Goal: Task Accomplishment & Management: Complete application form

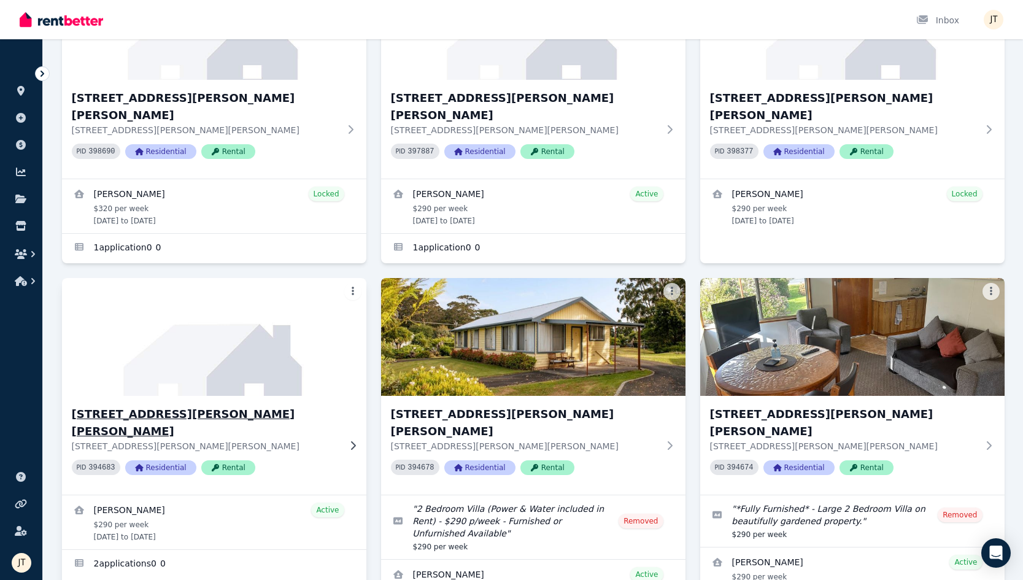
scroll to position [152, 0]
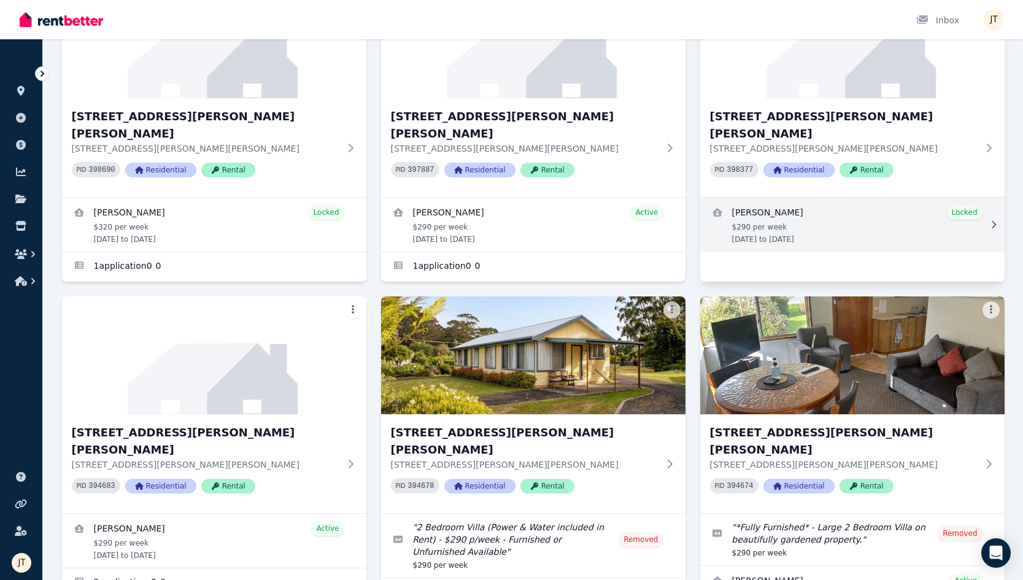
click at [764, 216] on link "View details for Kineta Tatnell" at bounding box center [852, 225] width 304 height 54
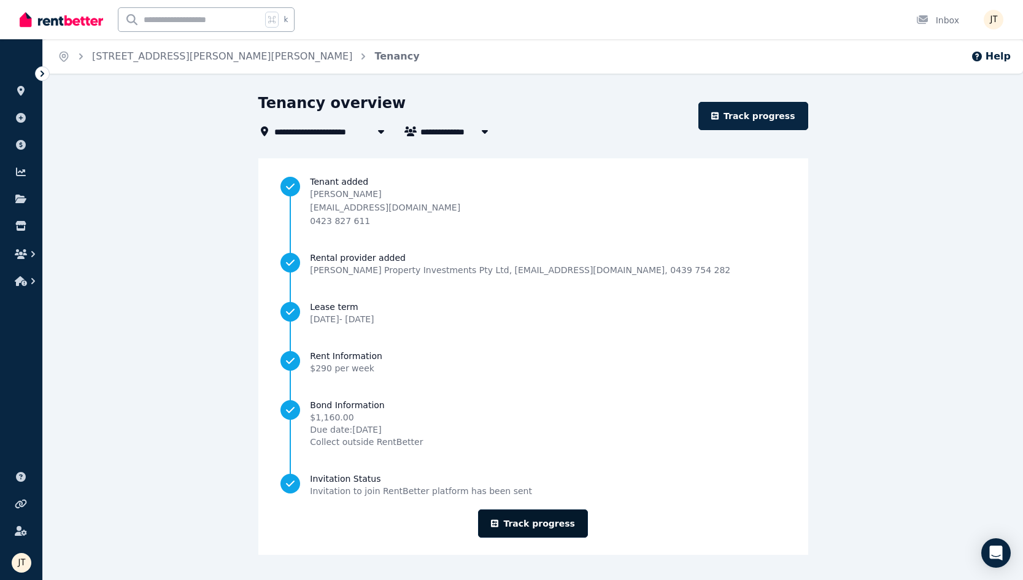
click at [538, 523] on link "Track progress" at bounding box center [533, 523] width 110 height 28
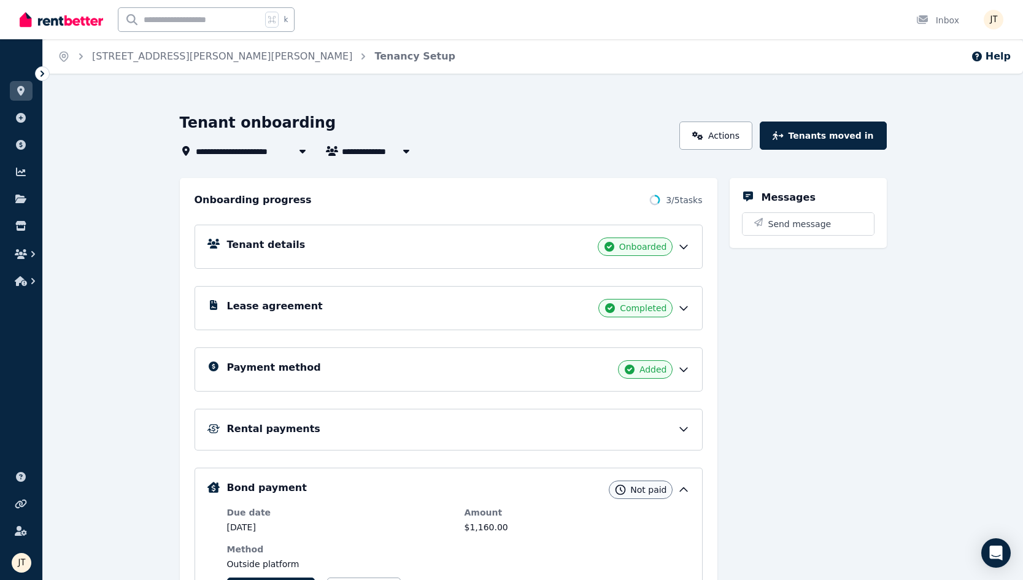
click at [354, 366] on div "Payment method Added" at bounding box center [458, 369] width 463 height 18
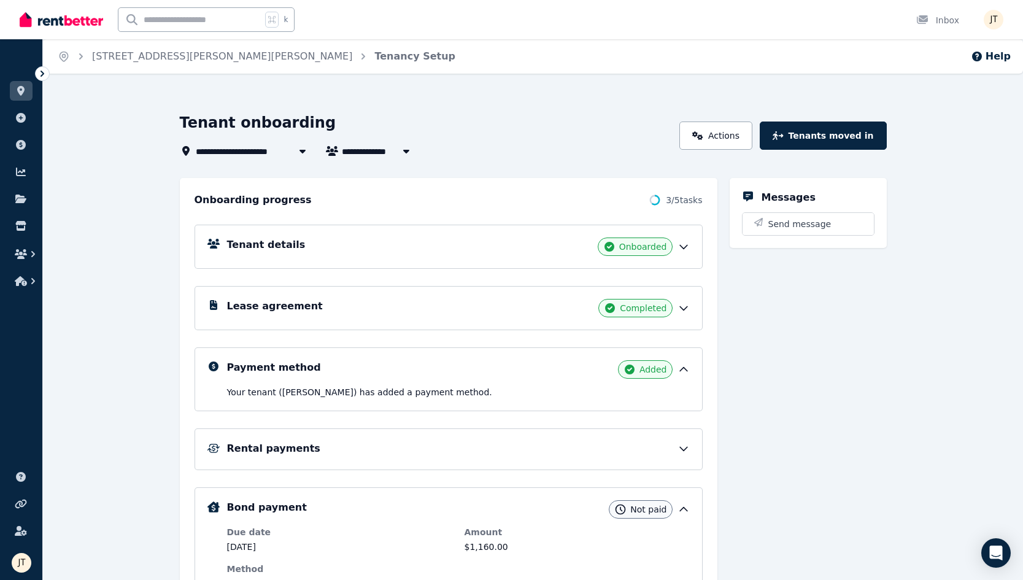
click at [304, 388] on p "Your tenant ([PERSON_NAME]) has added a payment method." at bounding box center [458, 392] width 463 height 12
click at [304, 429] on div "Rental payments" at bounding box center [449, 449] width 508 height 42
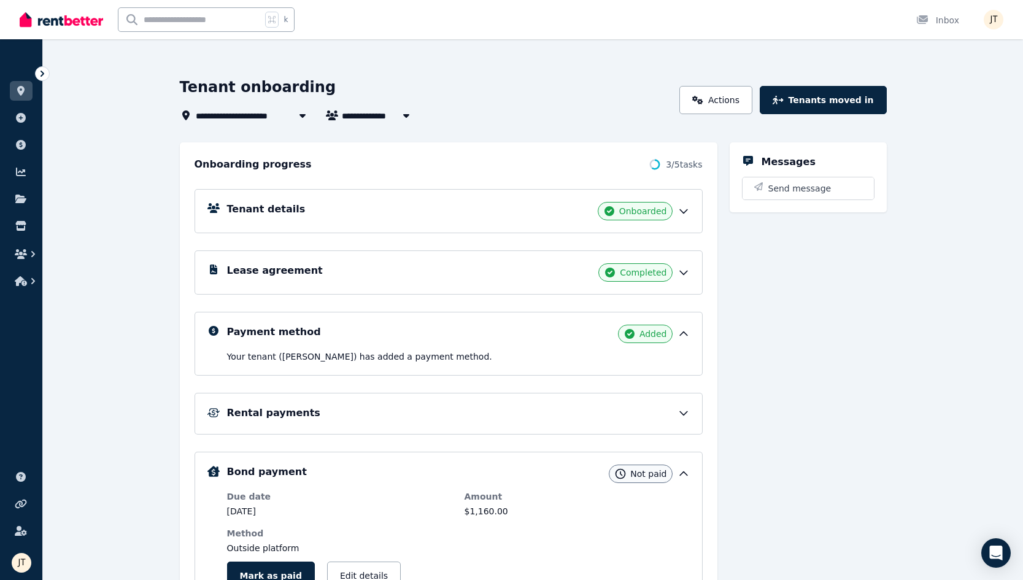
scroll to position [36, 0]
click at [306, 411] on div "Rental payments" at bounding box center [458, 412] width 463 height 15
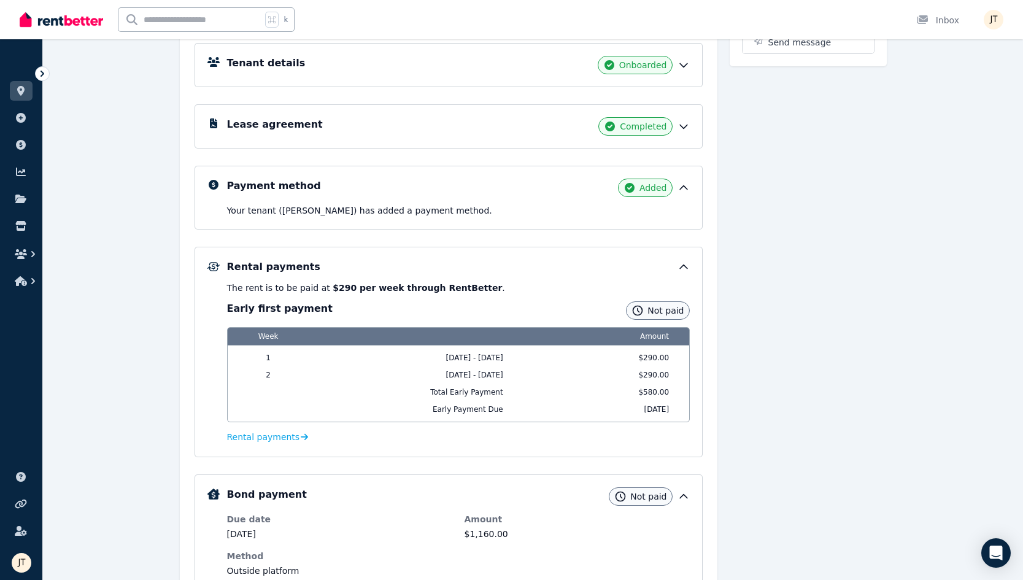
scroll to position [257, 0]
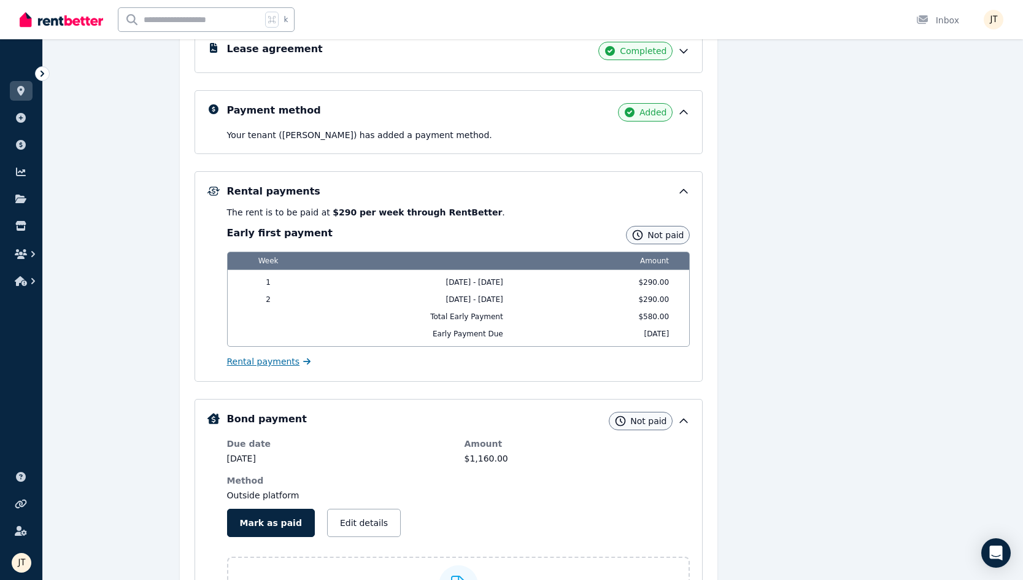
click at [270, 358] on span "Rental payments" at bounding box center [263, 361] width 73 height 12
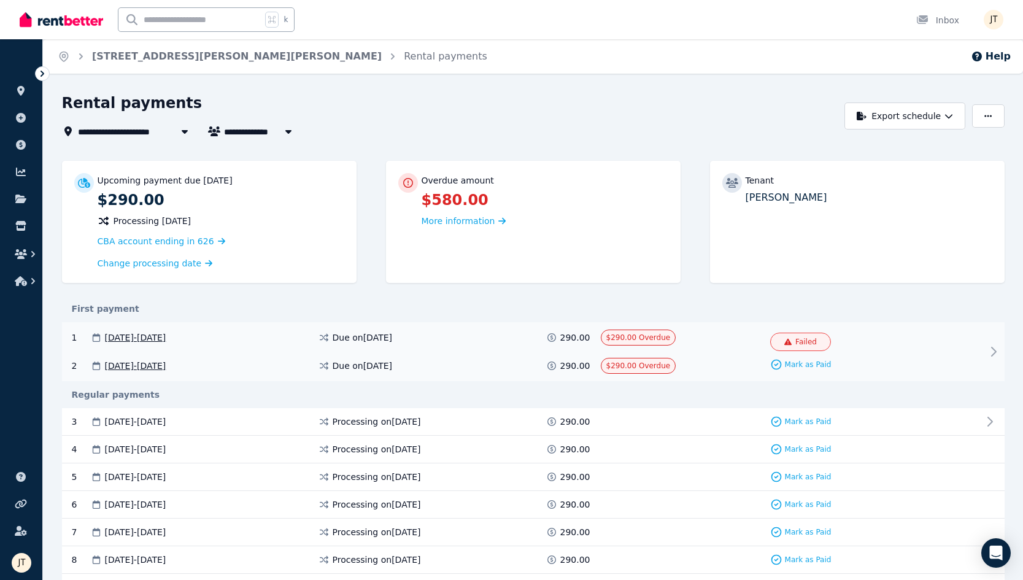
click at [764, 350] on div "1 [DATE] - [DATE] Due on [DATE] 290.00 $290.00 Overdue Failed Mark as Paid 2 [D…" at bounding box center [533, 351] width 943 height 59
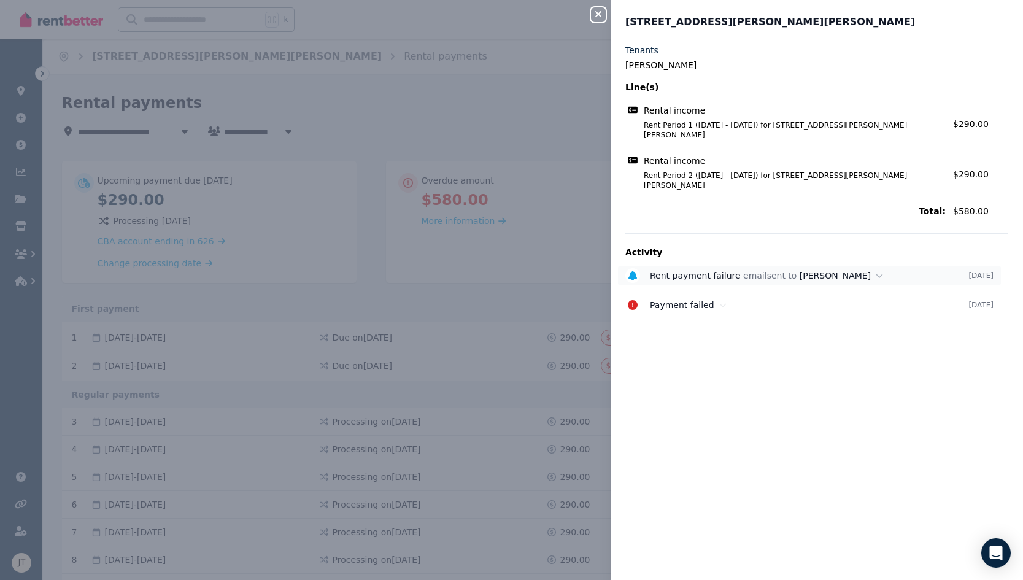
click at [754, 269] on div "Rent payment failure email sent to [PERSON_NAME]" at bounding box center [809, 275] width 319 height 12
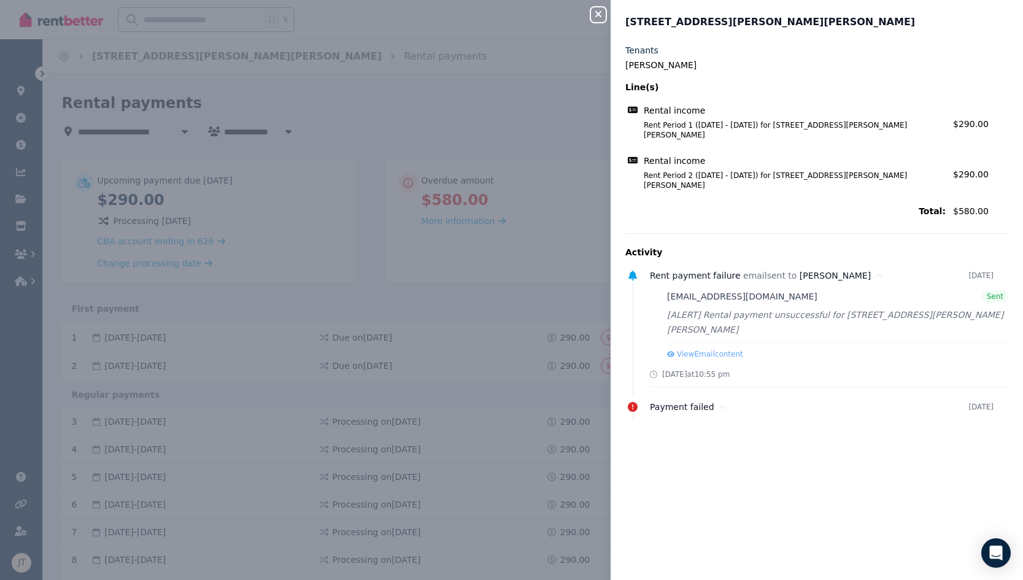
click at [764, 308] on div "[ALERT] Rental payment unsuccessful for [STREET_ADDRESS][PERSON_NAME][PERSON_NA…" at bounding box center [837, 322] width 341 height 29
click at [726, 349] on button "View Email content" at bounding box center [705, 354] width 76 height 10
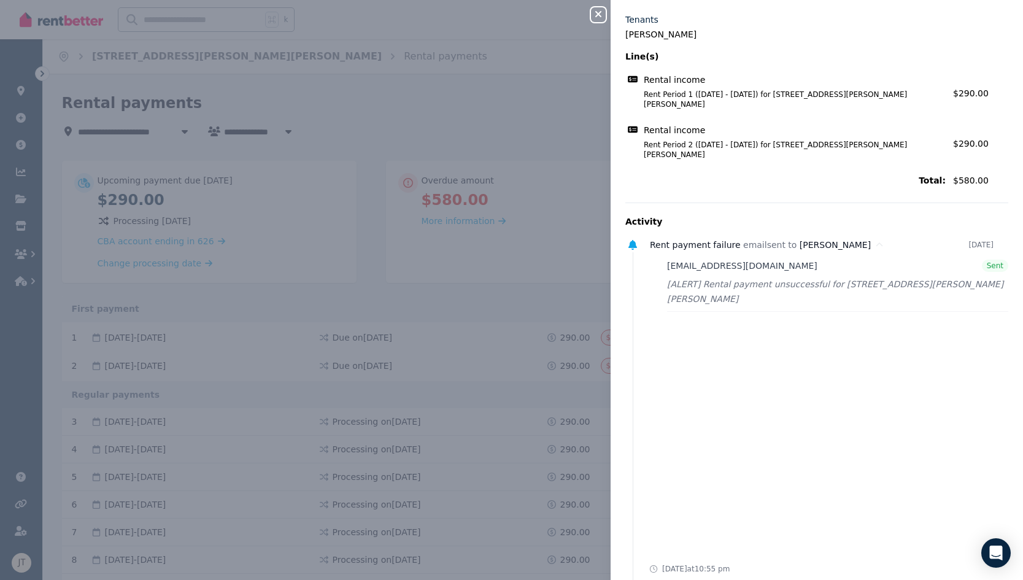
click at [602, 21] on button "Close panel" at bounding box center [598, 14] width 15 height 15
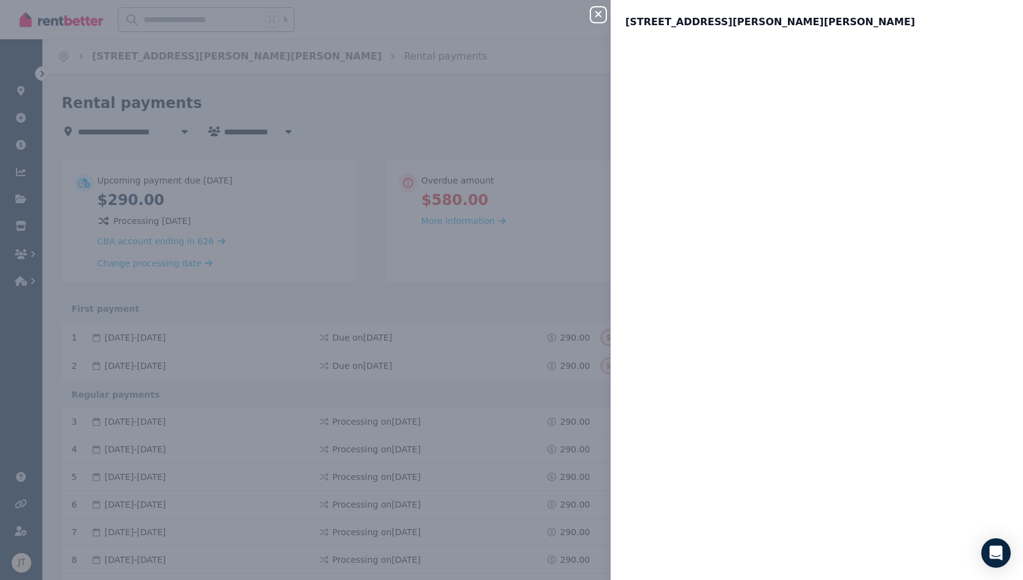
scroll to position [0, 0]
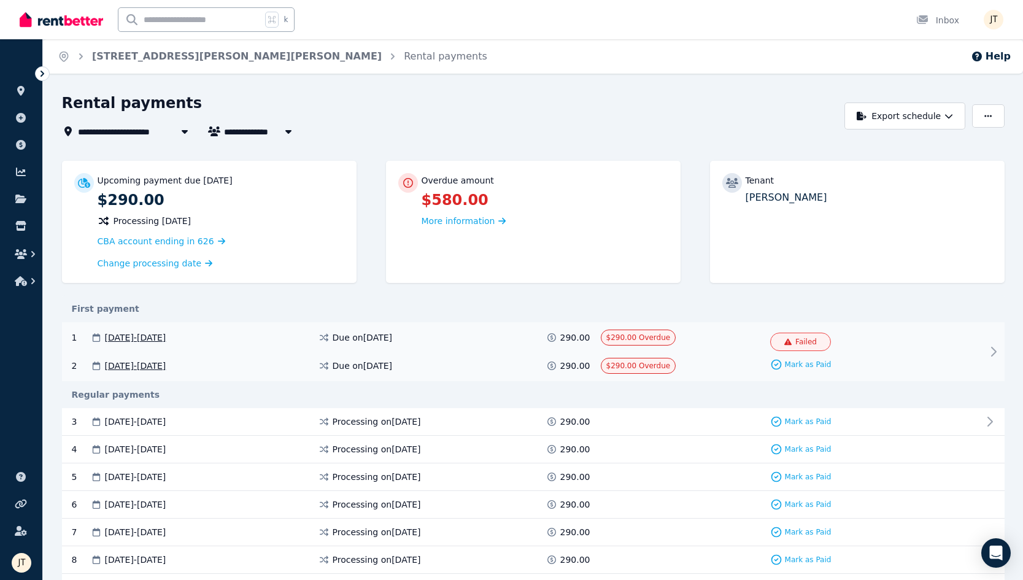
click at [646, 333] on span "$290.00 Overdue" at bounding box center [638, 337] width 64 height 9
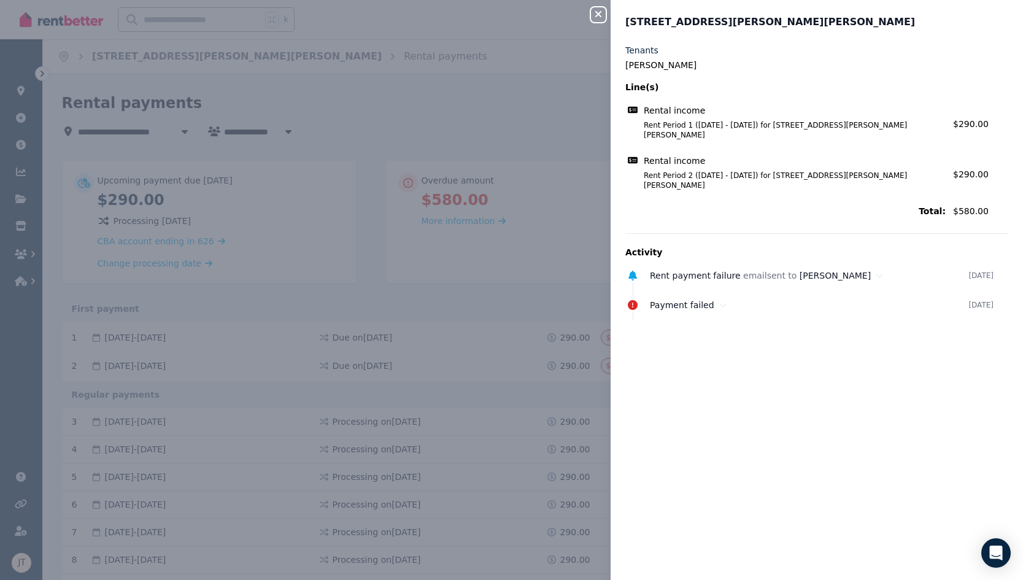
click at [598, 10] on icon "button" at bounding box center [598, 14] width 15 height 10
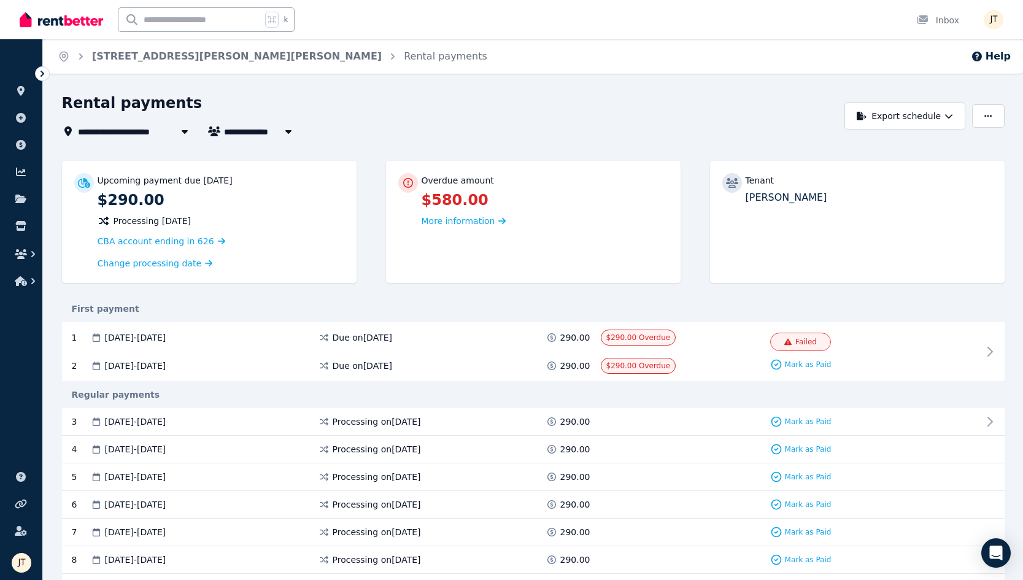
click at [411, 188] on div at bounding box center [408, 183] width 20 height 20
click at [452, 224] on span "More information" at bounding box center [459, 221] width 74 height 10
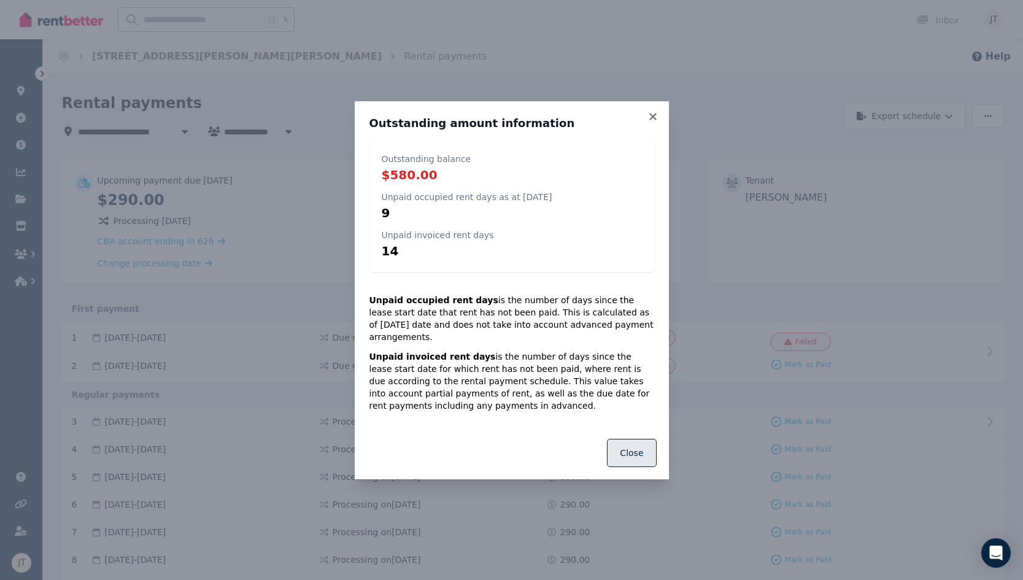
click at [637, 443] on button "Close" at bounding box center [631, 453] width 49 height 28
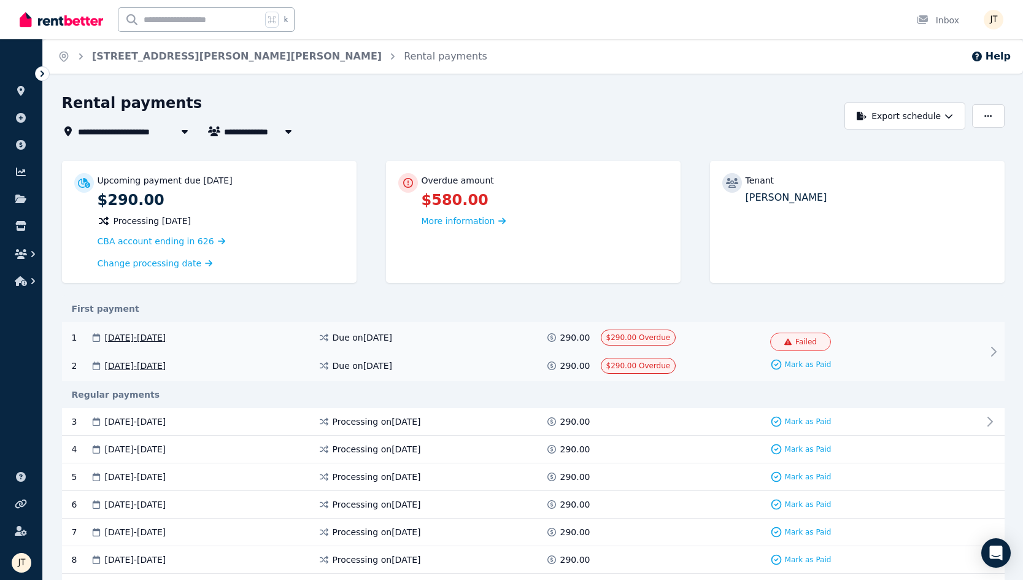
click at [425, 339] on div "Due on [DATE]" at bounding box center [432, 337] width 228 height 12
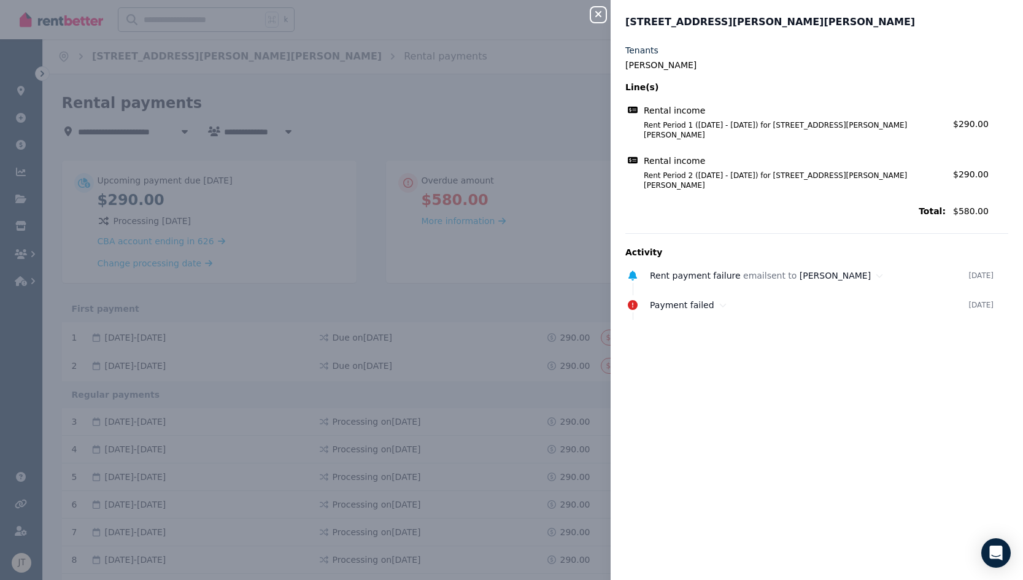
click at [602, 22] on div "Close panel 3/[GEOGRAPHIC_DATA][PERSON_NAME][PERSON_NAME] Tenants [PERSON_NAME]…" at bounding box center [511, 290] width 1023 height 580
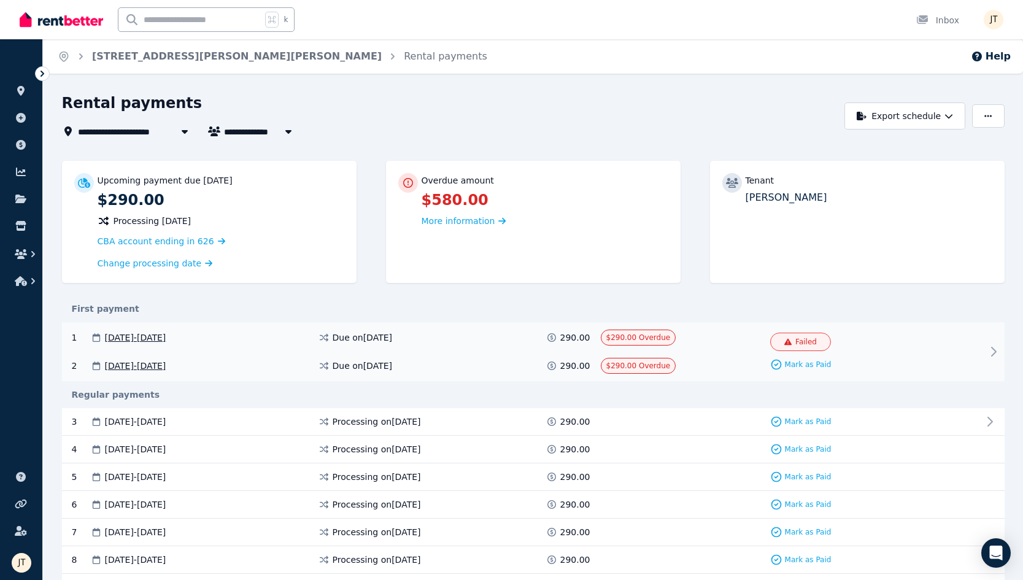
click at [764, 339] on div "1 [DATE] - [DATE] Due on [DATE] 290.00 $290.00 Overdue Failed Mark as Paid 2 [D…" at bounding box center [533, 351] width 943 height 59
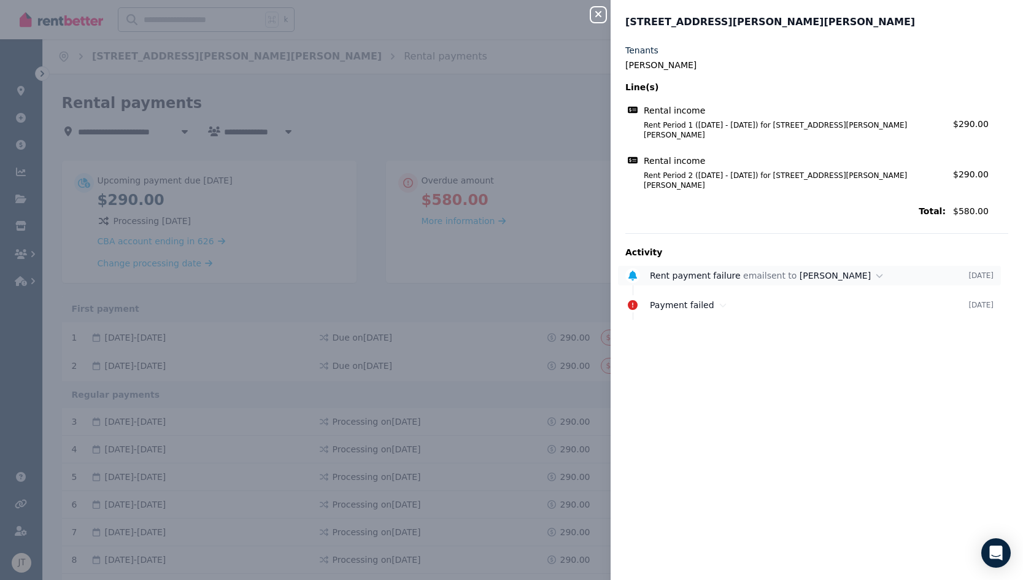
click at [764, 269] on div "Rent payment failure email sent to [PERSON_NAME]" at bounding box center [809, 275] width 319 height 12
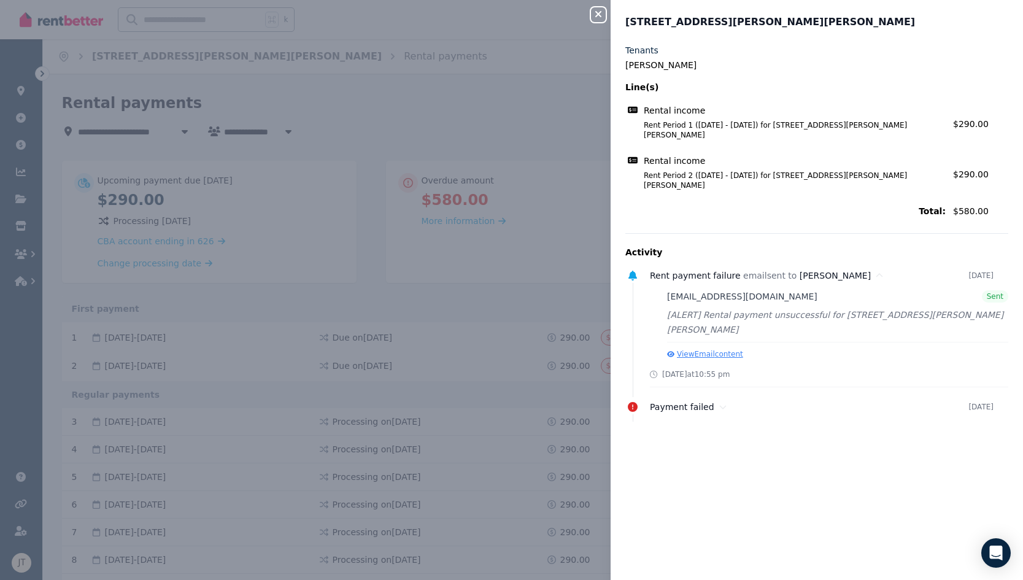
click at [713, 349] on button "View Email content" at bounding box center [705, 354] width 76 height 10
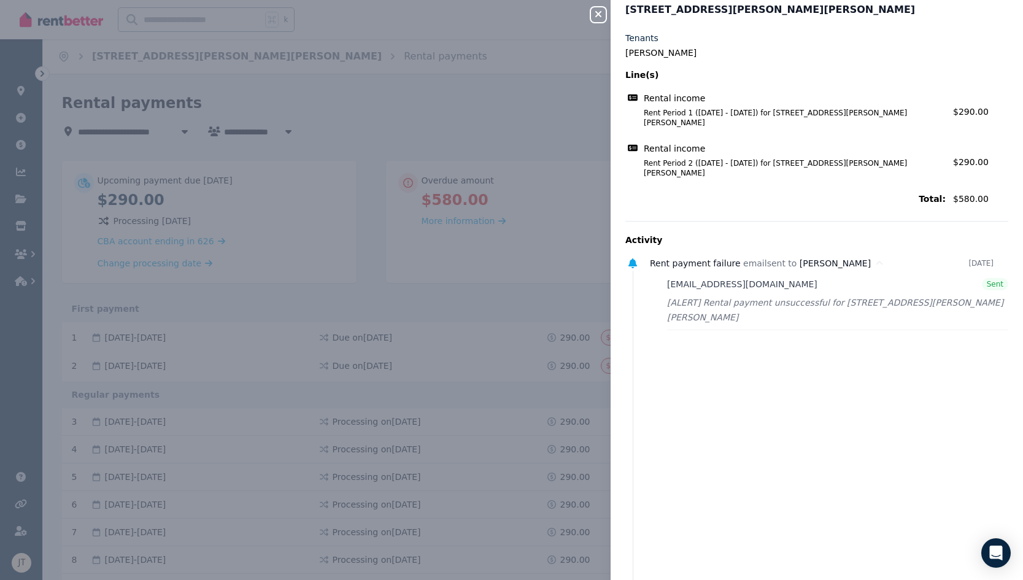
click at [595, 12] on icon "button" at bounding box center [598, 14] width 6 height 6
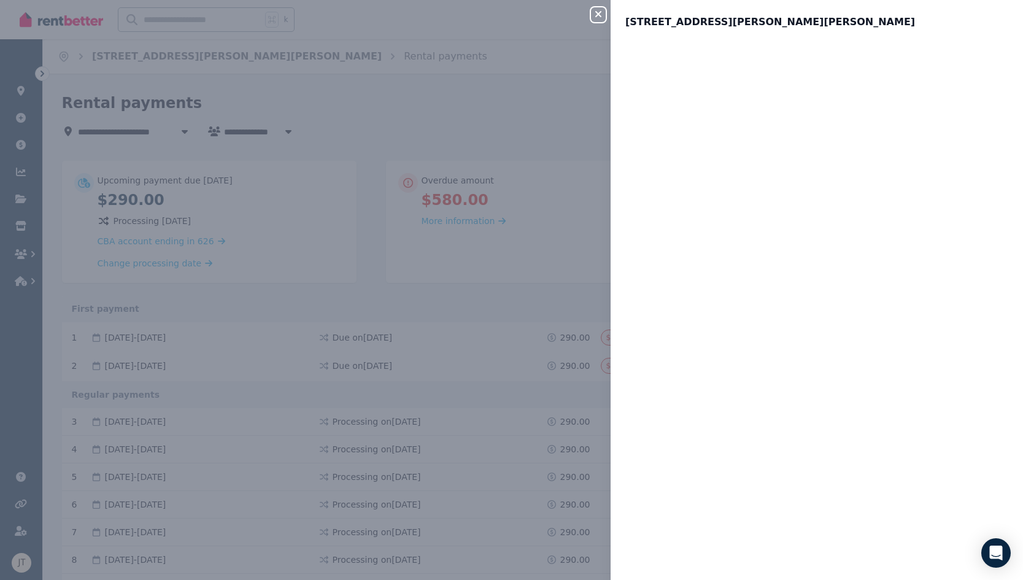
scroll to position [0, 0]
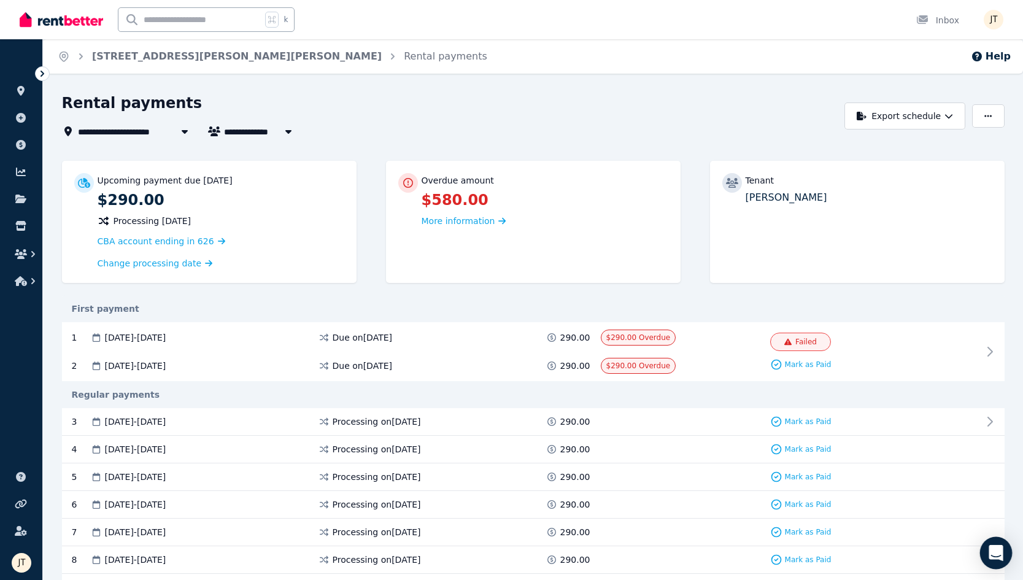
click at [764, 553] on icon "Open Intercom Messenger" at bounding box center [996, 553] width 14 height 16
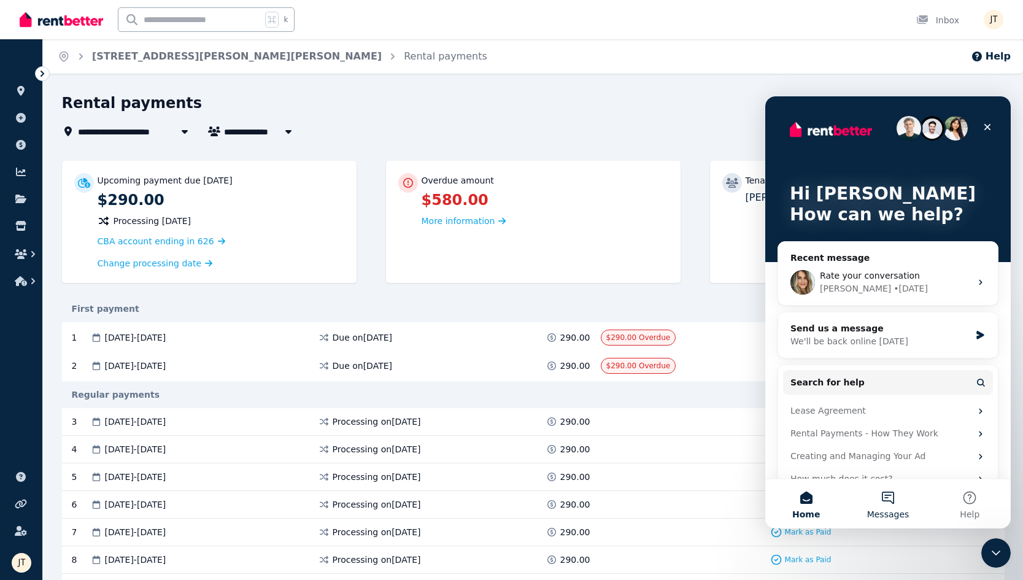
click at [764, 494] on button "Messages" at bounding box center [888, 503] width 82 height 49
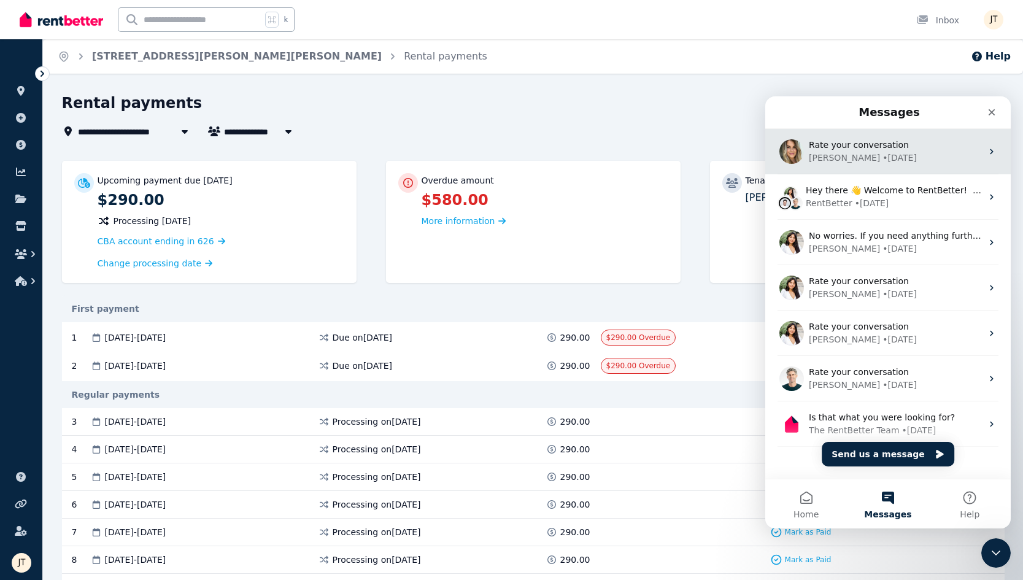
click at [764, 158] on div "[PERSON_NAME] • [DATE]" at bounding box center [895, 158] width 173 height 13
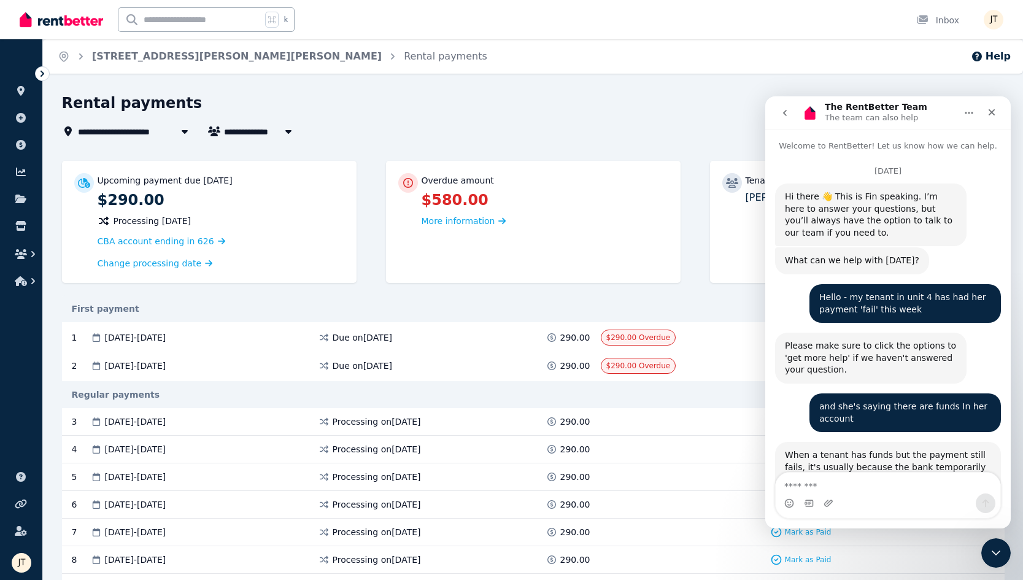
scroll to position [7337, 0]
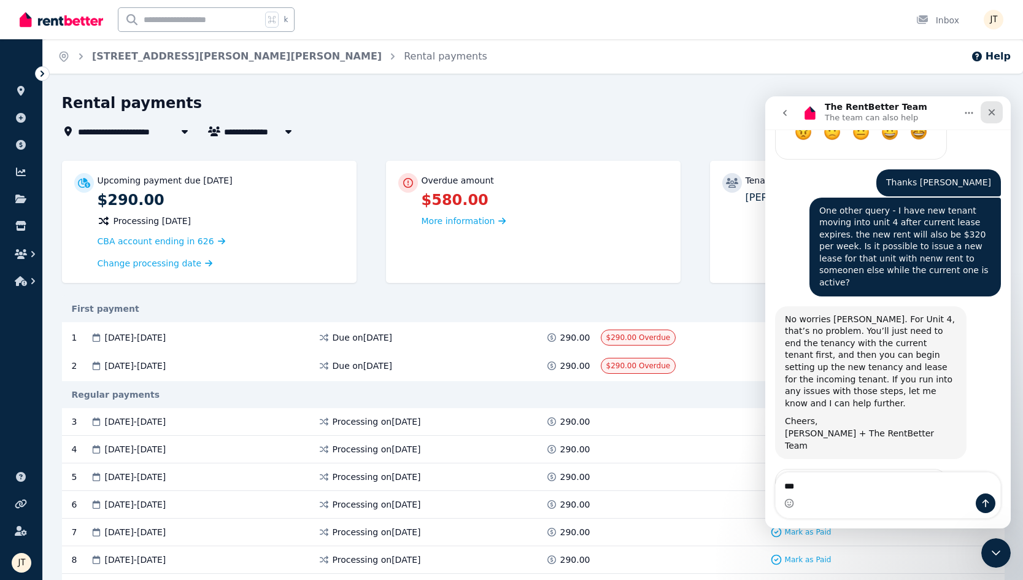
type textarea "**"
click at [764, 110] on icon "Close" at bounding box center [992, 112] width 10 height 10
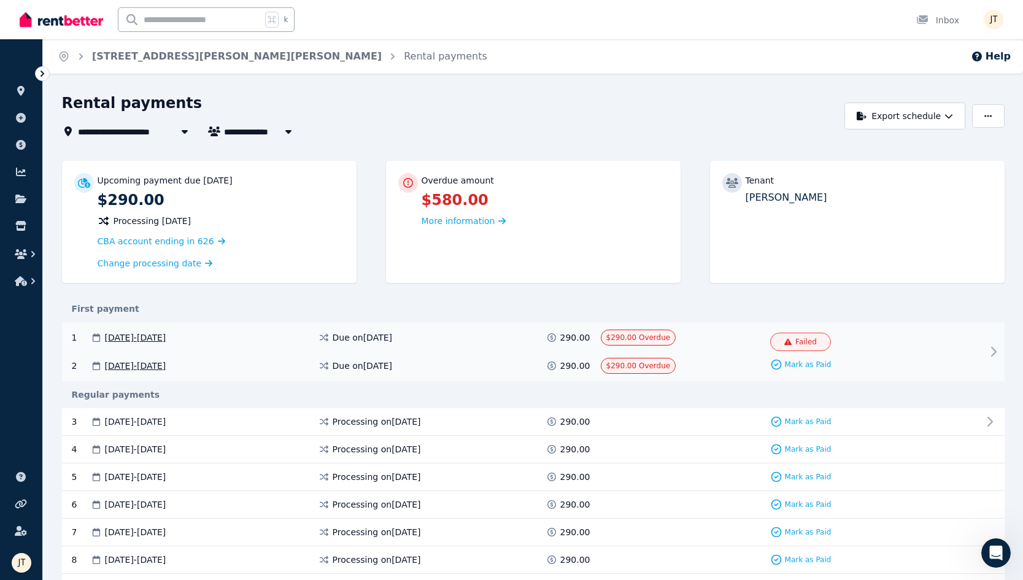
click at [393, 339] on span "Due on [DATE]" at bounding box center [363, 337] width 60 height 12
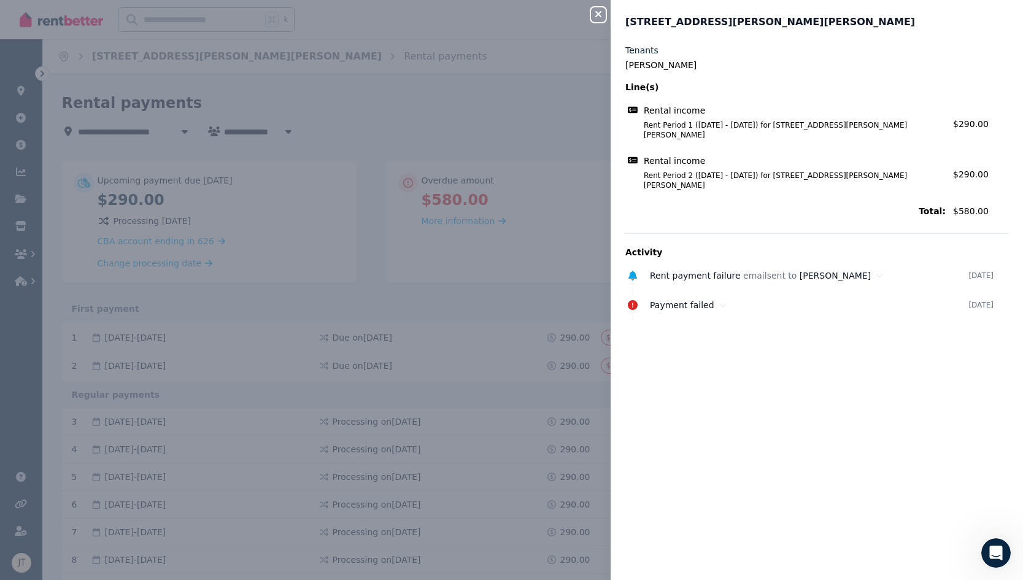
click at [590, 11] on div "Close panel 3/[GEOGRAPHIC_DATA][PERSON_NAME][PERSON_NAME] Tenants [PERSON_NAME]…" at bounding box center [511, 290] width 1023 height 580
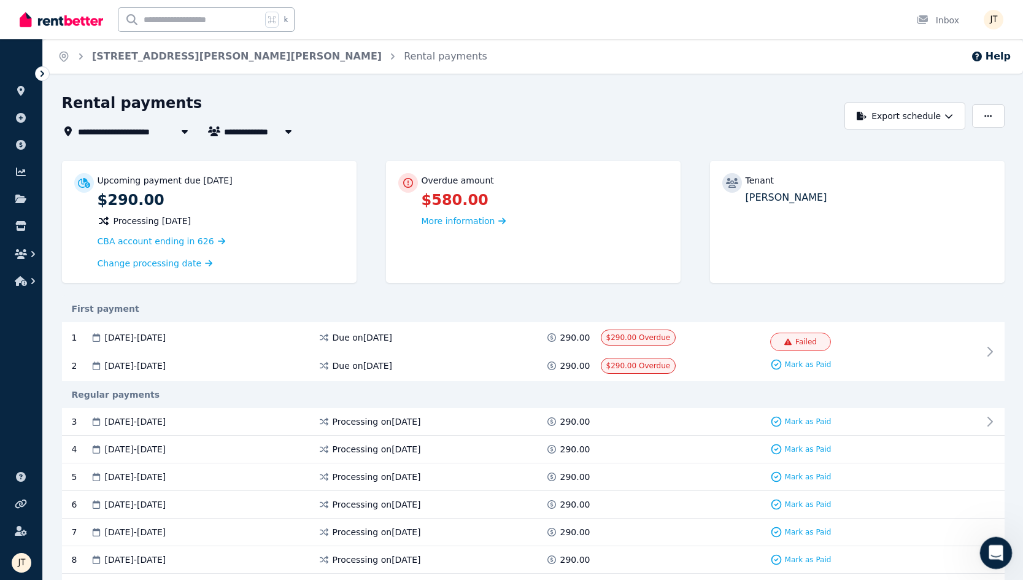
click at [764, 556] on div "Open Intercom Messenger" at bounding box center [994, 551] width 41 height 41
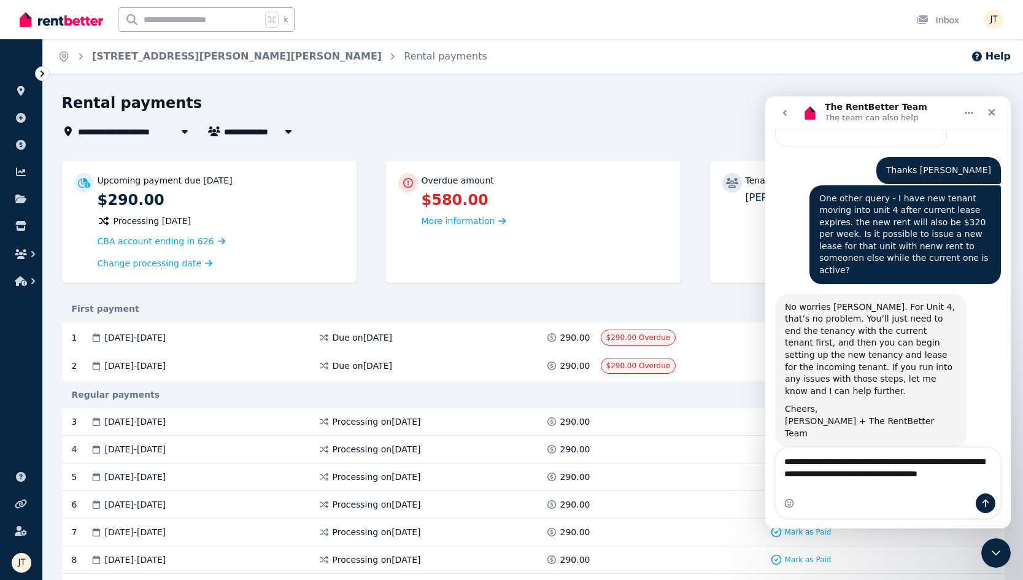
scroll to position [7361, 0]
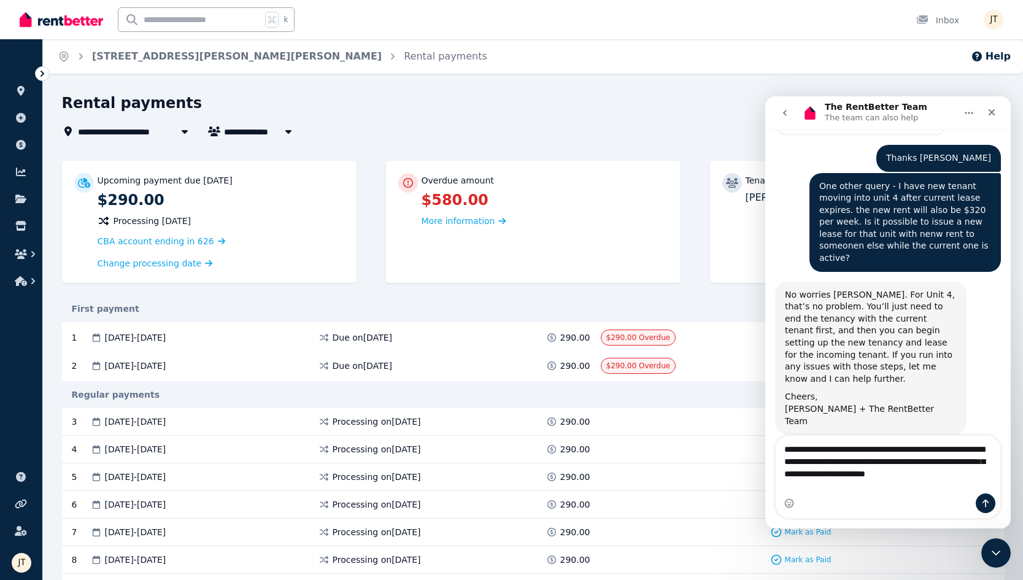
type textarea "**********"
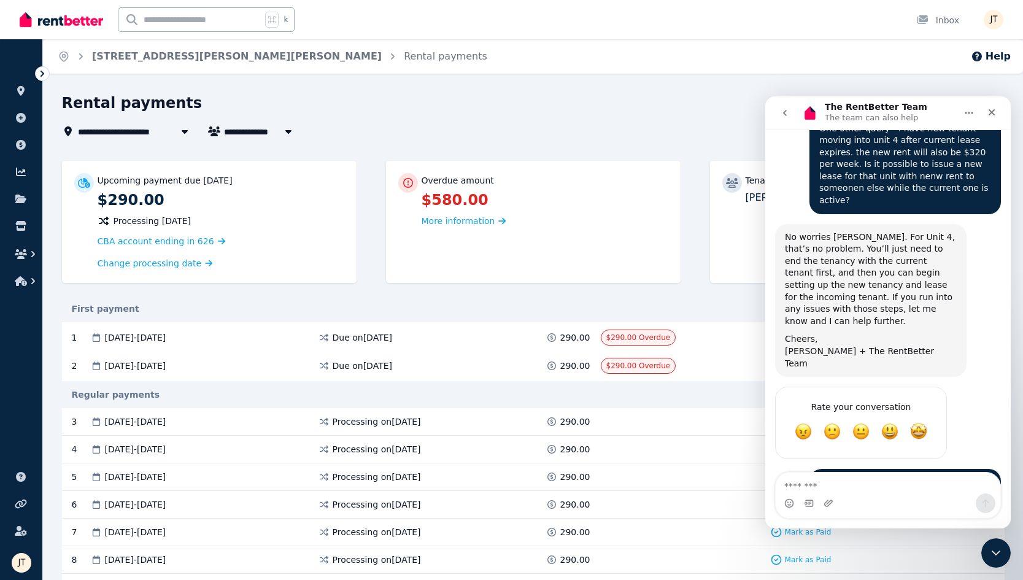
scroll to position [7425, 0]
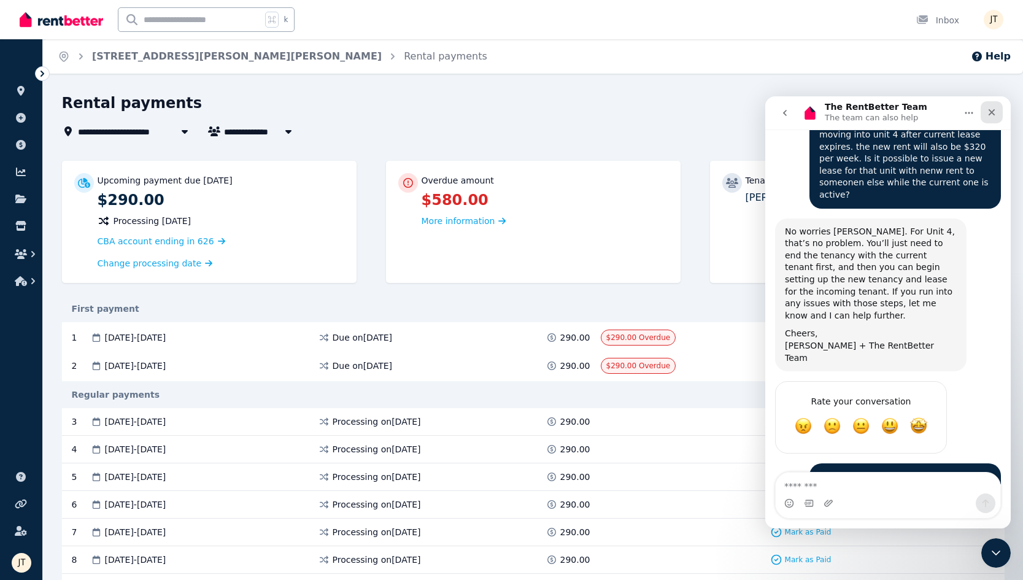
click at [764, 112] on icon "Close" at bounding box center [992, 112] width 7 height 7
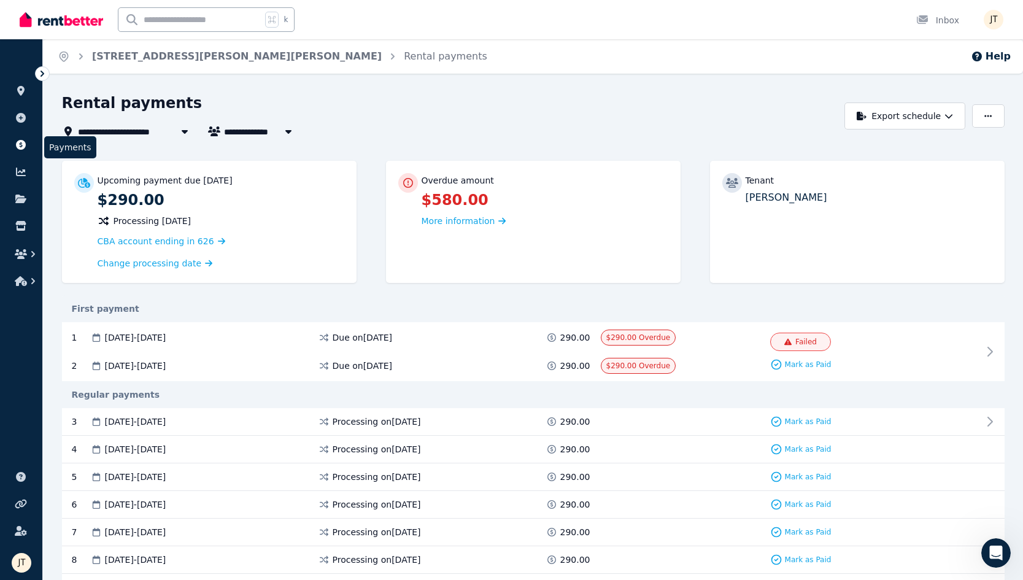
click at [24, 146] on icon at bounding box center [21, 145] width 10 height 10
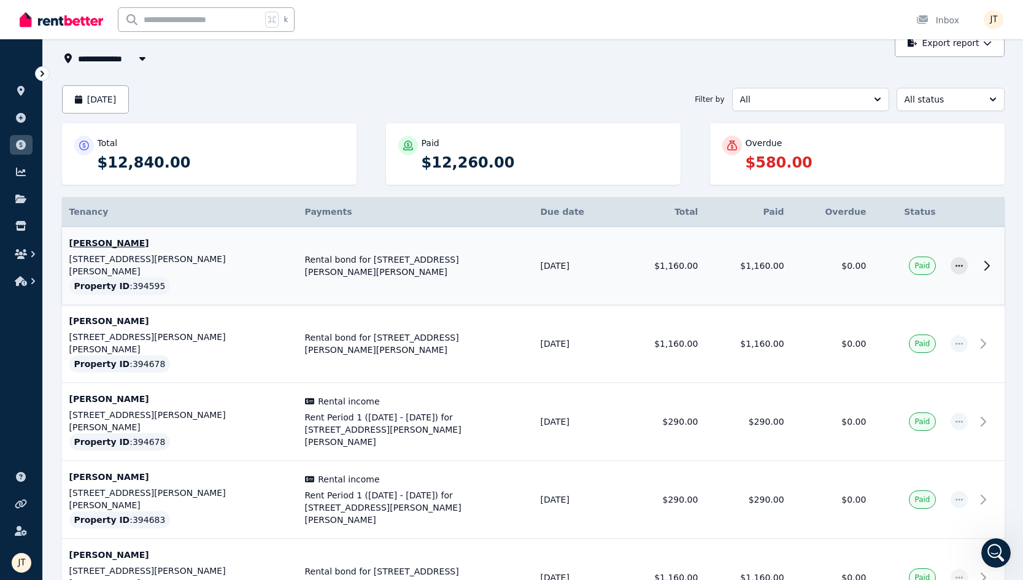
scroll to position [93, 0]
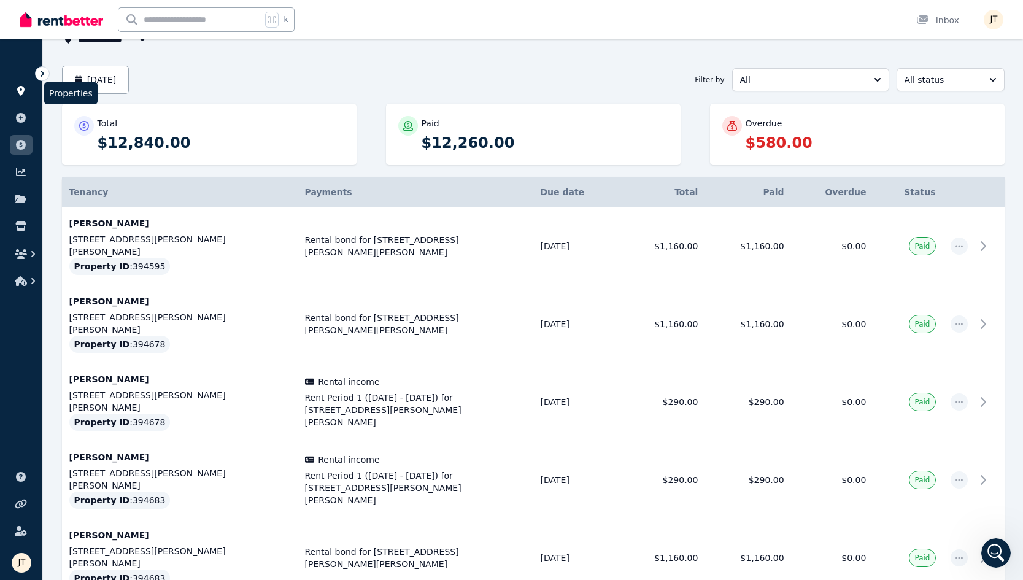
click at [24, 95] on icon at bounding box center [21, 91] width 12 height 10
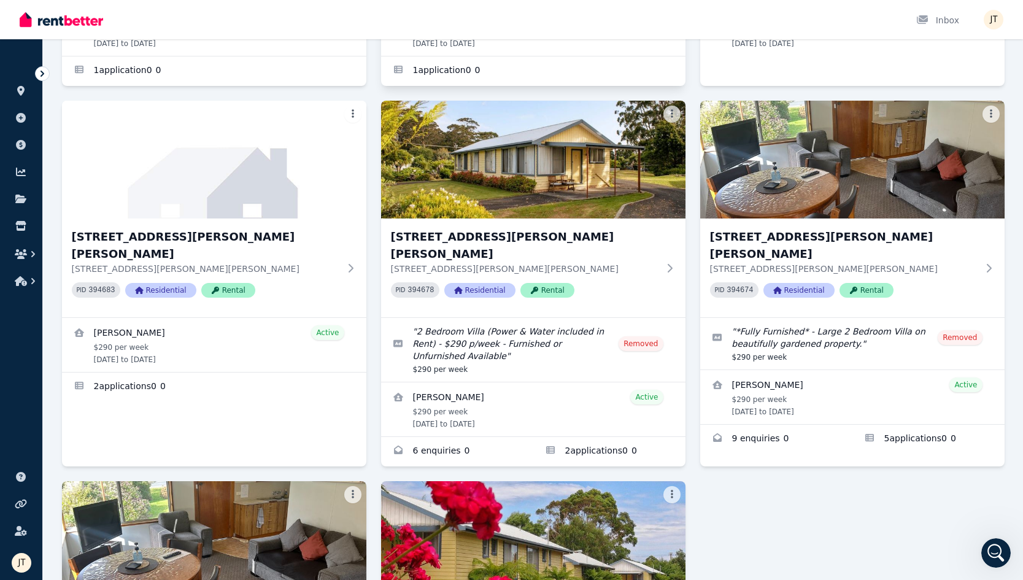
scroll to position [368, 0]
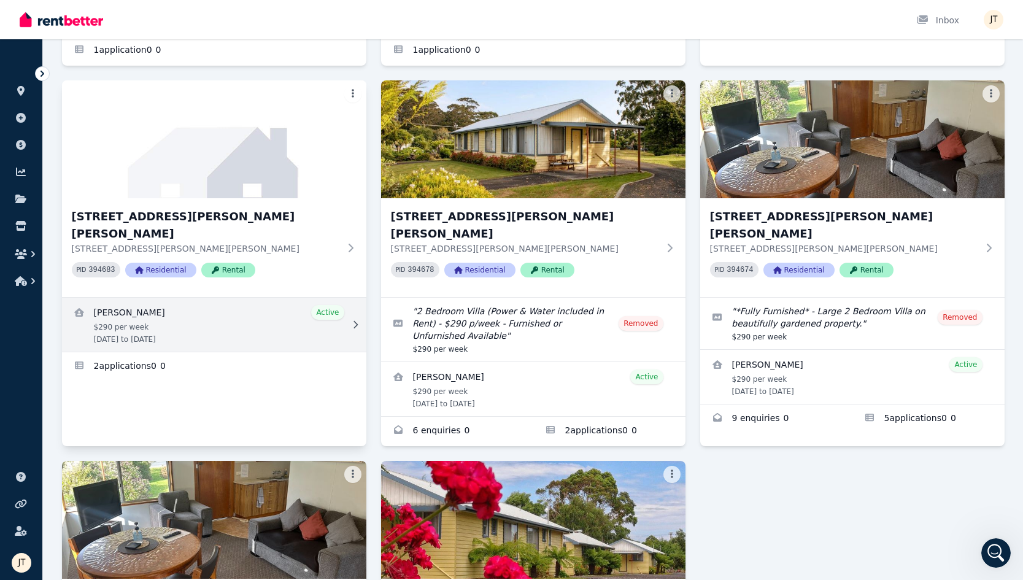
click at [175, 298] on link "View details for Dimity Williams" at bounding box center [214, 325] width 304 height 54
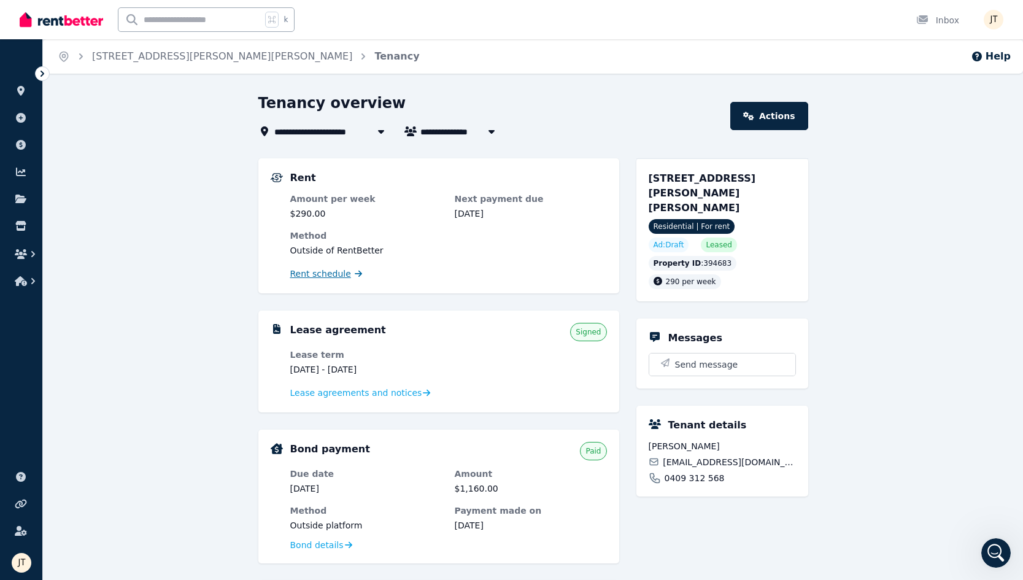
click at [336, 273] on span "Rent schedule" at bounding box center [320, 274] width 61 height 12
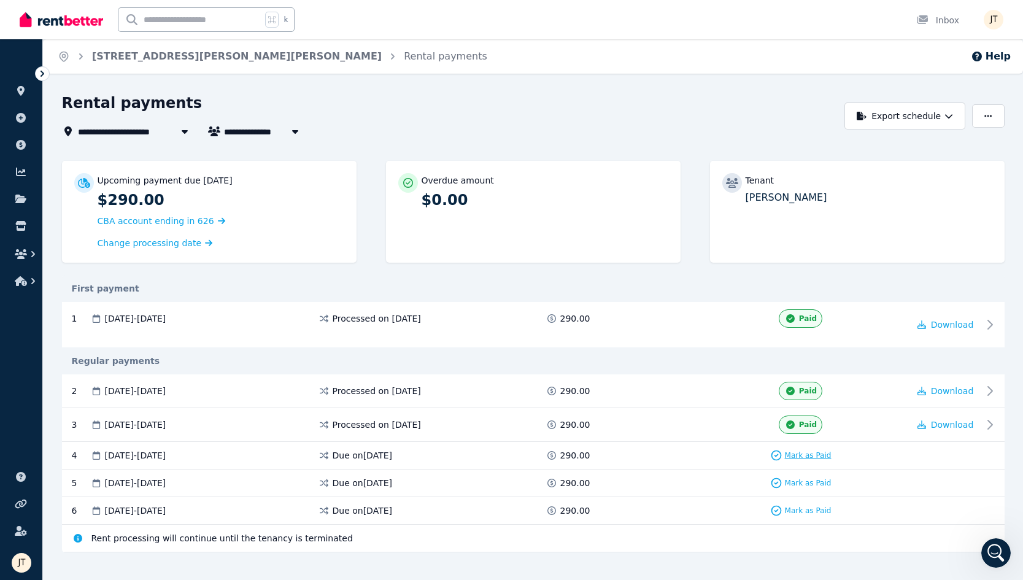
click at [764, 453] on span "Mark as Paid" at bounding box center [808, 456] width 47 height 10
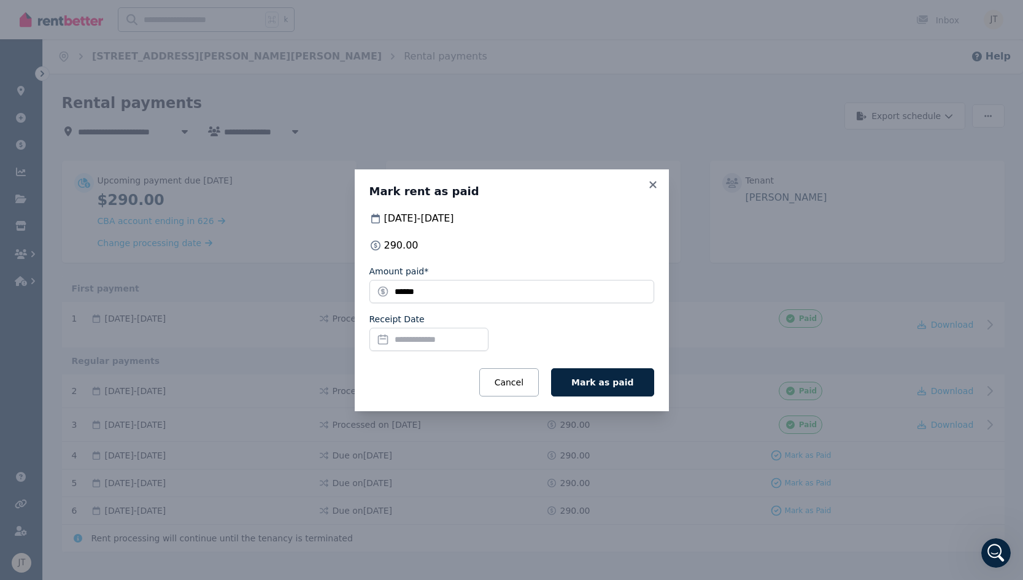
click at [434, 338] on input "Receipt Date" at bounding box center [429, 339] width 119 height 23
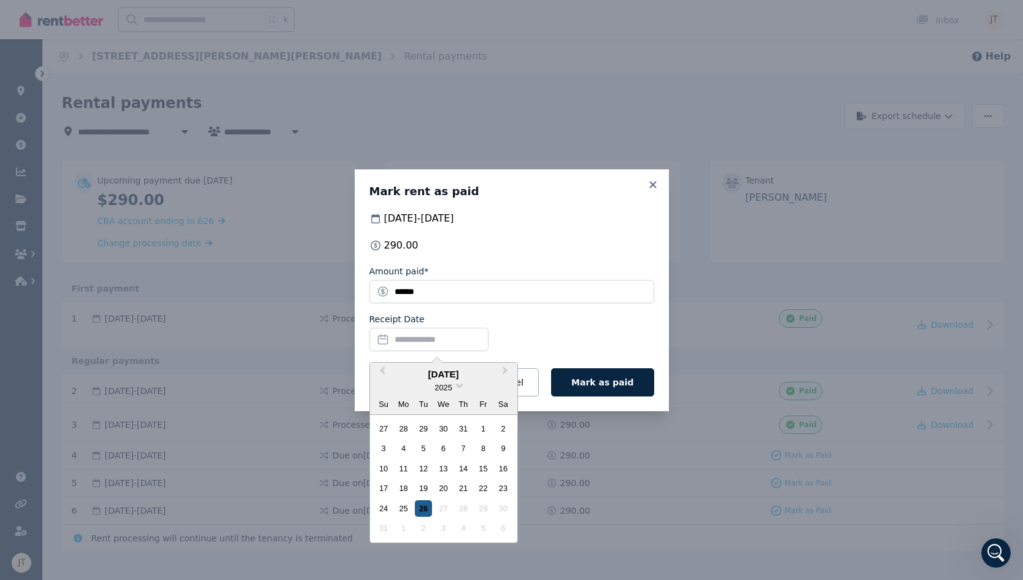
click at [422, 508] on div "26" at bounding box center [423, 508] width 17 height 17
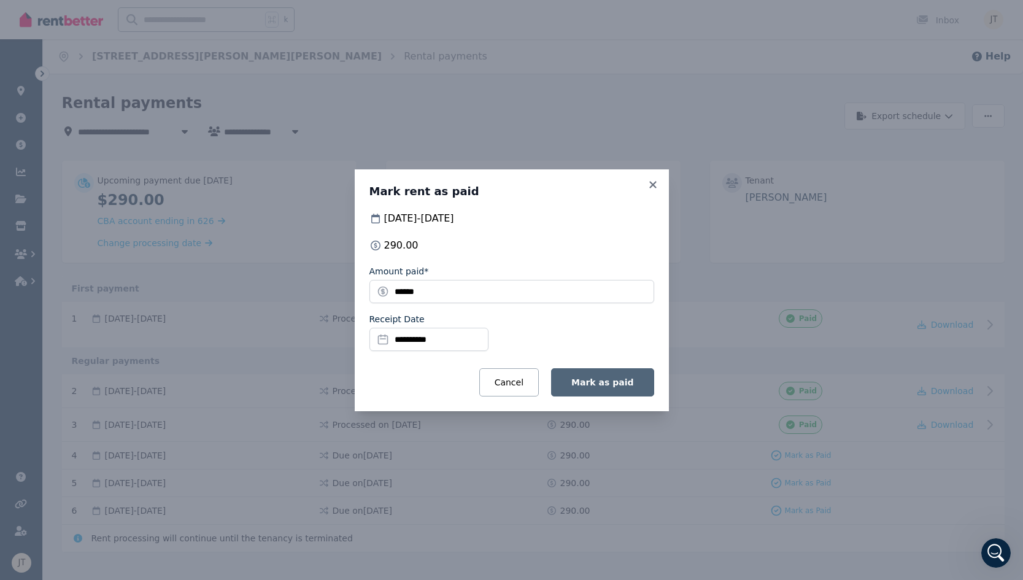
click at [620, 385] on span "Mark as paid" at bounding box center [602, 382] width 62 height 10
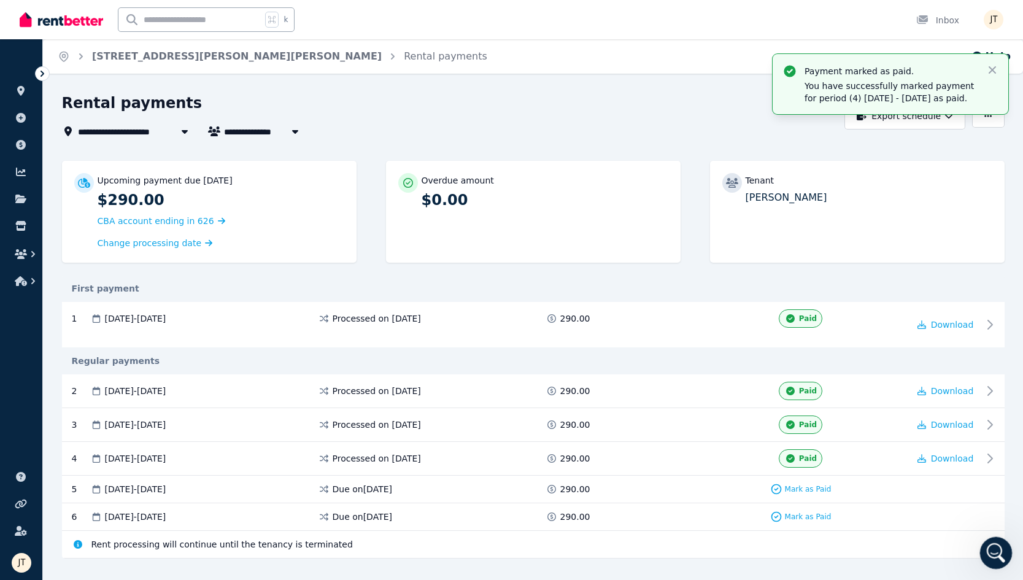
click at [764, 557] on icon "Open Intercom Messenger" at bounding box center [995, 551] width 20 height 20
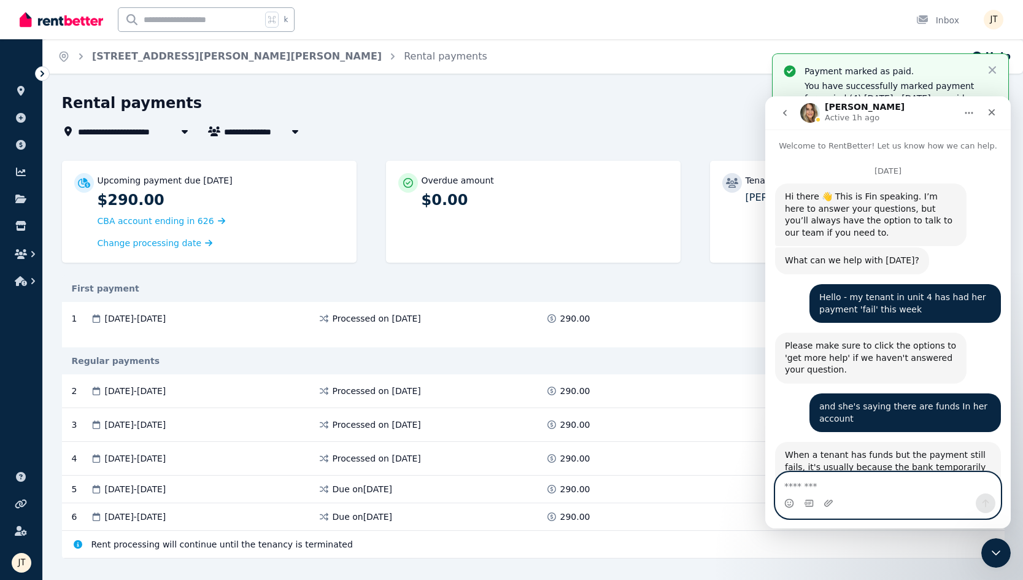
scroll to position [7425, 0]
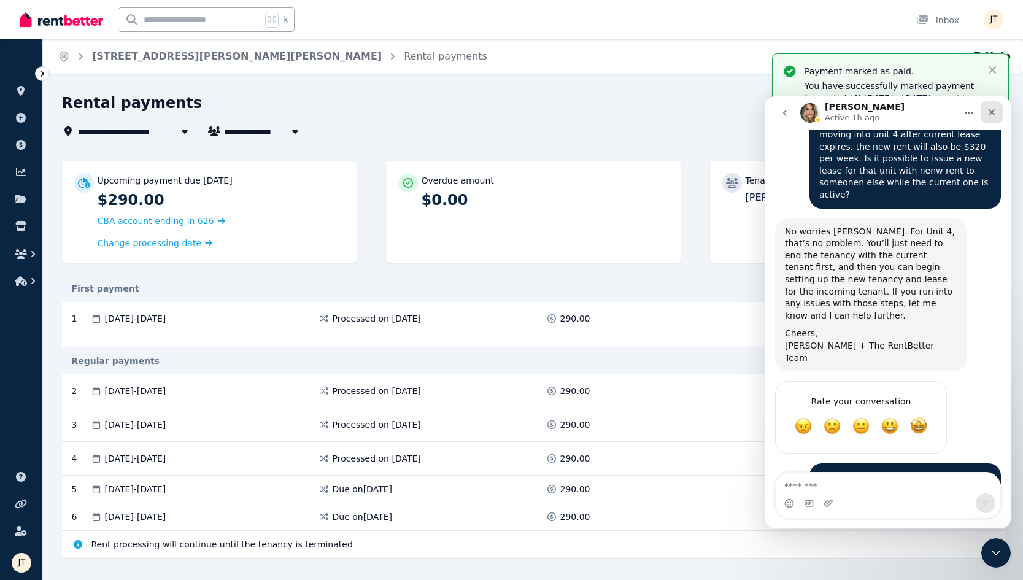
drag, startPoint x: 994, startPoint y: 110, endPoint x: 1762, endPoint y: 207, distance: 774.1
click at [764, 110] on icon "Close" at bounding box center [992, 112] width 7 height 7
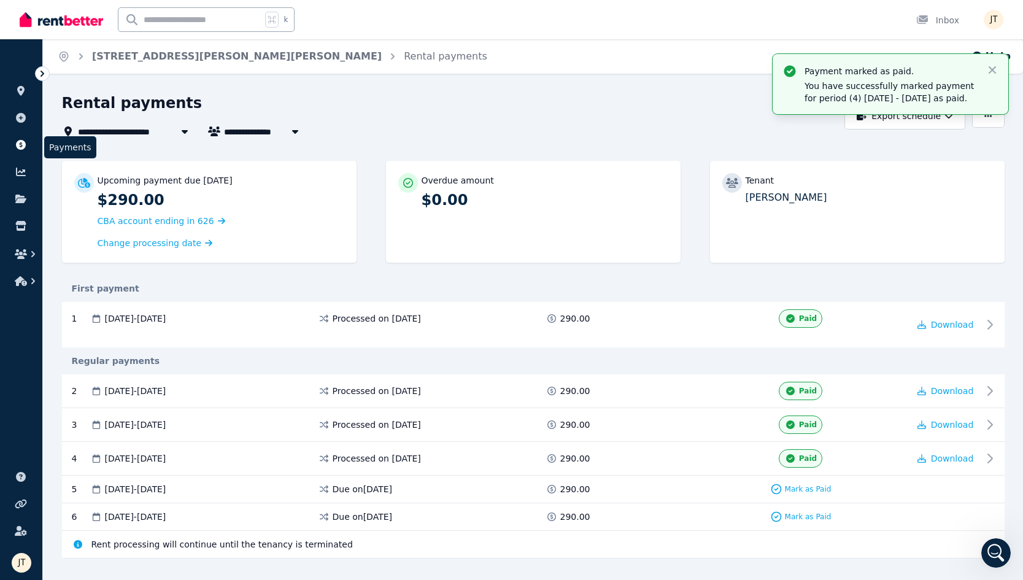
click at [24, 145] on icon at bounding box center [21, 145] width 10 height 10
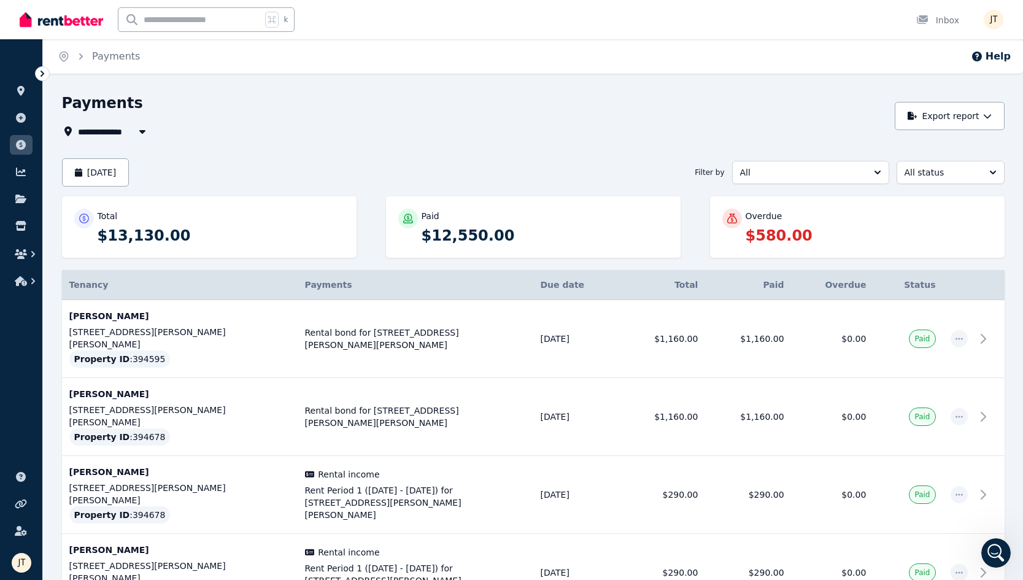
click at [764, 240] on p "$580.00" at bounding box center [869, 236] width 247 height 20
click at [764, 217] on p "Overdue" at bounding box center [764, 216] width 37 height 12
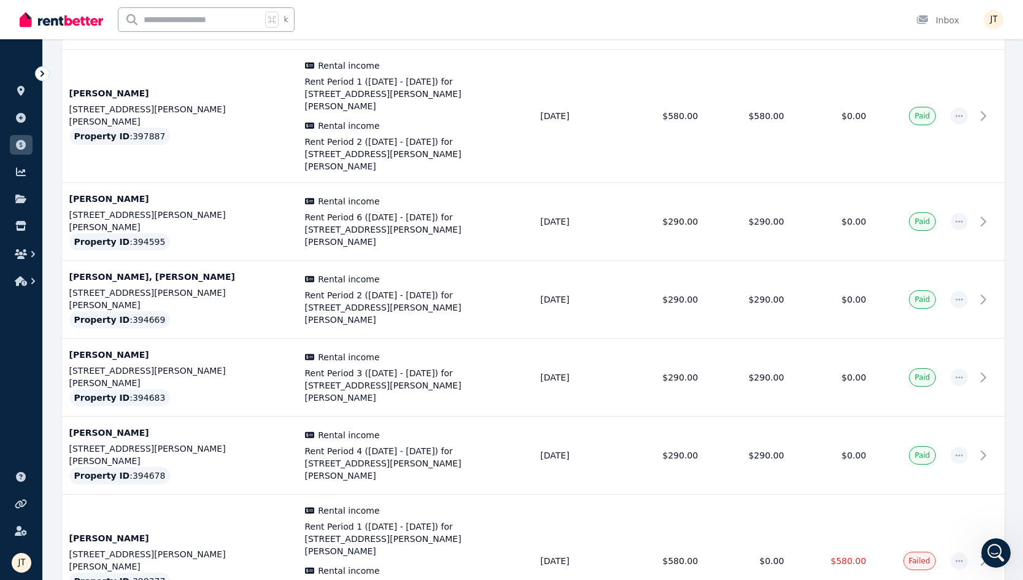
scroll to position [1201, 0]
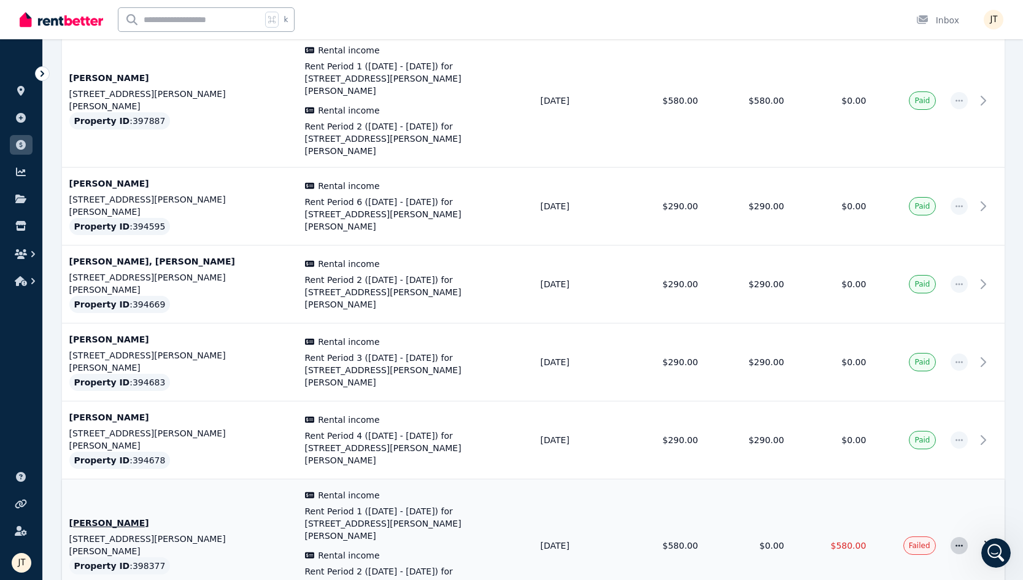
click at [764, 544] on icon "button" at bounding box center [959, 545] width 7 height 2
click at [764, 479] on td "Failed" at bounding box center [907, 545] width 69 height 133
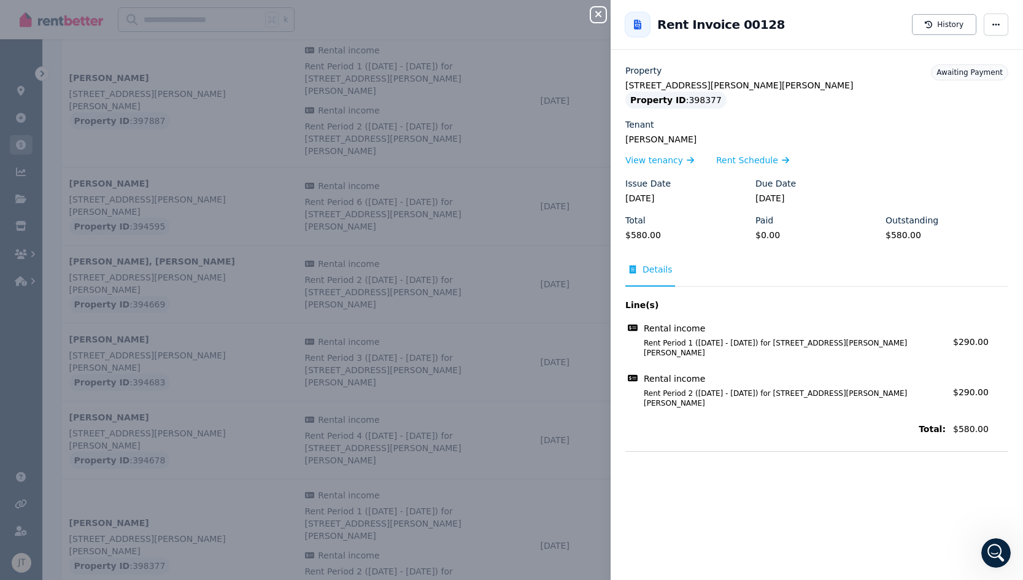
click at [764, 71] on span "Awaiting Payment" at bounding box center [970, 72] width 66 height 9
click at [764, 23] on icon "button" at bounding box center [996, 24] width 10 height 9
click at [764, 92] on div "Property ID : 398377" at bounding box center [816, 99] width 383 height 17
click at [764, 29] on span "button" at bounding box center [996, 25] width 25 height 22
click at [764, 61] on span "Resend tenant bill" at bounding box center [959, 60] width 79 height 15
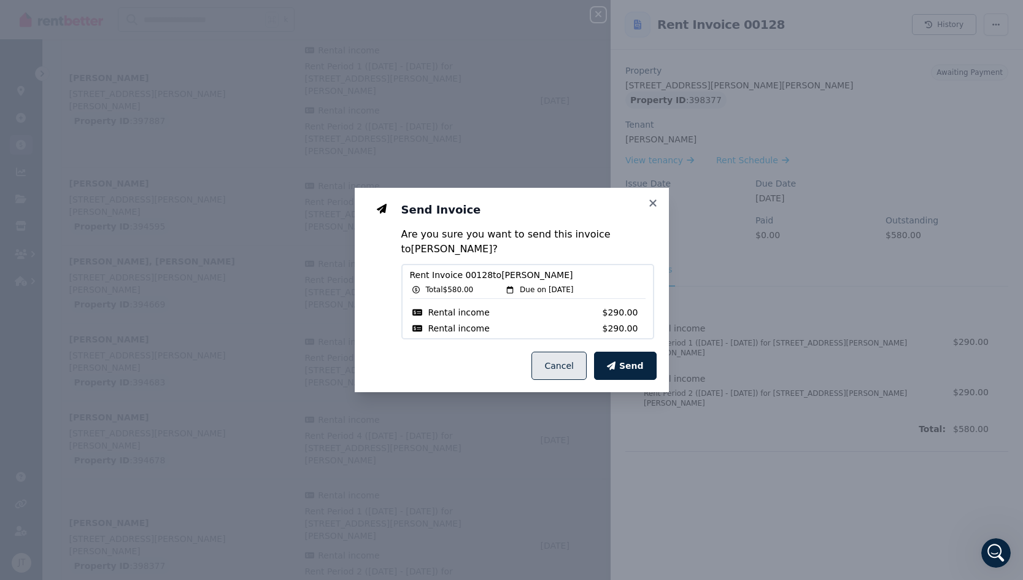
click at [562, 367] on button "Cancel" at bounding box center [559, 366] width 55 height 28
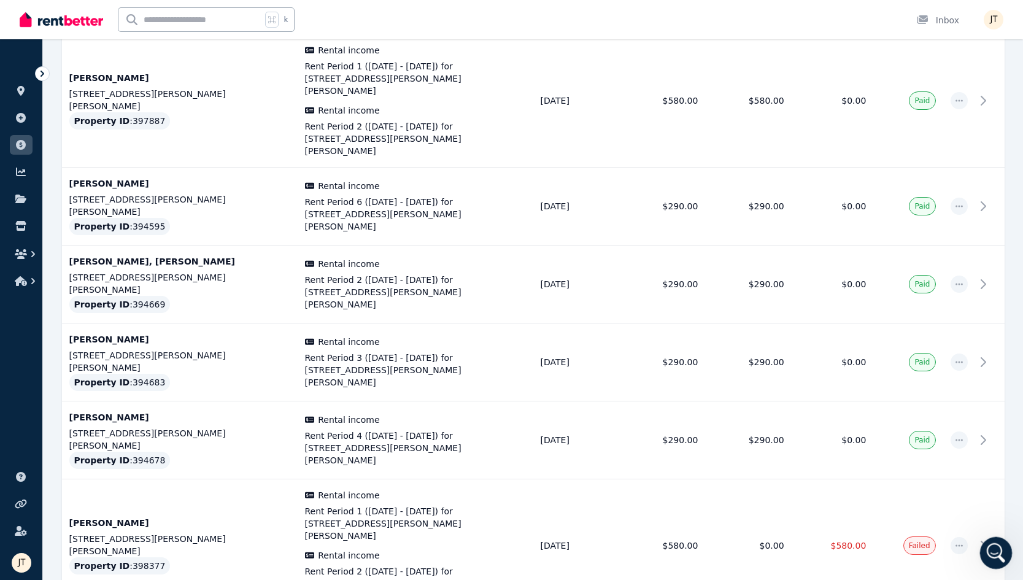
click at [764, 551] on icon "Open Intercom Messenger" at bounding box center [995, 551] width 20 height 20
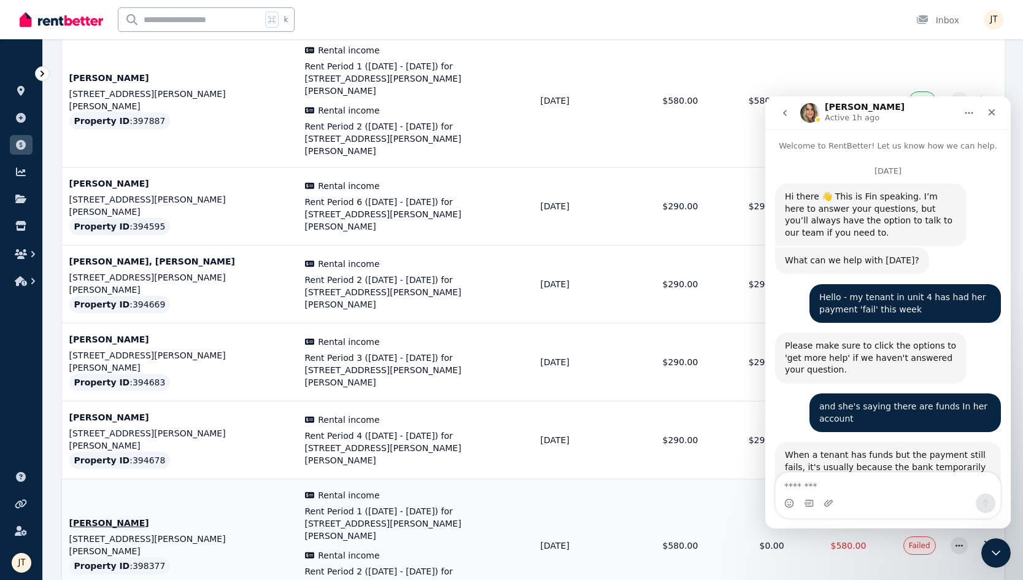
scroll to position [7425, 0]
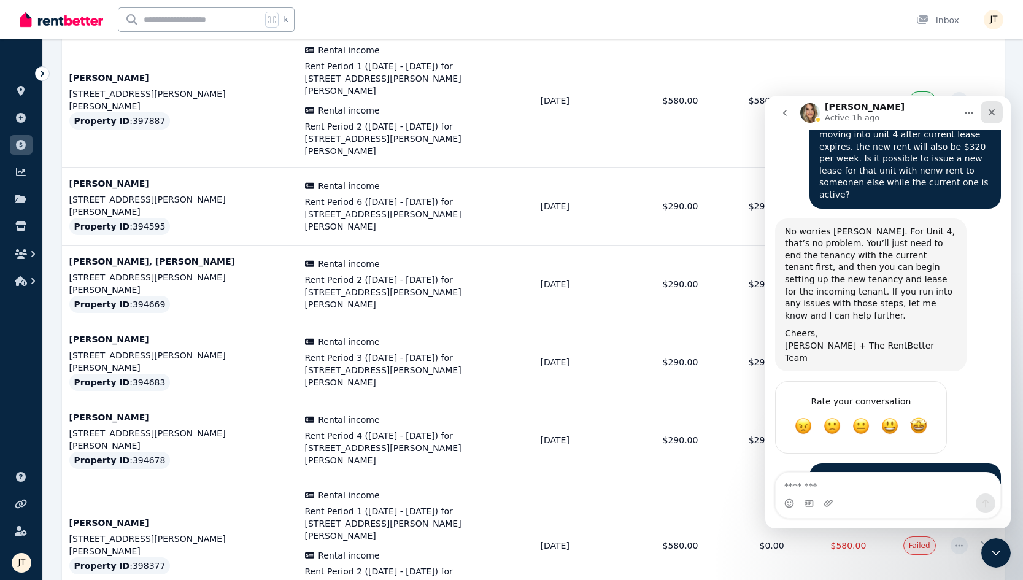
click at [764, 110] on icon "Close" at bounding box center [992, 112] width 7 height 7
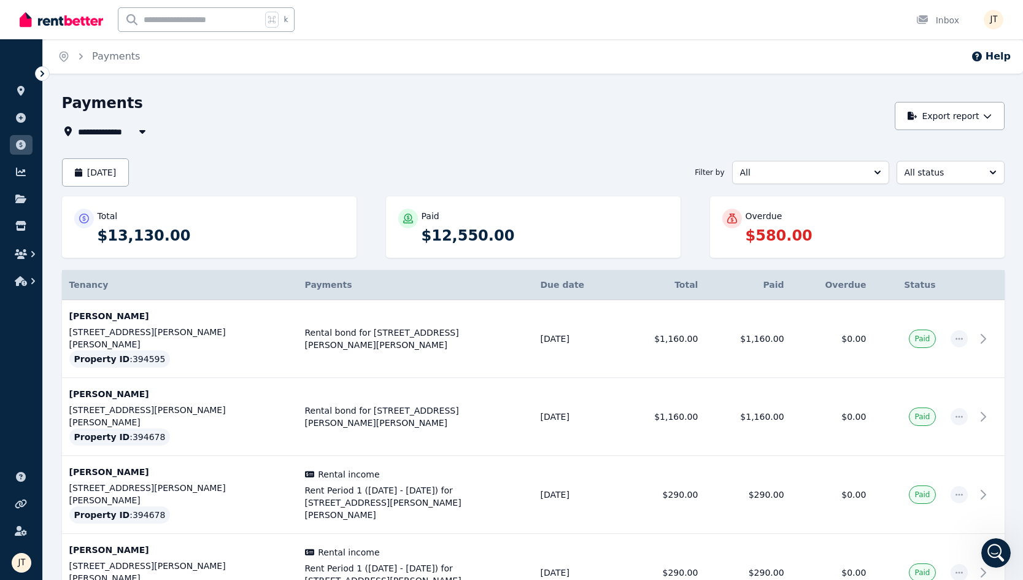
scroll to position [0, 0]
click at [764, 174] on span "All" at bounding box center [802, 172] width 124 height 12
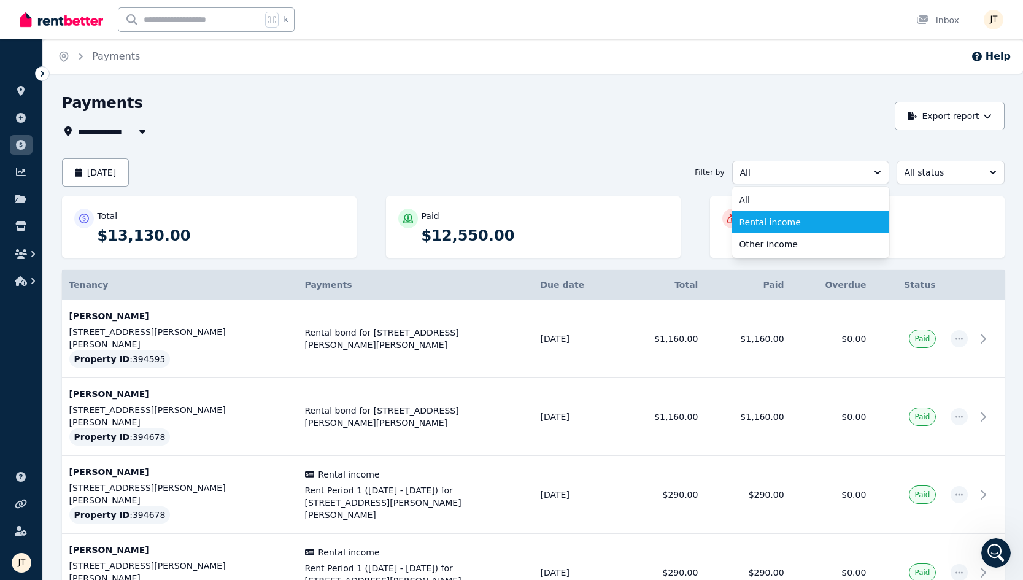
click at [764, 214] on li "Rental income" at bounding box center [810, 222] width 157 height 22
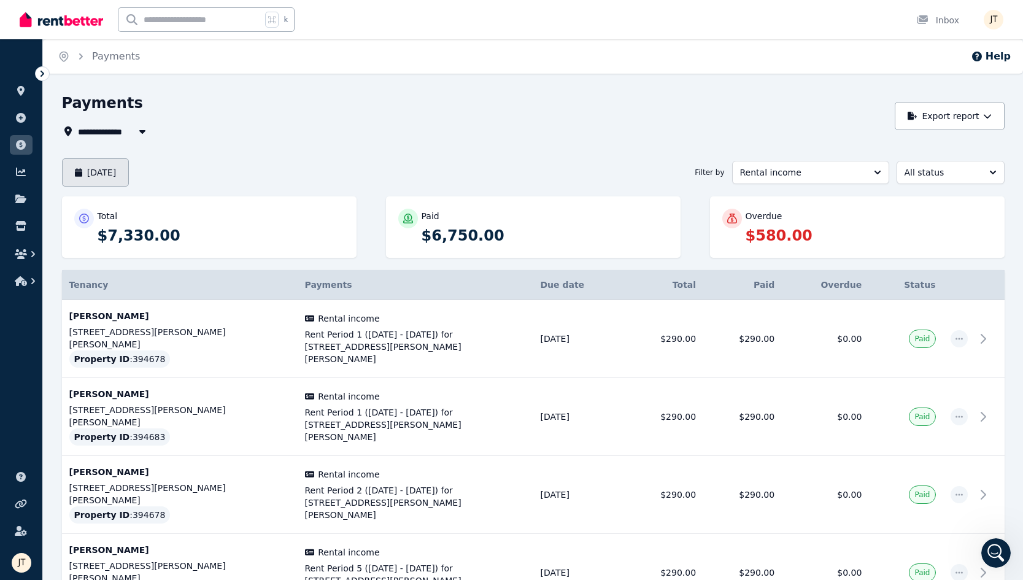
click at [128, 171] on button "[DATE]" at bounding box center [96, 172] width 68 height 28
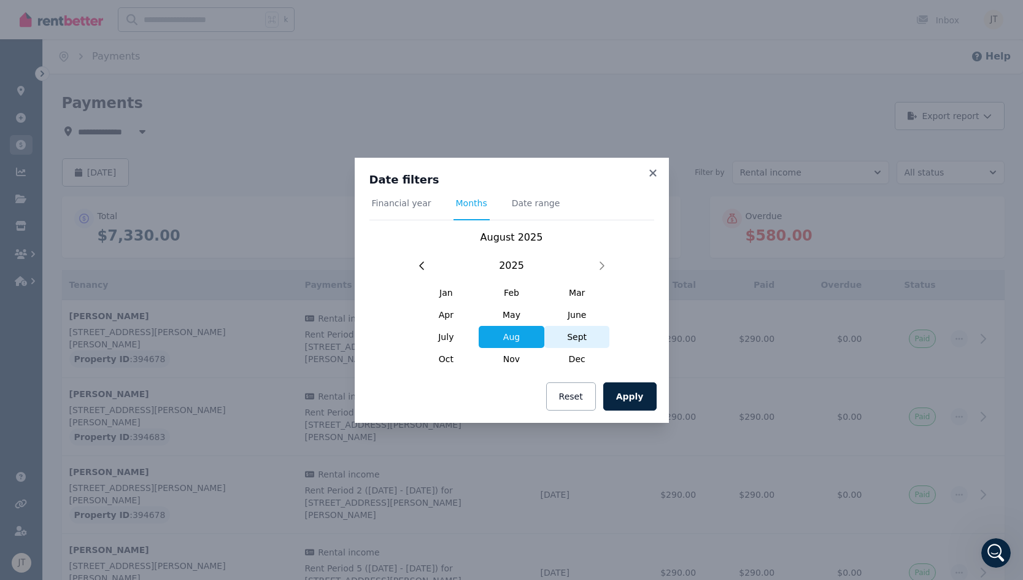
click at [571, 337] on span "Sept" at bounding box center [577, 337] width 66 height 22
click at [631, 398] on button "Apply" at bounding box center [629, 396] width 53 height 28
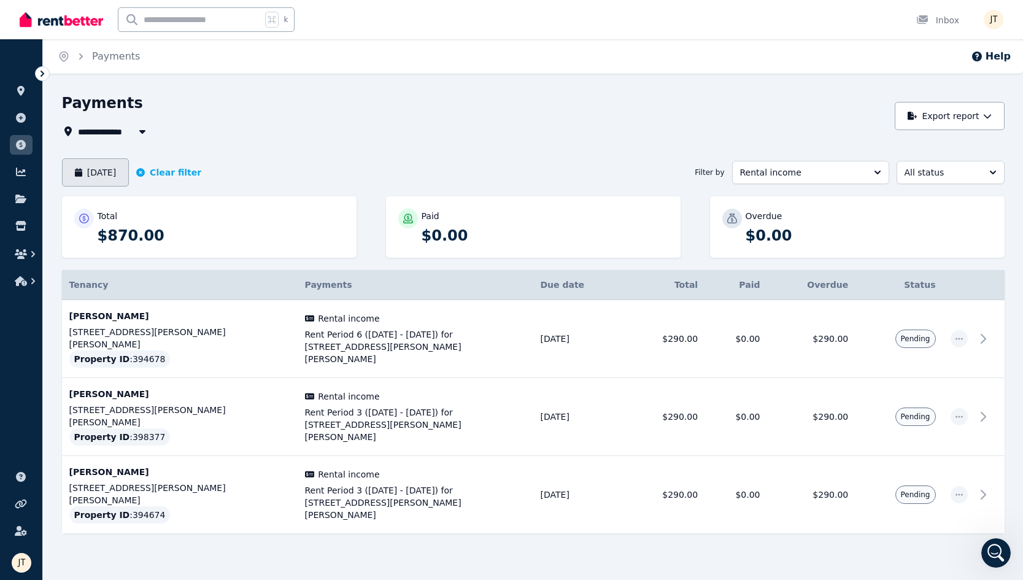
click at [118, 162] on button "[DATE]" at bounding box center [96, 172] width 68 height 28
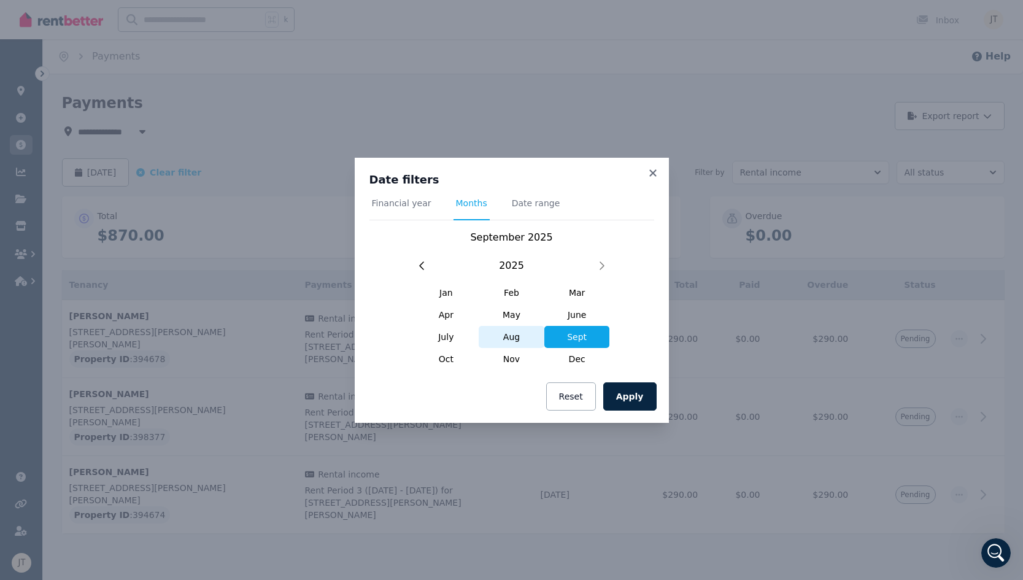
click at [508, 340] on span "Aug" at bounding box center [512, 337] width 66 height 22
click at [645, 398] on button "Apply" at bounding box center [629, 396] width 53 height 28
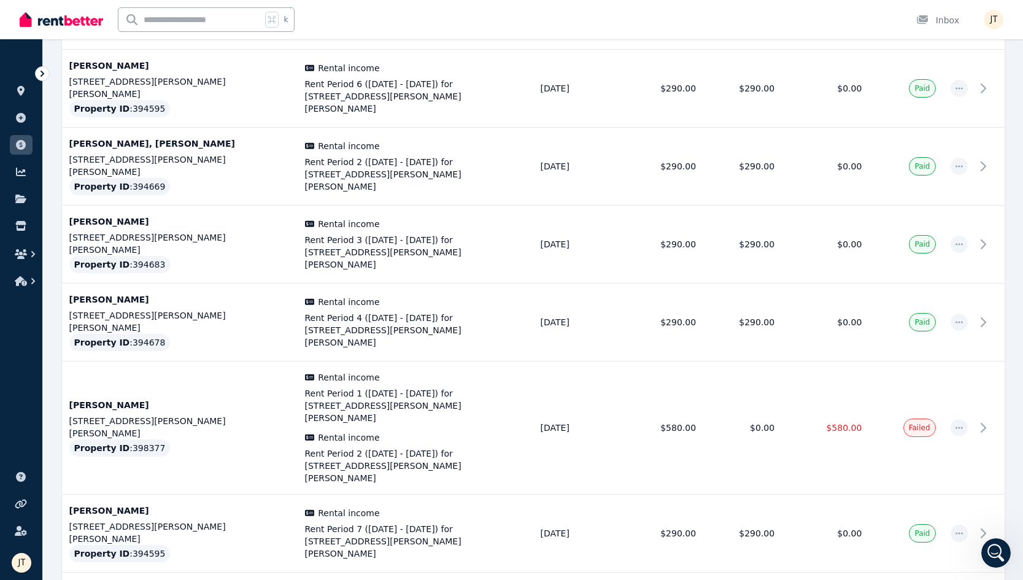
scroll to position [929, 0]
click at [764, 551] on icon "Open Intercom Messenger" at bounding box center [995, 551] width 20 height 20
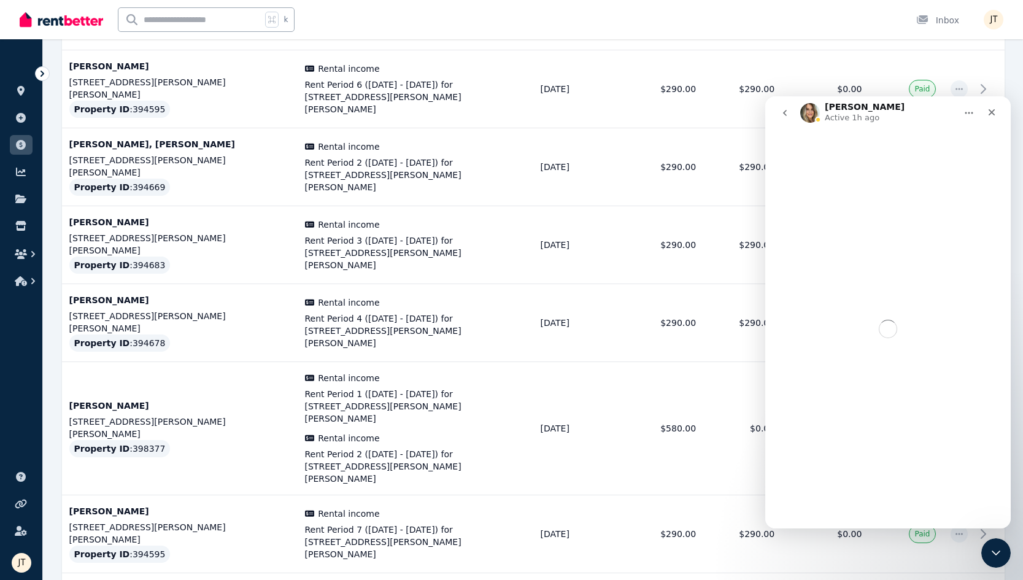
click at [764, 115] on icon "go back" at bounding box center [785, 113] width 10 height 10
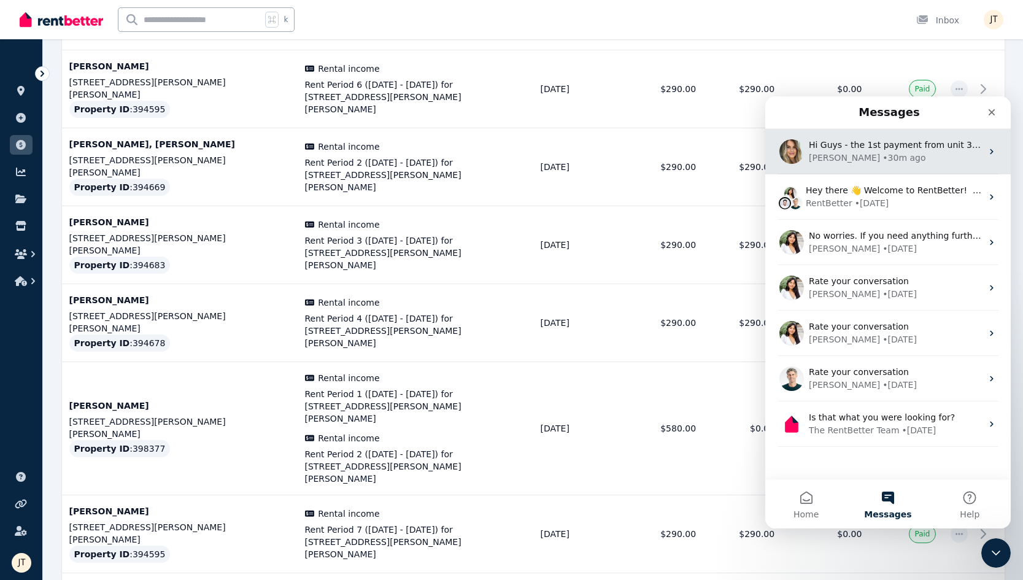
click at [764, 156] on div "• 30m ago" at bounding box center [904, 158] width 43 height 13
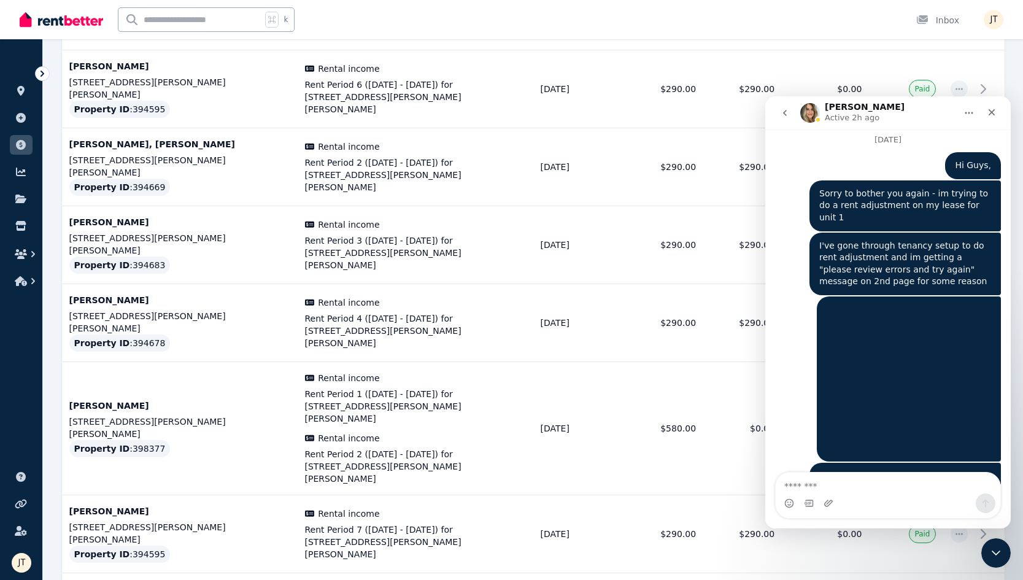
scroll to position [7425, 0]
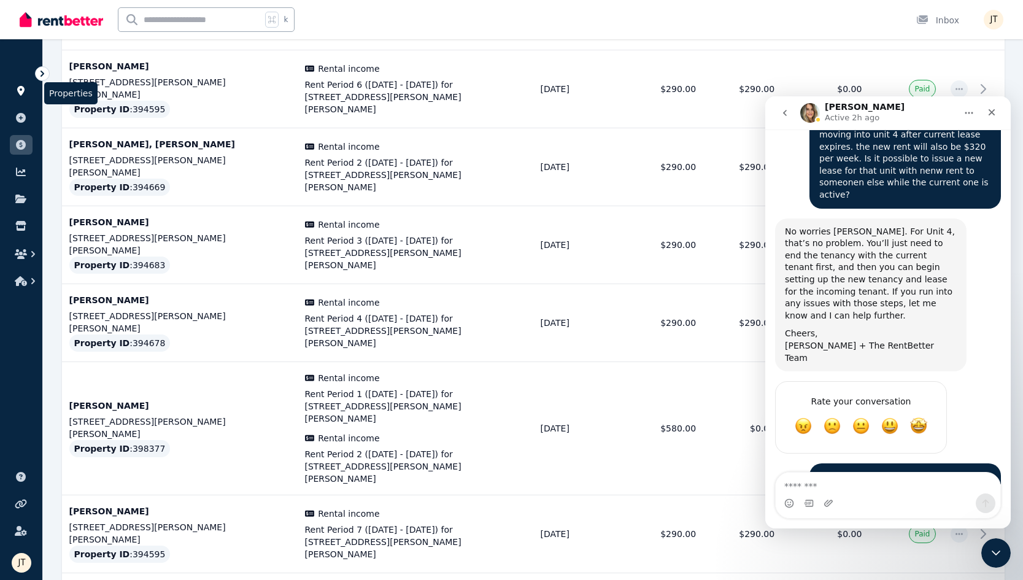
click at [18, 90] on icon at bounding box center [20, 91] width 7 height 10
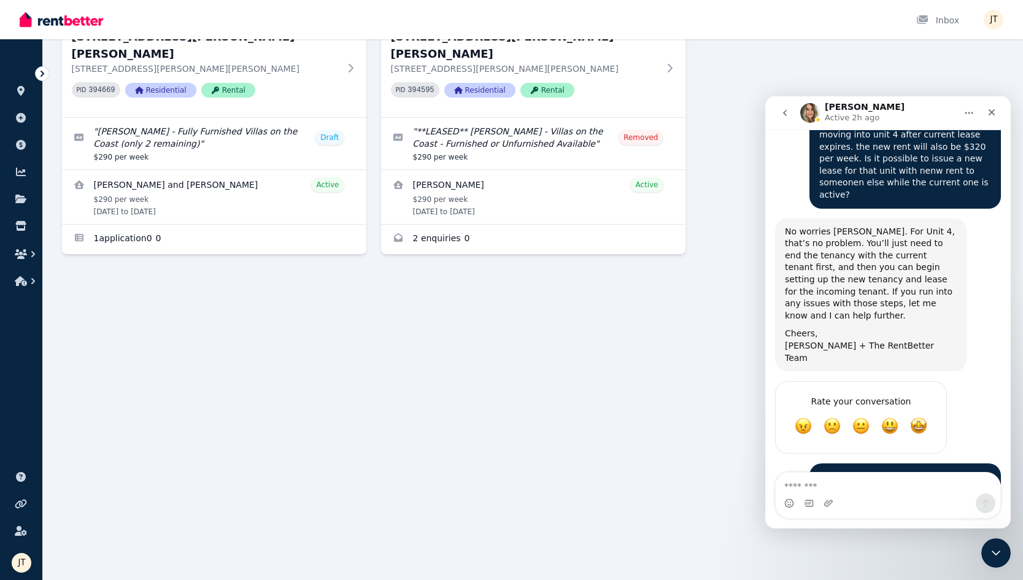
click at [397, 277] on html "Open main menu Inbox Open user menu ORGANISE Properties Add property Payments F…" at bounding box center [511, 290] width 1023 height 580
click at [22, 85] on link at bounding box center [21, 91] width 23 height 20
click at [565, 285] on html "Open main menu Inbox Open user menu ORGANISE Properties Add property Payments F…" at bounding box center [511, 290] width 1023 height 580
click at [23, 93] on icon at bounding box center [20, 91] width 7 height 10
click at [23, 137] on link at bounding box center [21, 145] width 23 height 20
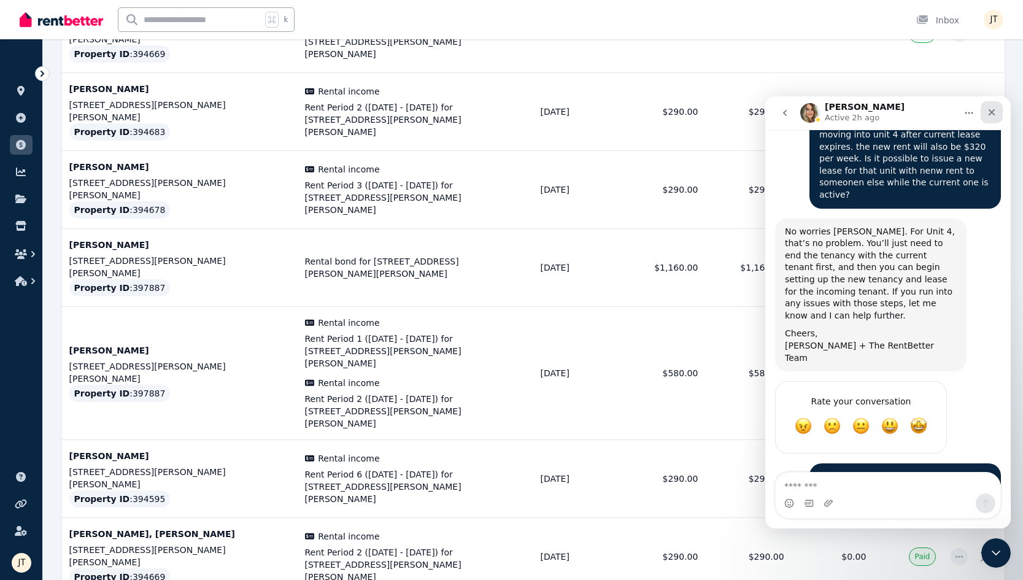
click at [764, 114] on icon "Close" at bounding box center [992, 112] width 10 height 10
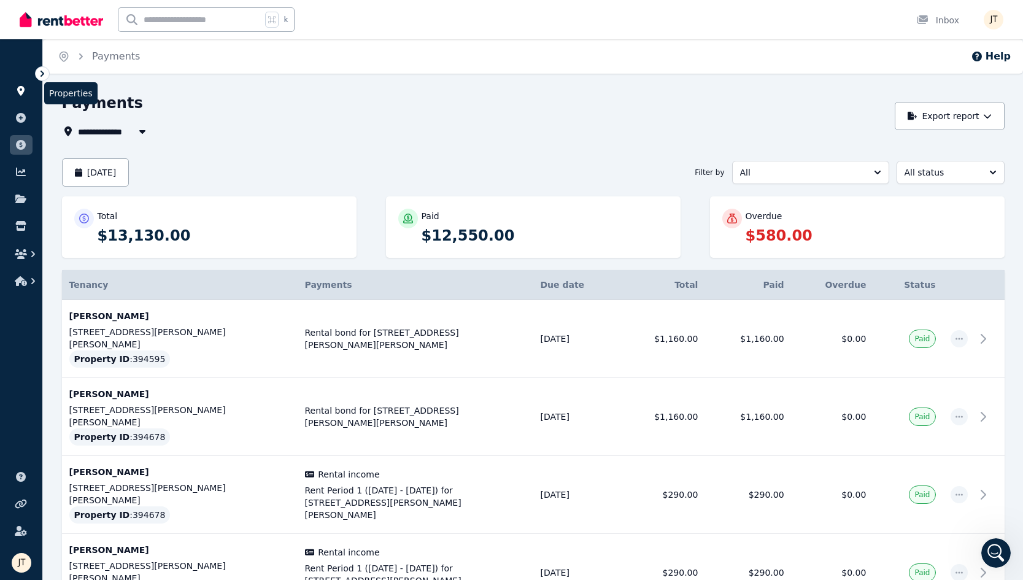
click at [21, 93] on icon at bounding box center [20, 91] width 7 height 10
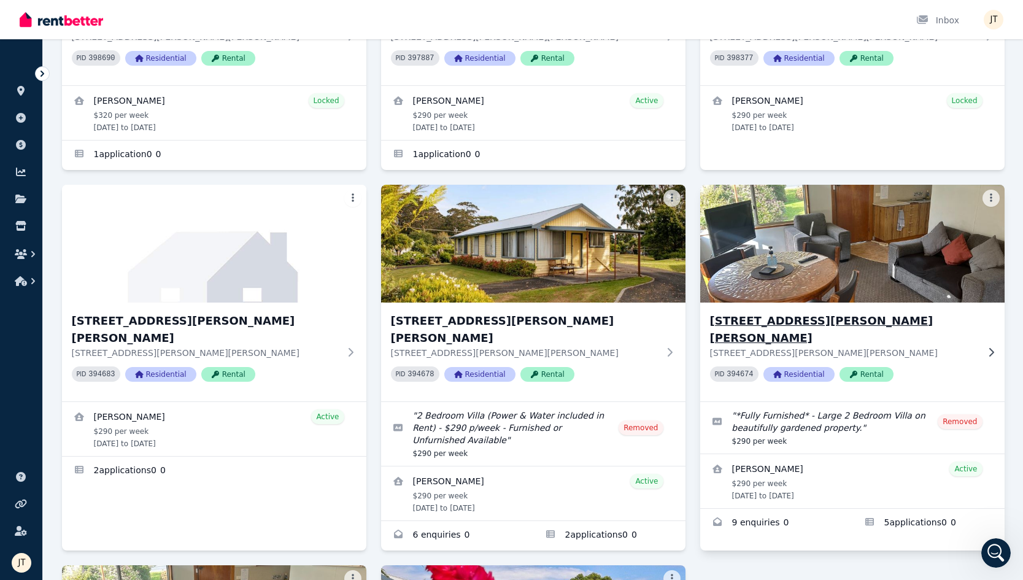
scroll to position [370, 0]
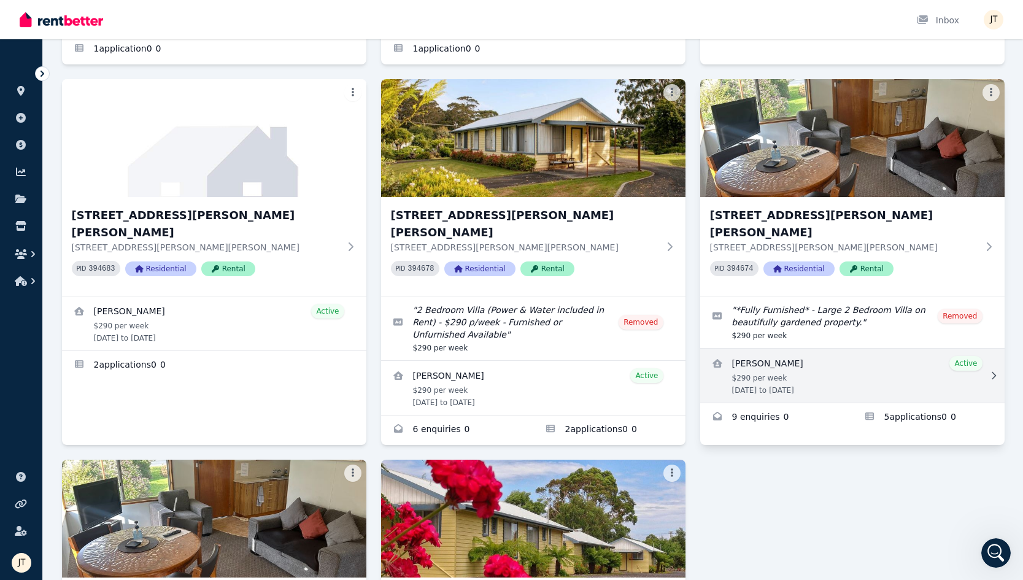
click at [764, 349] on link "View details for Deborah Purdon" at bounding box center [852, 376] width 304 height 54
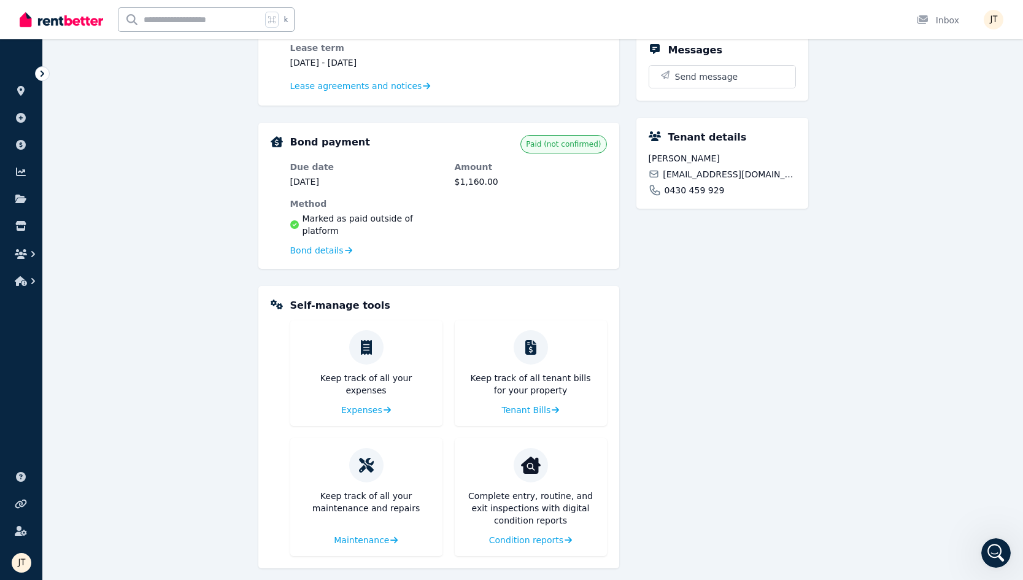
scroll to position [306, 0]
click at [536, 535] on span "Condition reports" at bounding box center [525, 541] width 74 height 12
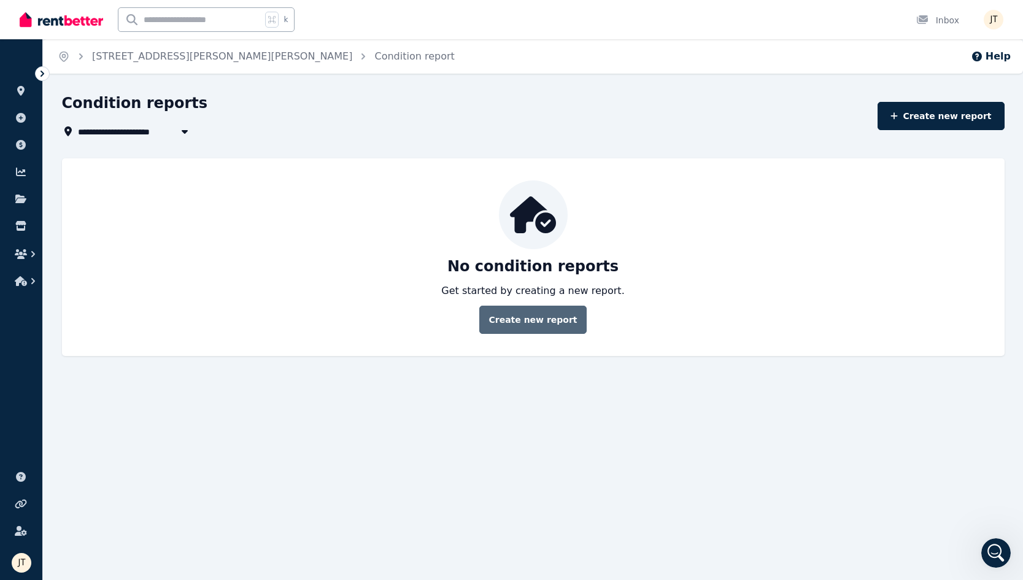
click at [540, 321] on link "Create new report" at bounding box center [532, 320] width 107 height 28
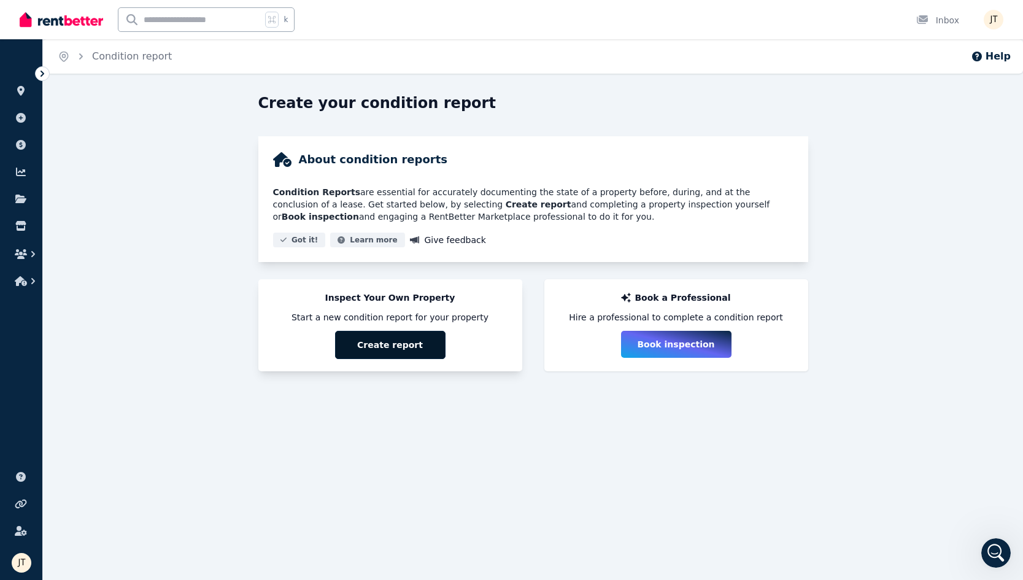
click at [384, 350] on button "Create report" at bounding box center [390, 345] width 110 height 28
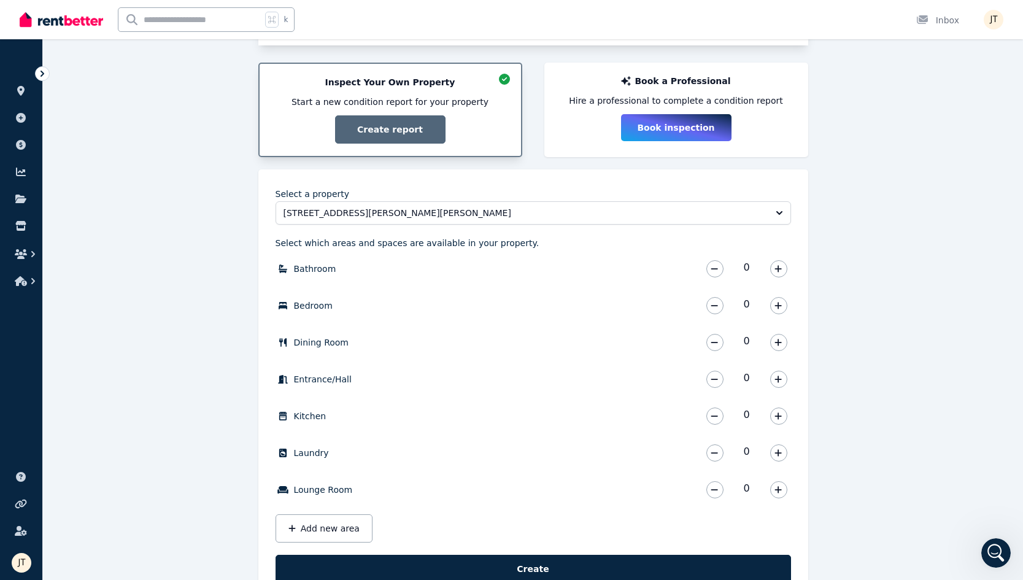
scroll to position [232, 0]
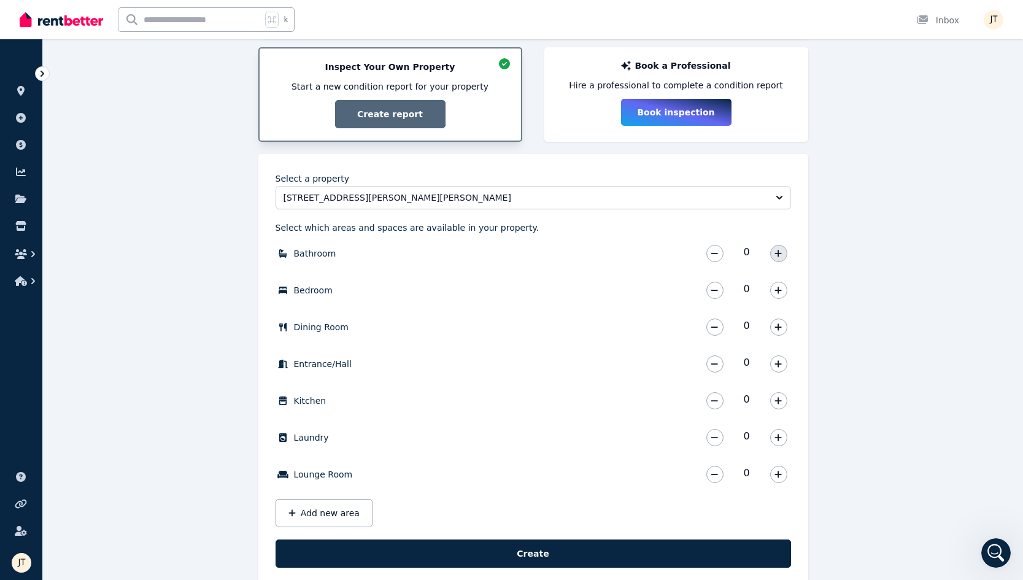
click at [764, 251] on icon "button" at bounding box center [778, 253] width 7 height 9
click at [764, 289] on icon "button" at bounding box center [778, 290] width 7 height 9
click at [764, 366] on icon "button" at bounding box center [778, 364] width 7 height 9
click at [764, 399] on icon "button" at bounding box center [778, 401] width 7 height 9
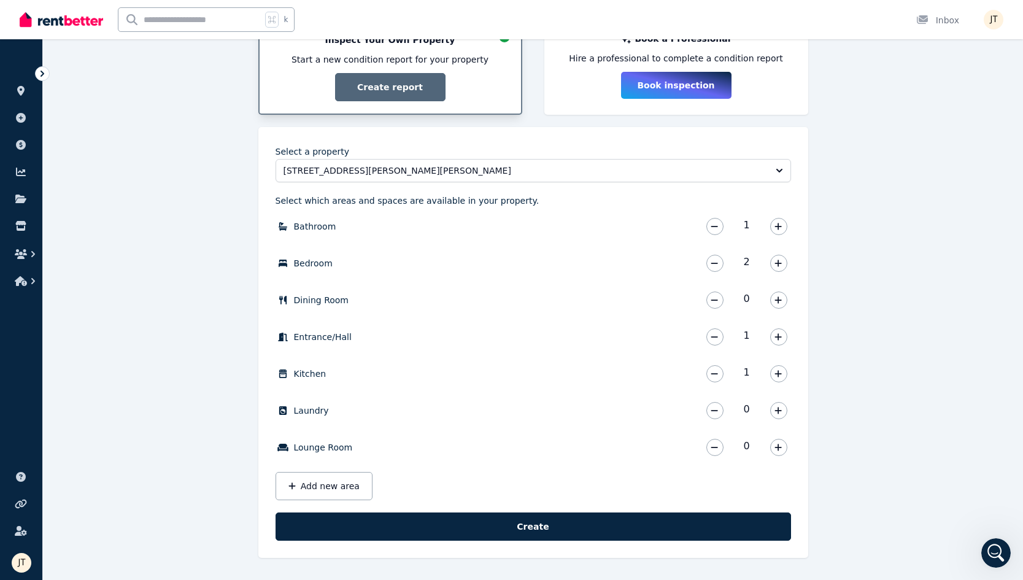
scroll to position [259, 0]
click at [764, 447] on icon "button" at bounding box center [778, 447] width 7 height 9
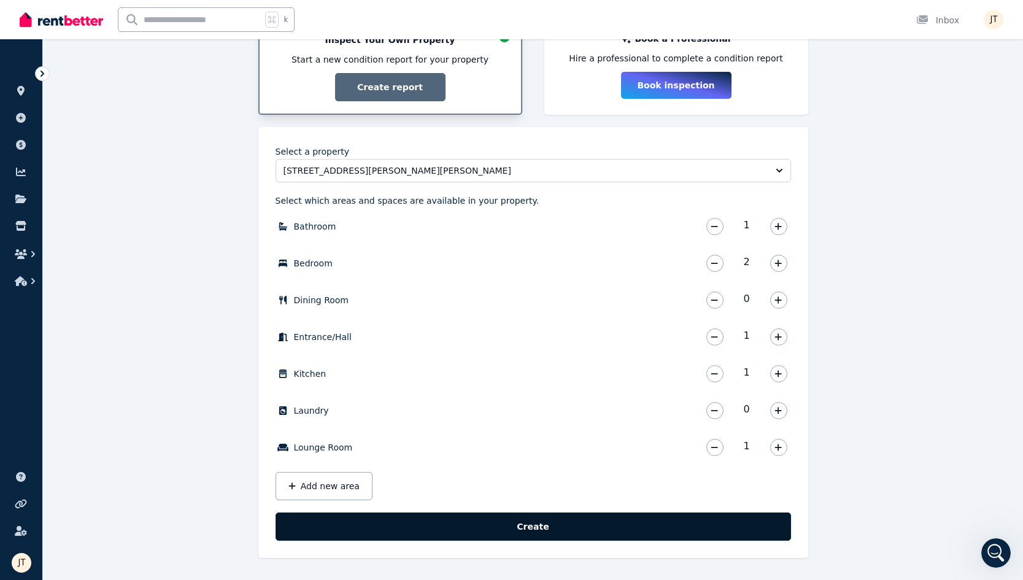
click at [699, 530] on button "Create" at bounding box center [534, 527] width 516 height 28
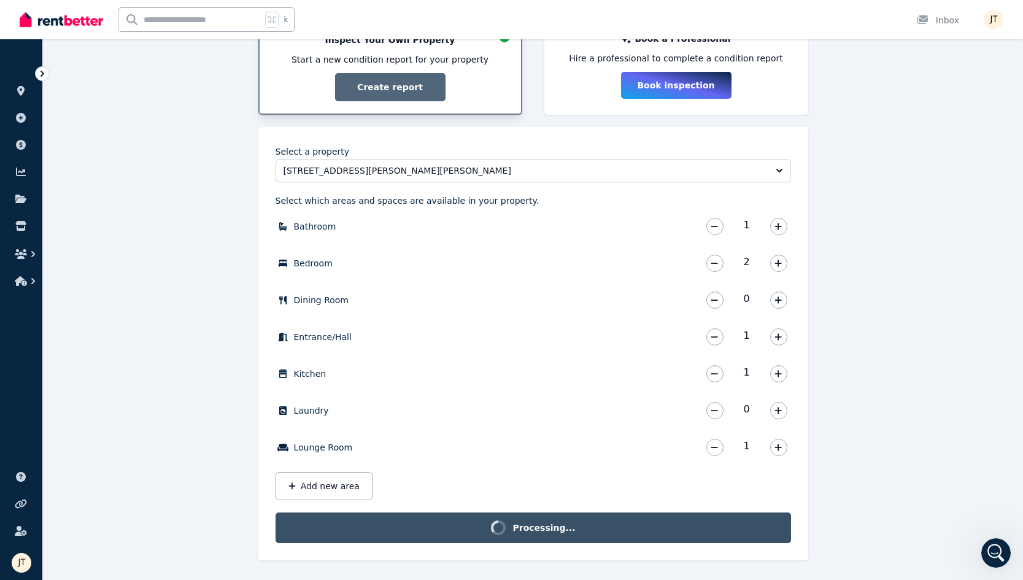
scroll to position [243, 0]
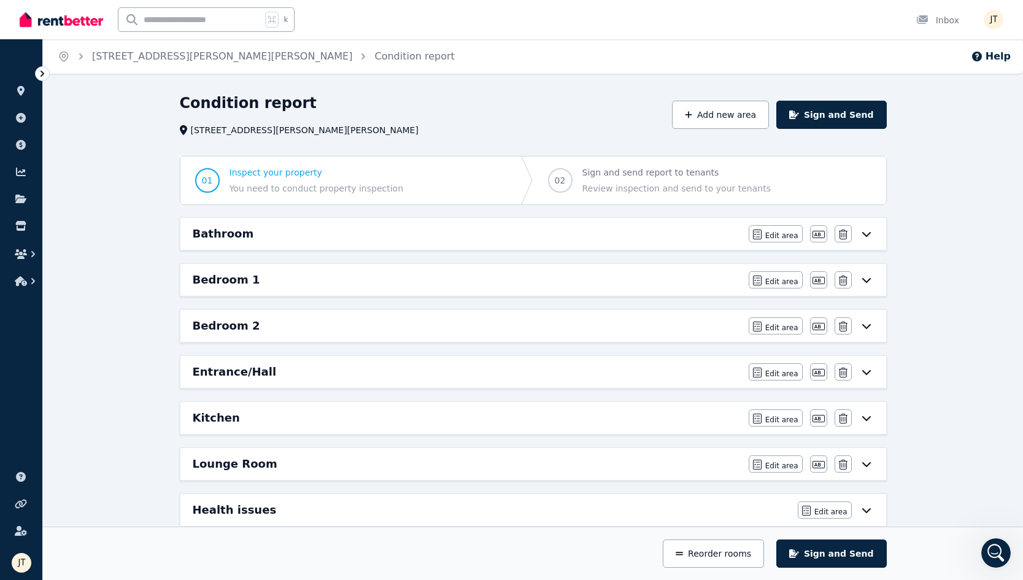
click at [355, 231] on div "Bathroom" at bounding box center [467, 233] width 549 height 17
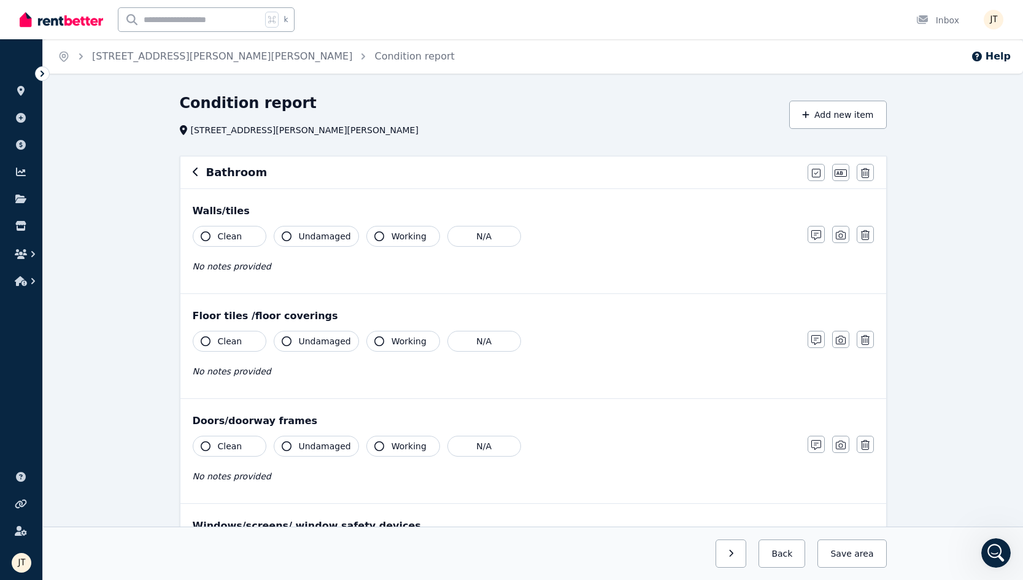
click at [223, 237] on span "Clean" at bounding box center [230, 236] width 25 height 12
click at [223, 347] on span "Clean" at bounding box center [230, 341] width 25 height 12
click at [228, 468] on div "Clean Undamaged Working N/A No notes provided" at bounding box center [494, 466] width 603 height 60
click at [233, 446] on span "Clean" at bounding box center [230, 446] width 25 height 12
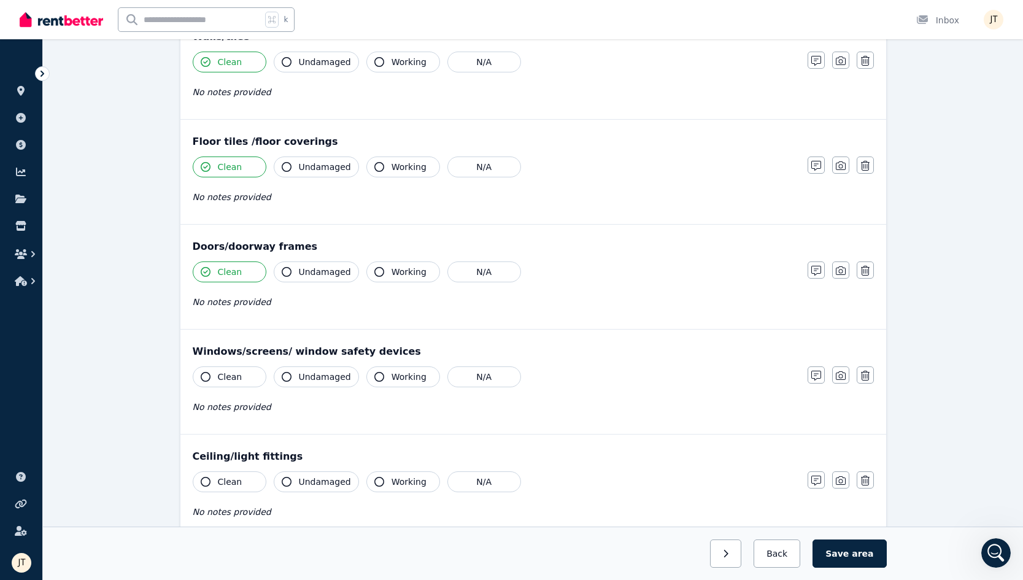
scroll to position [219, 0]
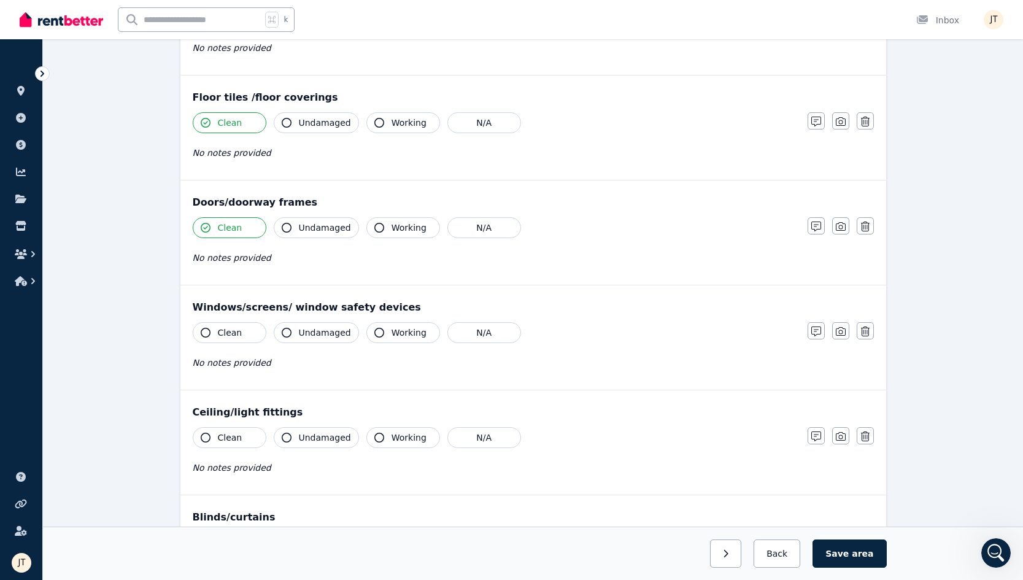
click at [230, 340] on button "Clean" at bounding box center [230, 332] width 74 height 21
click at [231, 446] on button "Clean" at bounding box center [230, 437] width 74 height 21
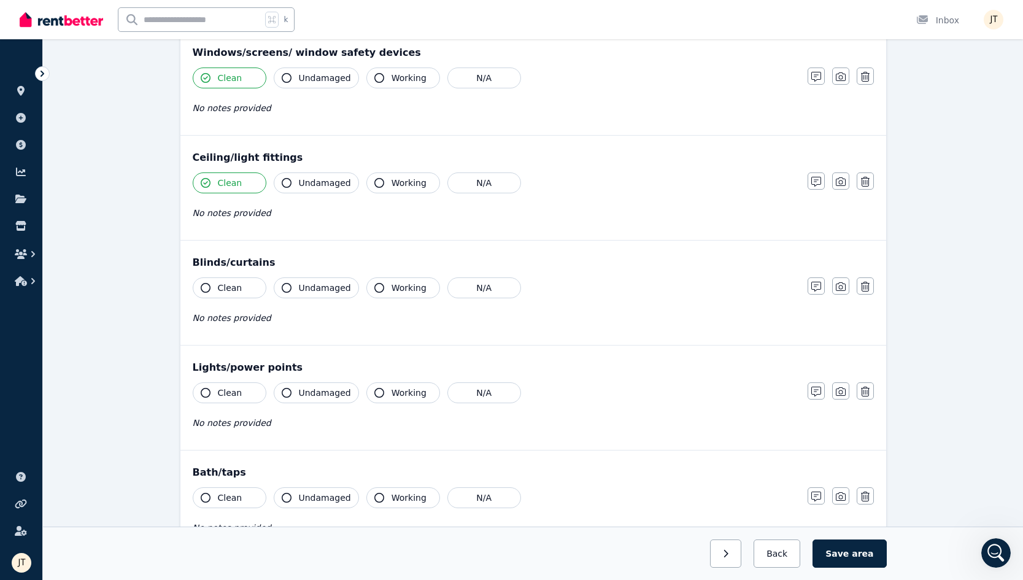
scroll to position [532, 0]
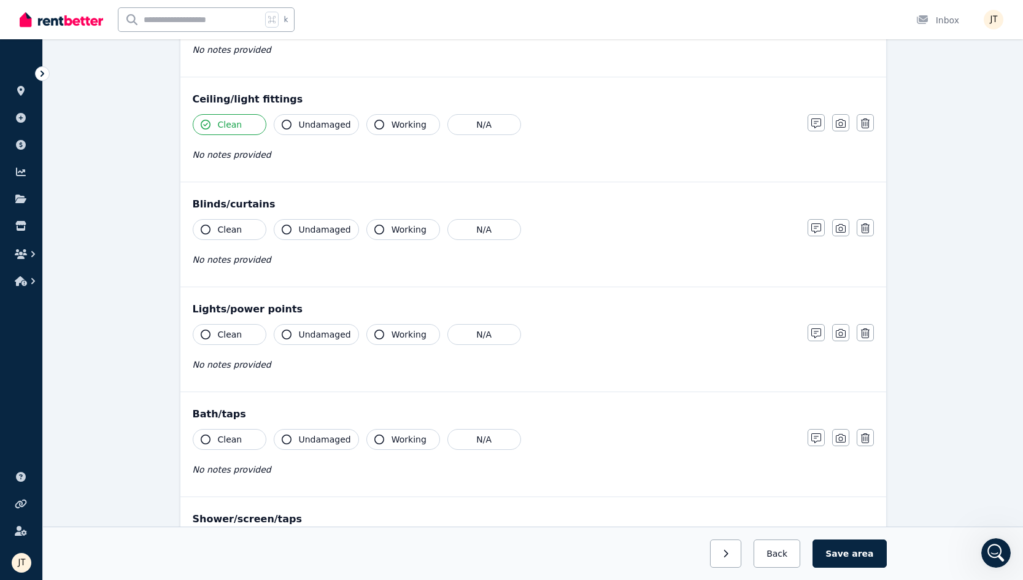
click at [226, 225] on span "Clean" at bounding box center [230, 229] width 25 height 12
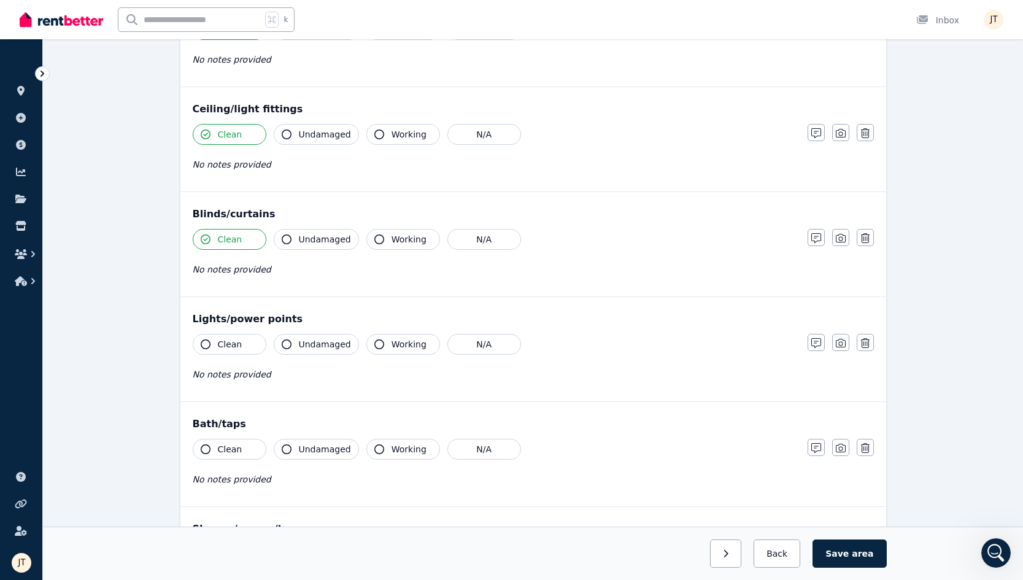
scroll to position [602, 0]
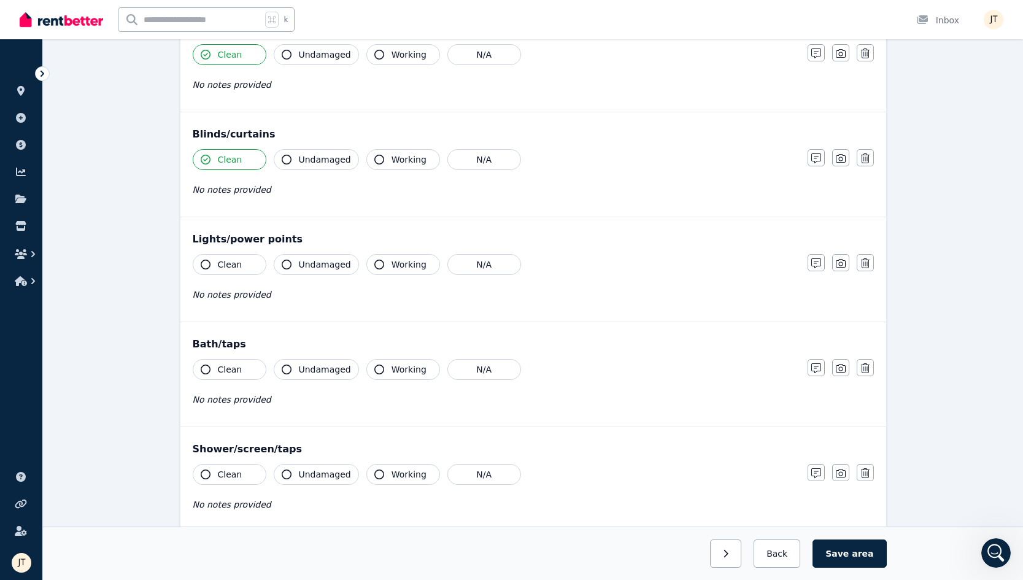
click at [234, 269] on span "Clean" at bounding box center [230, 264] width 25 height 12
click at [227, 366] on span "Clean" at bounding box center [230, 369] width 25 height 12
click at [226, 474] on span "Clean" at bounding box center [230, 474] width 25 height 12
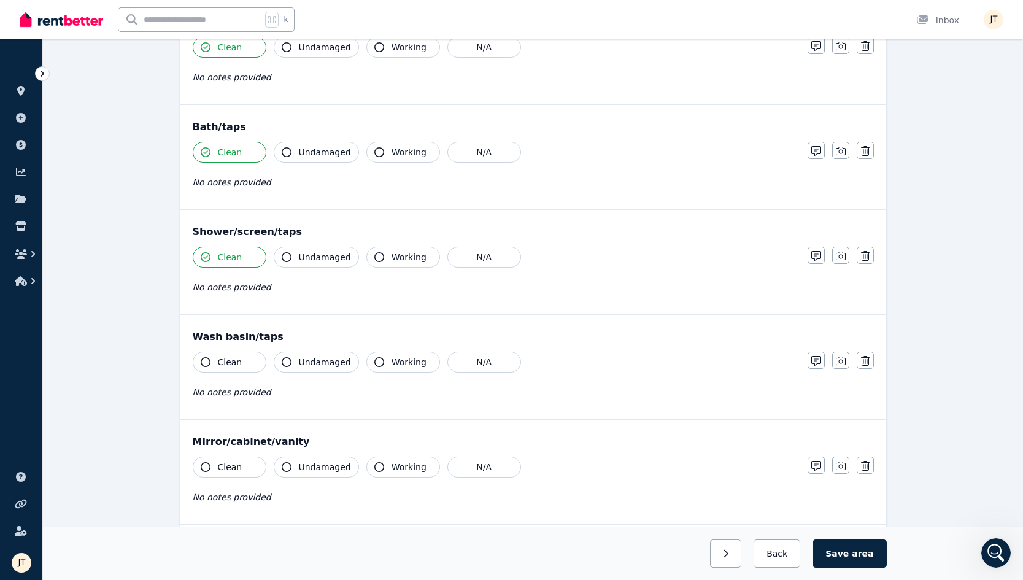
scroll to position [934, 0]
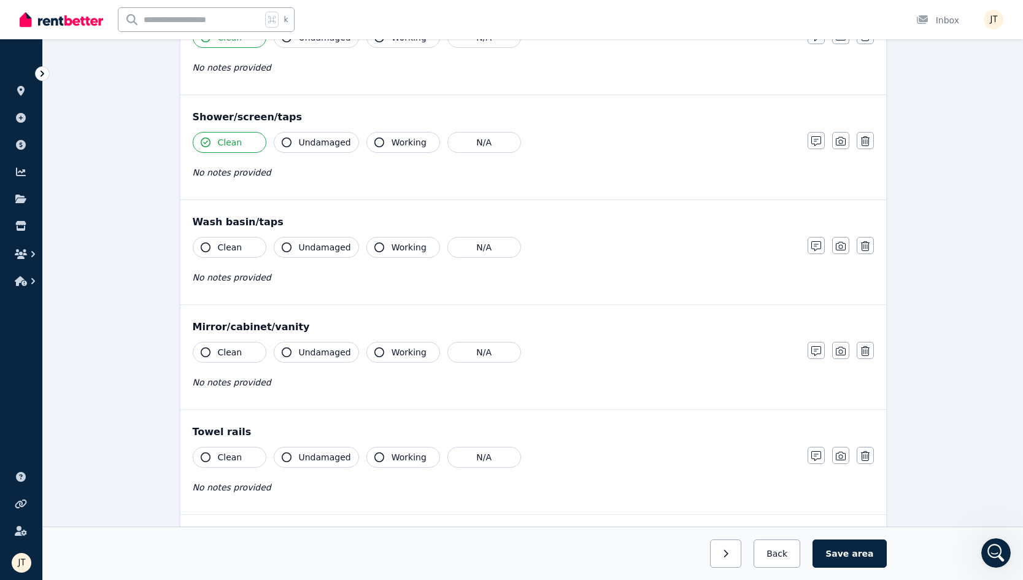
click at [226, 269] on div "Clean Undamaged Working N/A No notes provided" at bounding box center [494, 267] width 603 height 60
click at [227, 244] on span "Clean" at bounding box center [230, 247] width 25 height 12
click at [225, 326] on div "Mirror/cabinet/vanity" at bounding box center [533, 327] width 681 height 15
click at [225, 365] on div "Clean Undamaged Working N/A No notes provided" at bounding box center [494, 372] width 603 height 60
click at [231, 355] on span "Clean" at bounding box center [230, 352] width 25 height 12
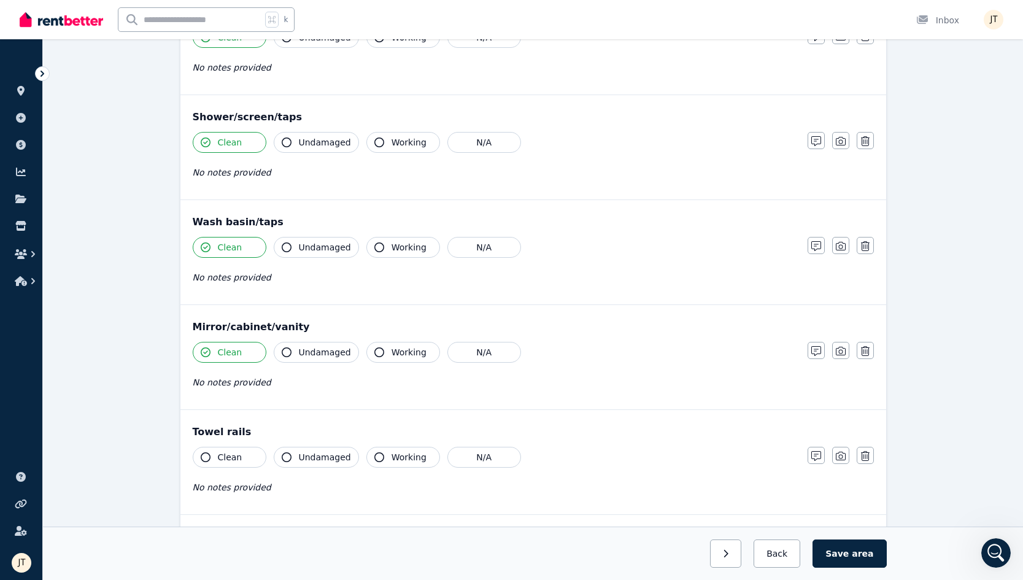
click at [228, 467] on button "Clean" at bounding box center [230, 457] width 74 height 21
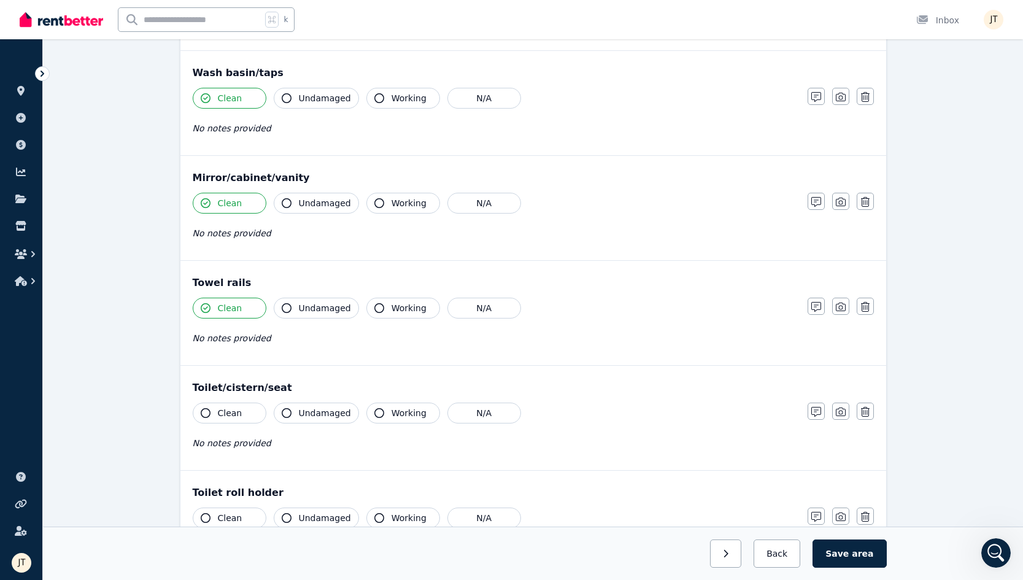
scroll to position [1220, 0]
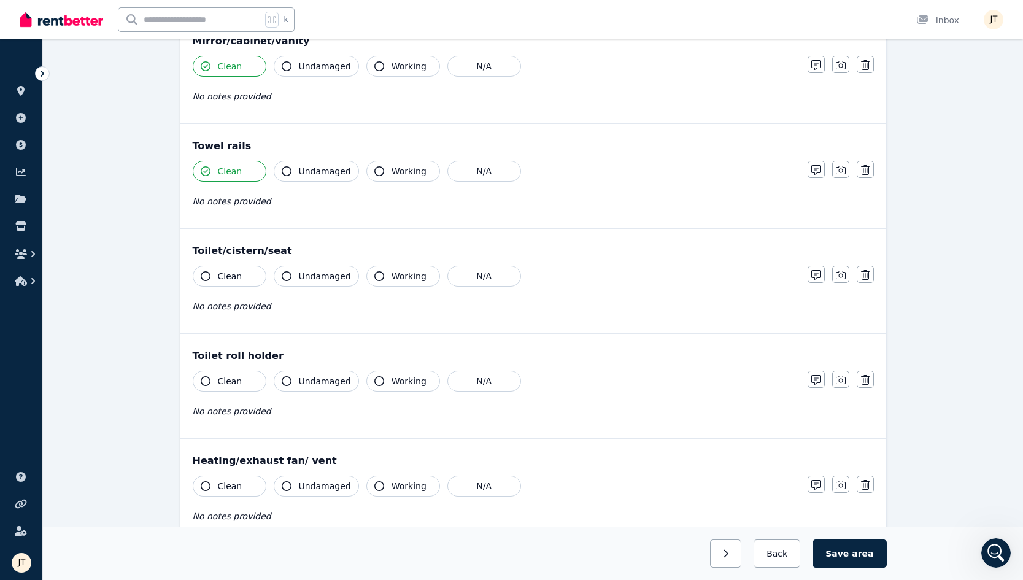
click at [233, 271] on span "Clean" at bounding box center [230, 276] width 25 height 12
click at [227, 389] on button "Clean" at bounding box center [230, 381] width 74 height 21
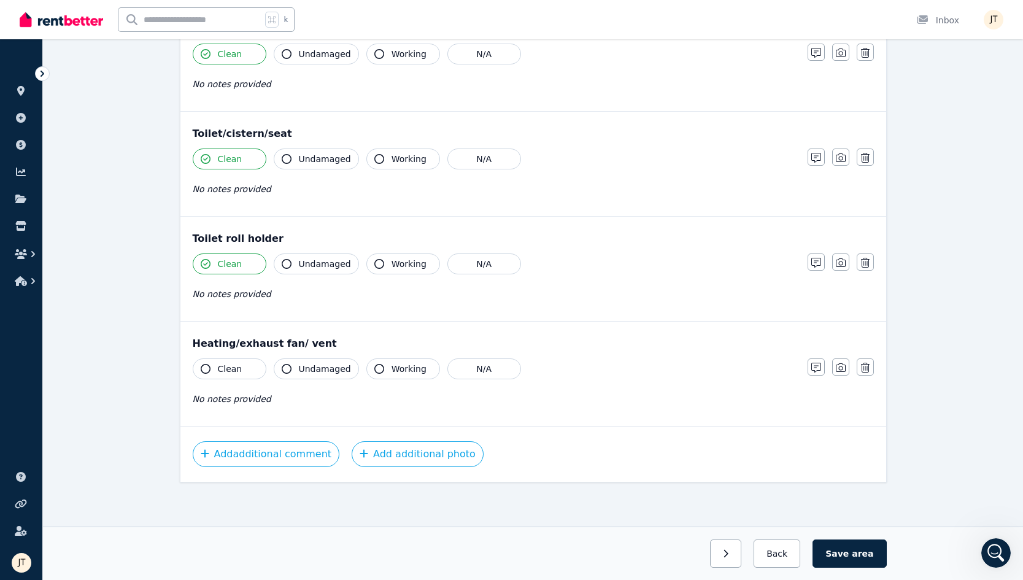
click at [237, 367] on span "Clean" at bounding box center [230, 369] width 25 height 12
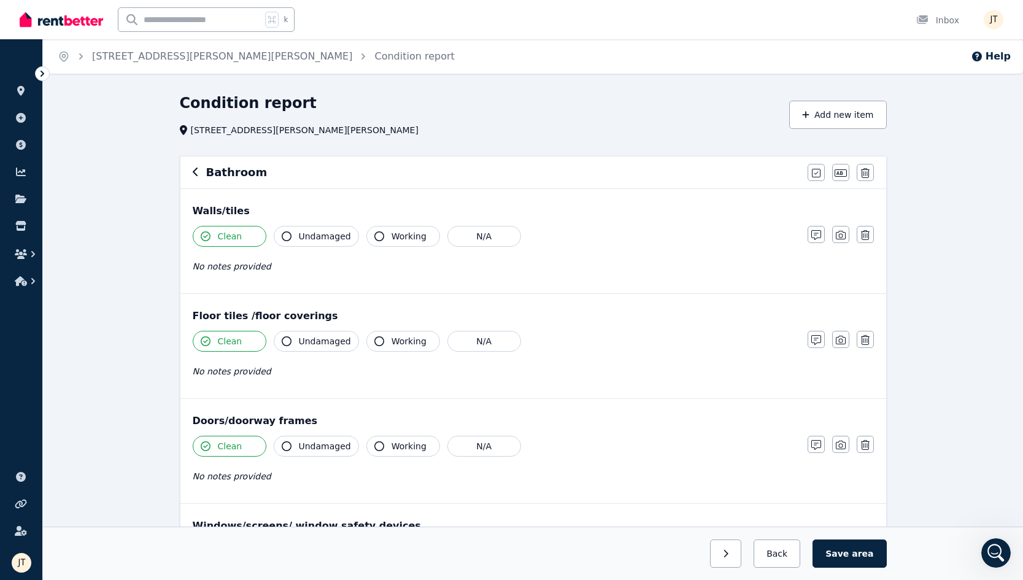
scroll to position [0, 0]
click at [764, 556] on span "area" at bounding box center [862, 554] width 21 height 12
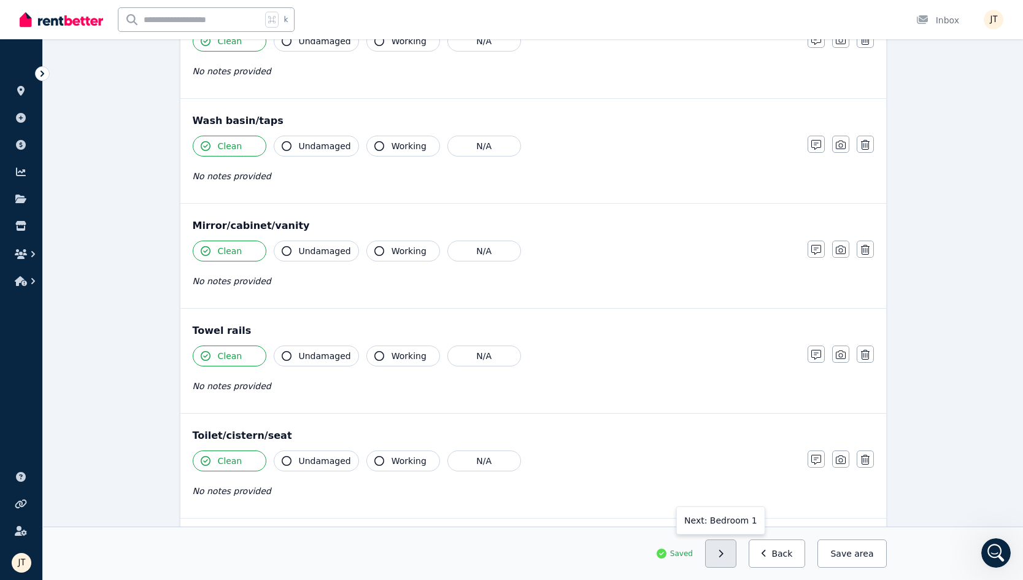
click at [724, 553] on icon "button" at bounding box center [721, 553] width 6 height 9
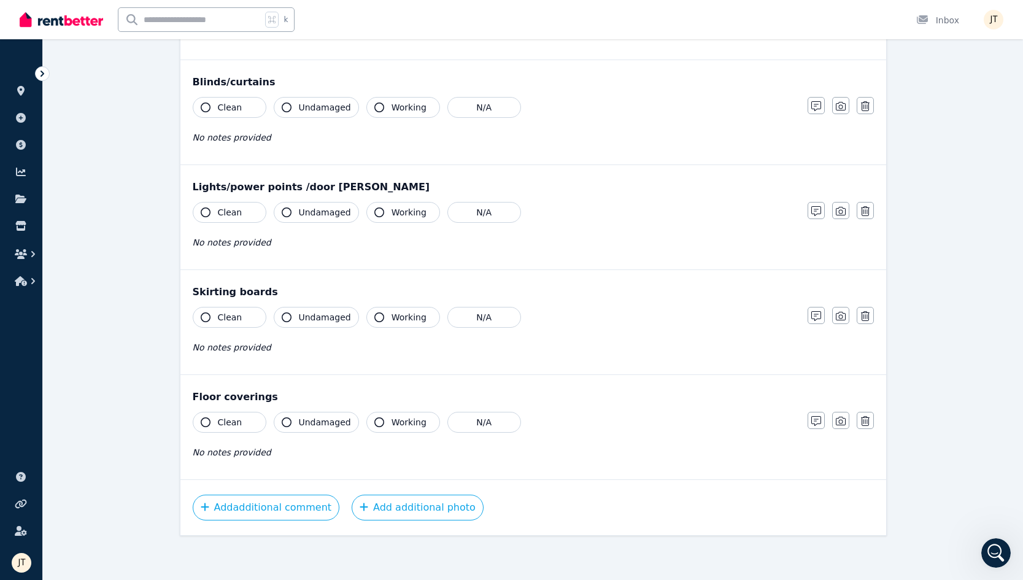
scroll to position [654, 0]
click at [208, 420] on icon "button" at bounding box center [206, 422] width 10 height 10
click at [213, 327] on button "Clean" at bounding box center [230, 317] width 74 height 21
click at [231, 232] on div "Clean Undamaged Working N/A No notes provided" at bounding box center [494, 232] width 603 height 60
click at [231, 217] on span "Clean" at bounding box center [230, 212] width 25 height 12
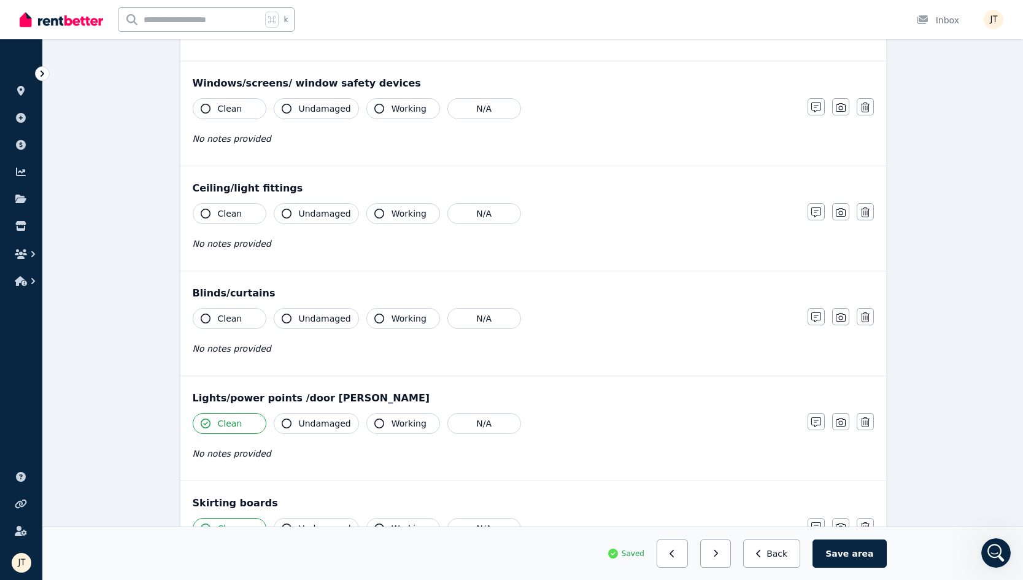
scroll to position [416, 0]
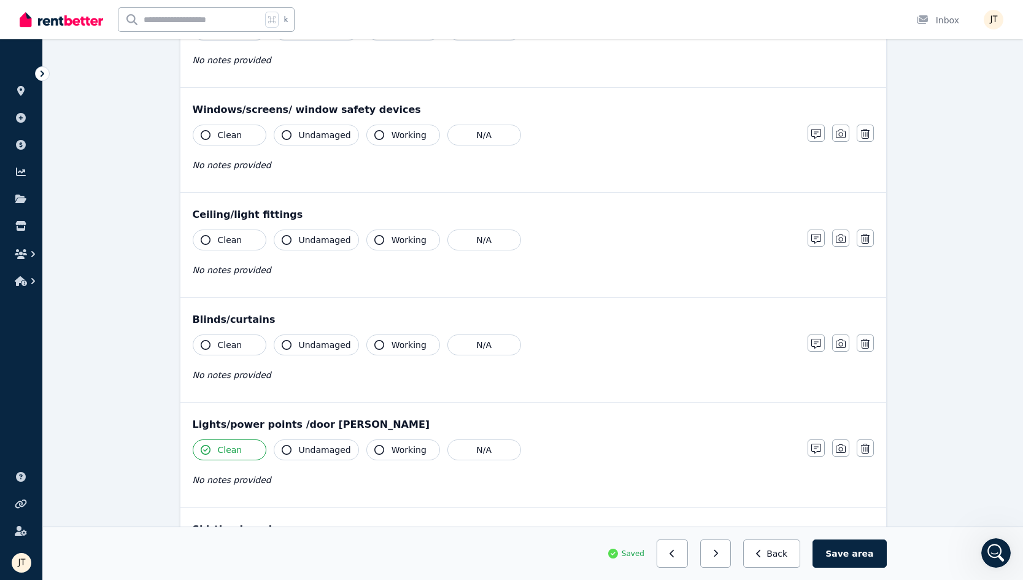
click at [228, 332] on div "Blinds/curtains Clean Undamaged Working N/A No notes provided Notes Photo Delete" at bounding box center [533, 350] width 706 height 104
click at [228, 339] on span "Clean" at bounding box center [230, 345] width 25 height 12
click at [229, 245] on span "Clean" at bounding box center [230, 240] width 25 height 12
click at [229, 152] on div "Clean Undamaged Working N/A No notes provided" at bounding box center [494, 155] width 603 height 60
click at [229, 145] on div "Clean Undamaged Working N/A No notes provided" at bounding box center [494, 155] width 603 height 60
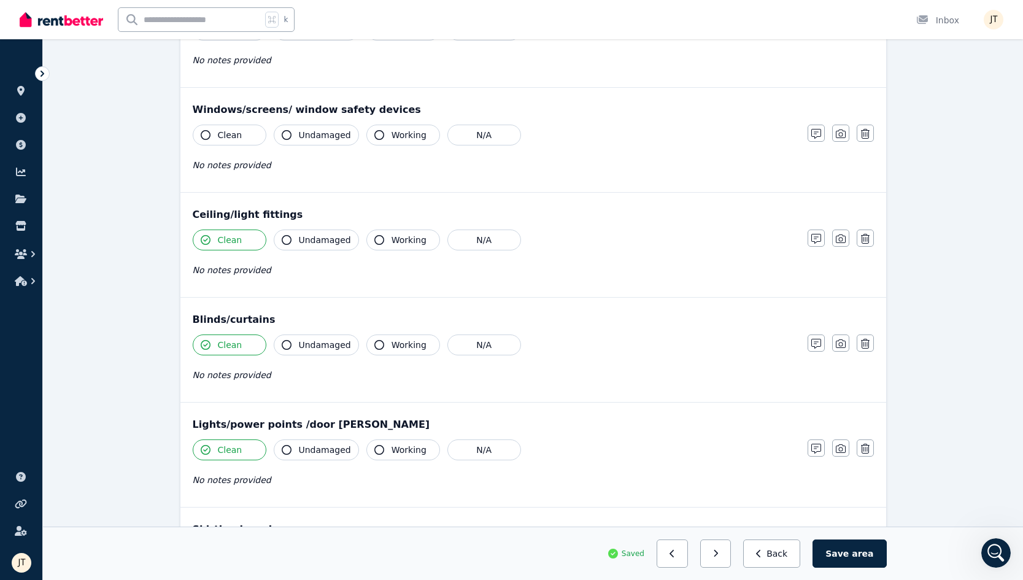
click at [230, 134] on span "Clean" at bounding box center [230, 135] width 25 height 12
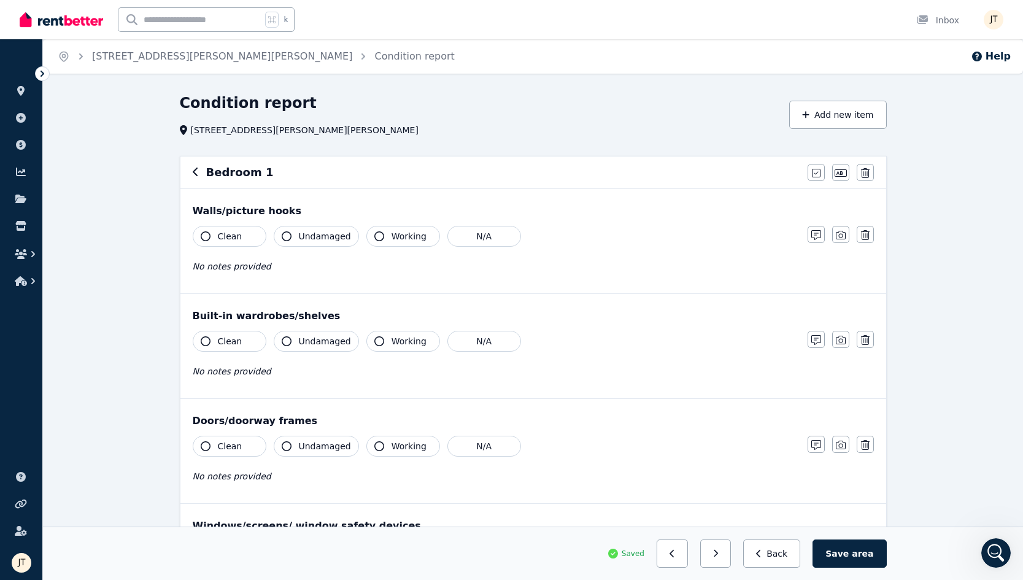
scroll to position [0, 0]
click at [232, 453] on button "Clean" at bounding box center [230, 446] width 74 height 21
click at [235, 329] on div "Built-in wardrobes/shelves Clean Undamaged Working N/A No notes provided Notes …" at bounding box center [533, 346] width 706 height 104
click at [220, 228] on button "Clean" at bounding box center [230, 236] width 74 height 21
click at [225, 347] on span "Clean" at bounding box center [230, 341] width 25 height 12
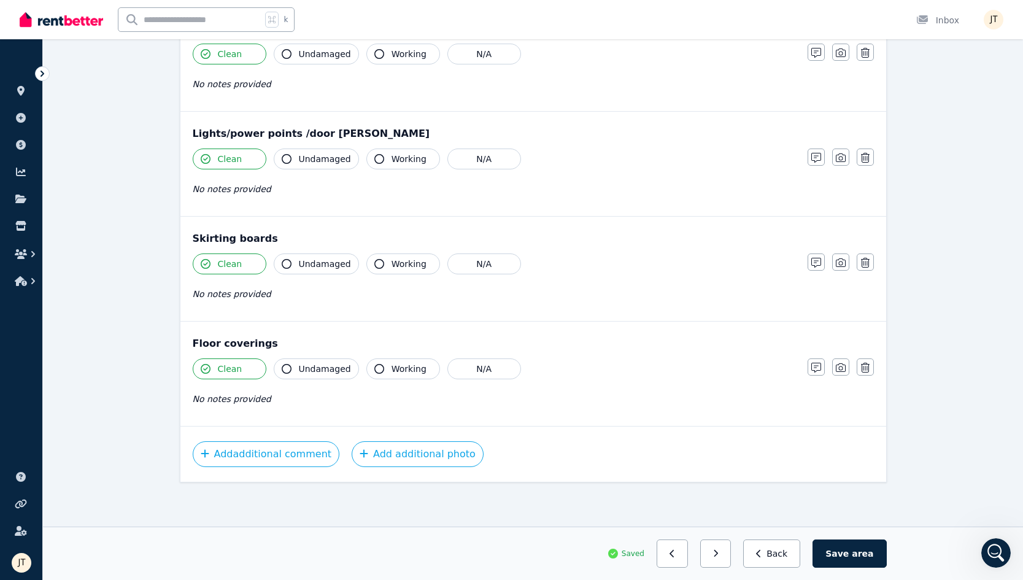
scroll to position [707, 0]
click at [718, 551] on icon "button" at bounding box center [716, 553] width 4 height 7
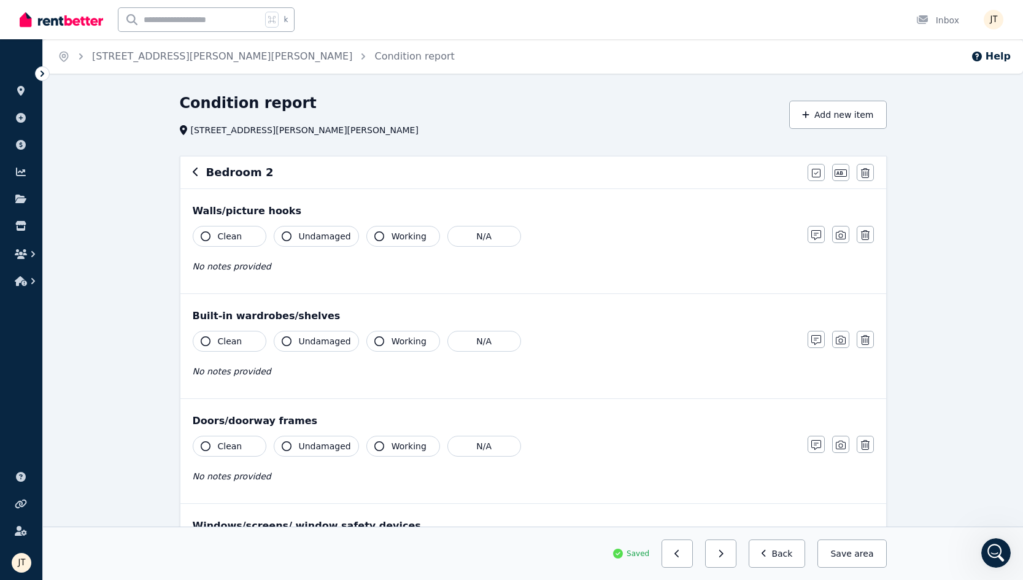
scroll to position [0, 0]
click at [230, 240] on span "Clean" at bounding box center [230, 236] width 25 height 12
click at [226, 337] on span "Clean" at bounding box center [230, 341] width 25 height 12
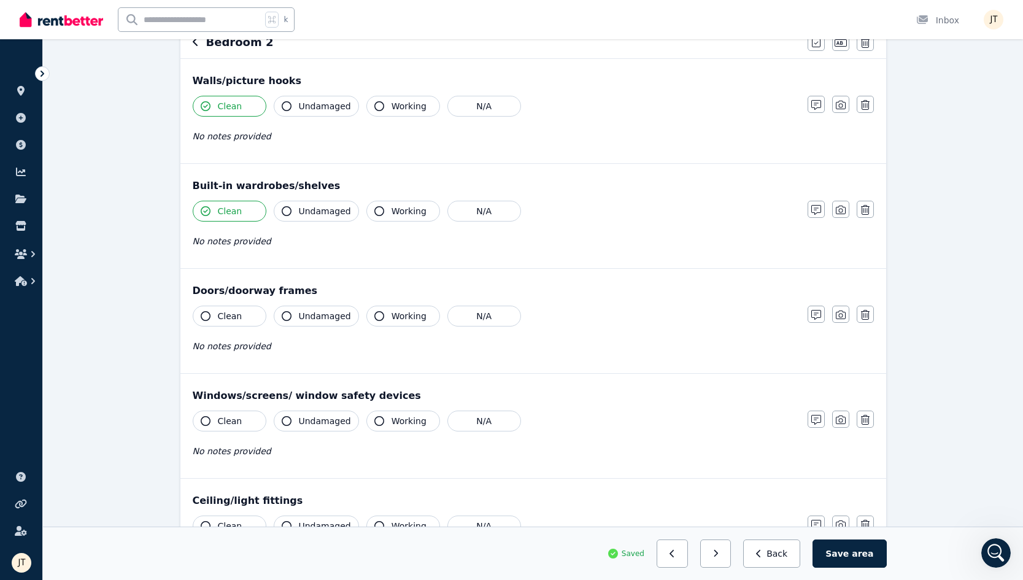
click at [224, 312] on span "Clean" at bounding box center [230, 316] width 25 height 12
click at [221, 424] on span "Clean" at bounding box center [230, 421] width 25 height 12
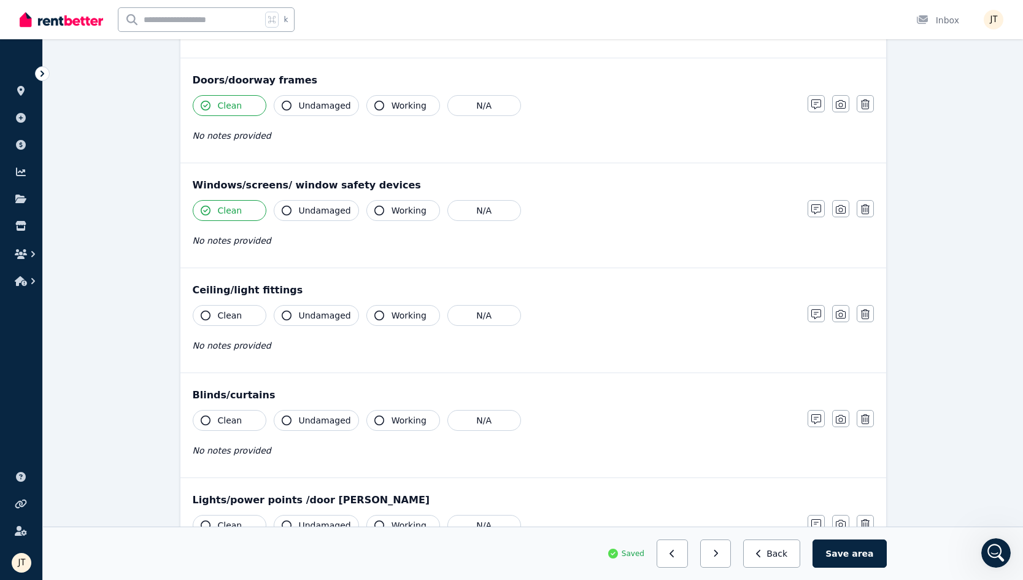
click at [234, 322] on button "Clean" at bounding box center [230, 315] width 74 height 21
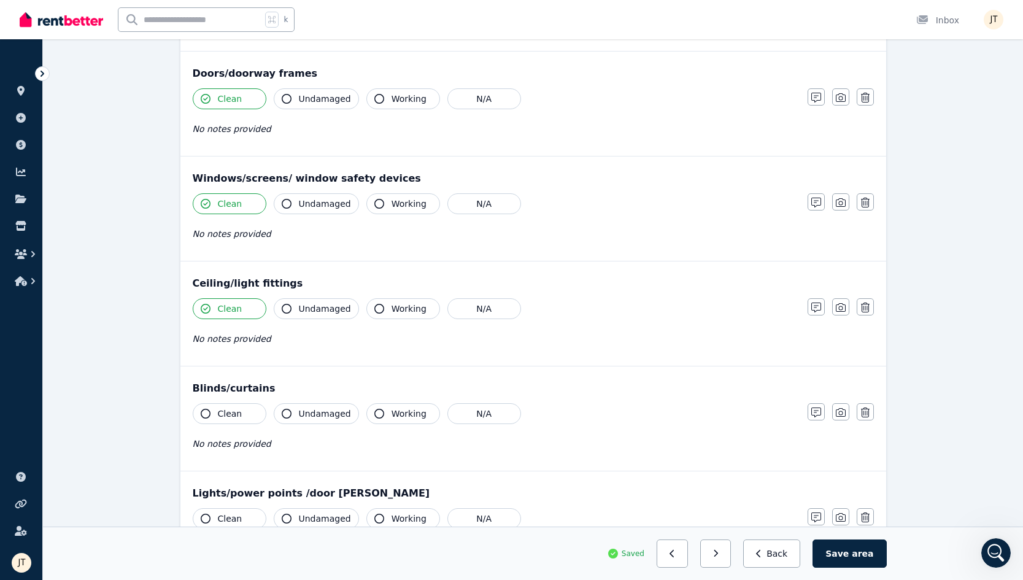
click at [228, 412] on span "Clean" at bounding box center [230, 414] width 25 height 12
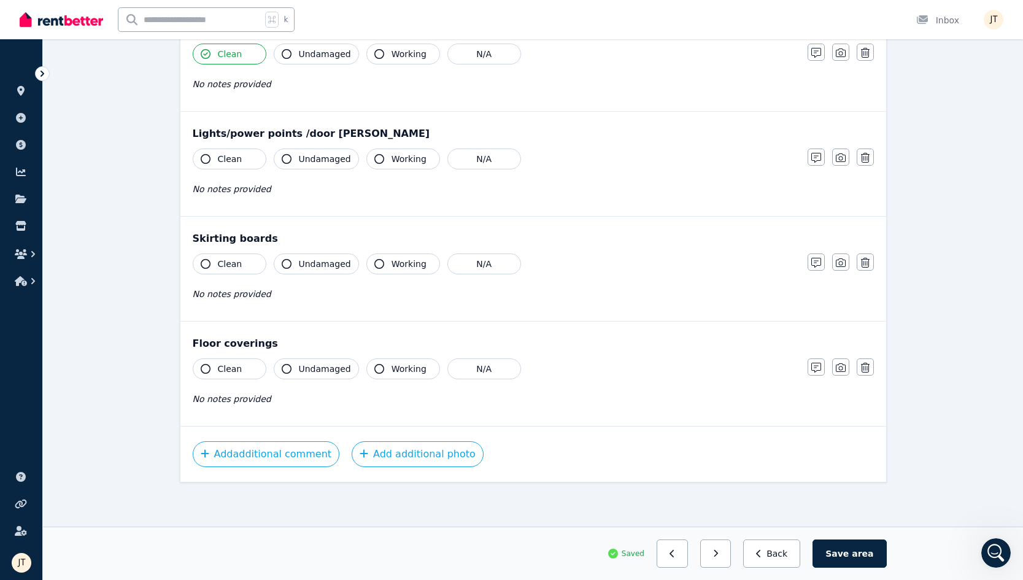
scroll to position [707, 0]
click at [214, 161] on button "Clean" at bounding box center [230, 159] width 74 height 21
click at [218, 246] on div "Skirting boards Clean Undamaged Working N/A No notes provided Notes Photo Delete" at bounding box center [533, 269] width 706 height 104
click at [218, 258] on span "Clean" at bounding box center [230, 264] width 25 height 12
click at [225, 374] on span "Clean" at bounding box center [230, 369] width 25 height 12
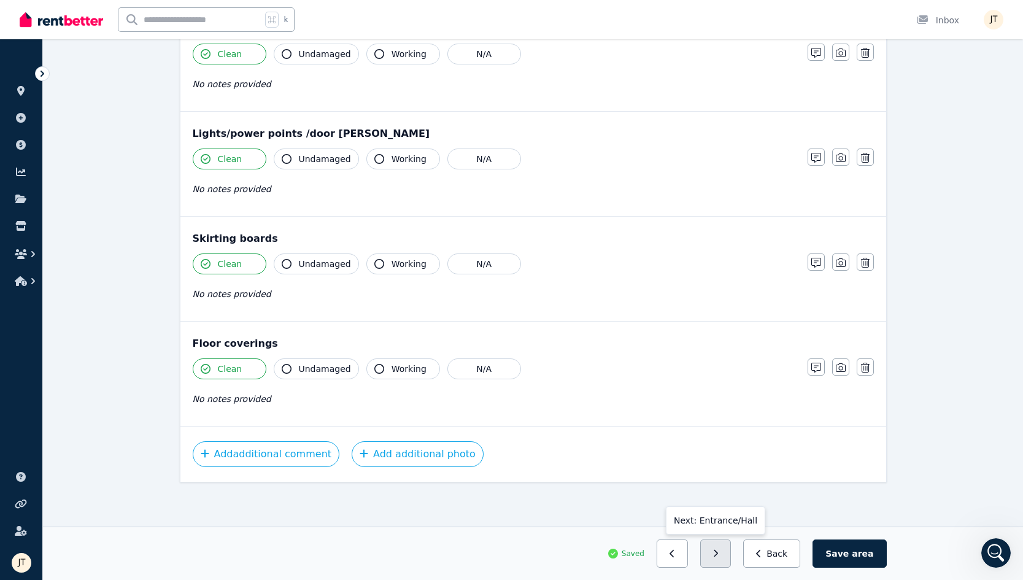
click at [719, 554] on icon "button" at bounding box center [716, 553] width 6 height 9
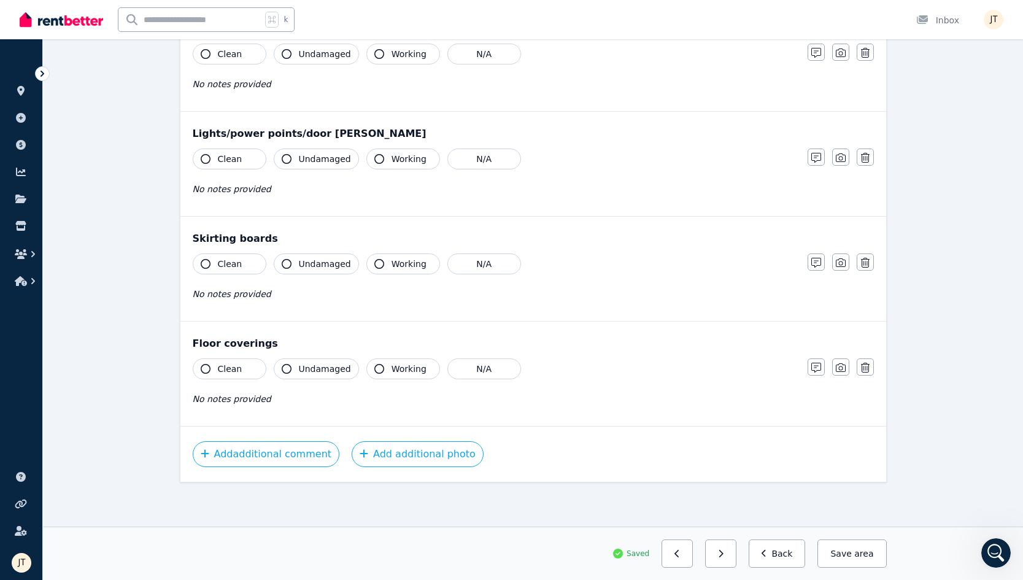
scroll to position [549, 0]
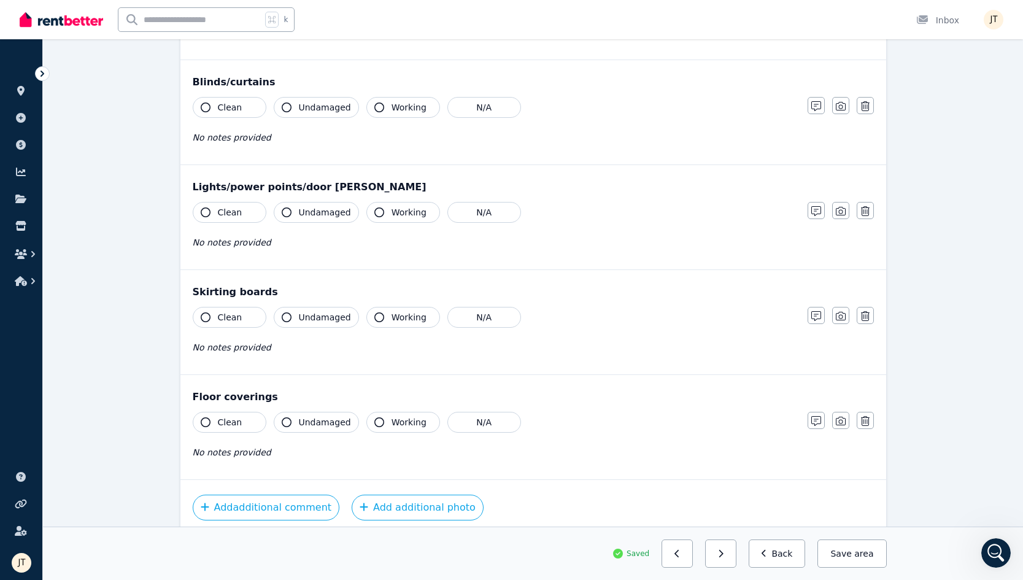
click at [231, 433] on div "Clean Undamaged Working N/A No notes provided" at bounding box center [494, 442] width 603 height 60
click at [226, 316] on span "Clean" at bounding box center [230, 317] width 25 height 12
click at [223, 432] on button "Clean" at bounding box center [230, 422] width 74 height 21
click at [235, 220] on button "Clean" at bounding box center [230, 212] width 74 height 21
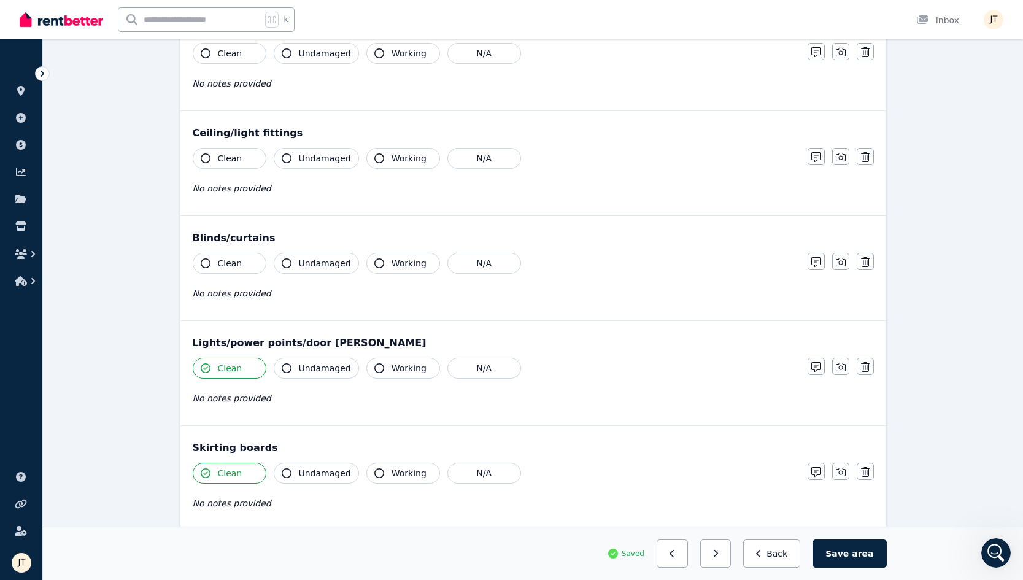
scroll to position [390, 0]
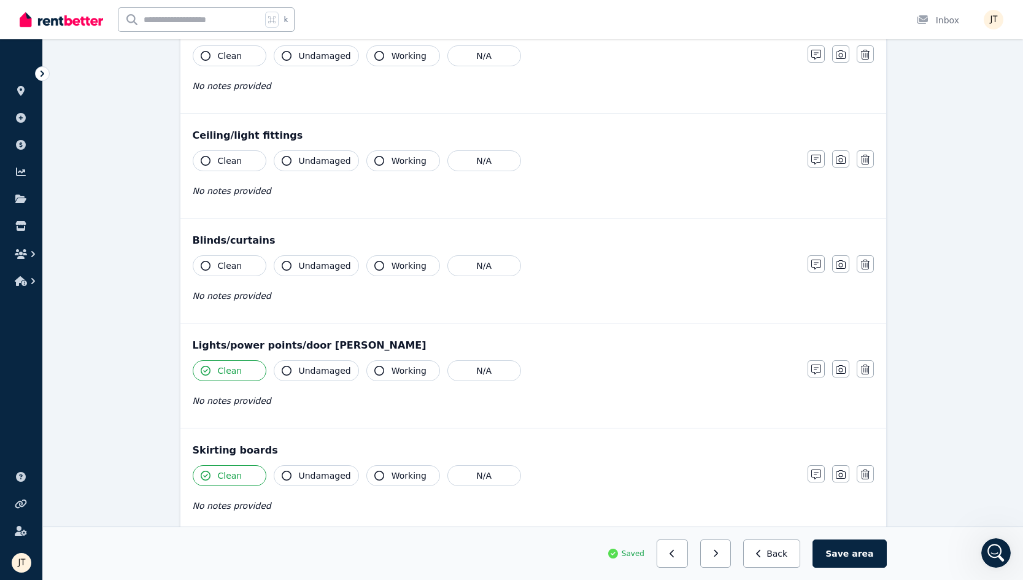
click at [226, 263] on span "Clean" at bounding box center [230, 266] width 25 height 12
click at [228, 157] on span "Clean" at bounding box center [230, 161] width 25 height 12
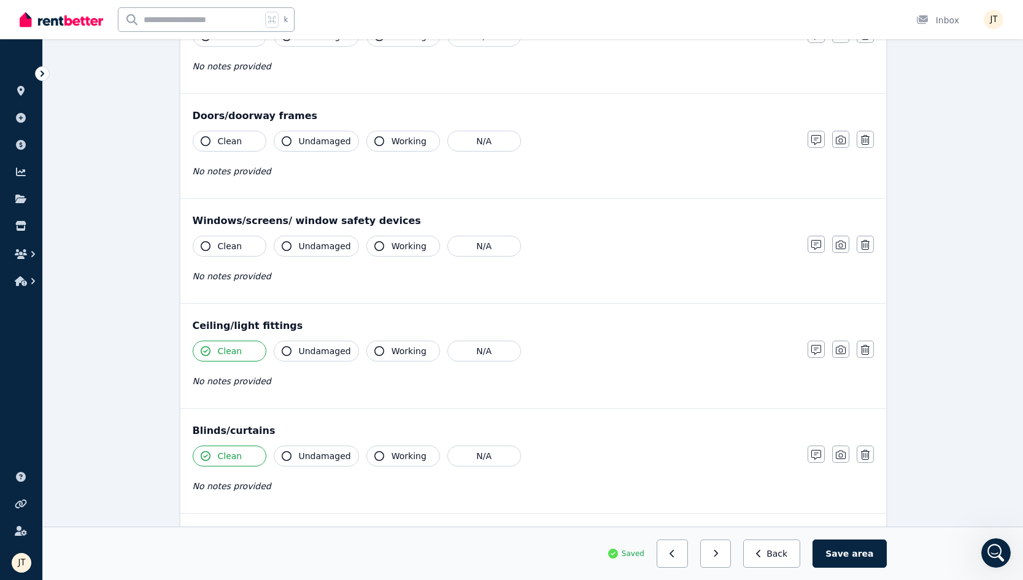
scroll to position [191, 0]
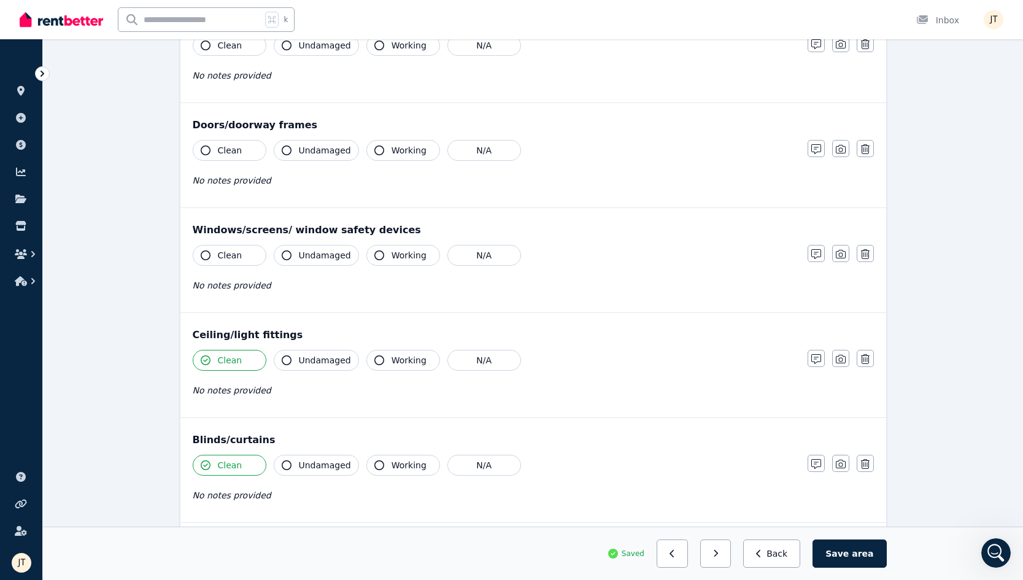
click at [222, 246] on button "Clean" at bounding box center [230, 255] width 74 height 21
click at [235, 155] on span "Clean" at bounding box center [230, 150] width 25 height 12
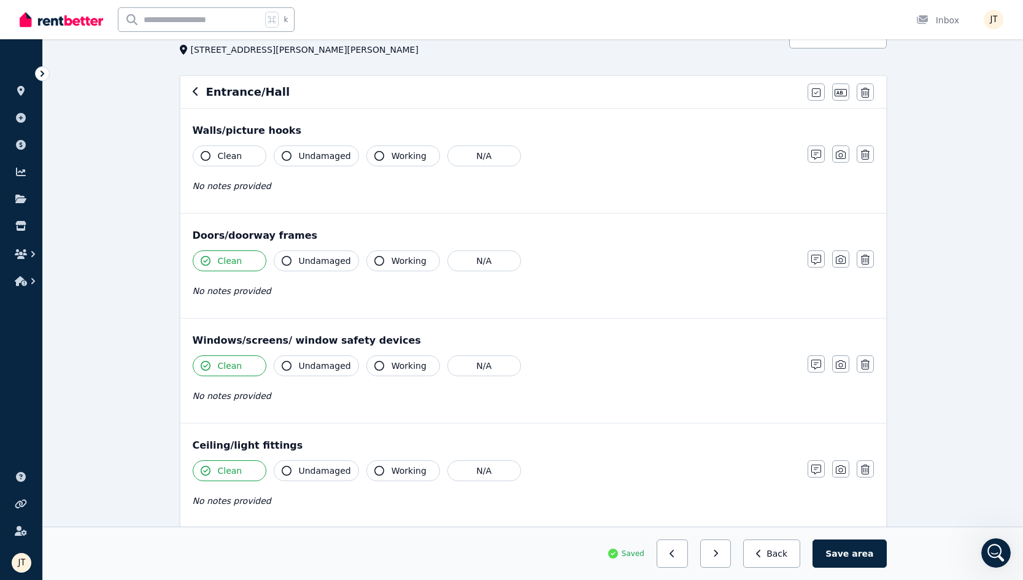
scroll to position [70, 0]
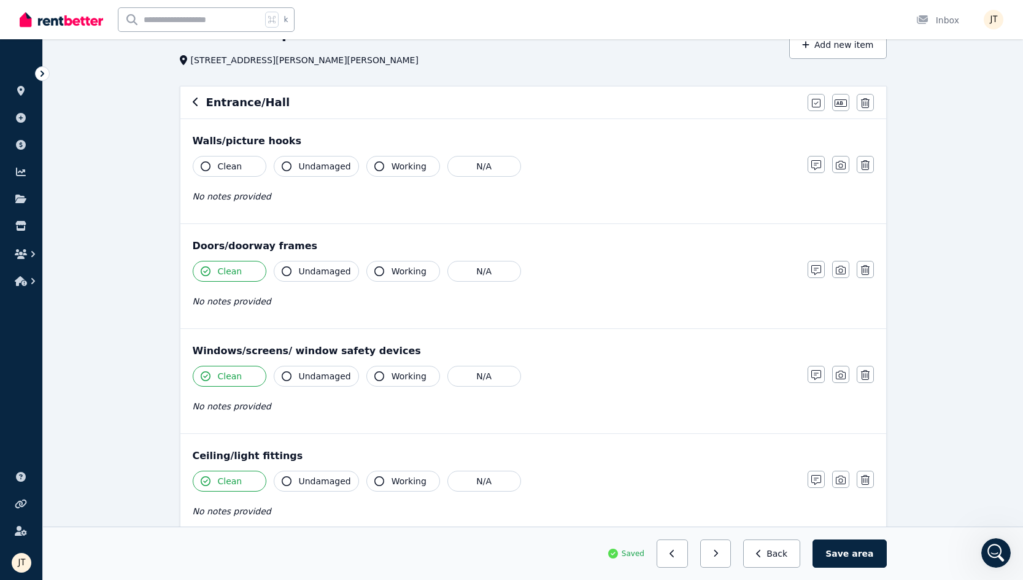
click at [226, 167] on span "Clean" at bounding box center [230, 166] width 25 height 12
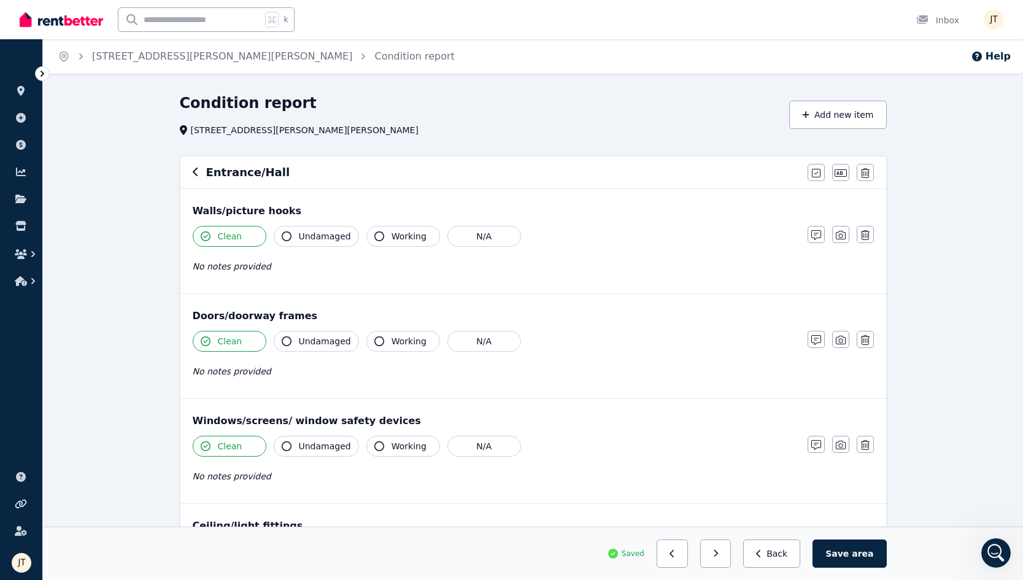
scroll to position [0, 0]
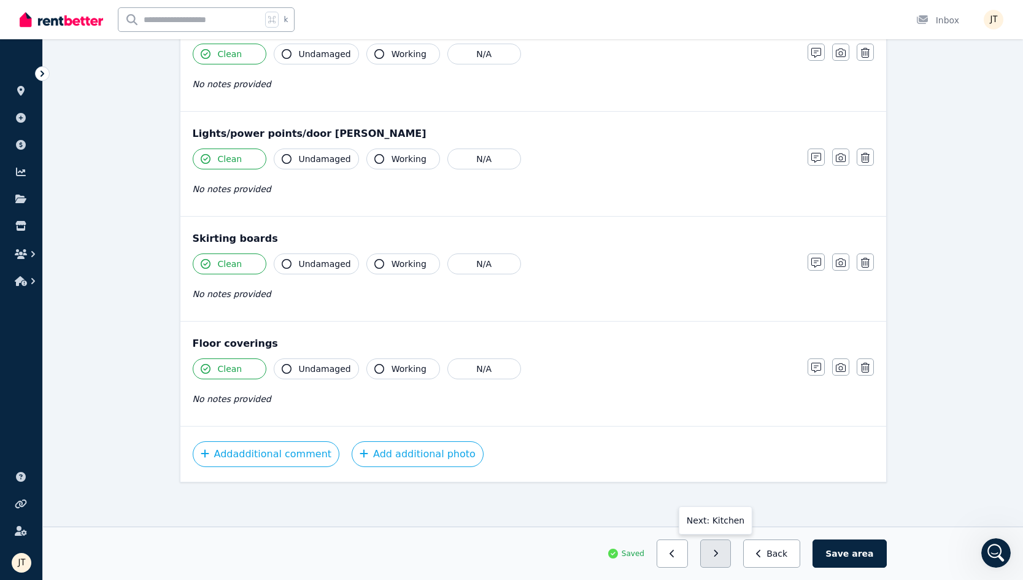
click at [732, 546] on button "button" at bounding box center [715, 554] width 31 height 28
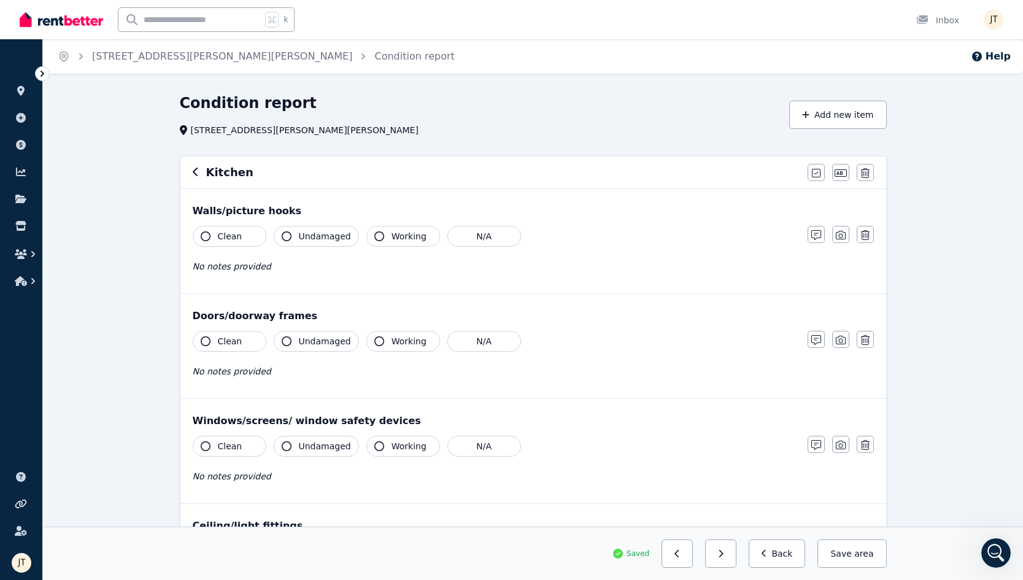
click at [230, 230] on span "Clean" at bounding box center [230, 236] width 25 height 12
click at [225, 344] on span "Clean" at bounding box center [230, 341] width 25 height 12
click at [230, 462] on div "Clean Undamaged Working N/A No notes provided" at bounding box center [494, 466] width 603 height 60
click at [230, 447] on span "Clean" at bounding box center [230, 446] width 25 height 12
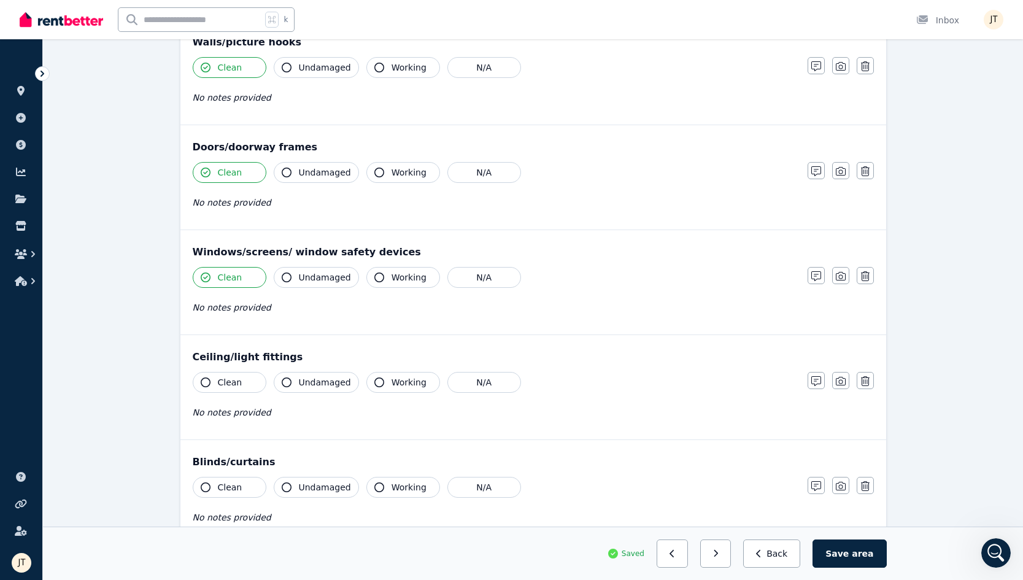
scroll to position [235, 0]
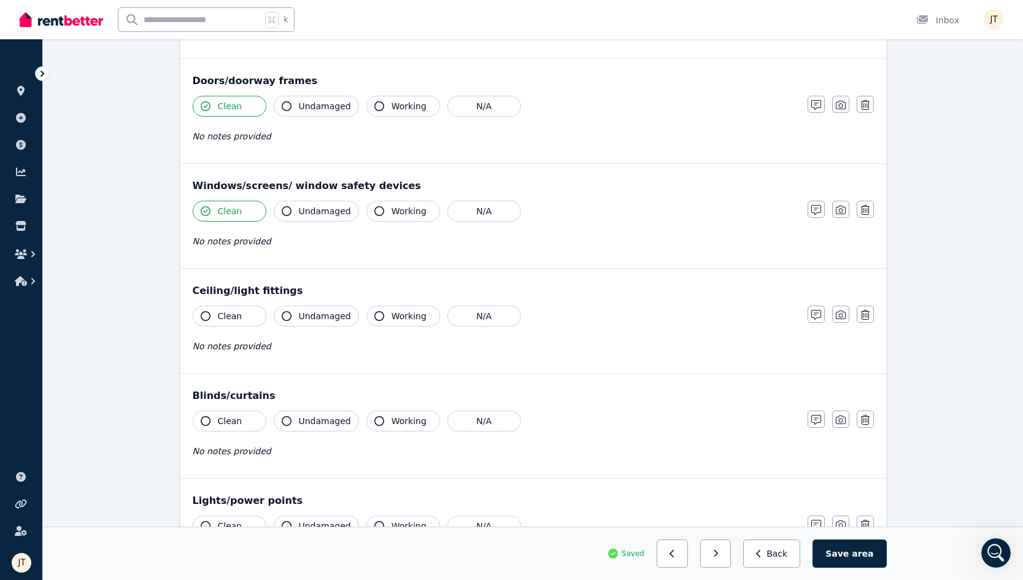
click at [240, 331] on div "Clean Undamaged Working N/A No notes provided" at bounding box center [494, 336] width 603 height 60
click at [240, 311] on span "Clean" at bounding box center [230, 316] width 25 height 12
click at [227, 419] on span "Clean" at bounding box center [230, 421] width 25 height 12
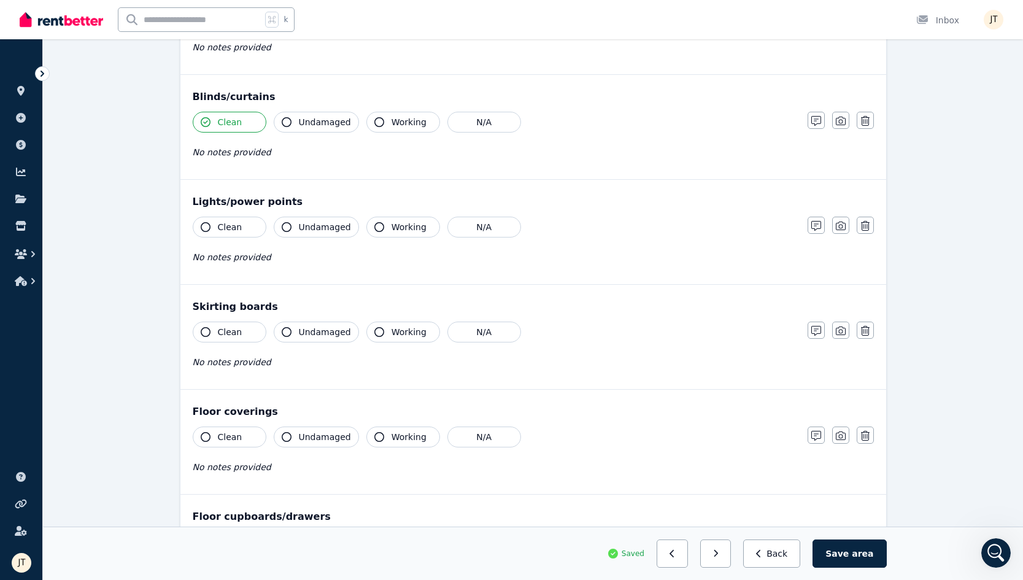
scroll to position [568, 0]
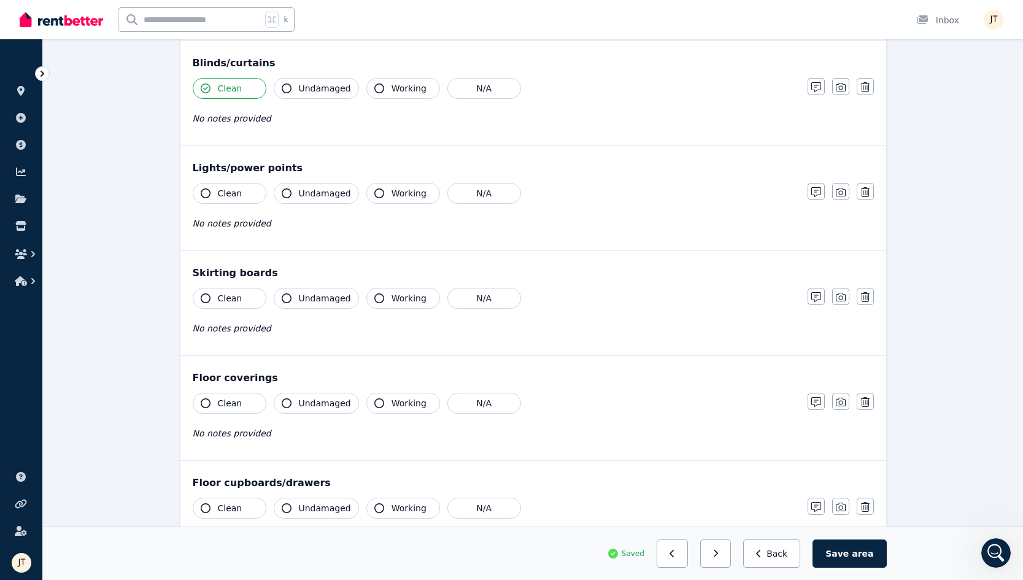
click at [225, 195] on span "Clean" at bounding box center [230, 193] width 25 height 12
click at [226, 299] on span "Clean" at bounding box center [230, 298] width 25 height 12
click at [219, 409] on span "Clean" at bounding box center [230, 403] width 25 height 12
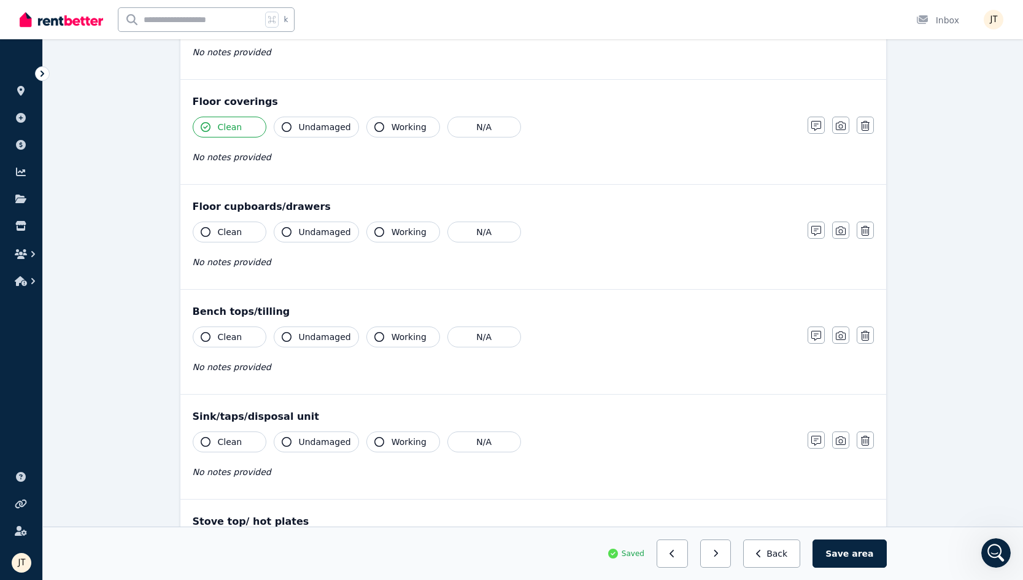
scroll to position [854, 0]
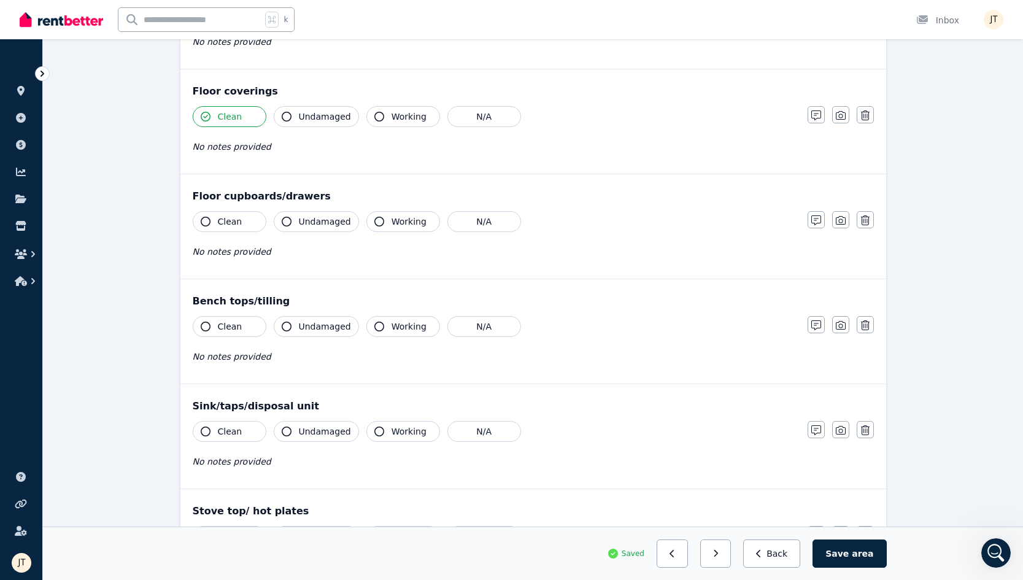
click at [226, 215] on span "Clean" at bounding box center [230, 221] width 25 height 12
click at [235, 330] on span "Clean" at bounding box center [230, 326] width 25 height 12
click at [225, 437] on span "Clean" at bounding box center [230, 431] width 25 height 12
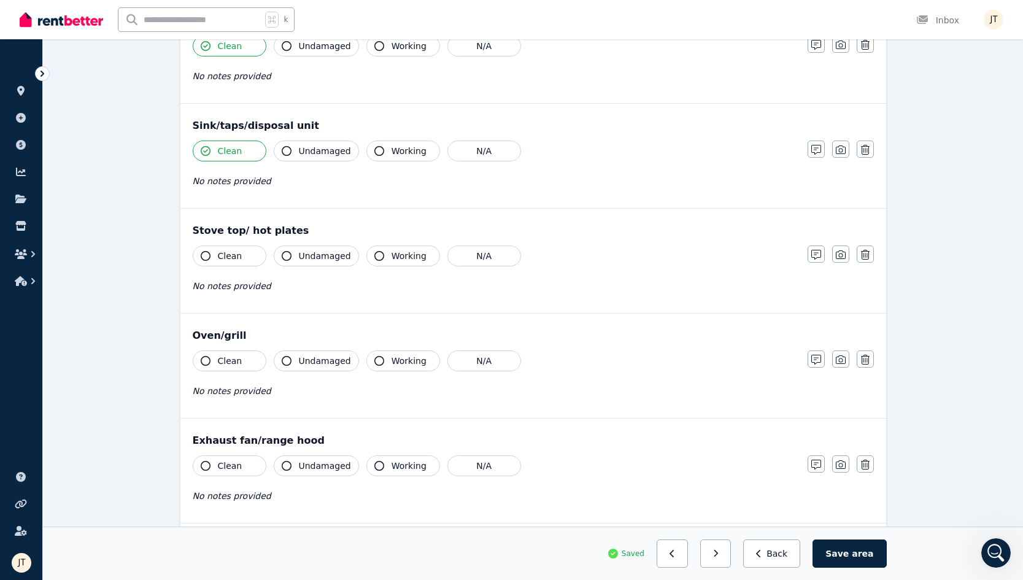
scroll to position [1199, 0]
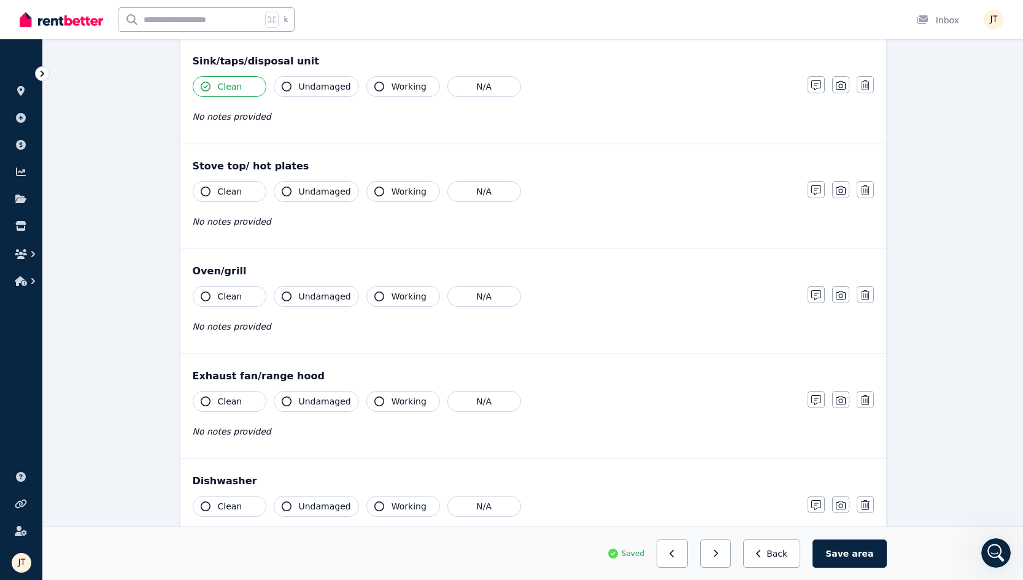
click at [228, 190] on span "Clean" at bounding box center [230, 191] width 25 height 12
click at [228, 303] on button "Clean" at bounding box center [230, 296] width 74 height 21
click at [230, 406] on span "Clean" at bounding box center [230, 401] width 25 height 12
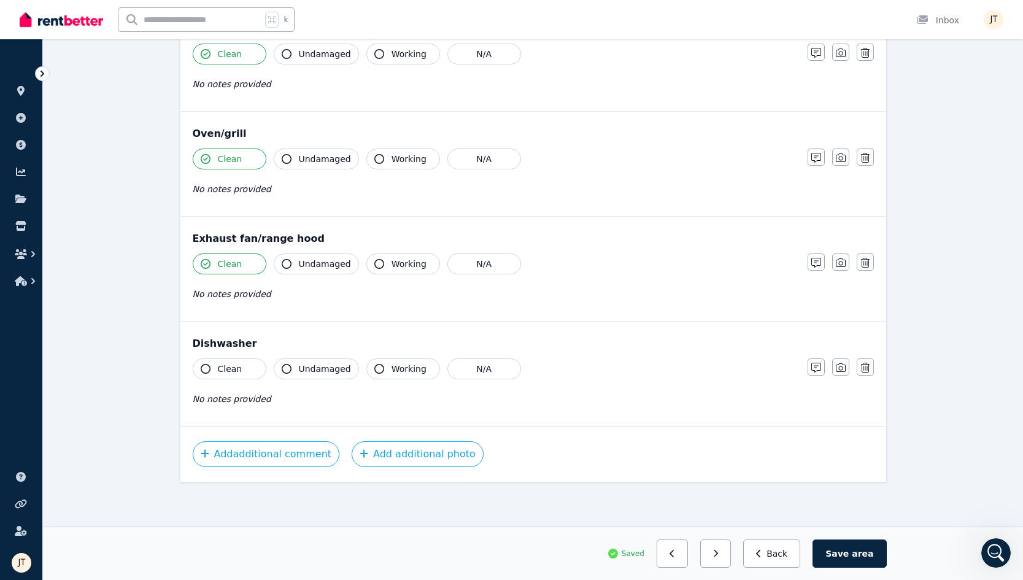
scroll to position [1337, 0]
click at [236, 368] on span "Clean" at bounding box center [230, 369] width 25 height 12
click at [718, 556] on icon "button" at bounding box center [716, 553] width 4 height 7
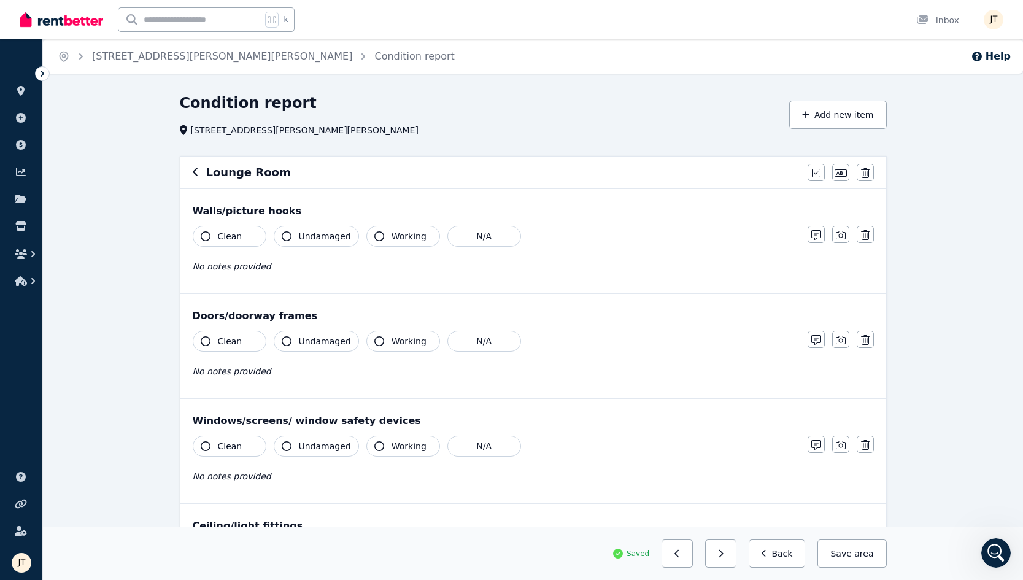
scroll to position [-1, 0]
click at [230, 231] on span "Clean" at bounding box center [230, 236] width 25 height 12
click at [220, 348] on button "Clean" at bounding box center [230, 341] width 74 height 21
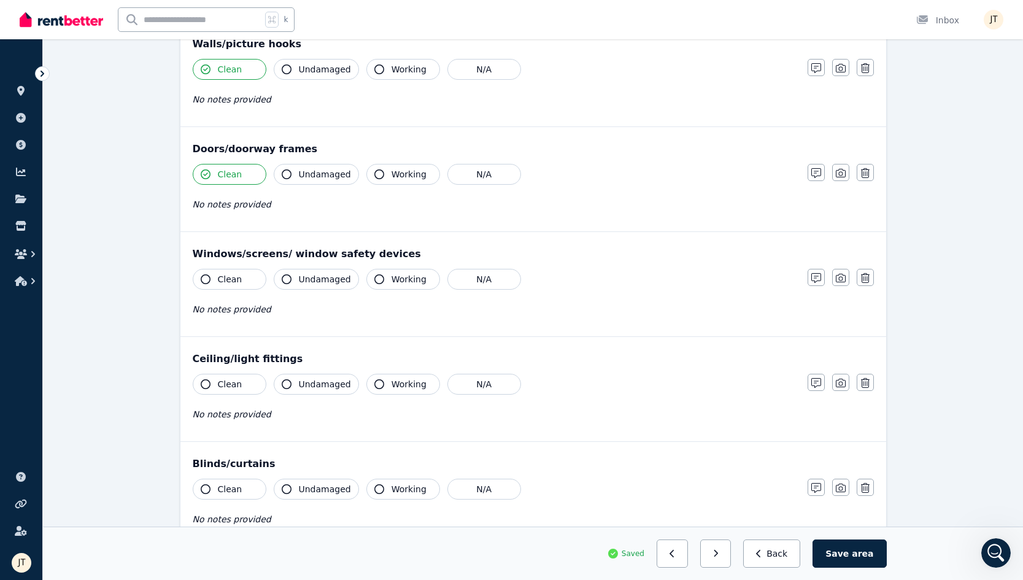
scroll to position [168, 0]
click at [241, 280] on button "Clean" at bounding box center [230, 278] width 74 height 21
click at [230, 385] on span "Clean" at bounding box center [230, 383] width 25 height 12
click at [231, 474] on div "Blinds/curtains Clean Undamaged Working N/A No notes provided Notes Photo Delete" at bounding box center [533, 493] width 706 height 104
click at [231, 482] on button "Clean" at bounding box center [230, 488] width 74 height 21
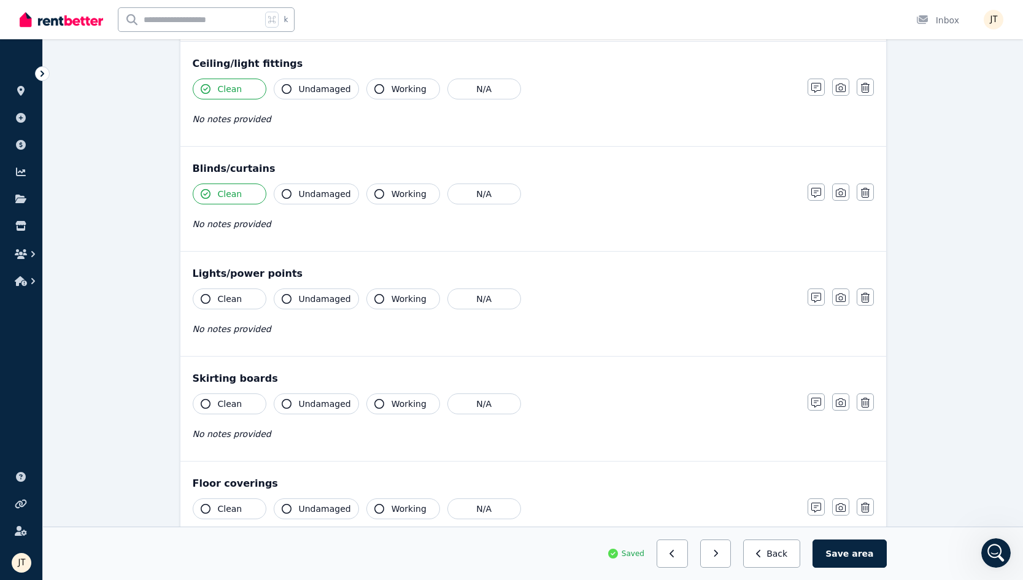
click at [232, 292] on button "Clean" at bounding box center [230, 298] width 74 height 21
click at [225, 400] on span "Clean" at bounding box center [230, 404] width 25 height 12
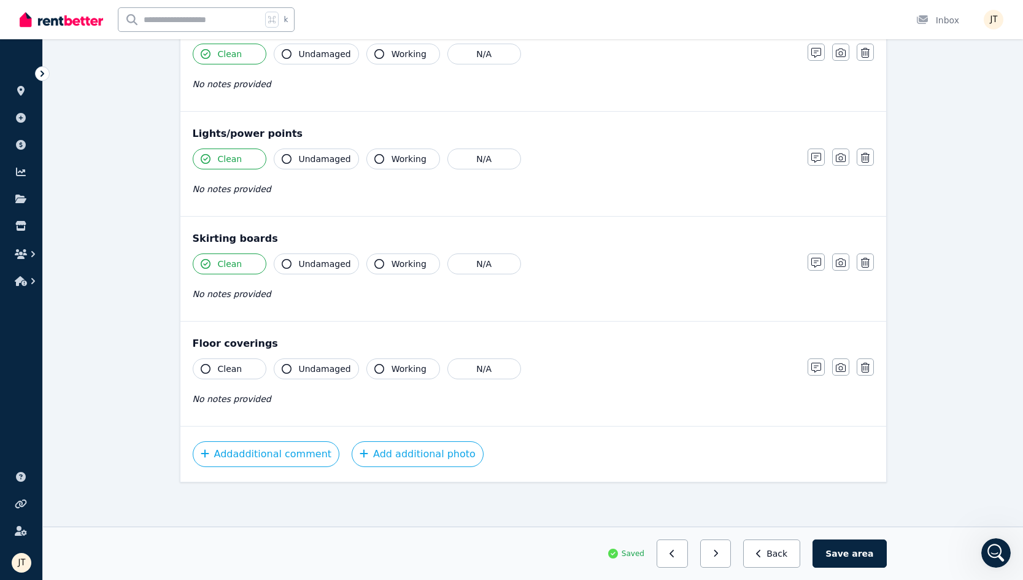
click at [236, 381] on div "Clean Undamaged Working N/A No notes provided" at bounding box center [494, 388] width 603 height 60
click at [199, 365] on button "Clean" at bounding box center [230, 368] width 74 height 21
click at [719, 550] on icon "button" at bounding box center [716, 553] width 6 height 9
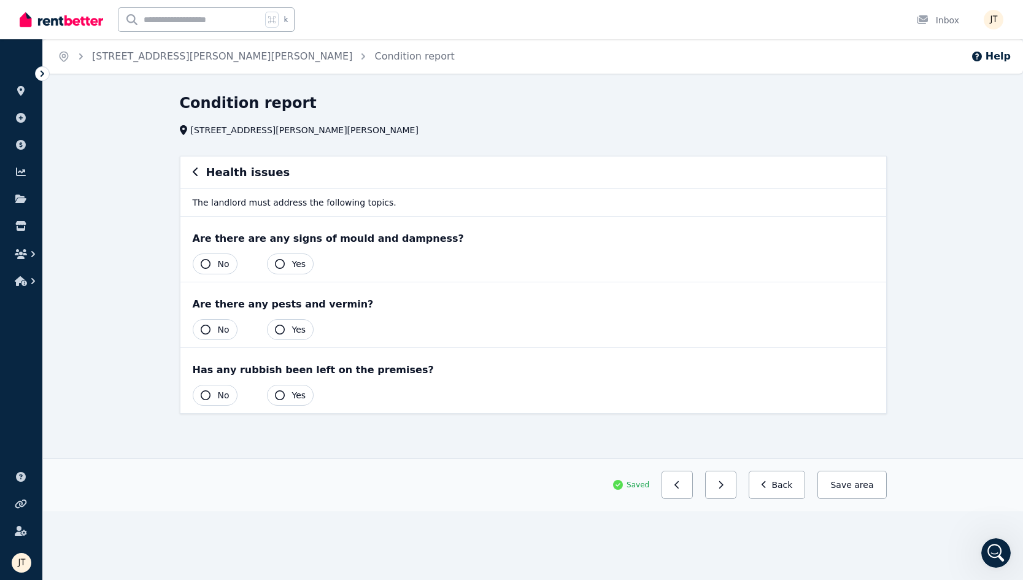
drag, startPoint x: 295, startPoint y: 260, endPoint x: 221, endPoint y: 317, distance: 93.7
click at [221, 317] on div "Are there are any signs of mould and dampness? Yes No Are there any pests and v…" at bounding box center [533, 315] width 706 height 196
click at [222, 259] on span "No" at bounding box center [224, 264] width 12 height 12
click at [213, 328] on button "No" at bounding box center [215, 329] width 45 height 21
click at [221, 395] on span "No" at bounding box center [224, 395] width 12 height 12
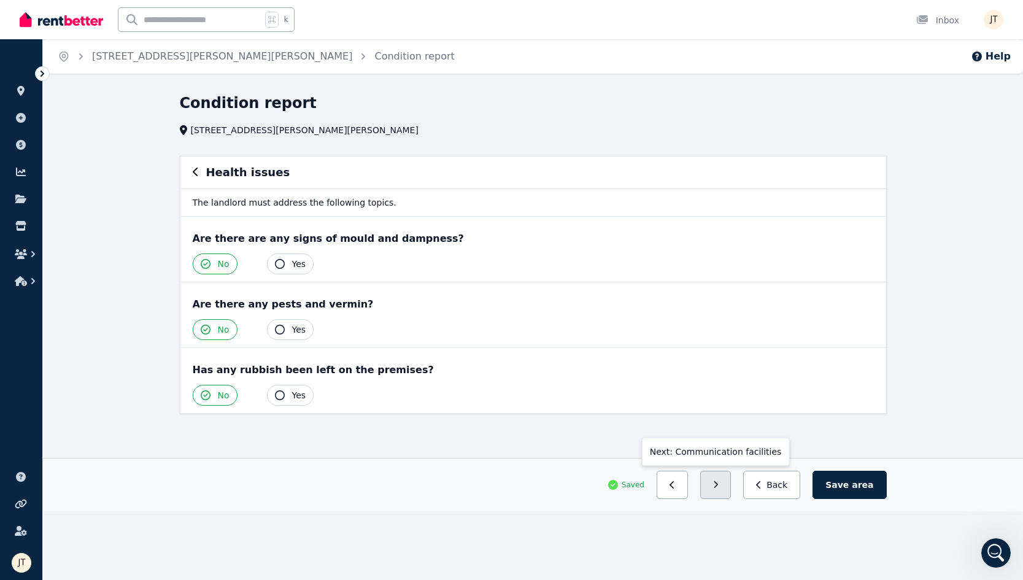
click at [721, 486] on button "button" at bounding box center [715, 485] width 31 height 28
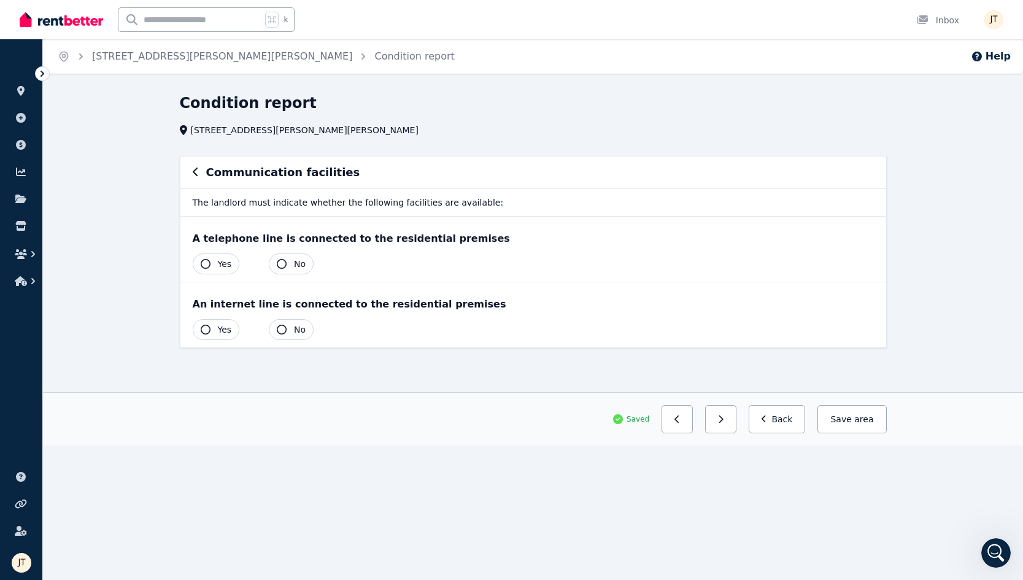
click at [288, 256] on button "No" at bounding box center [291, 264] width 45 height 21
click at [296, 333] on span "No" at bounding box center [300, 329] width 12 height 12
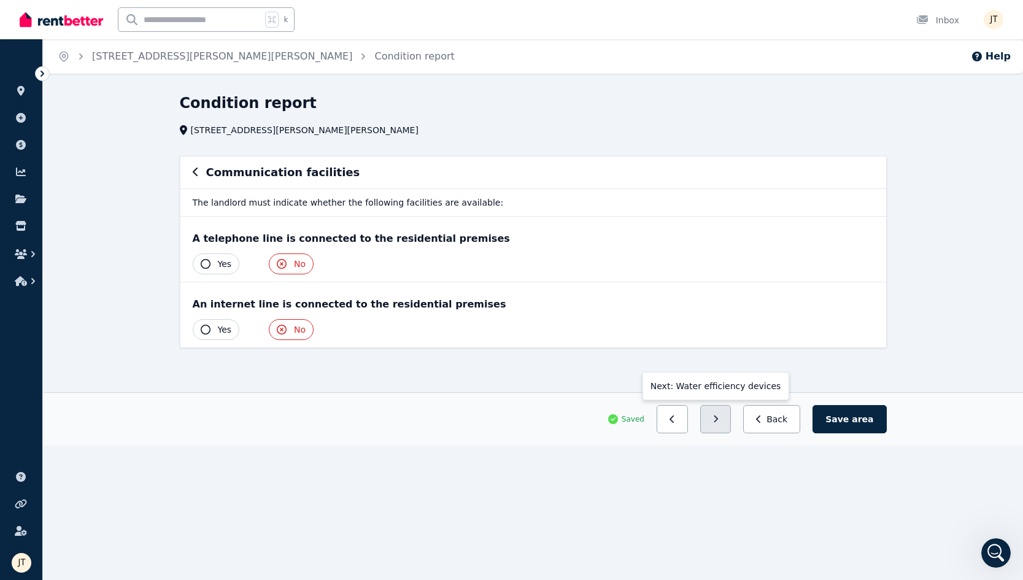
click at [729, 422] on button "button" at bounding box center [715, 419] width 31 height 28
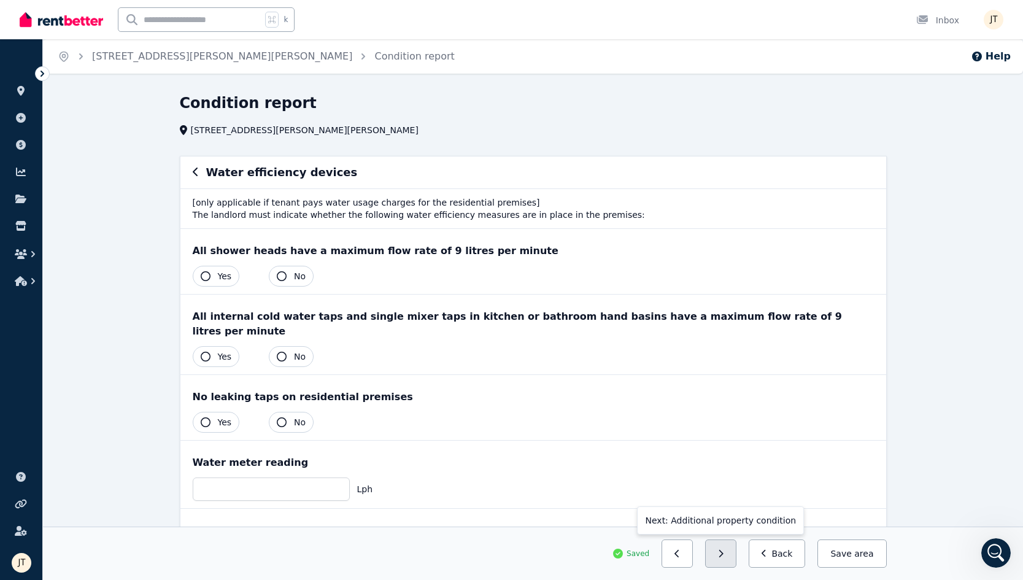
click at [724, 554] on icon "button" at bounding box center [721, 553] width 4 height 7
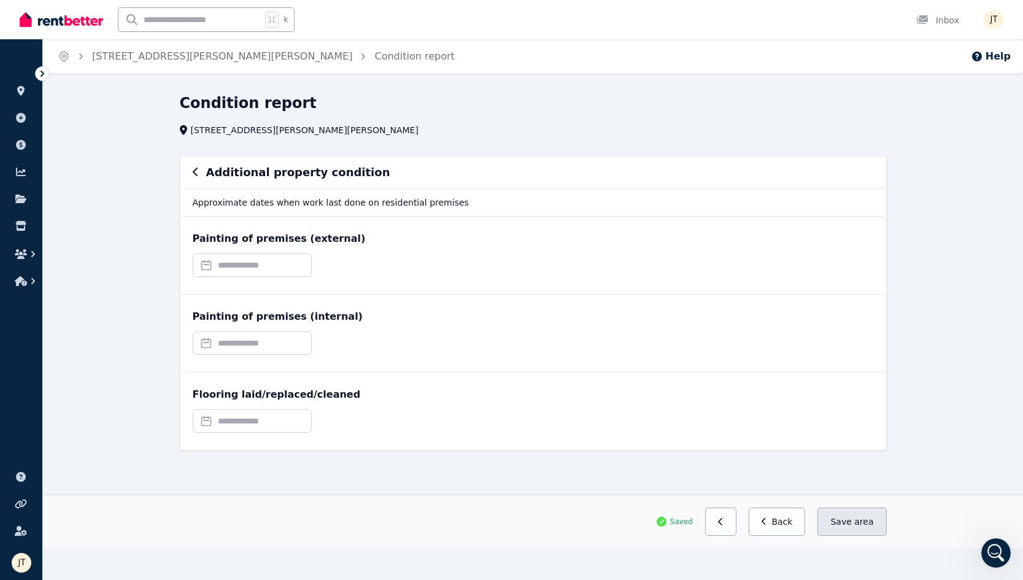
click at [764, 523] on button "Save area" at bounding box center [852, 522] width 69 height 28
click at [764, 519] on button "Save area" at bounding box center [852, 522] width 69 height 28
click at [374, 58] on link "Condition report" at bounding box center [414, 56] width 80 height 12
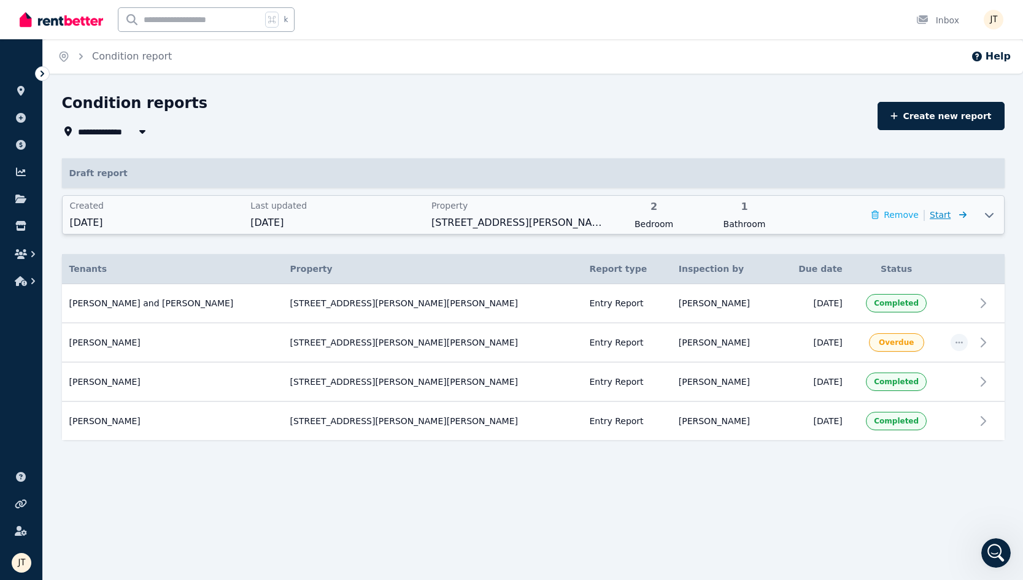
click at [764, 214] on span "Start" at bounding box center [948, 214] width 37 height 15
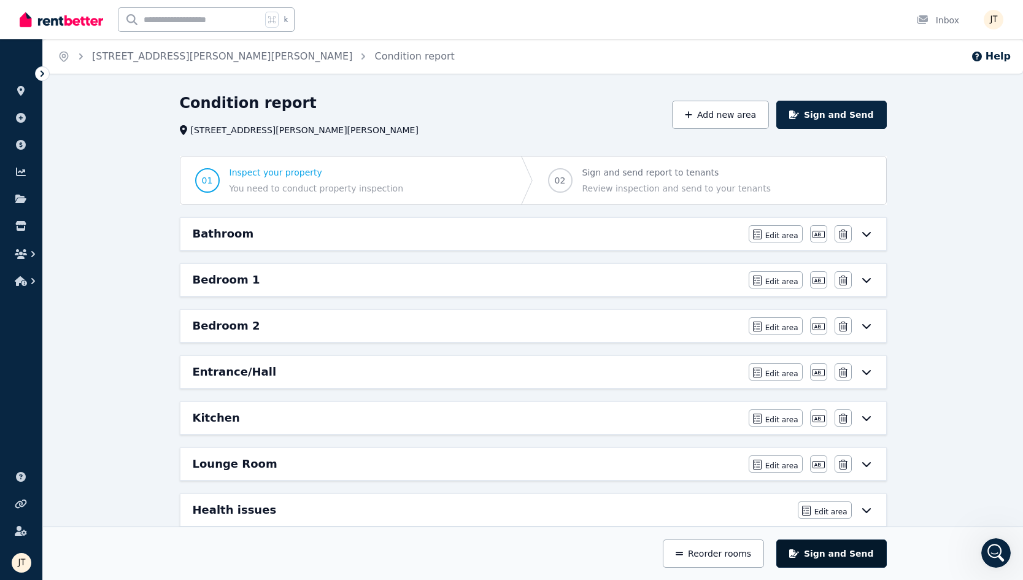
click at [764, 557] on button "Sign and Send" at bounding box center [831, 554] width 110 height 28
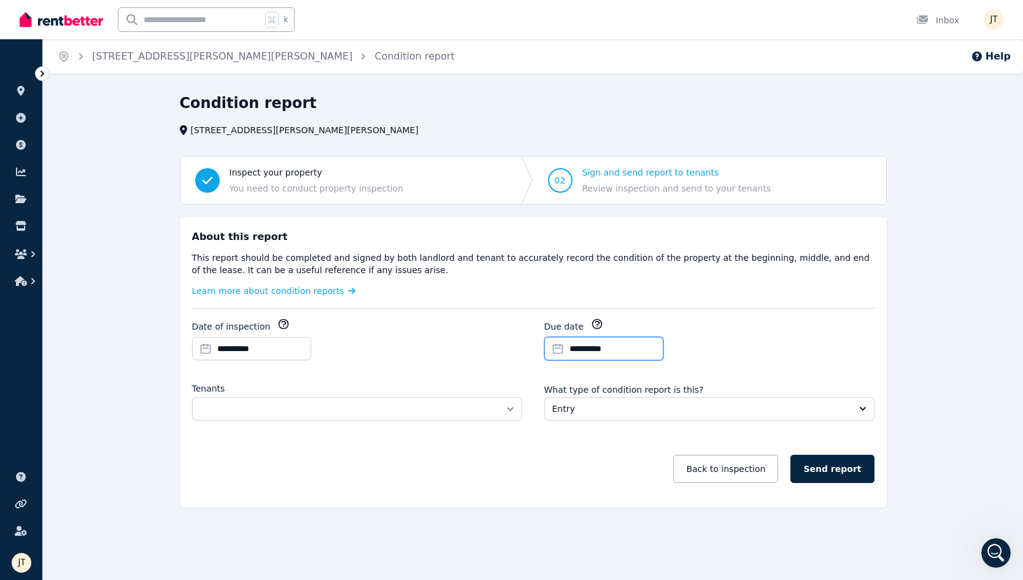
click at [634, 352] on input "**********" at bounding box center [603, 348] width 119 height 23
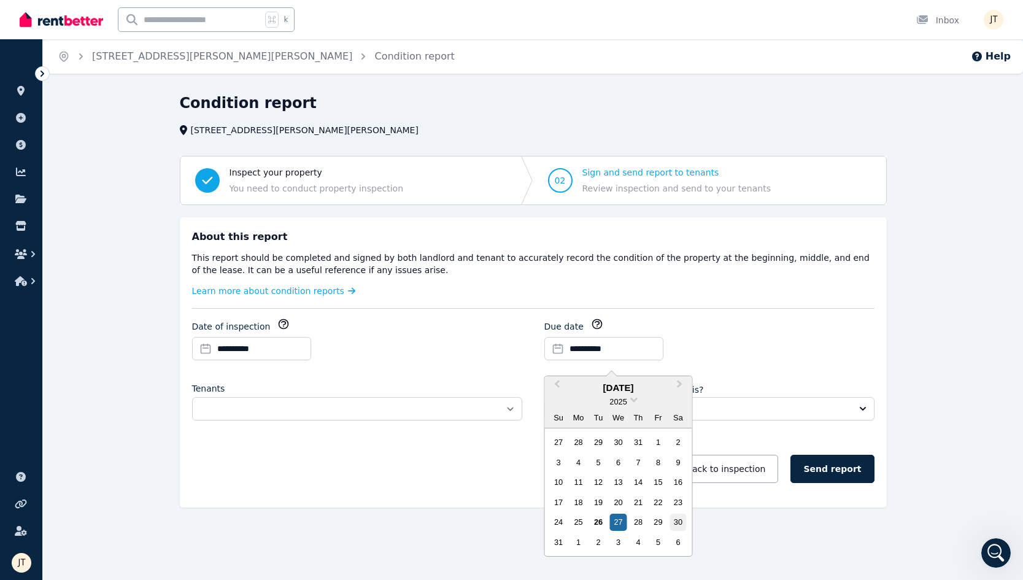
click at [673, 524] on div "30" at bounding box center [678, 522] width 17 height 17
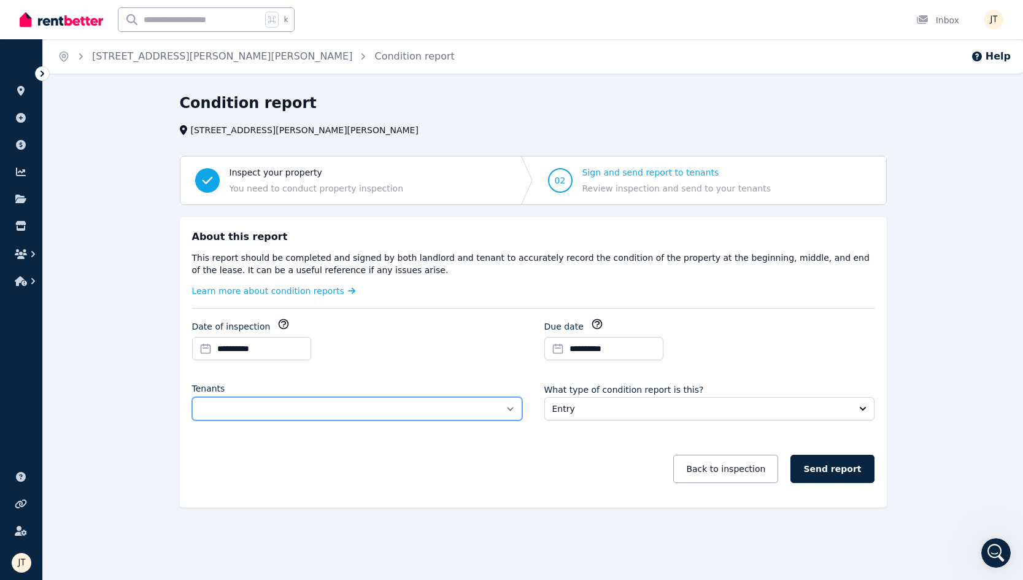
select select "**********"
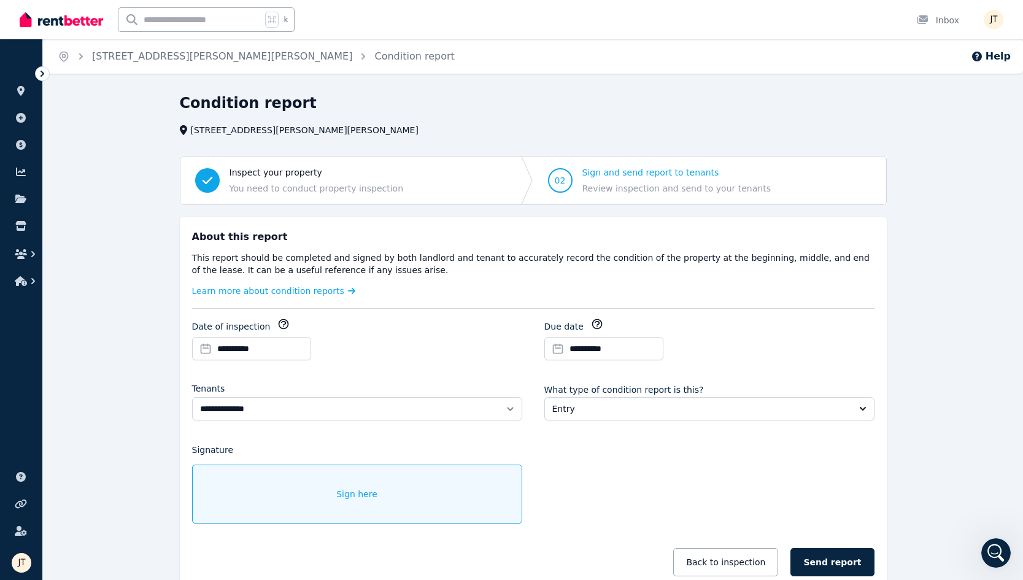
click at [424, 494] on div "Sign here" at bounding box center [357, 494] width 330 height 59
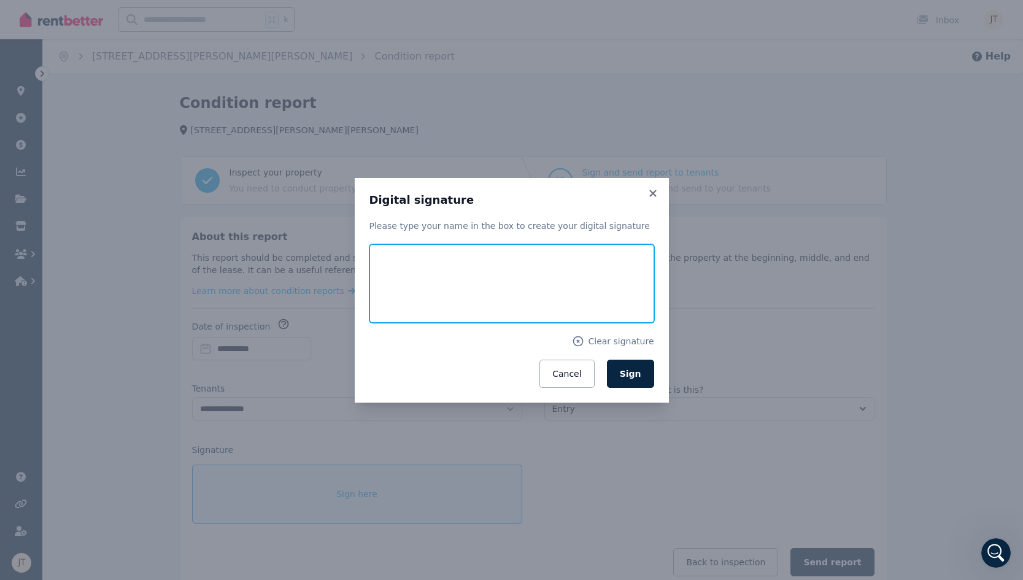
click at [484, 263] on input "text" at bounding box center [512, 283] width 285 height 79
type input "**********"
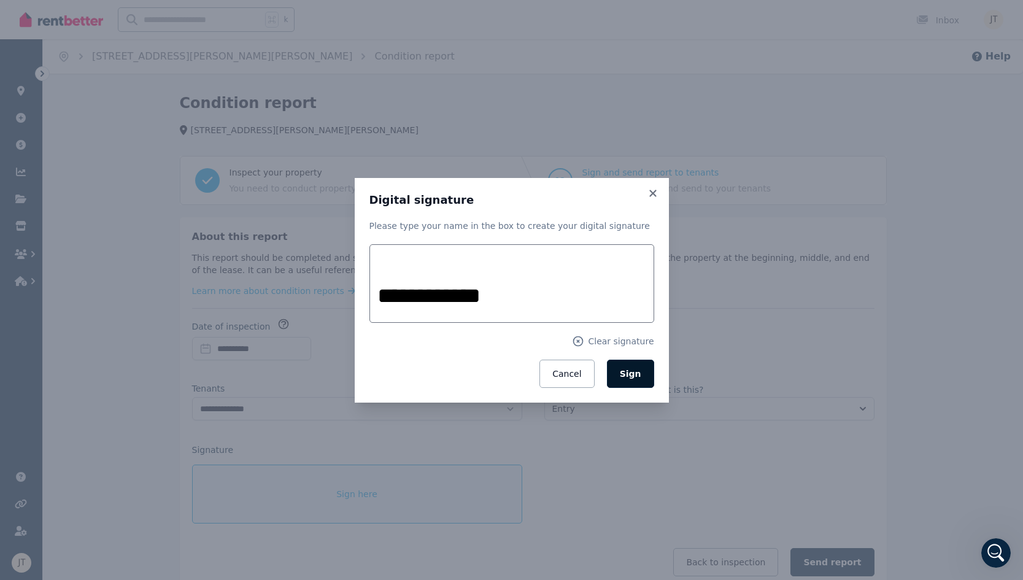
click at [634, 385] on button "Sign" at bounding box center [630, 374] width 47 height 28
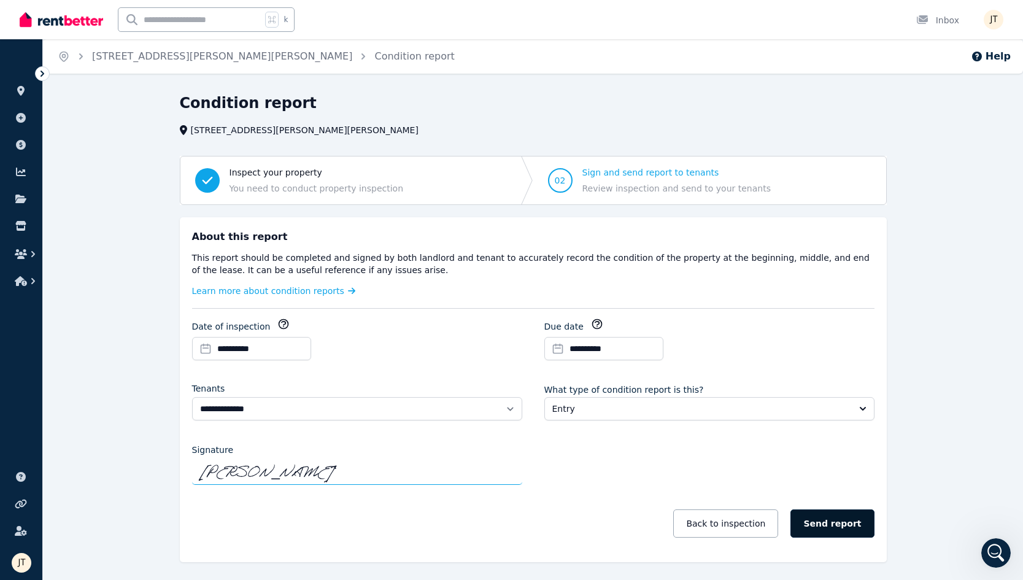
click at [764, 519] on button "Send report" at bounding box center [832, 523] width 83 height 28
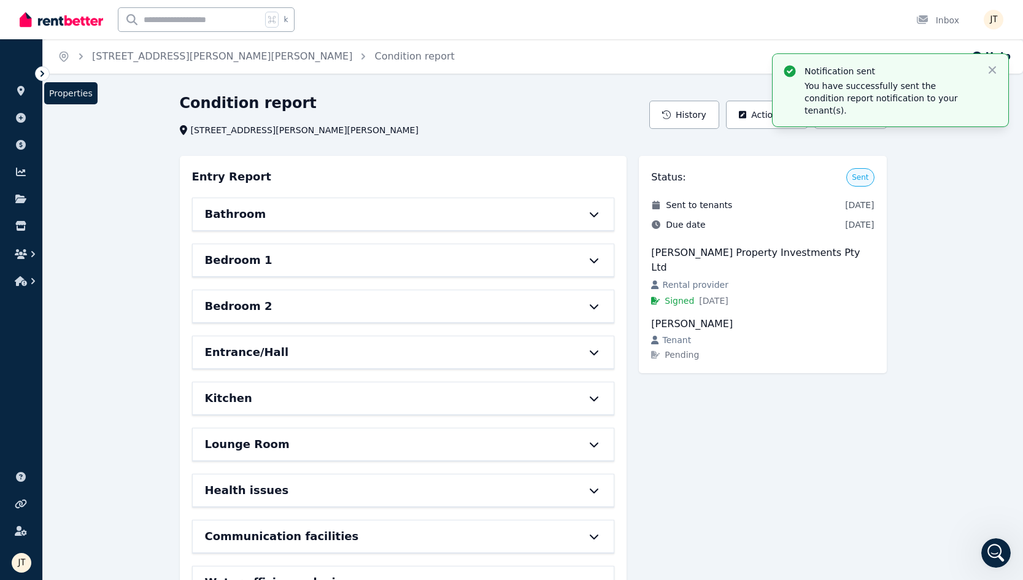
click at [18, 101] on li "Properties" at bounding box center [21, 93] width 23 height 25
click at [17, 95] on icon at bounding box center [21, 91] width 12 height 10
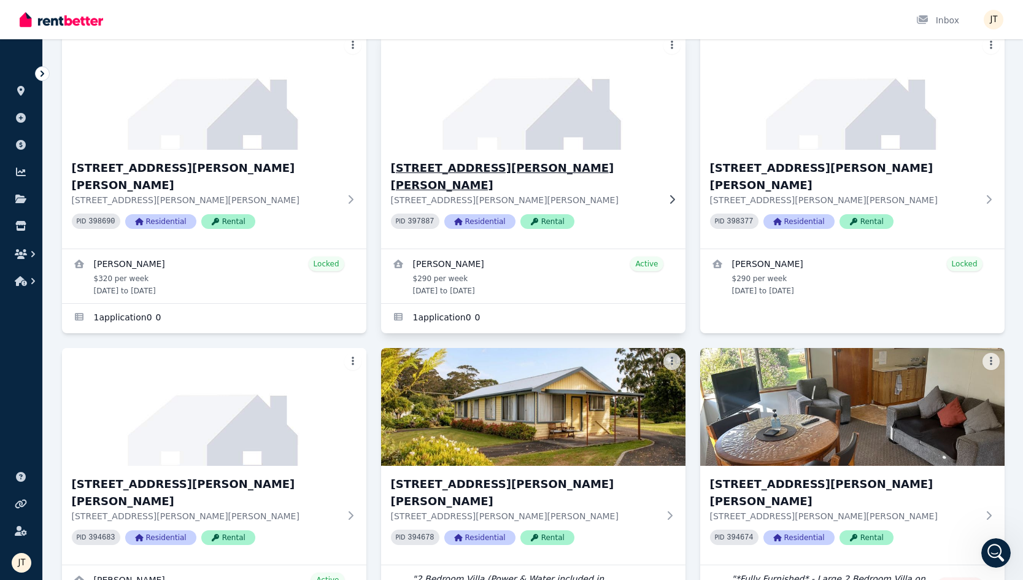
scroll to position [123, 0]
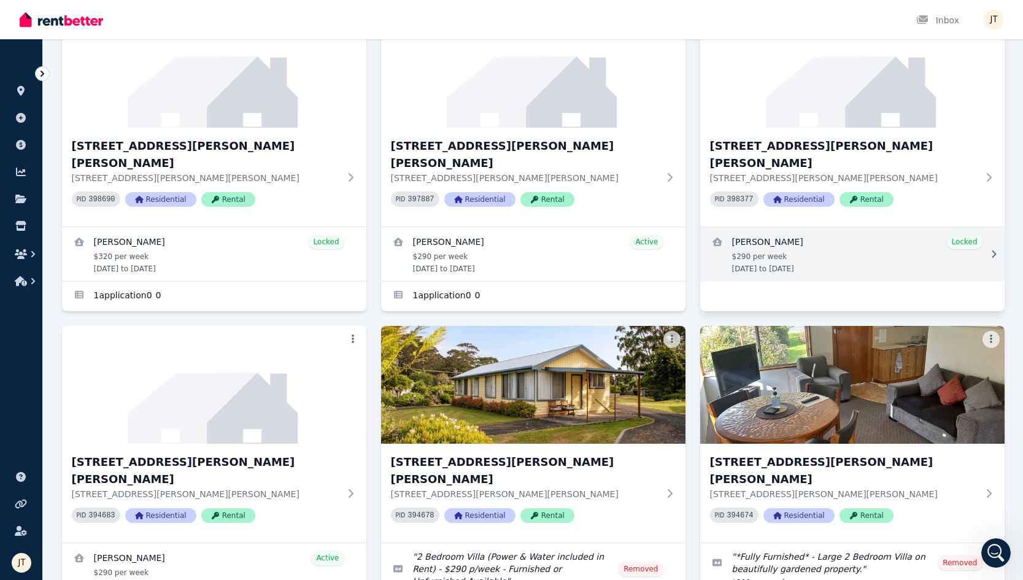
click at [764, 241] on link "View details for Kineta Tatnell" at bounding box center [852, 254] width 304 height 54
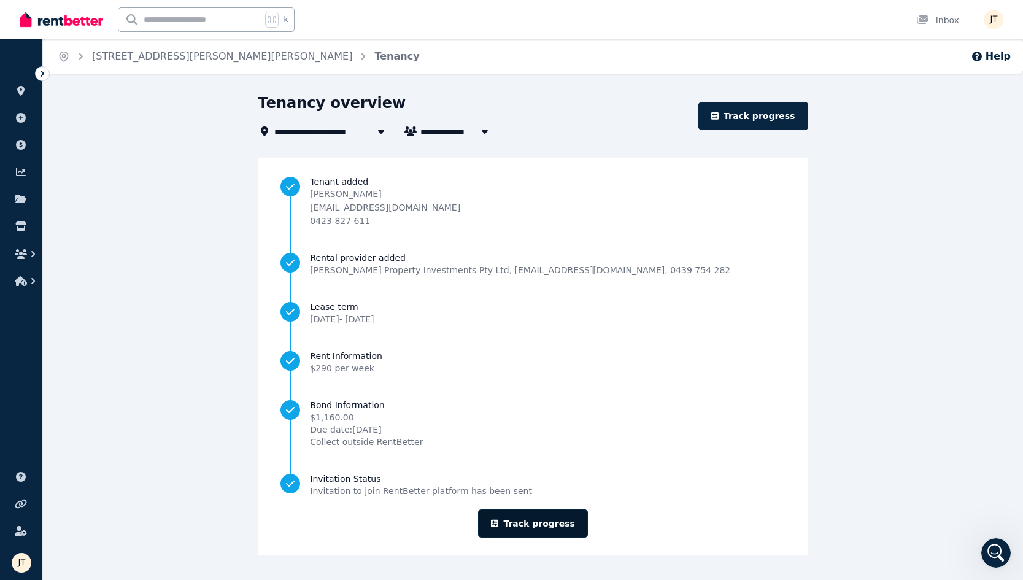
click at [544, 521] on link "Track progress" at bounding box center [533, 523] width 110 height 28
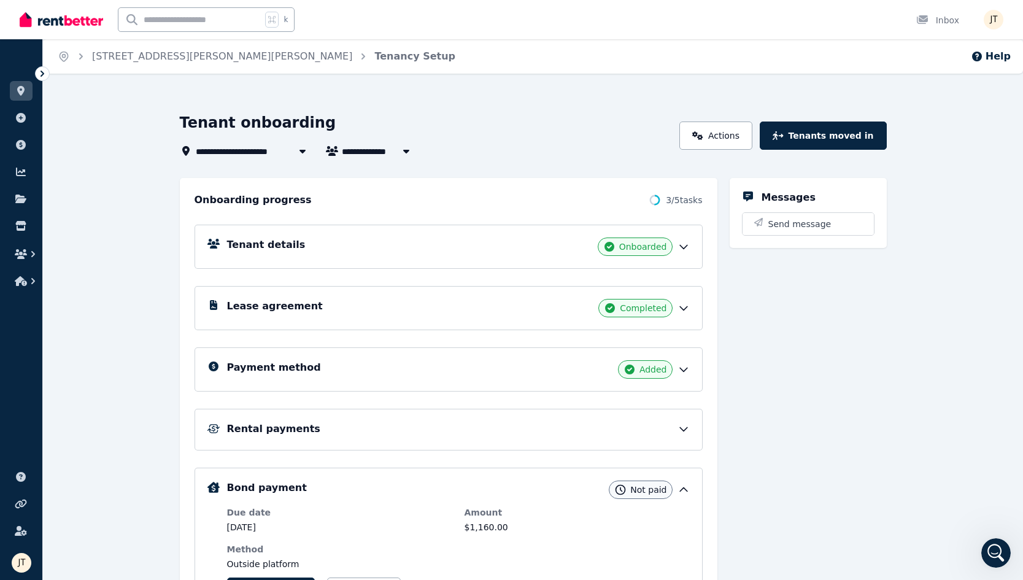
click at [463, 368] on div "Payment method Added" at bounding box center [458, 369] width 463 height 18
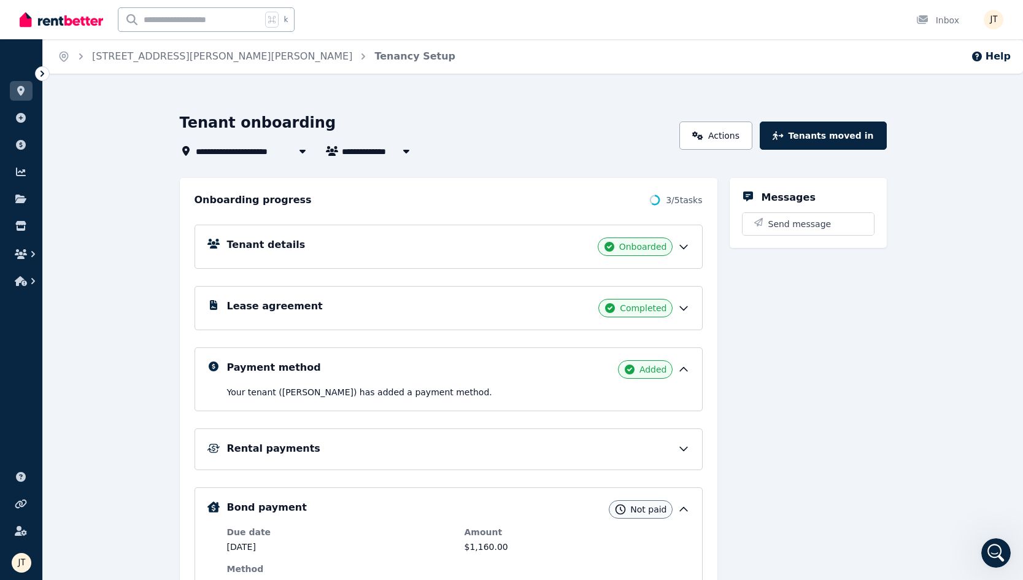
click at [463, 368] on div "Payment method Added" at bounding box center [458, 369] width 463 height 18
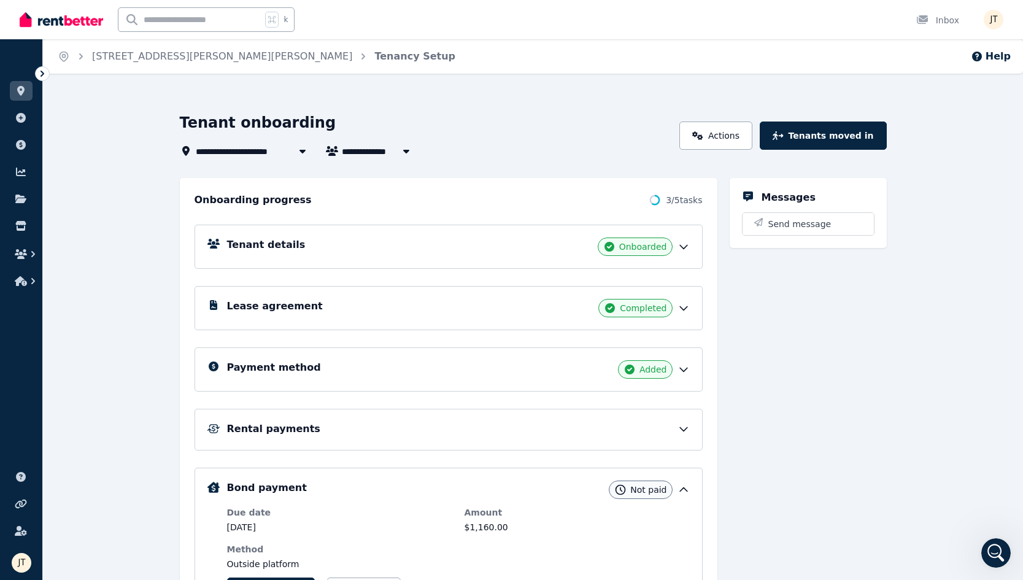
click at [408, 435] on div "Rental payments" at bounding box center [458, 429] width 463 height 15
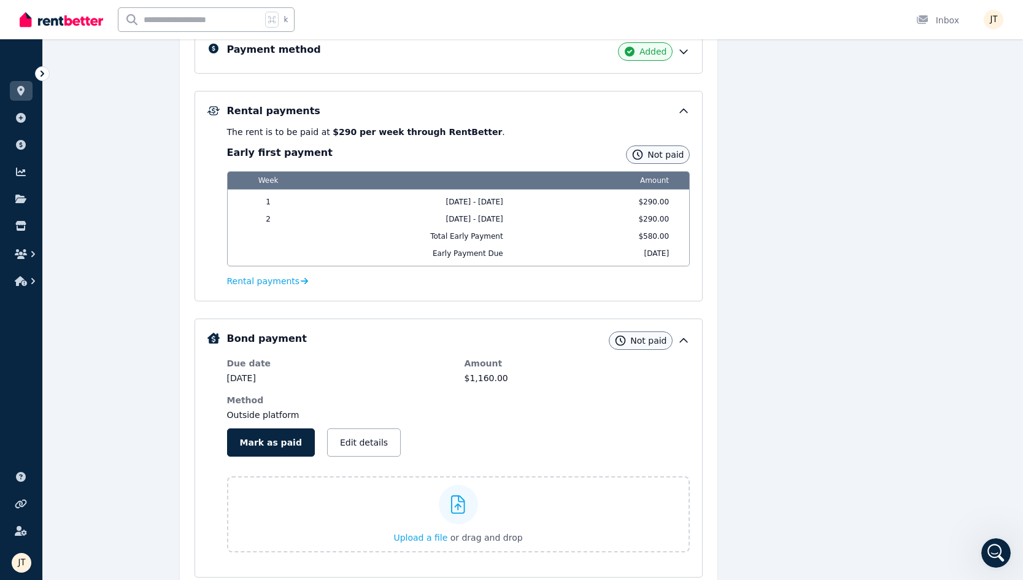
scroll to position [280, 0]
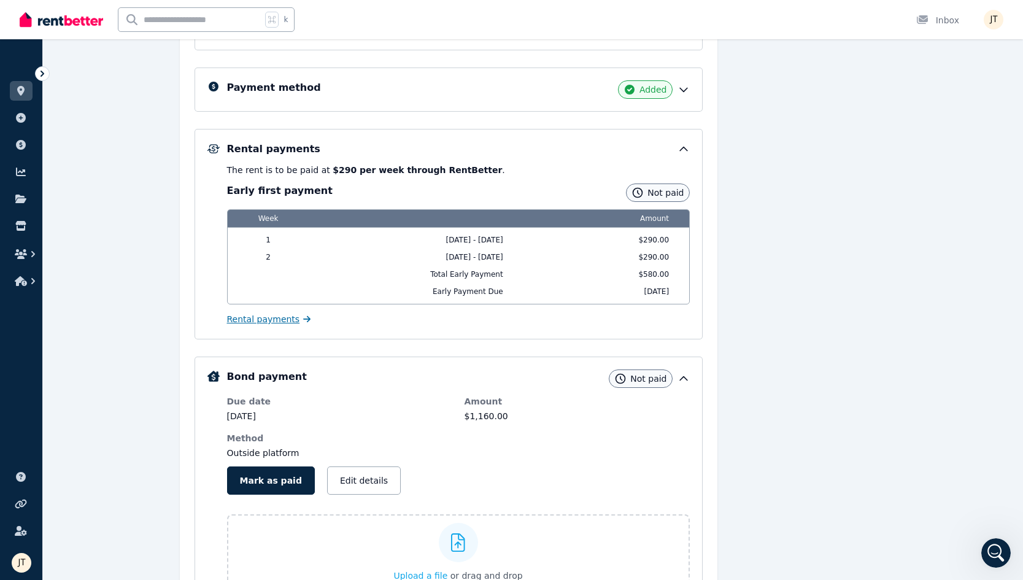
click at [259, 317] on span "Rental payments" at bounding box center [263, 319] width 73 height 12
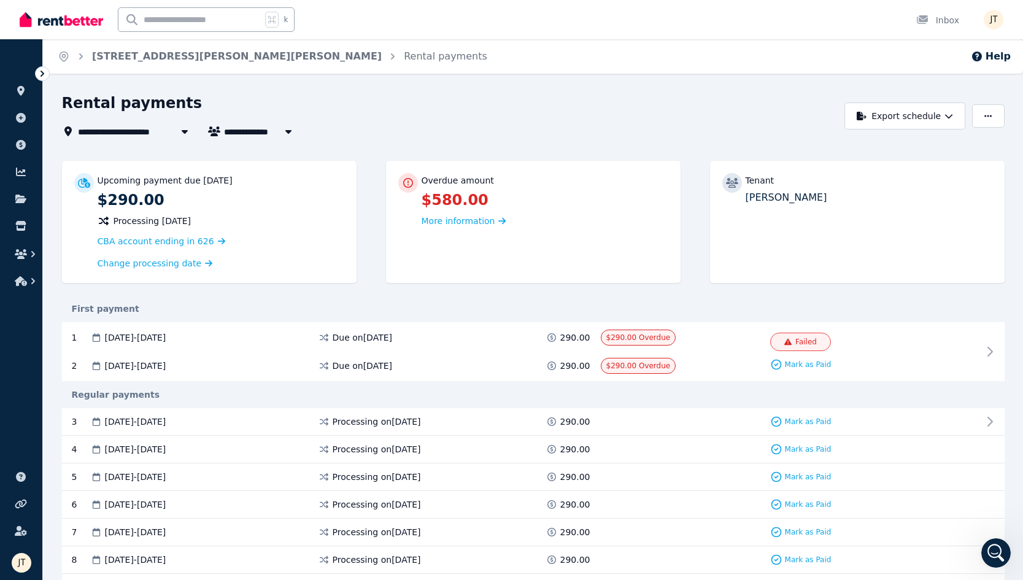
scroll to position [1, 0]
click at [764, 335] on span "Failed" at bounding box center [800, 341] width 61 height 18
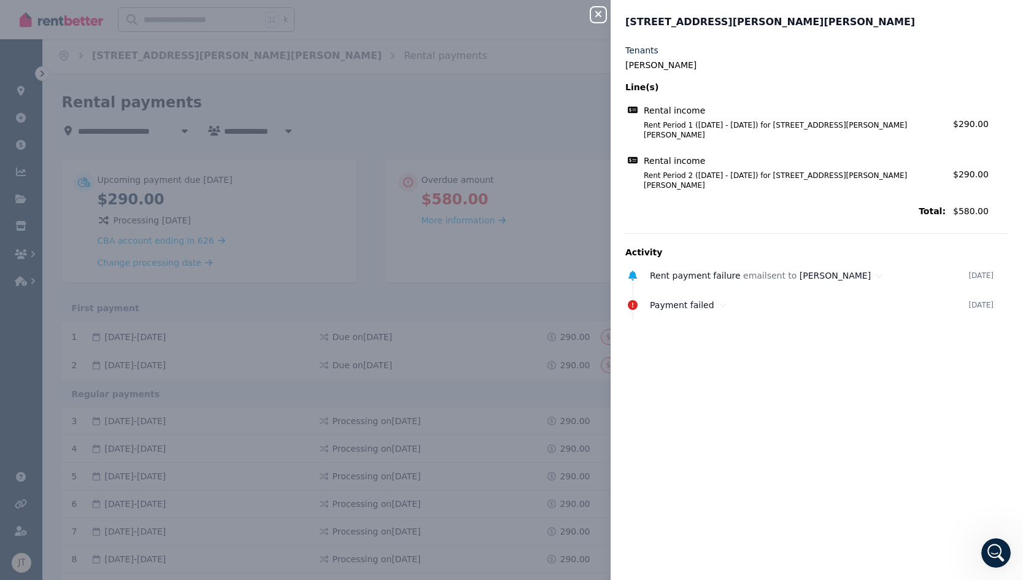
click at [596, 15] on icon "button" at bounding box center [598, 14] width 15 height 10
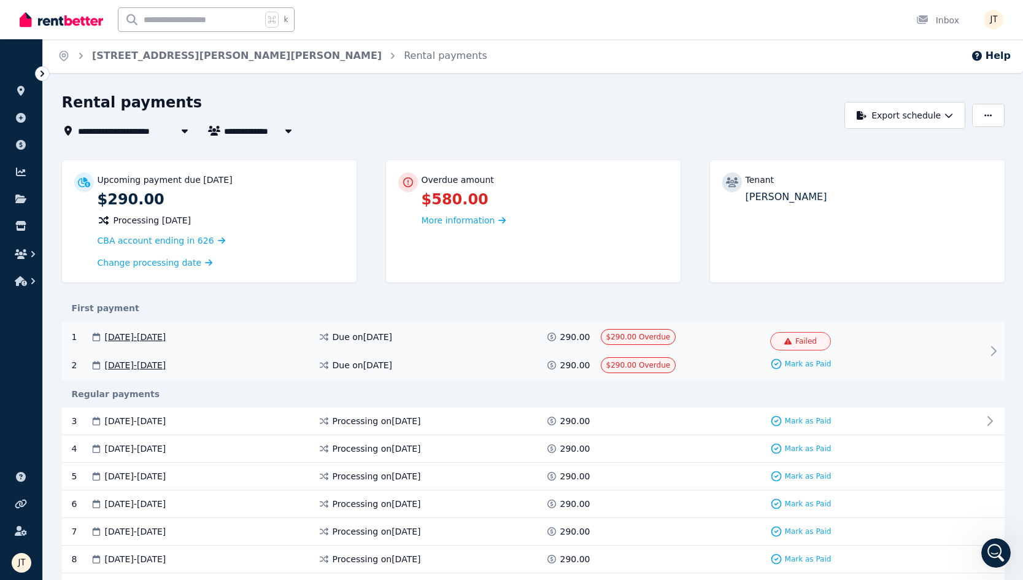
click at [764, 349] on icon at bounding box center [993, 351] width 15 height 15
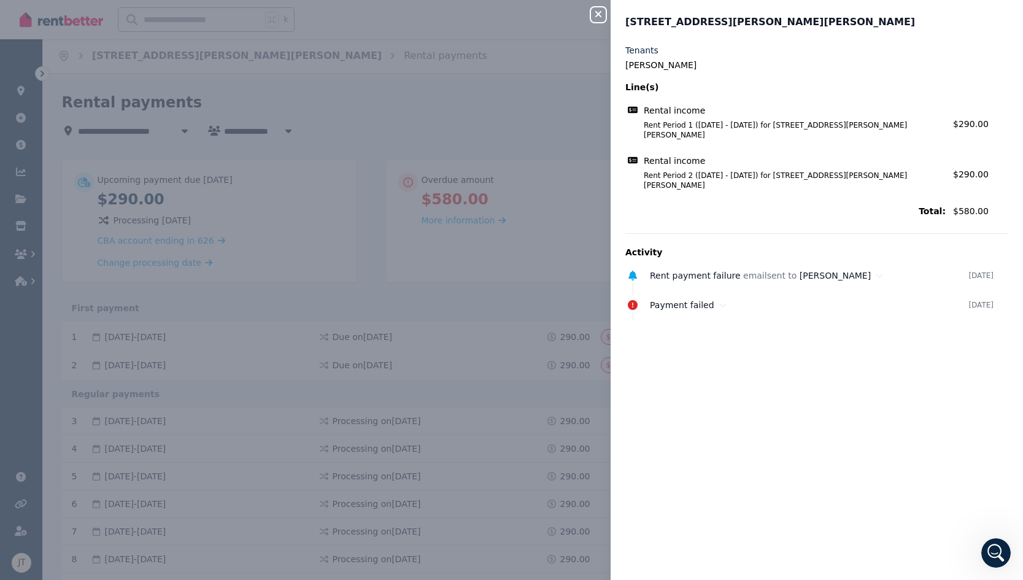
click at [595, 10] on icon "button" at bounding box center [598, 14] width 15 height 10
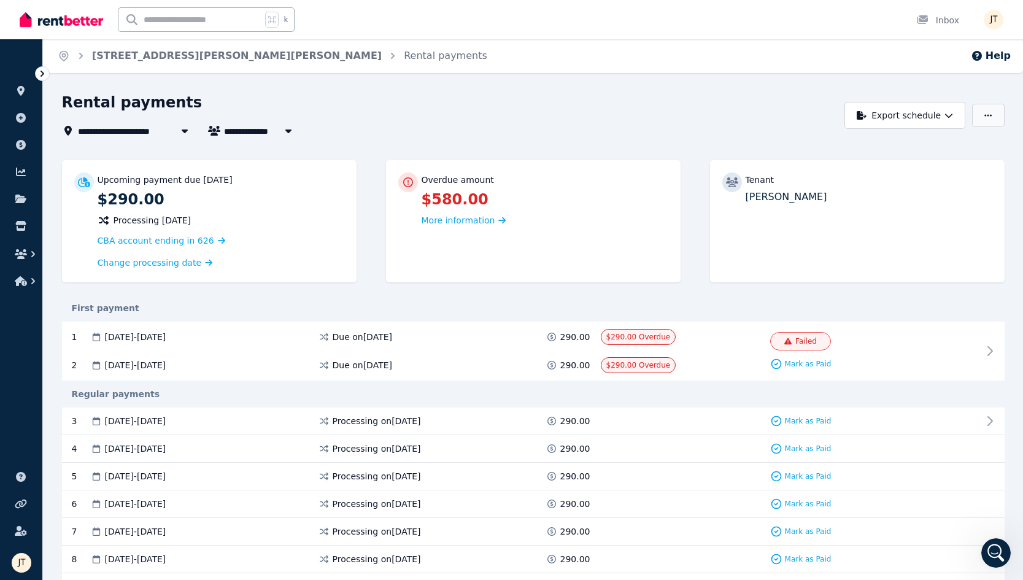
click at [764, 118] on icon "button" at bounding box center [988, 115] width 7 height 9
click at [764, 308] on div "First payment" at bounding box center [533, 308] width 943 height 12
click at [269, 353] on div "1 [DATE] - [DATE] Due on [DATE] 290.00 $290.00 Overdue Failed Mark as Paid 2 [D…" at bounding box center [533, 351] width 943 height 59
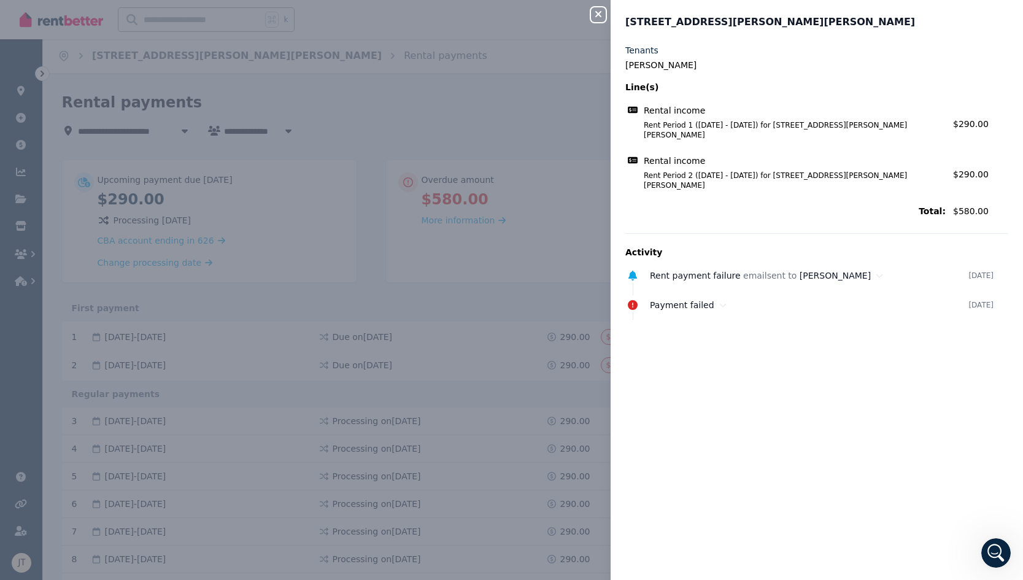
click at [598, 15] on icon "button" at bounding box center [598, 14] width 6 height 6
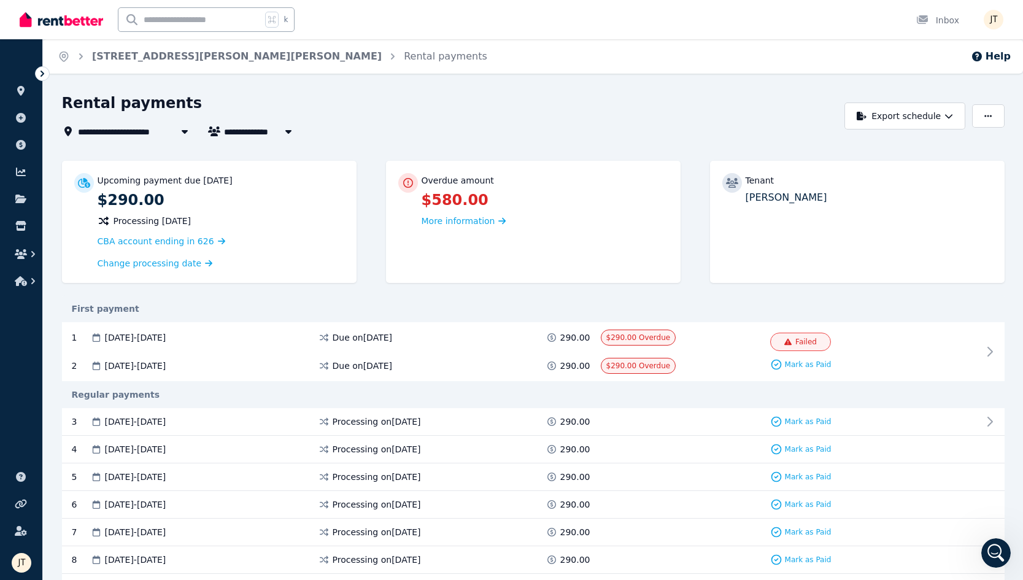
scroll to position [0, 0]
click at [20, 90] on icon at bounding box center [20, 91] width 7 height 10
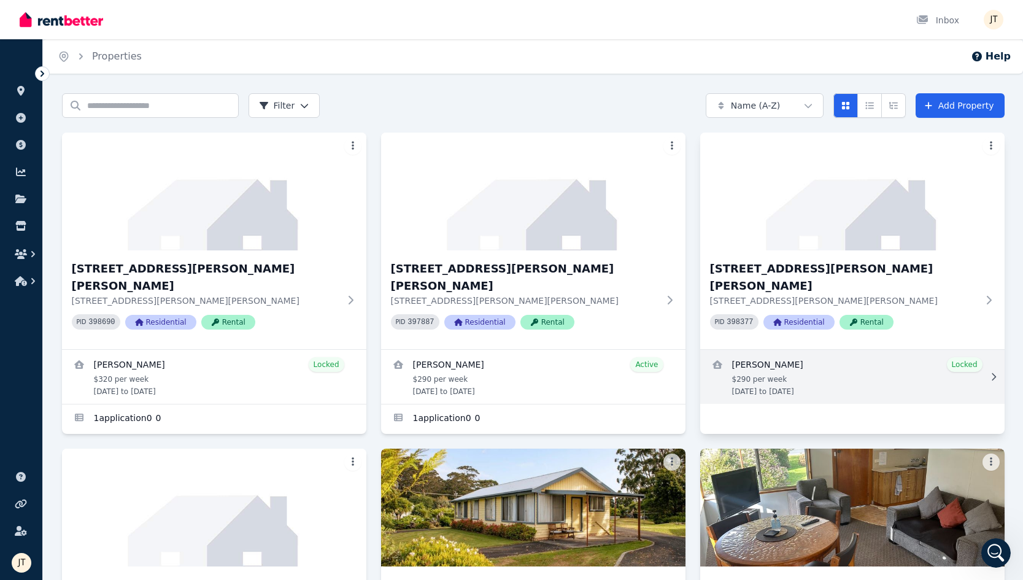
click at [764, 350] on link "View details for Kineta Tatnell" at bounding box center [852, 377] width 304 height 54
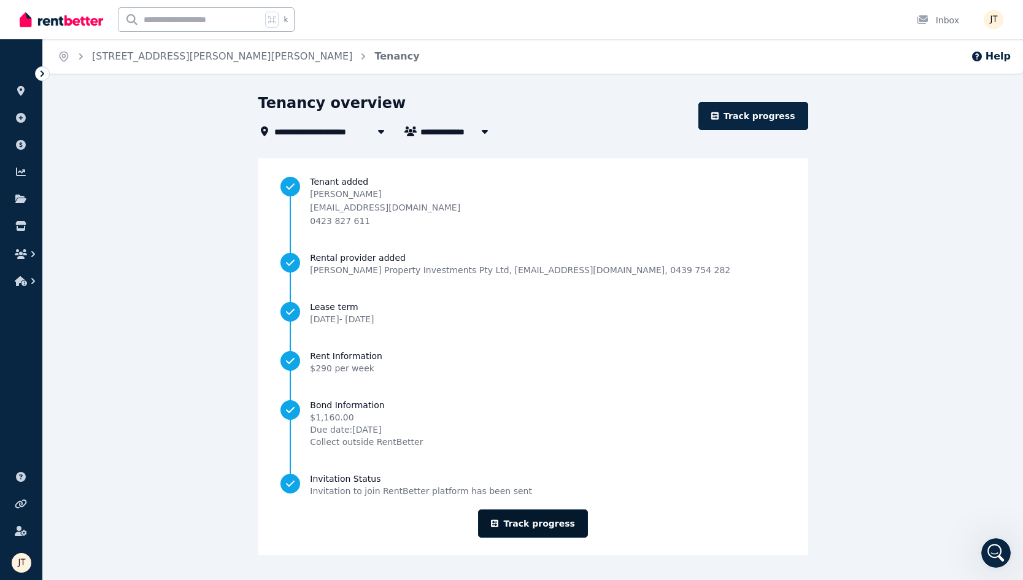
click at [535, 520] on link "Track progress" at bounding box center [533, 523] width 110 height 28
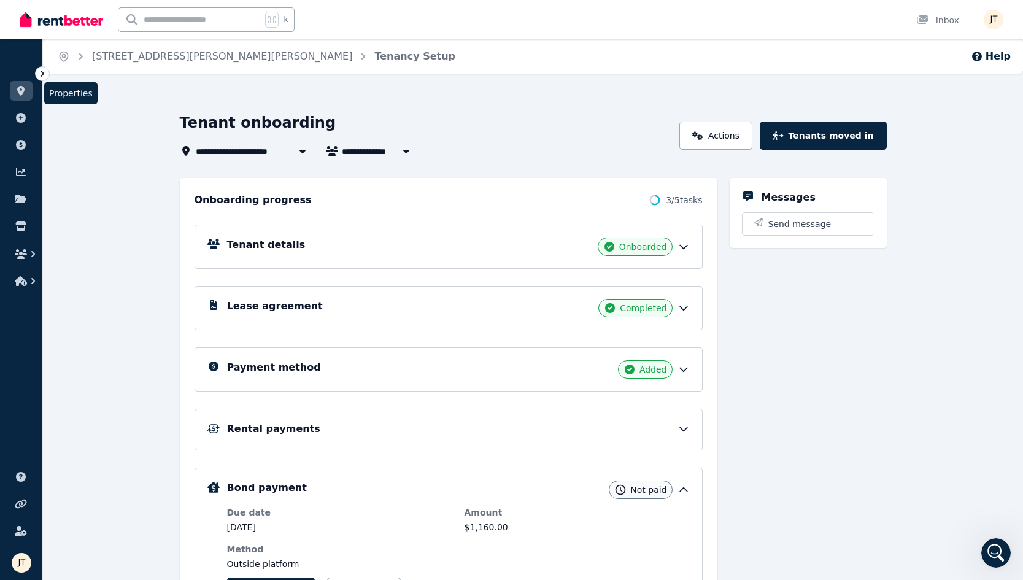
click at [23, 88] on icon at bounding box center [20, 91] width 7 height 10
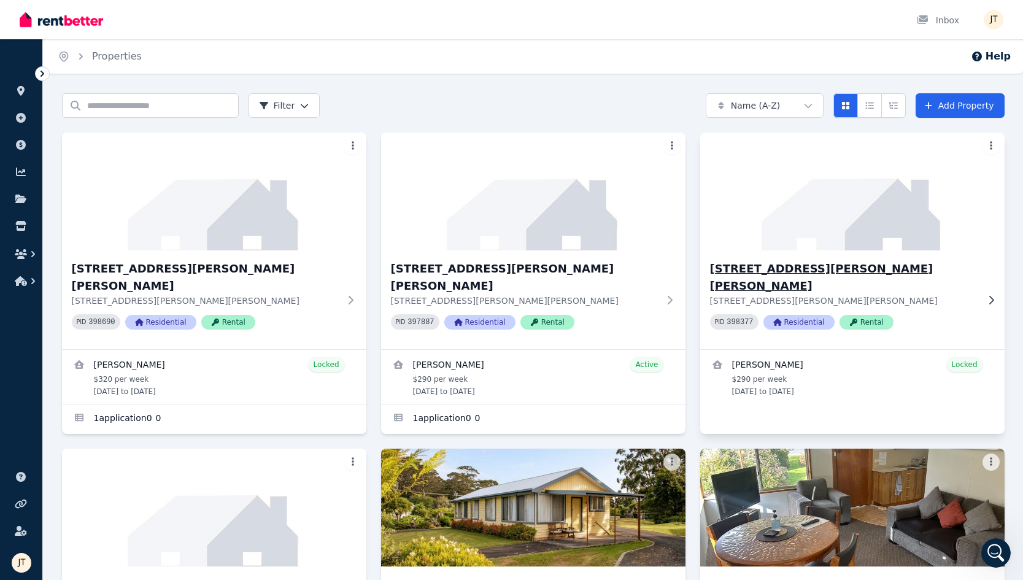
click at [764, 273] on h3 "[STREET_ADDRESS][PERSON_NAME][PERSON_NAME]" at bounding box center [844, 277] width 268 height 34
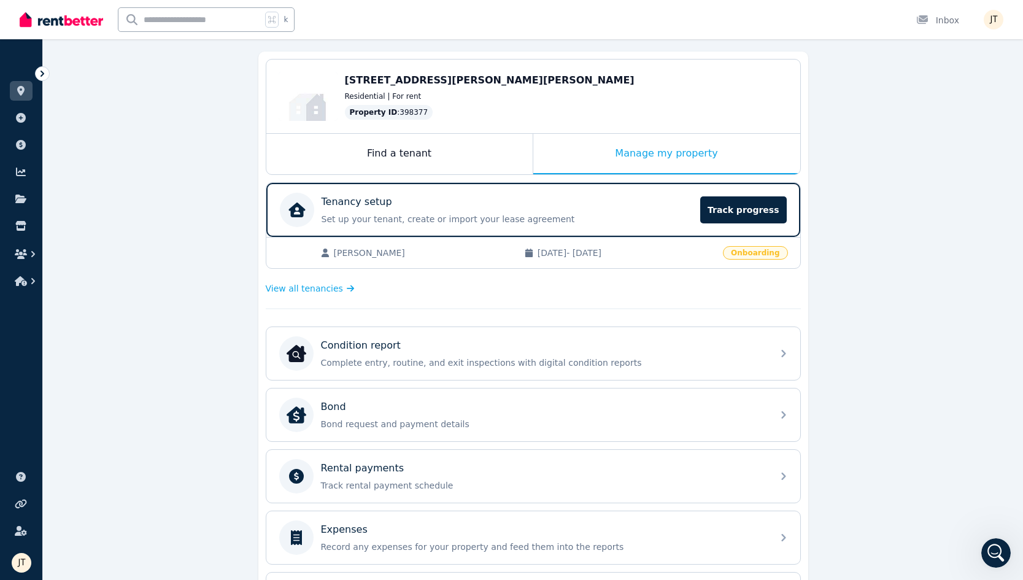
scroll to position [156, 0]
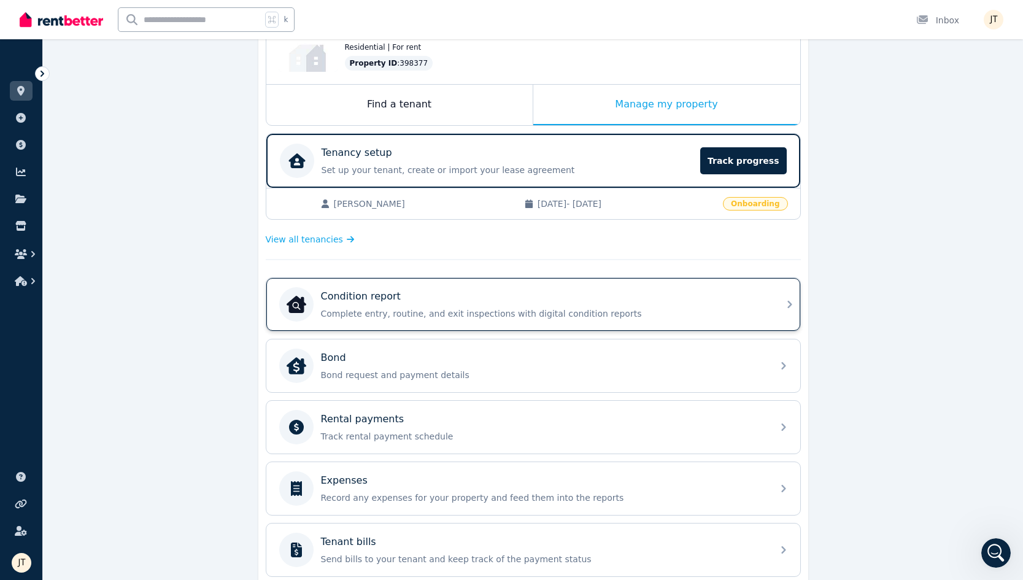
click at [492, 311] on p "Complete entry, routine, and exit inspections with digital condition reports" at bounding box center [543, 314] width 444 height 12
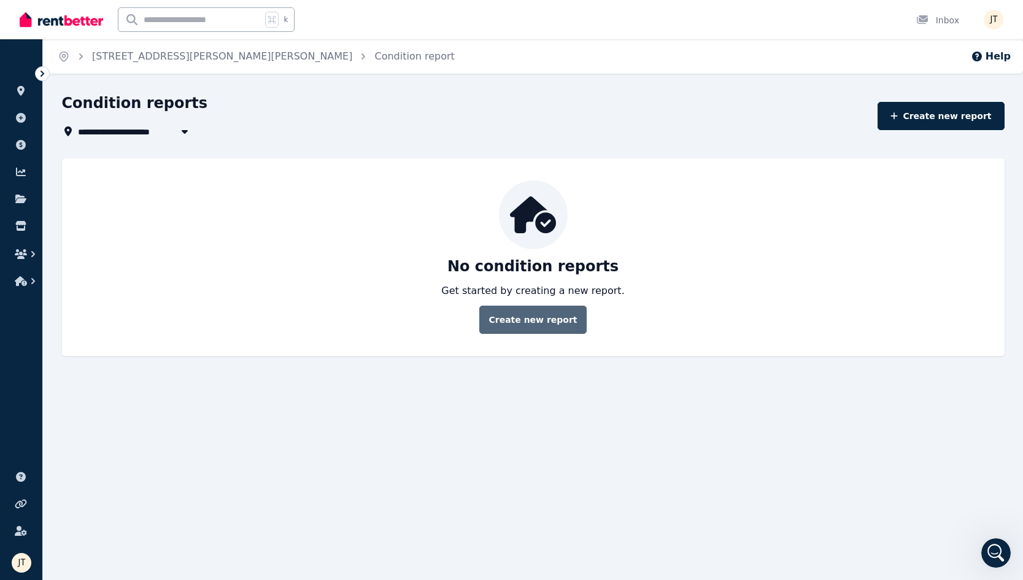
click at [516, 323] on link "Create new report" at bounding box center [532, 320] width 107 height 28
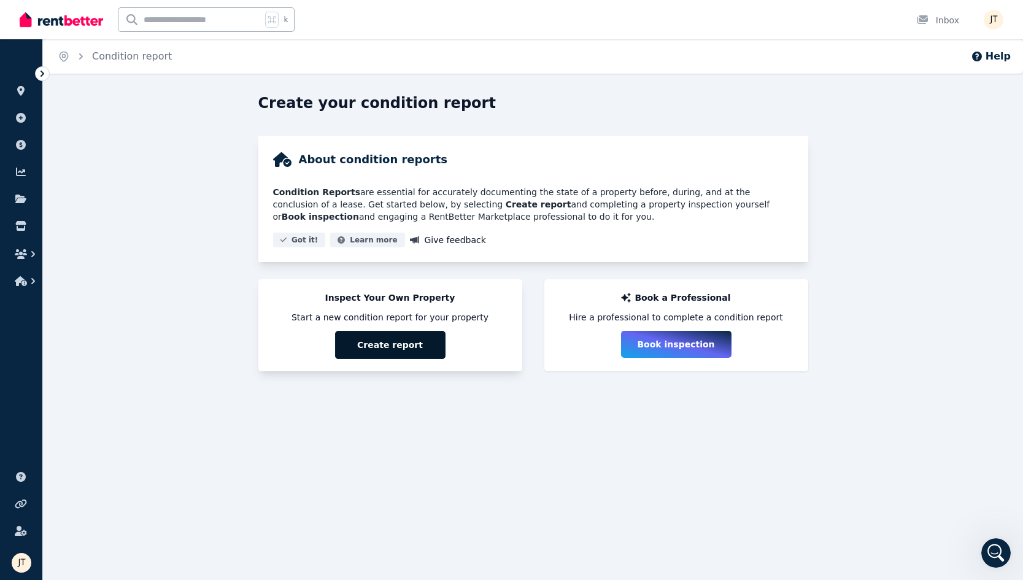
click at [415, 344] on button "Create report" at bounding box center [390, 345] width 110 height 28
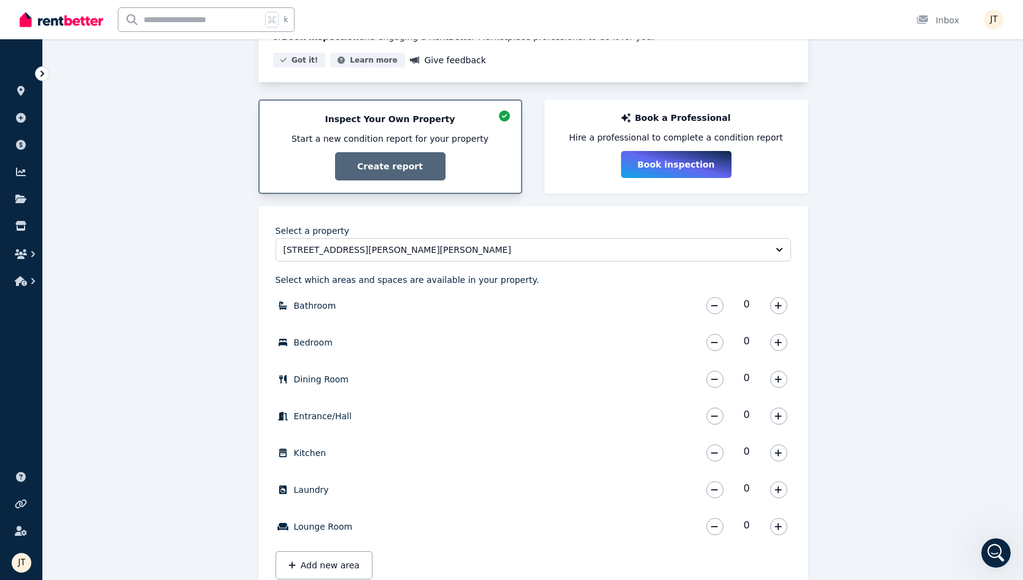
scroll to position [236, 0]
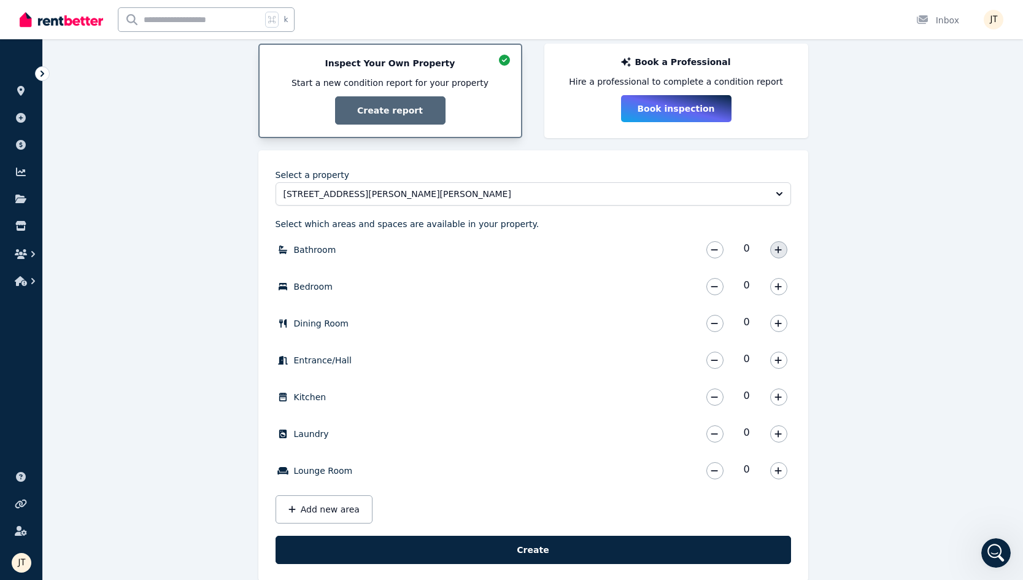
click at [764, 247] on icon "button" at bounding box center [778, 250] width 7 height 9
click at [764, 286] on icon "button" at bounding box center [778, 286] width 7 height 9
click at [764, 285] on button "button" at bounding box center [778, 286] width 17 height 17
click at [764, 360] on icon "button" at bounding box center [778, 360] width 7 height 7
click at [764, 397] on button "button" at bounding box center [778, 397] width 17 height 17
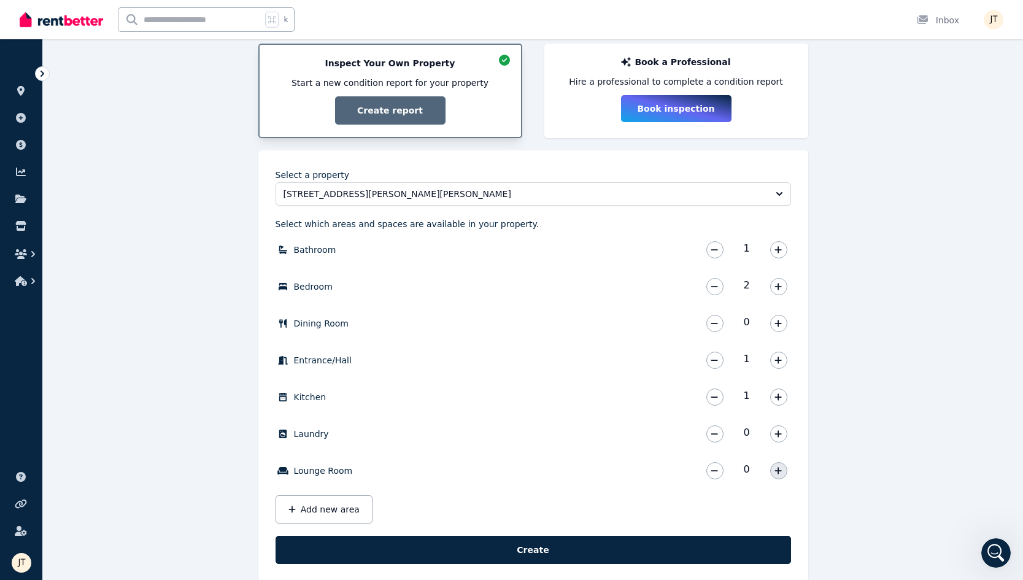
click at [764, 473] on icon "button" at bounding box center [778, 470] width 7 height 7
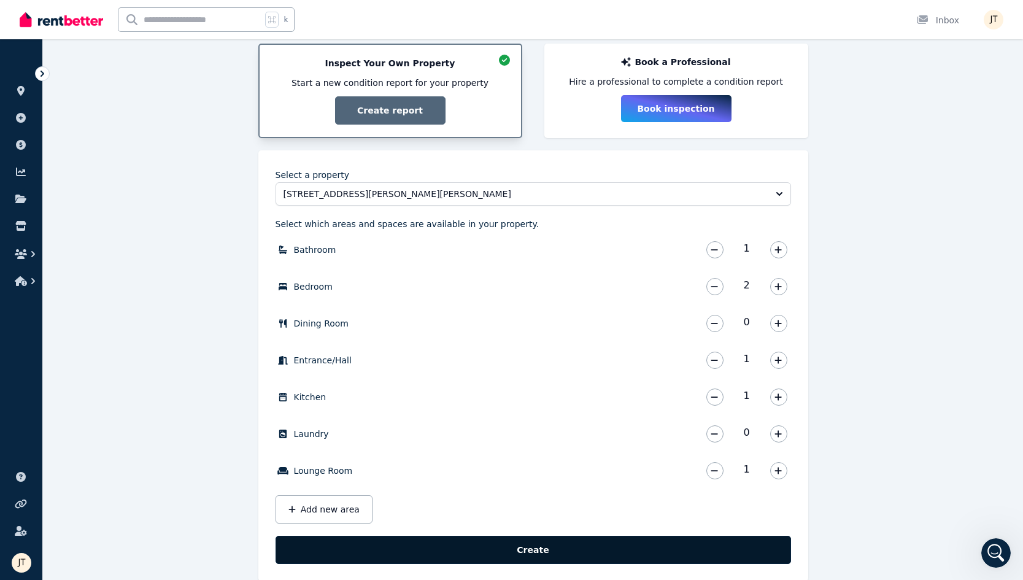
click at [696, 548] on button "Create" at bounding box center [534, 550] width 516 height 28
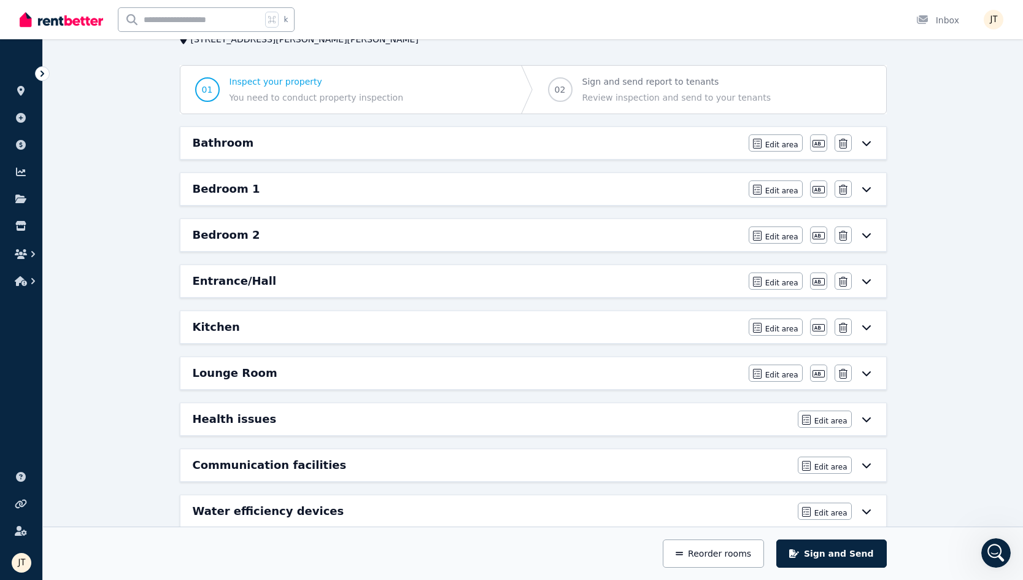
scroll to position [10, 0]
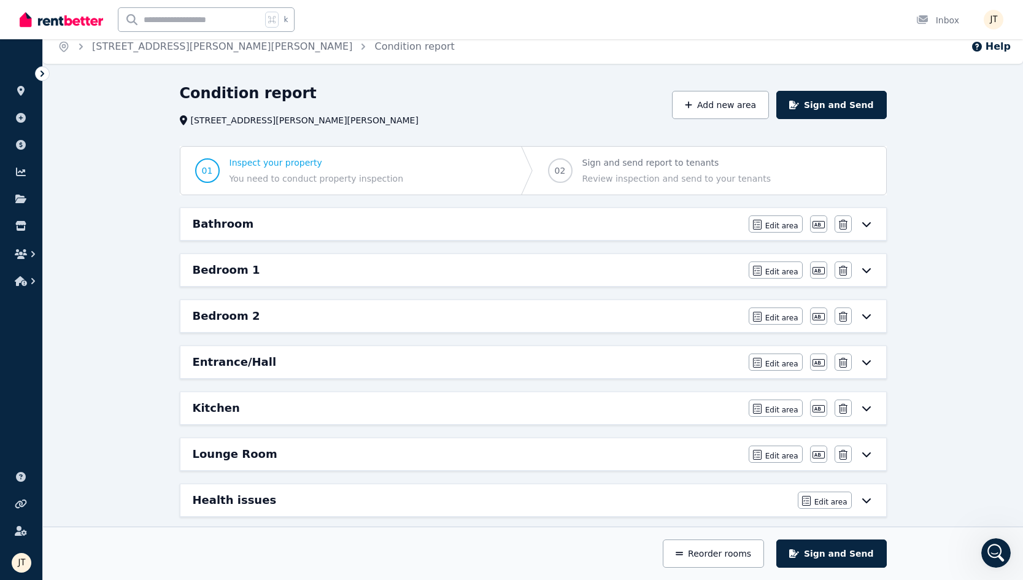
click at [489, 223] on div "Bathroom" at bounding box center [467, 223] width 549 height 17
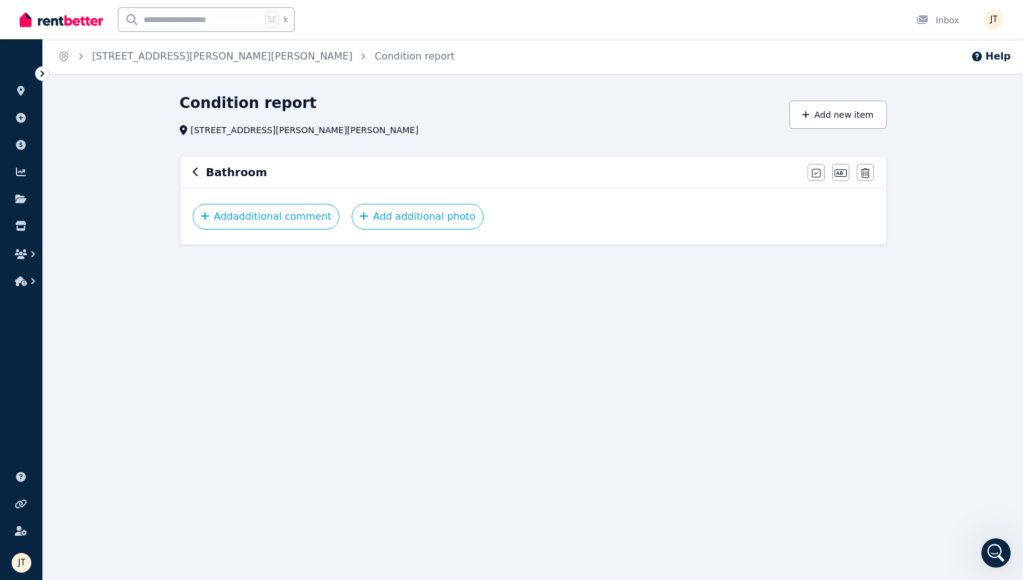
scroll to position [0, 0]
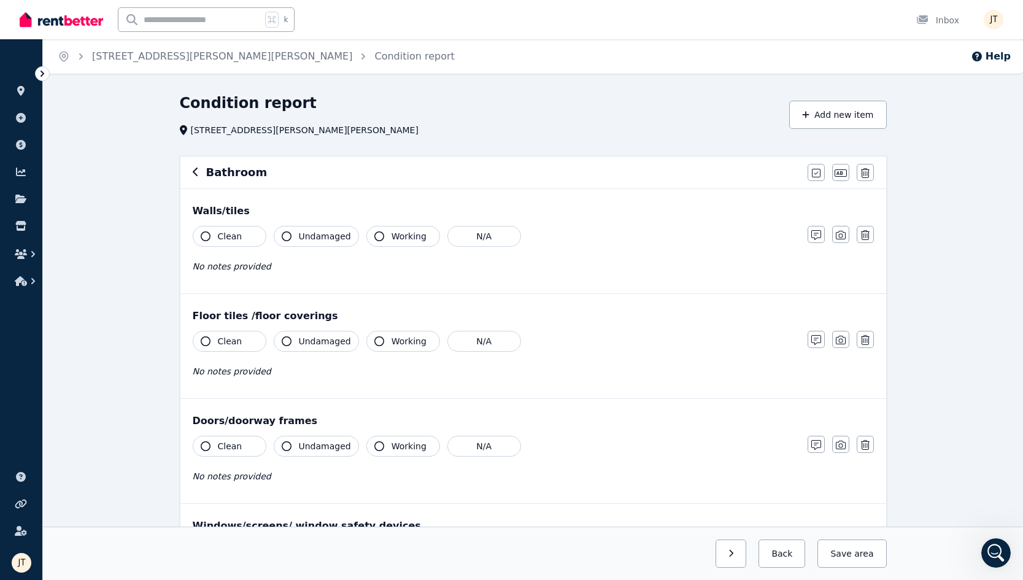
click at [215, 237] on button "Clean" at bounding box center [230, 236] width 74 height 21
click at [220, 343] on span "Clean" at bounding box center [230, 341] width 25 height 12
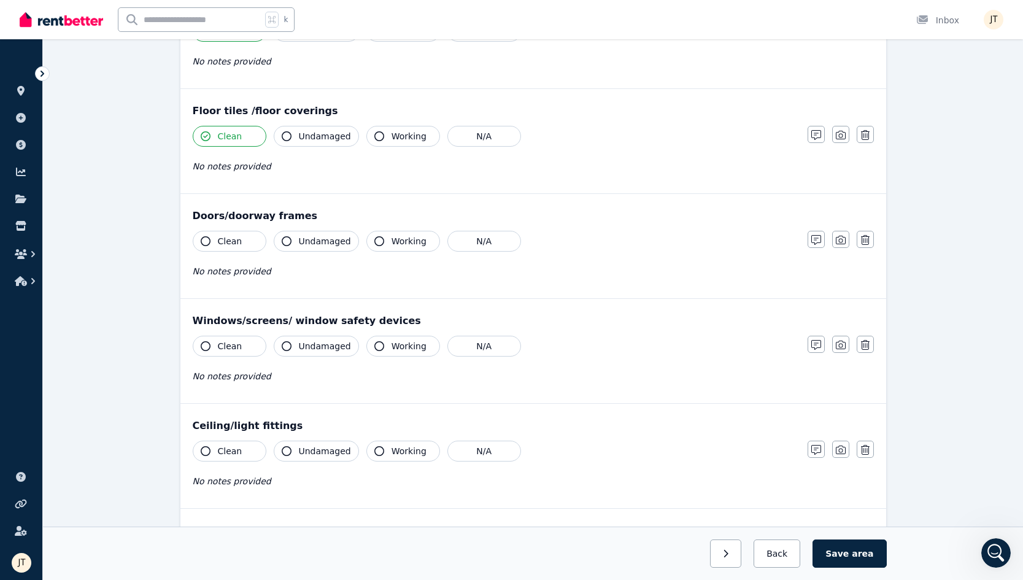
scroll to position [217, 0]
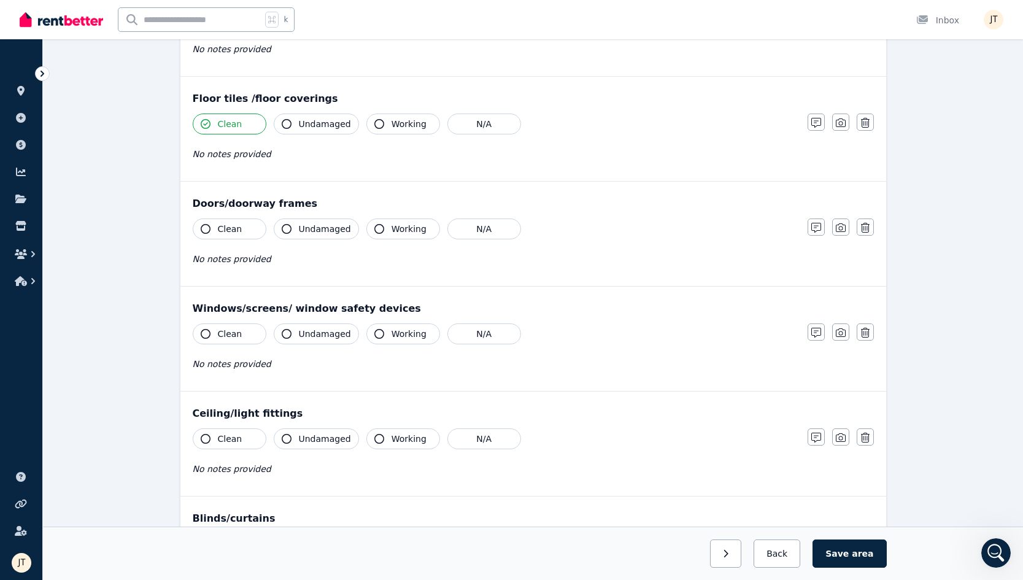
click at [221, 221] on button "Clean" at bounding box center [230, 229] width 74 height 21
click at [223, 333] on span "Clean" at bounding box center [230, 334] width 25 height 12
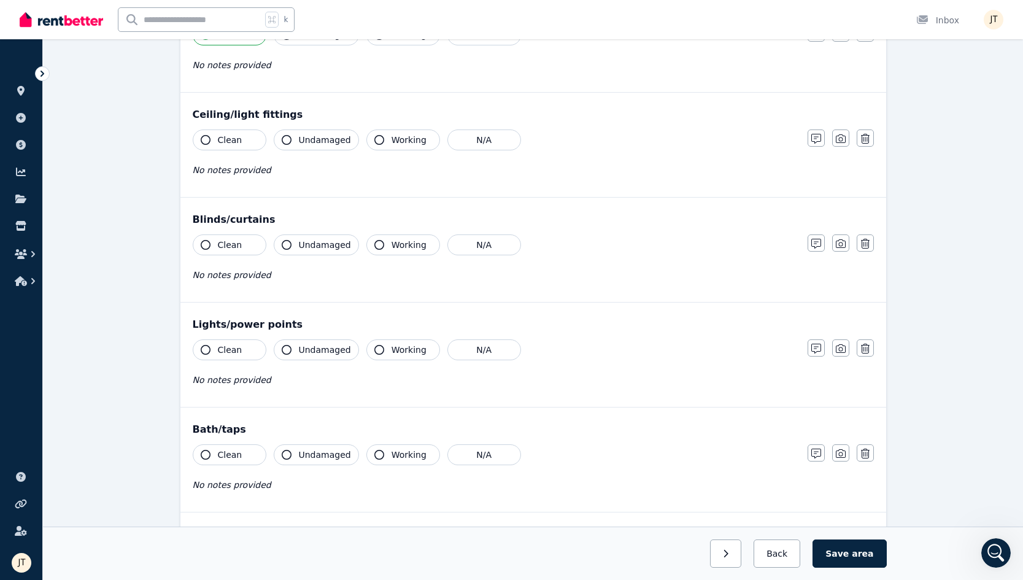
scroll to position [488, 0]
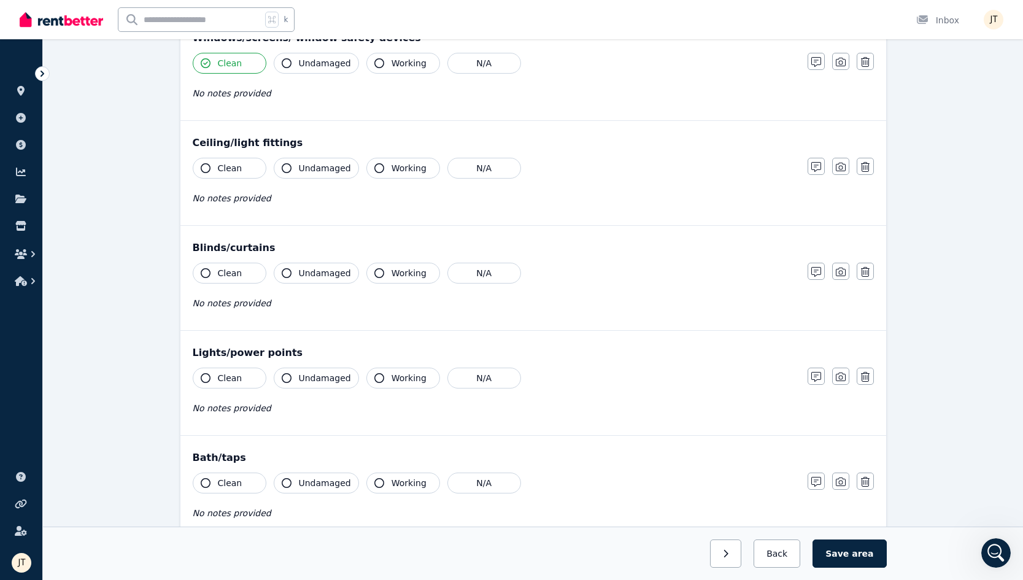
click at [220, 167] on span "Clean" at bounding box center [230, 168] width 25 height 12
click at [225, 274] on span "Clean" at bounding box center [230, 273] width 25 height 12
click at [228, 367] on div "Lights/power points Clean Undamaged Working N/A No notes provided Notes Photo D…" at bounding box center [533, 383] width 706 height 104
click at [226, 376] on span "Clean" at bounding box center [230, 378] width 25 height 12
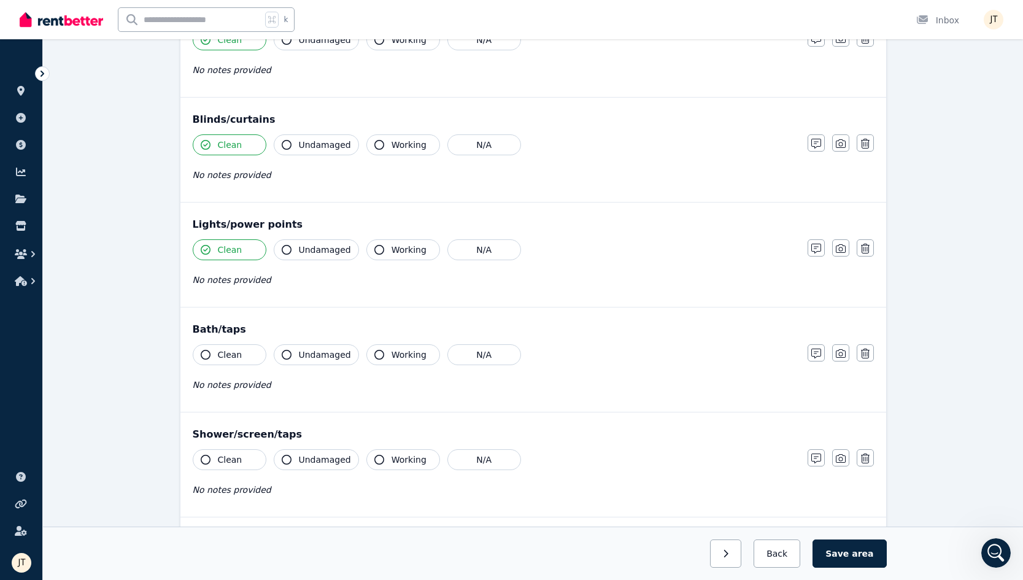
scroll to position [730, 0]
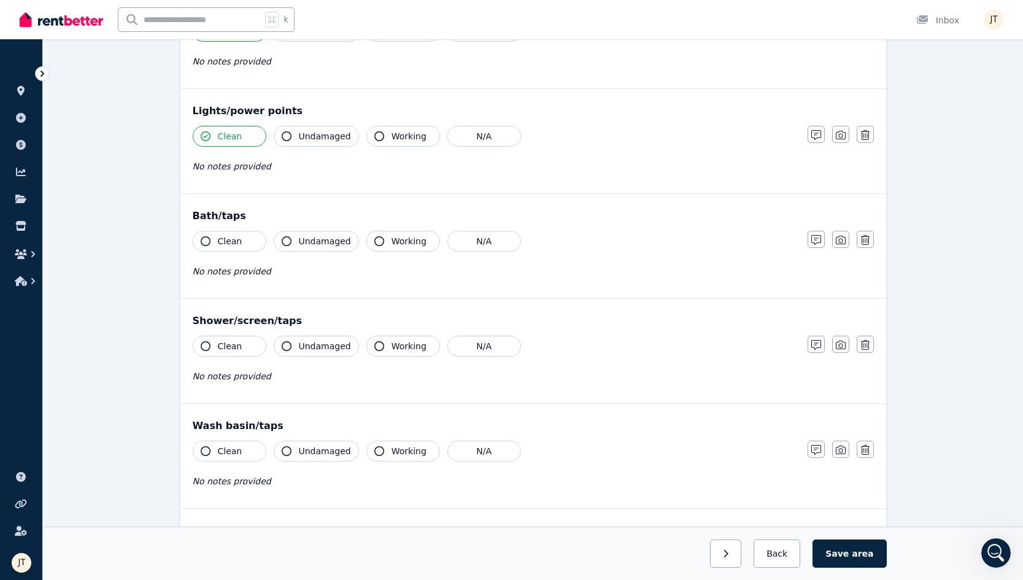
click at [228, 247] on span "Clean" at bounding box center [230, 241] width 25 height 12
click at [223, 350] on span "Clean" at bounding box center [230, 346] width 25 height 12
click at [228, 443] on button "Clean" at bounding box center [230, 451] width 74 height 21
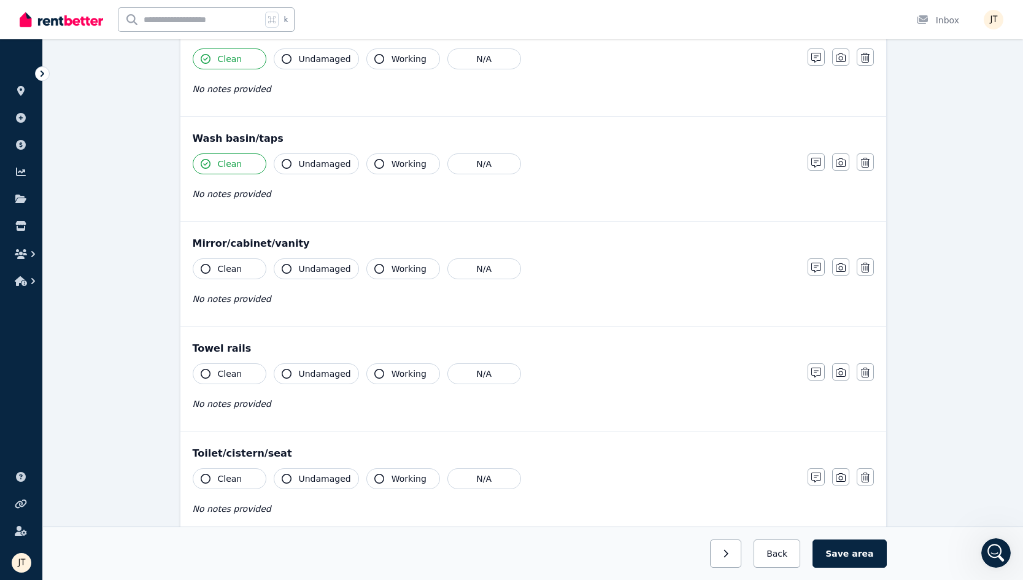
scroll to position [1026, 0]
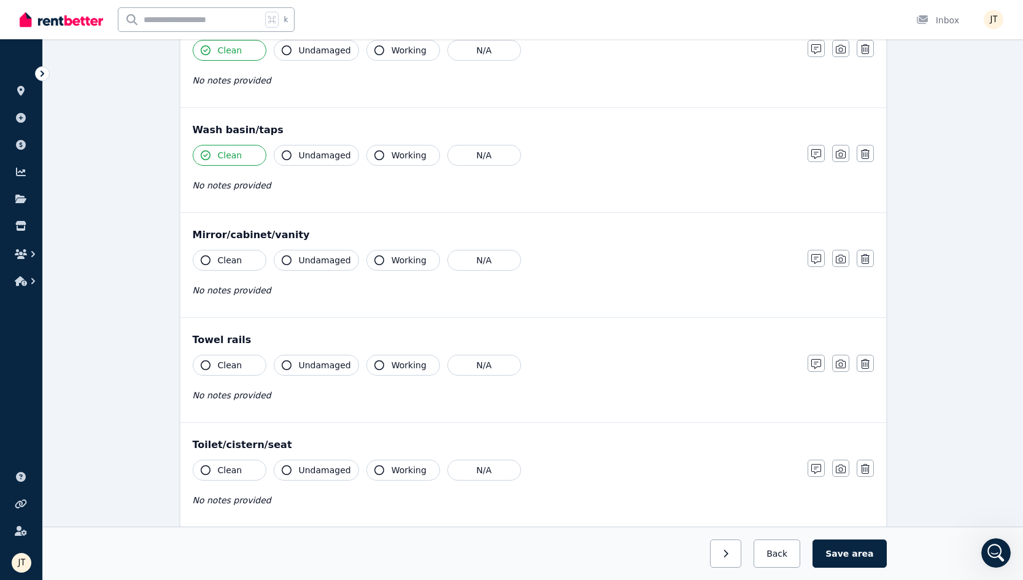
click at [231, 269] on button "Clean" at bounding box center [230, 260] width 74 height 21
click at [223, 359] on span "Clean" at bounding box center [230, 365] width 25 height 12
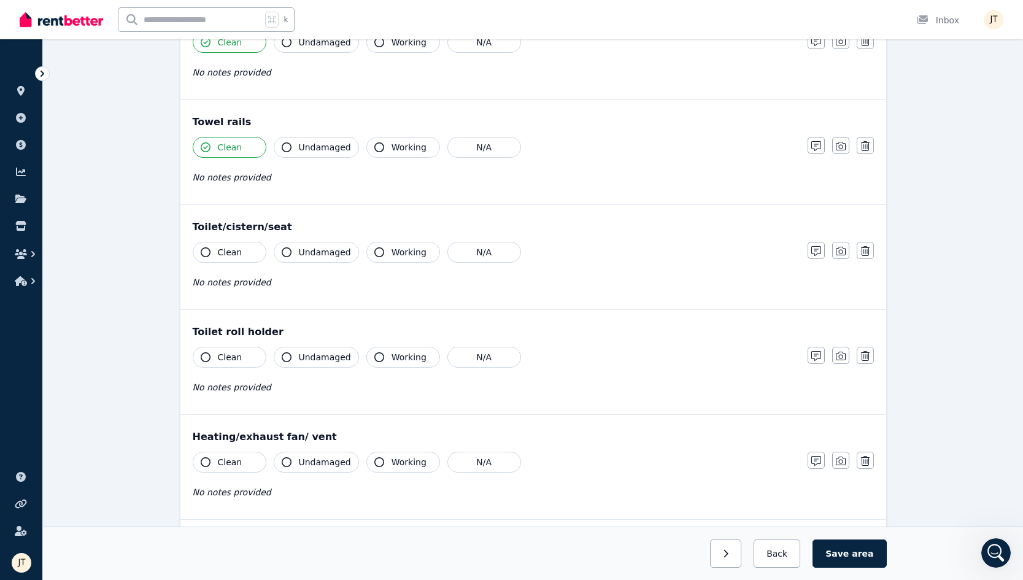
scroll to position [1319, 0]
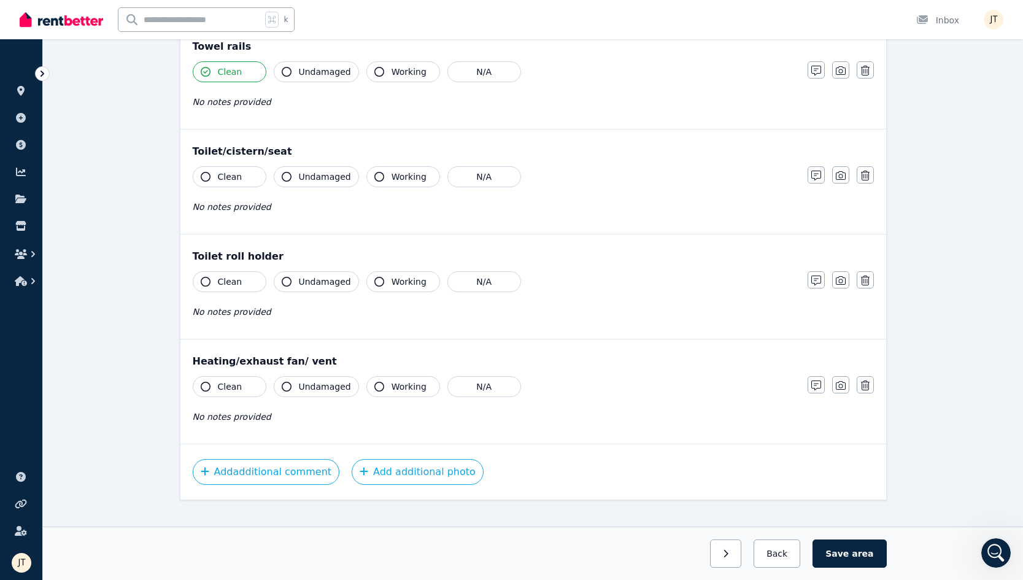
click at [237, 173] on span "Clean" at bounding box center [230, 177] width 25 height 12
click at [233, 281] on span "Clean" at bounding box center [230, 282] width 25 height 12
click at [218, 376] on div "Heating/exhaust fan/ vent Clean Undamaged Working N/A No notes provided Notes P…" at bounding box center [533, 391] width 706 height 104
click at [218, 385] on span "Clean" at bounding box center [230, 387] width 25 height 12
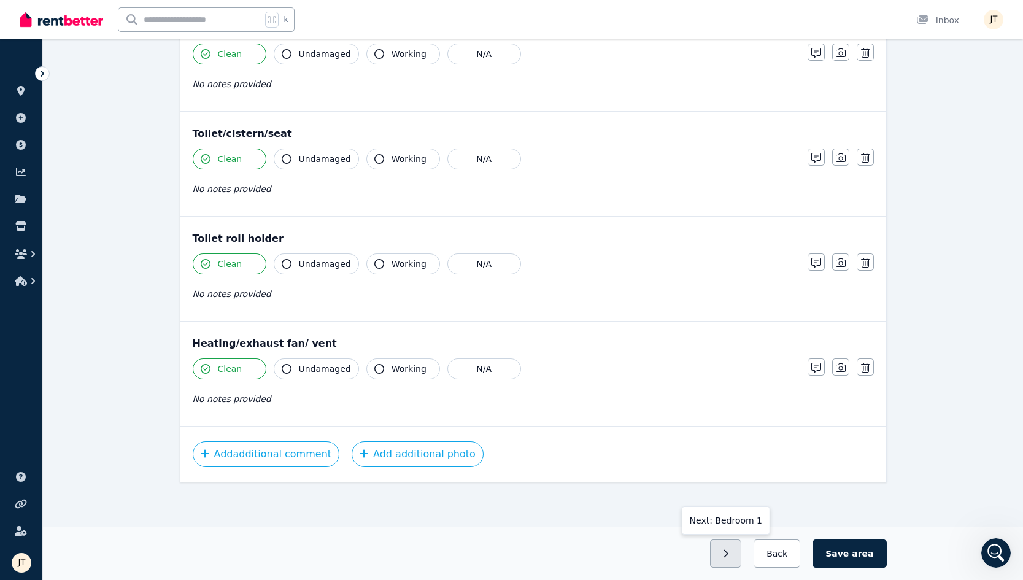
click at [737, 546] on button "button" at bounding box center [725, 554] width 31 height 28
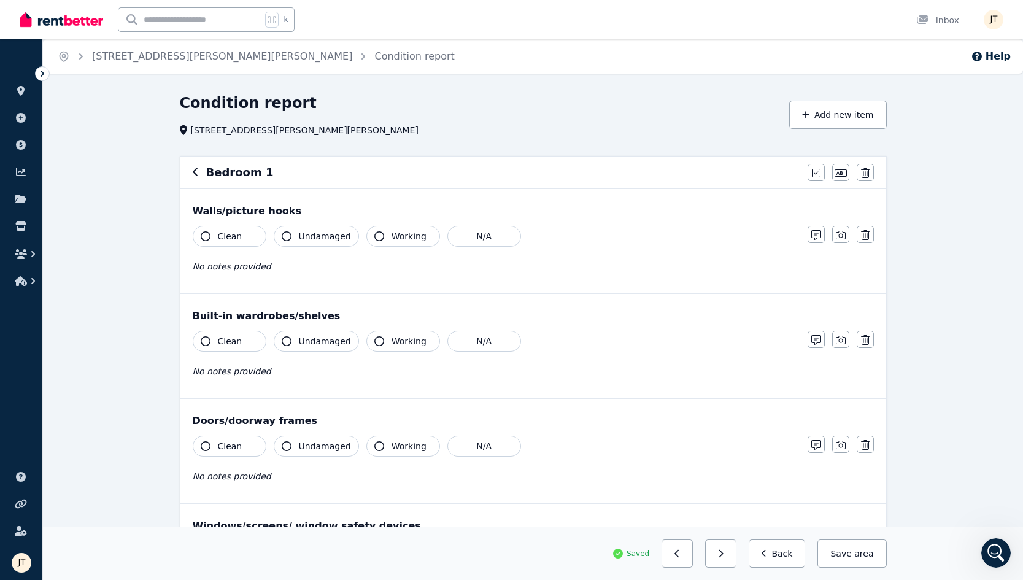
scroll to position [0, 0]
click at [206, 229] on button "Clean" at bounding box center [230, 236] width 74 height 21
click at [228, 349] on button "Clean" at bounding box center [230, 341] width 74 height 21
click at [228, 433] on div "Doors/doorway frames Clean Undamaged Working N/A No notes provided Notes Photo …" at bounding box center [533, 451] width 706 height 104
click at [228, 445] on span "Clean" at bounding box center [230, 446] width 25 height 12
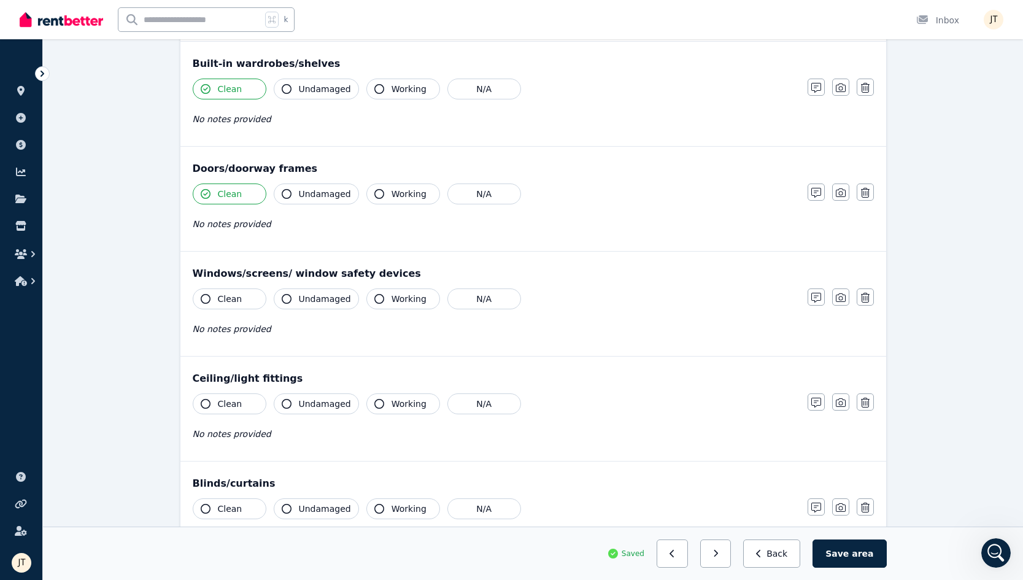
scroll to position [277, 0]
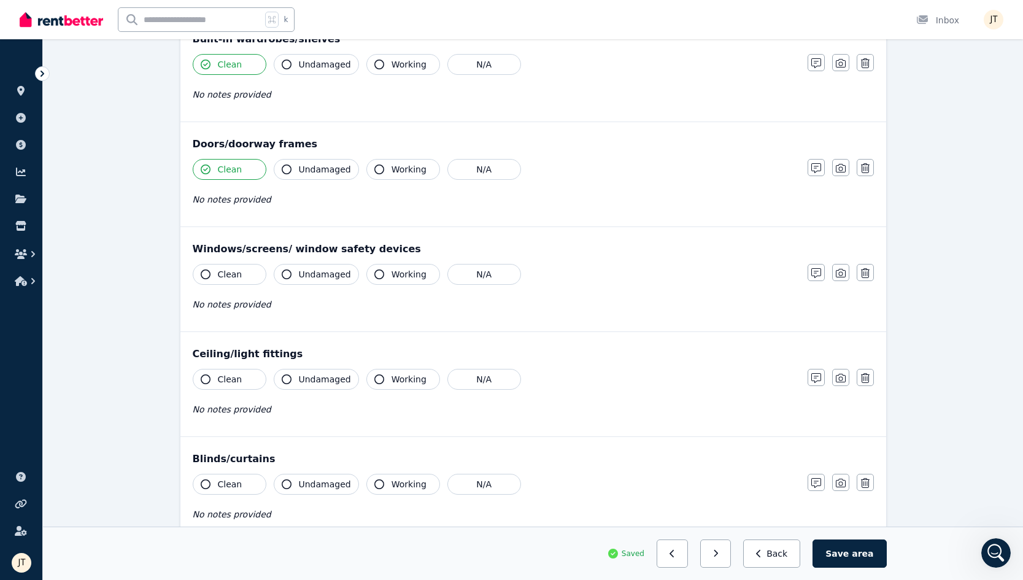
click at [230, 282] on button "Clean" at bounding box center [230, 274] width 74 height 21
click at [226, 385] on button "Clean" at bounding box center [230, 379] width 74 height 21
click at [230, 487] on span "Clean" at bounding box center [230, 484] width 25 height 12
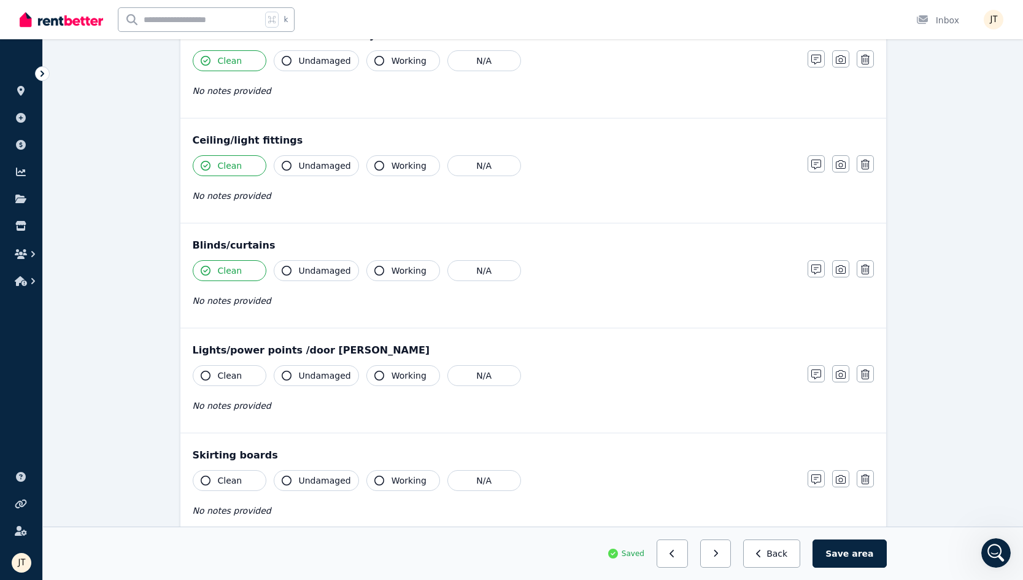
scroll to position [508, 0]
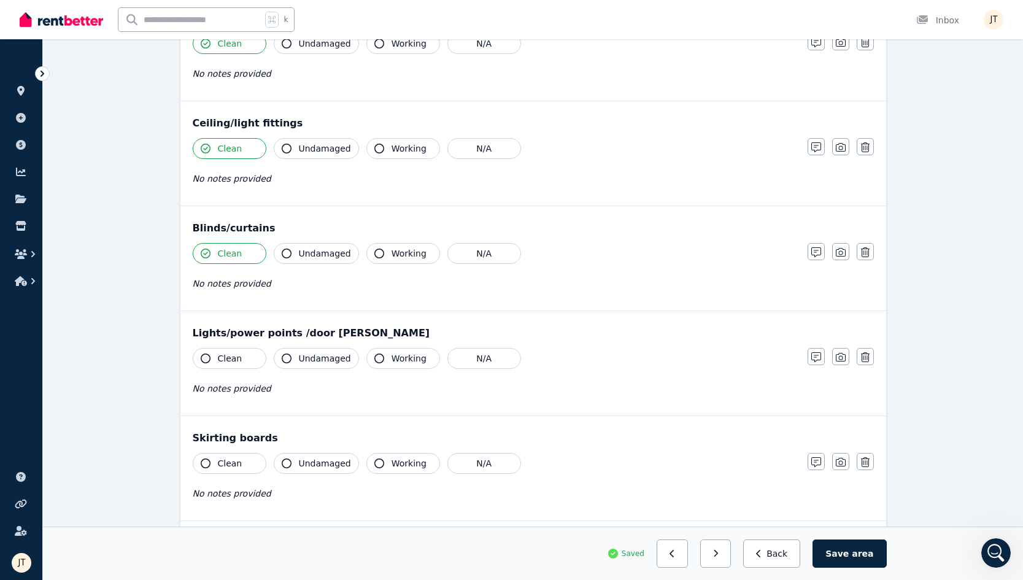
click at [227, 362] on span "Clean" at bounding box center [230, 358] width 25 height 12
click at [231, 484] on div "Clean Undamaged Working N/A No notes provided" at bounding box center [494, 483] width 603 height 60
click at [234, 469] on span "Clean" at bounding box center [230, 463] width 25 height 12
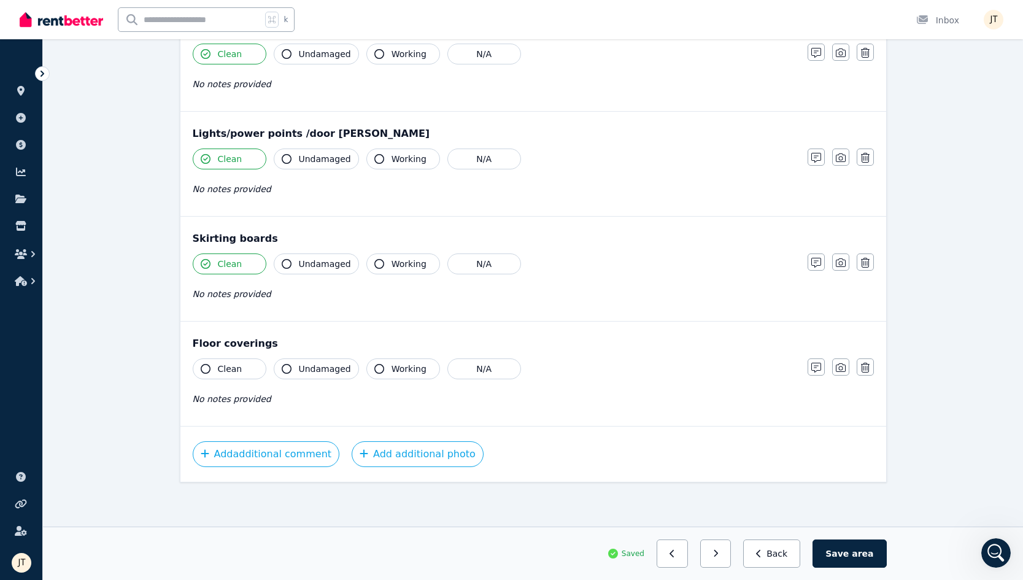
scroll to position [707, 0]
click at [230, 368] on span "Clean" at bounding box center [230, 369] width 25 height 12
click at [727, 558] on button "button" at bounding box center [715, 554] width 31 height 28
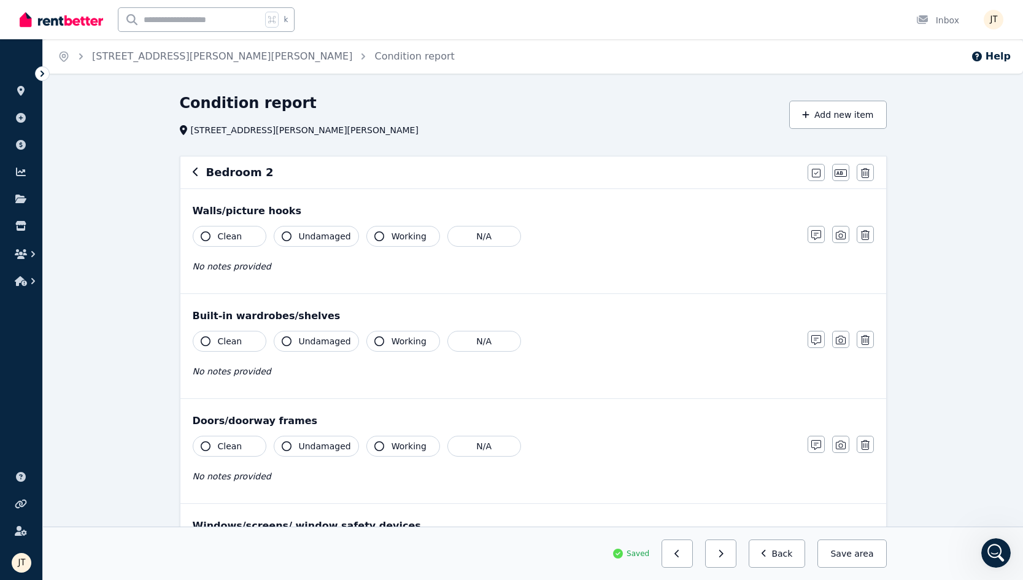
scroll to position [0, 0]
click at [222, 239] on span "Clean" at bounding box center [230, 236] width 25 height 12
click at [228, 333] on button "Clean" at bounding box center [230, 341] width 74 height 21
click at [236, 452] on button "Clean" at bounding box center [230, 446] width 74 height 21
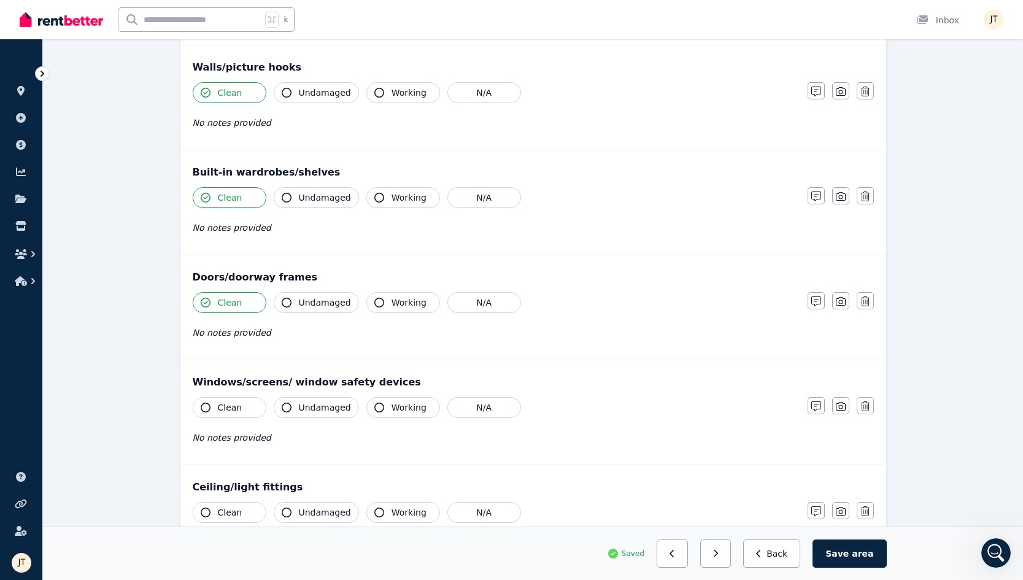
scroll to position [176, 0]
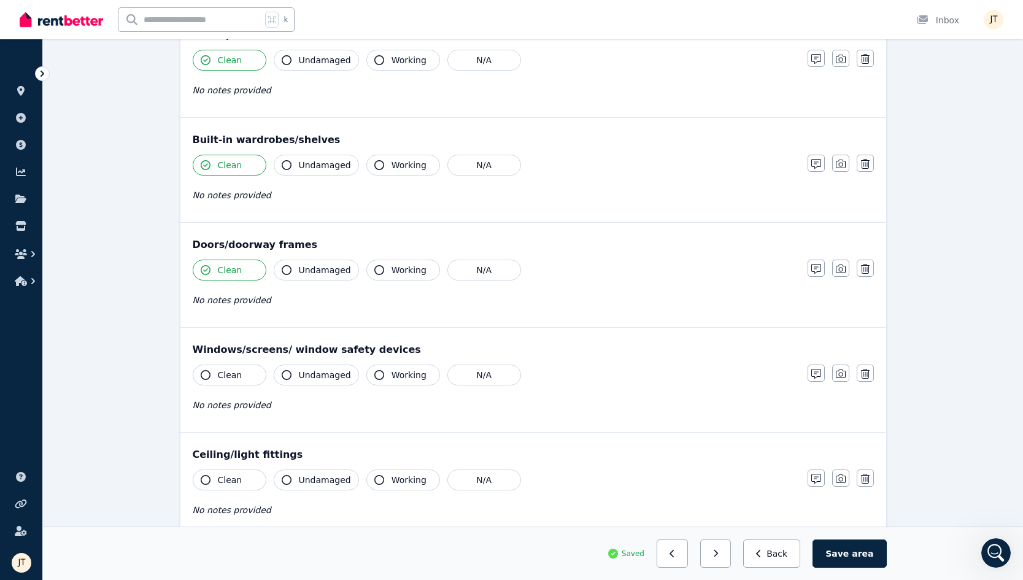
click at [227, 368] on button "Clean" at bounding box center [230, 375] width 74 height 21
click at [230, 487] on button "Clean" at bounding box center [230, 480] width 74 height 21
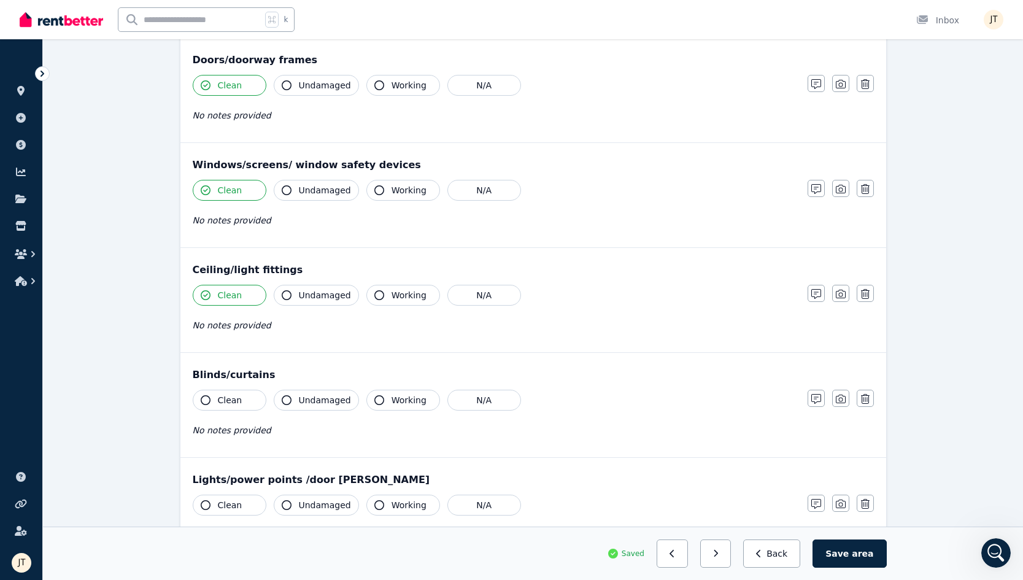
scroll to position [403, 0]
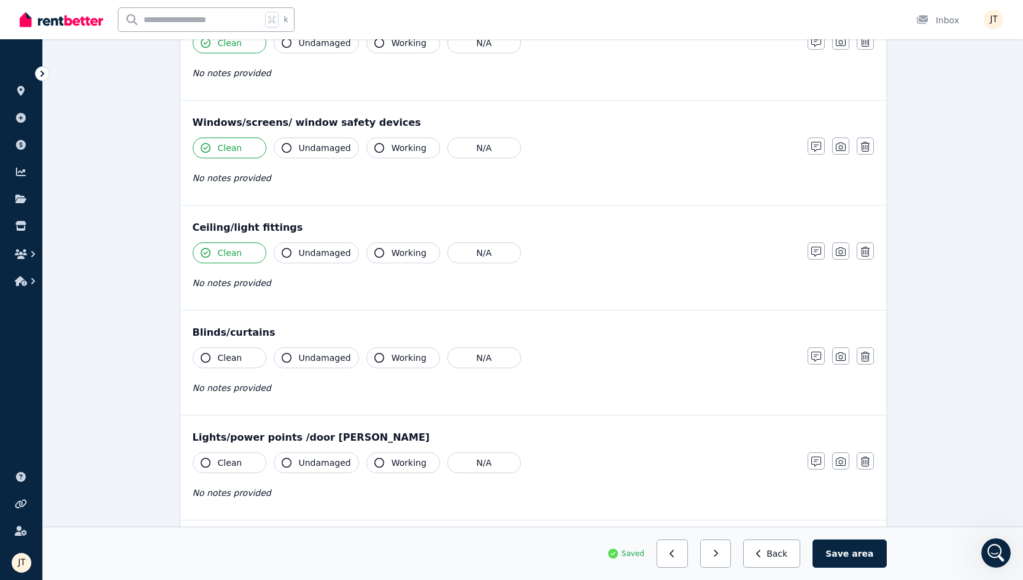
click at [228, 368] on button "Clean" at bounding box center [230, 357] width 74 height 21
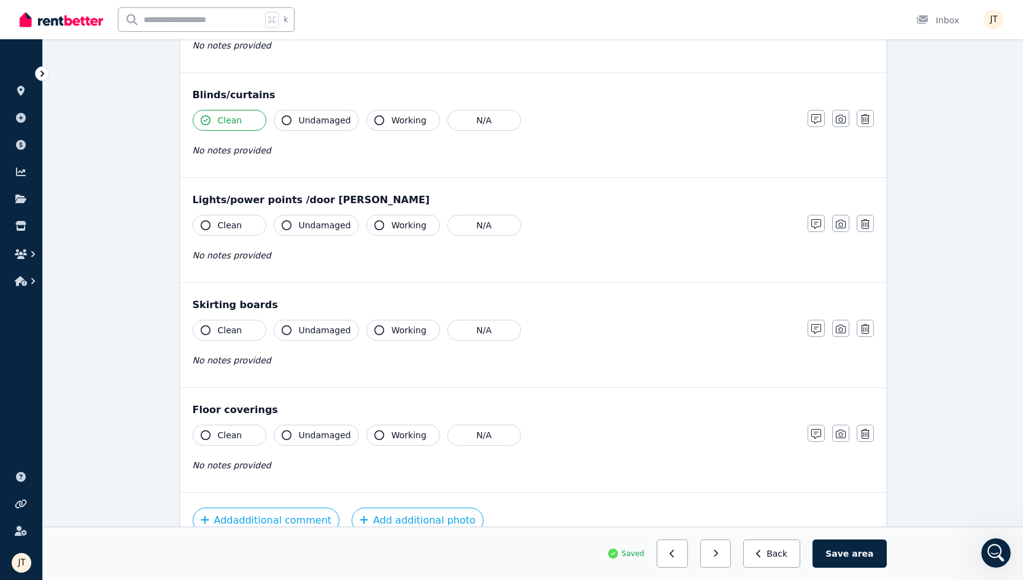
scroll to position [641, 0]
click at [232, 234] on button "Clean" at bounding box center [230, 224] width 74 height 21
click at [228, 322] on button "Clean" at bounding box center [230, 329] width 74 height 21
click at [226, 433] on span "Clean" at bounding box center [230, 434] width 25 height 12
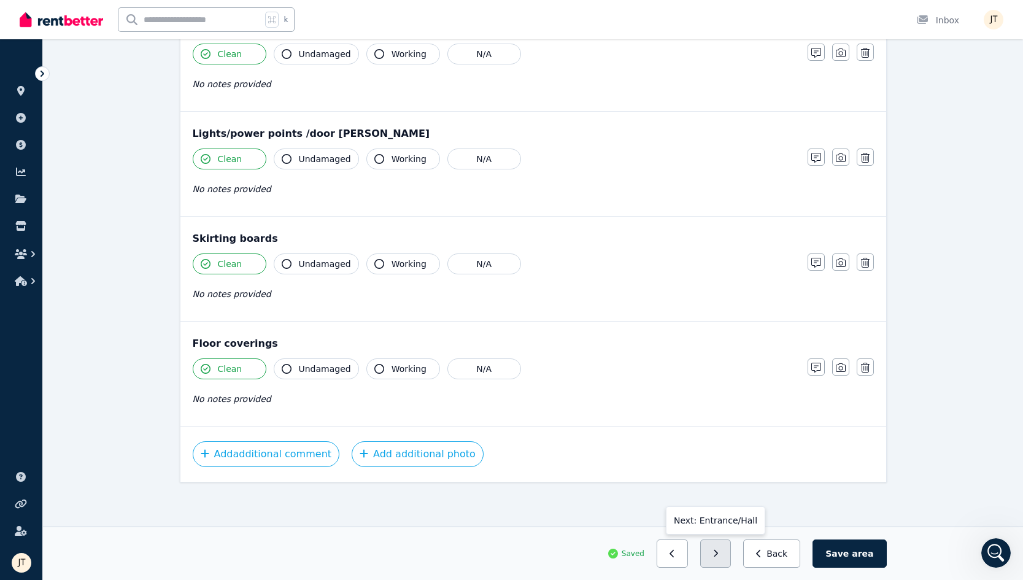
click at [718, 551] on icon "button" at bounding box center [716, 553] width 4 height 7
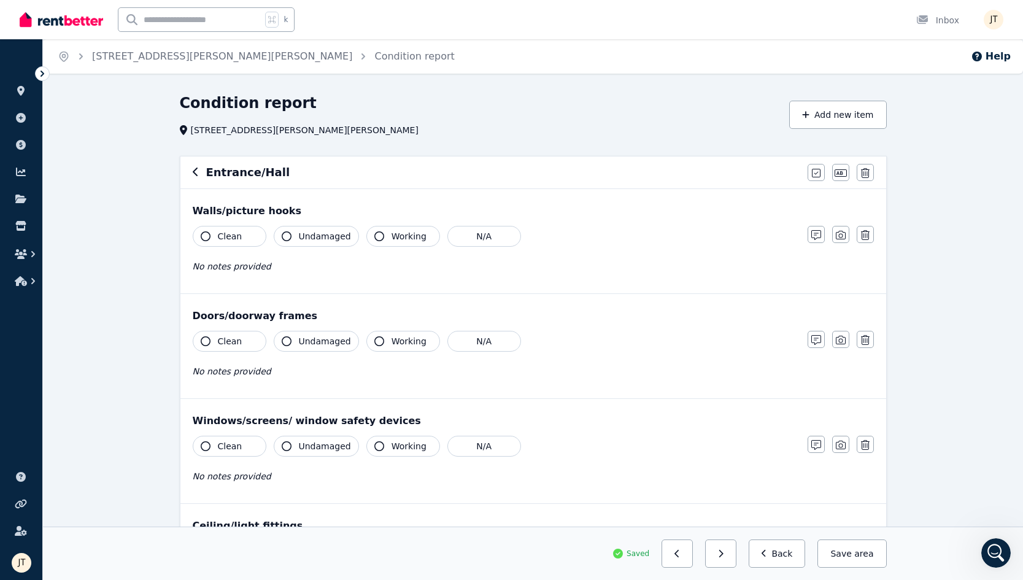
scroll to position [0, 0]
click at [225, 252] on div "Clean Undamaged Working N/A No notes provided" at bounding box center [494, 256] width 603 height 60
click at [229, 239] on span "Clean" at bounding box center [230, 236] width 25 height 12
click at [218, 347] on span "Clean" at bounding box center [230, 341] width 25 height 12
click at [220, 470] on div "No notes provided" at bounding box center [494, 476] width 603 height 15
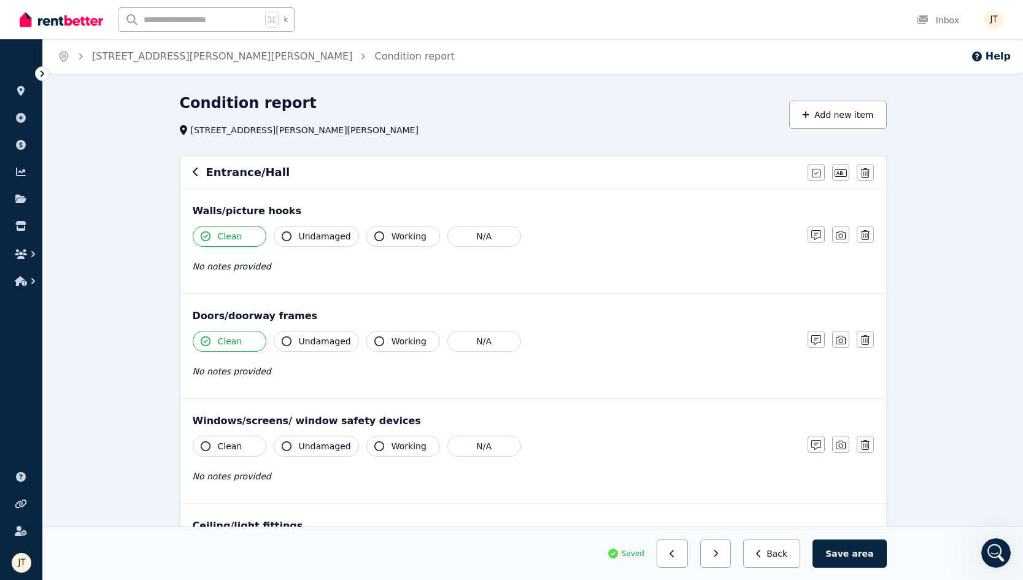
click at [224, 444] on span "Clean" at bounding box center [230, 446] width 25 height 12
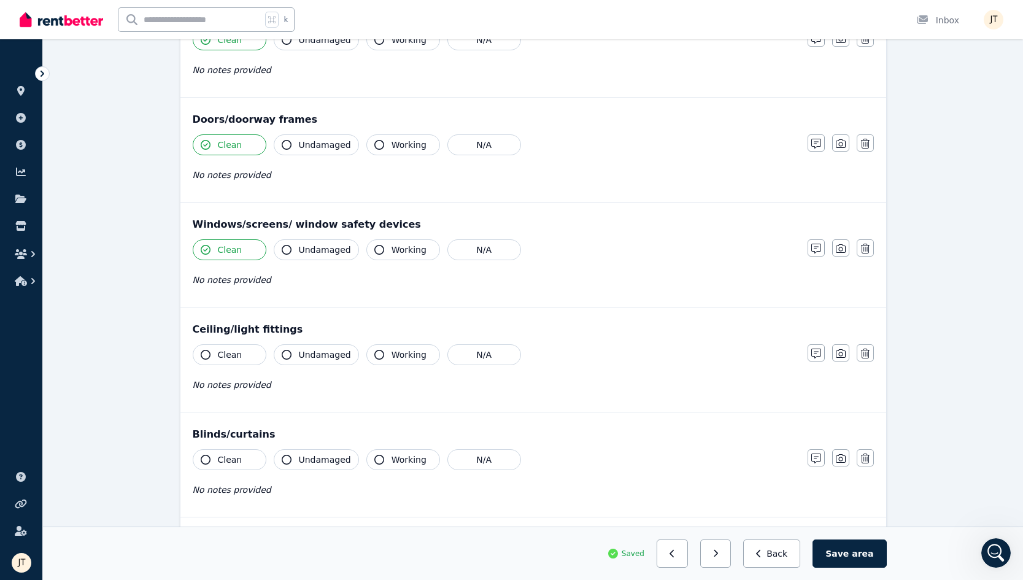
scroll to position [214, 0]
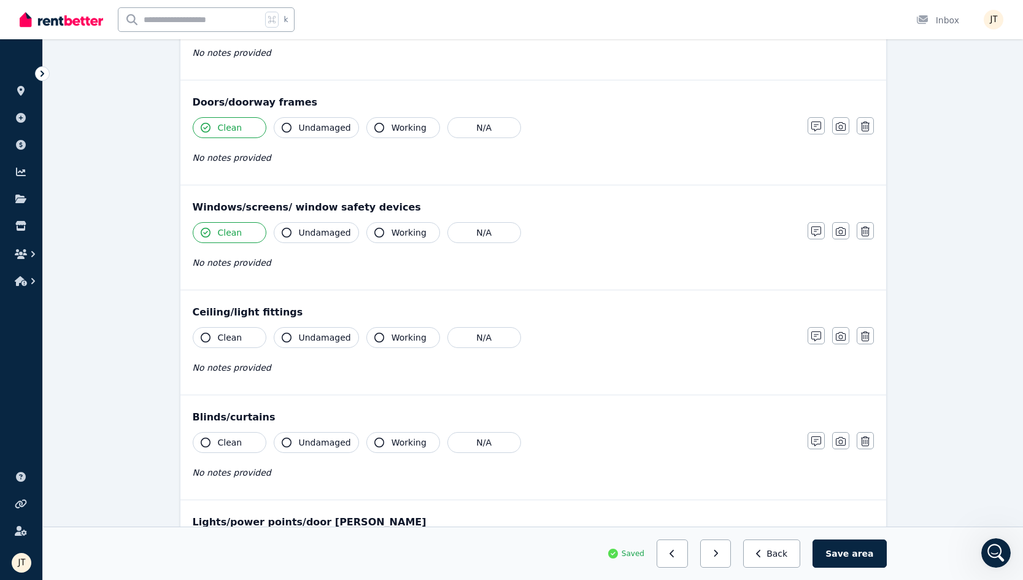
click at [229, 334] on span "Clean" at bounding box center [230, 337] width 25 height 12
click at [225, 447] on span "Clean" at bounding box center [230, 442] width 25 height 12
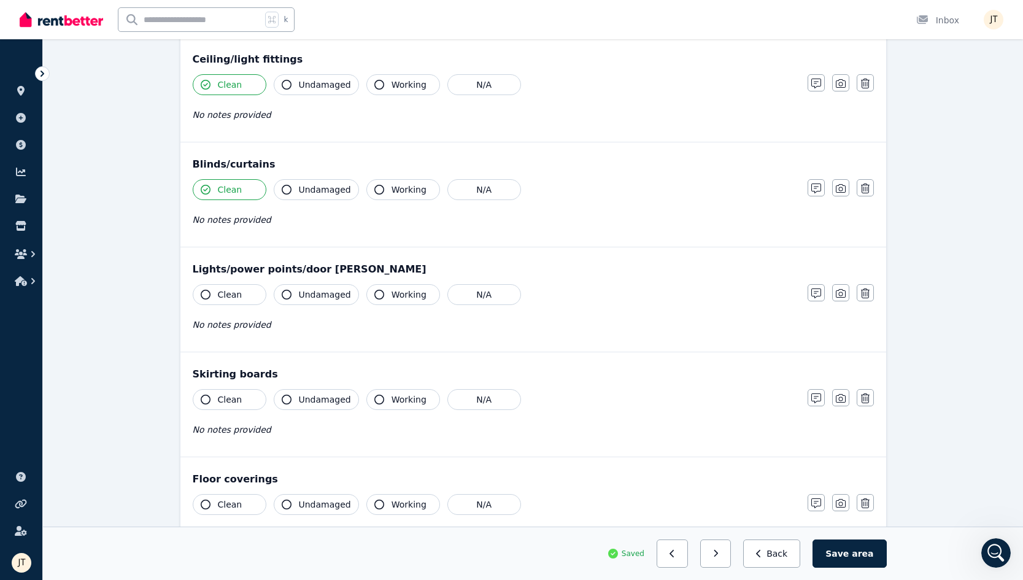
scroll to position [518, 0]
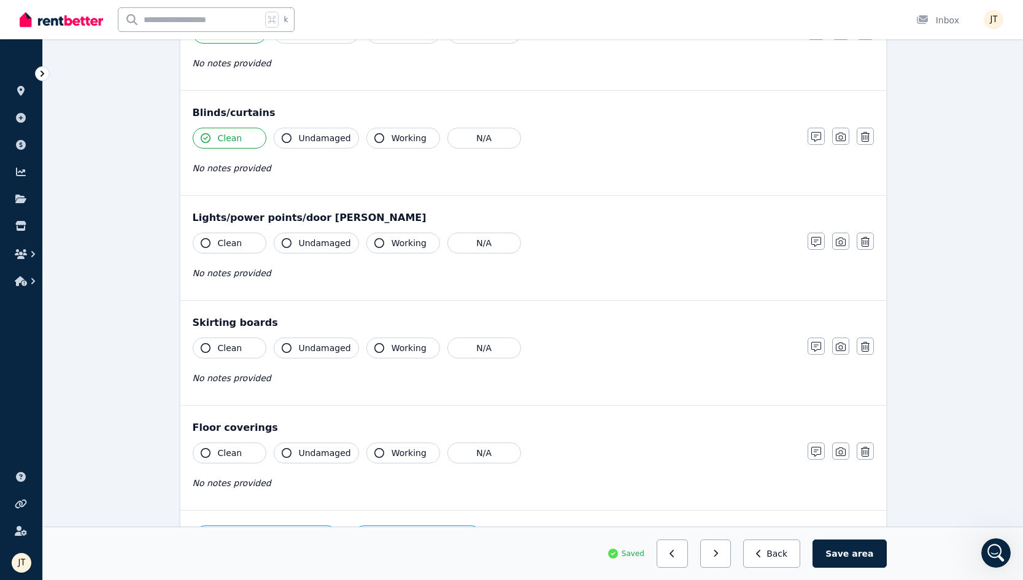
click at [233, 253] on button "Clean" at bounding box center [230, 243] width 74 height 21
click at [222, 343] on span "Clean" at bounding box center [230, 348] width 25 height 12
click at [228, 467] on div "Clean Undamaged Working N/A No notes provided" at bounding box center [494, 473] width 603 height 60
click at [232, 455] on span "Clean" at bounding box center [230, 453] width 25 height 12
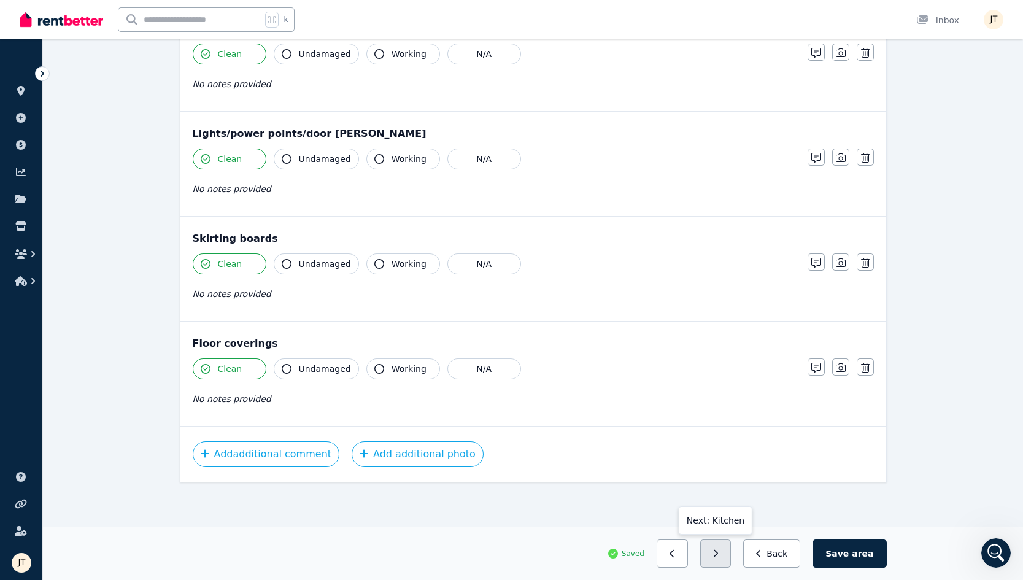
click at [729, 555] on button "button" at bounding box center [715, 554] width 31 height 28
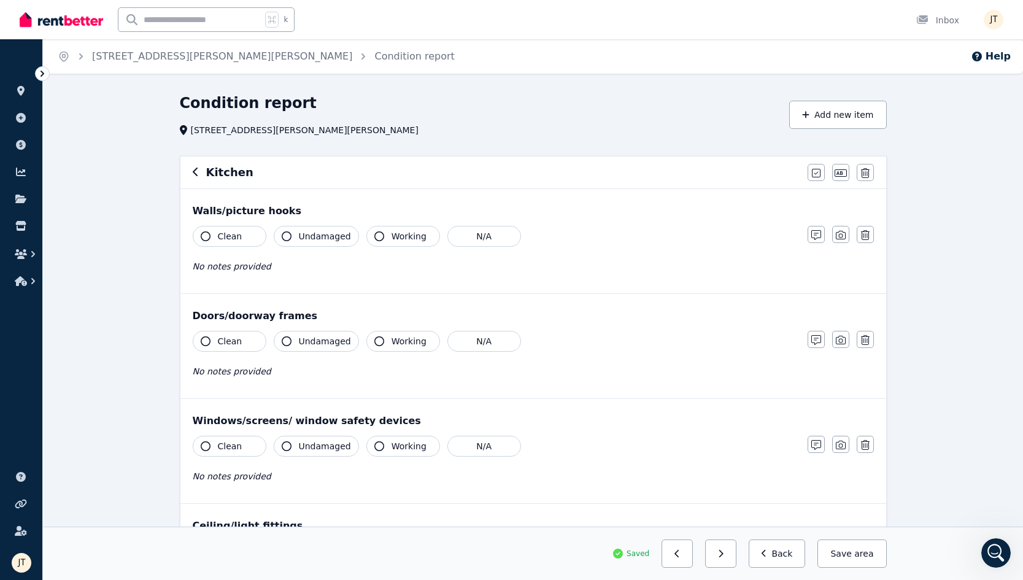
scroll to position [0, 0]
click at [218, 240] on span "Clean" at bounding box center [230, 236] width 25 height 12
click at [222, 349] on button "Clean" at bounding box center [230, 341] width 74 height 21
click at [221, 447] on span "Clean" at bounding box center [230, 446] width 25 height 12
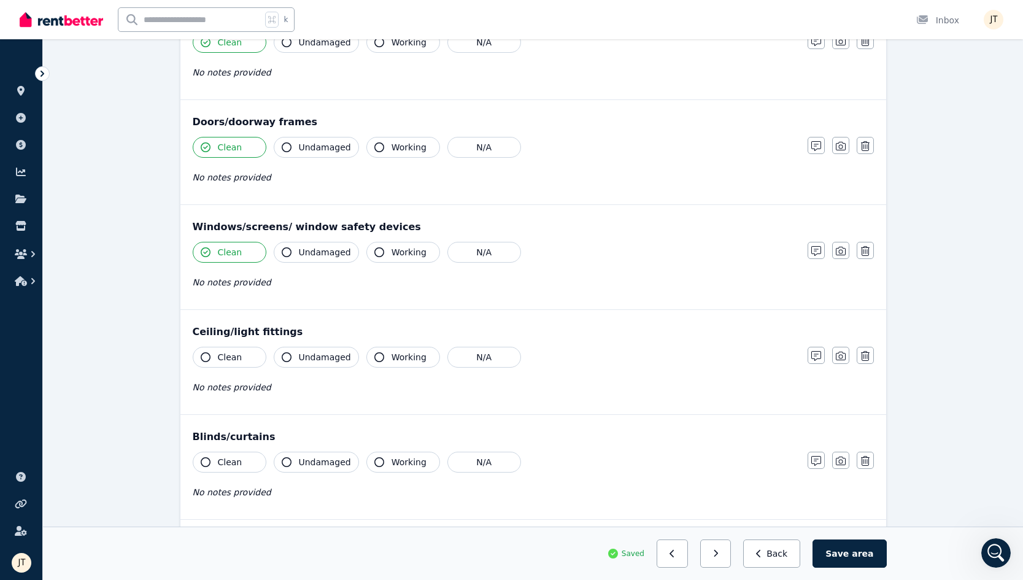
scroll to position [248, 0]
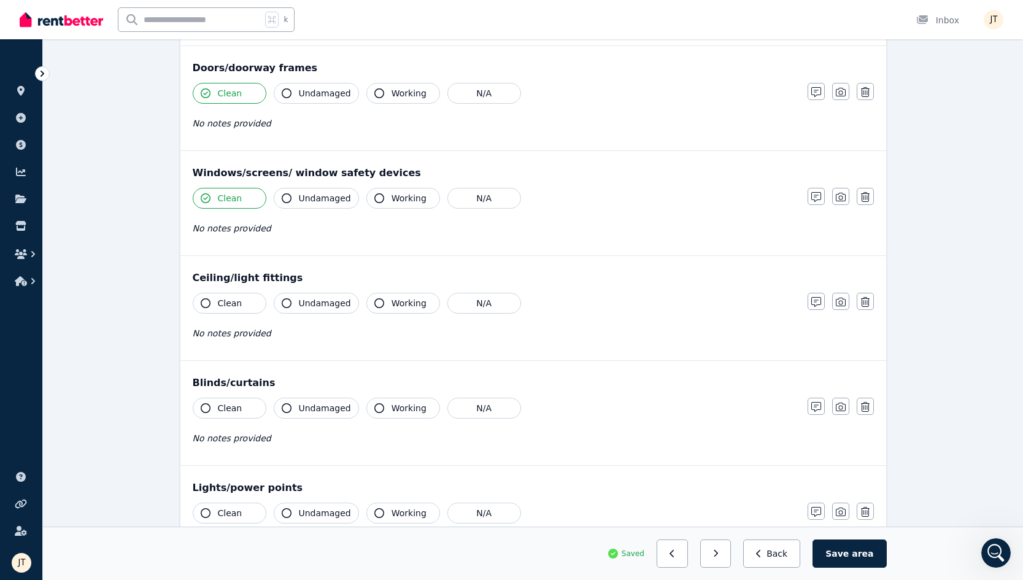
click at [223, 316] on div "Clean Undamaged Working N/A No notes provided" at bounding box center [494, 323] width 603 height 60
click at [223, 306] on span "Clean" at bounding box center [230, 303] width 25 height 12
click at [220, 414] on button "Clean" at bounding box center [230, 408] width 74 height 21
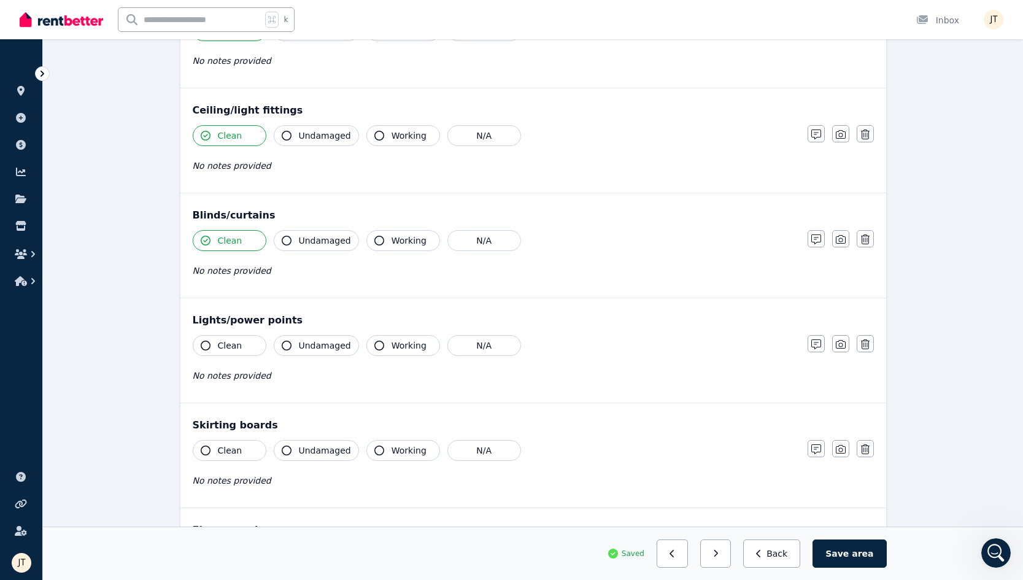
scroll to position [425, 0]
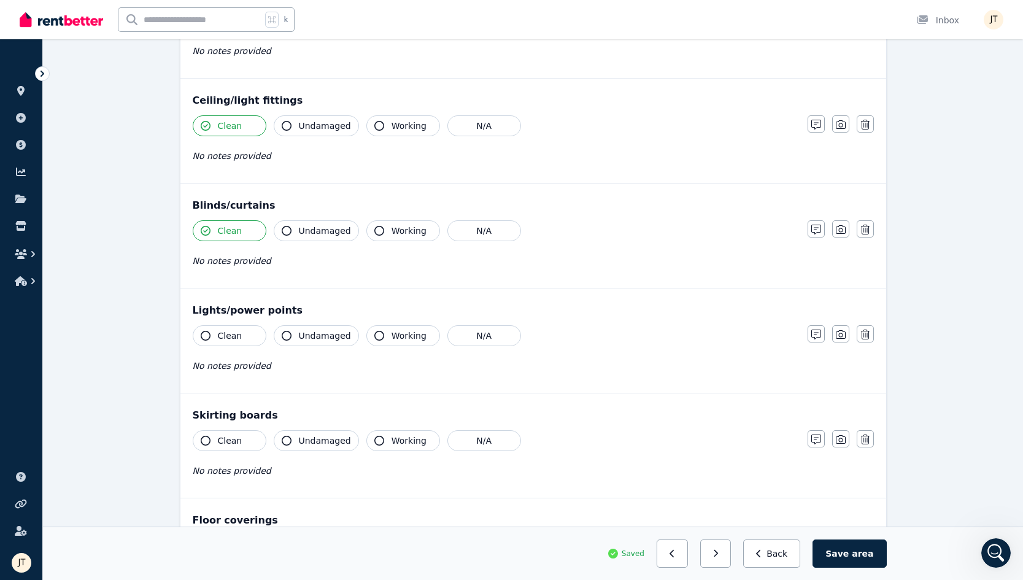
click at [233, 332] on span "Clean" at bounding box center [230, 336] width 25 height 12
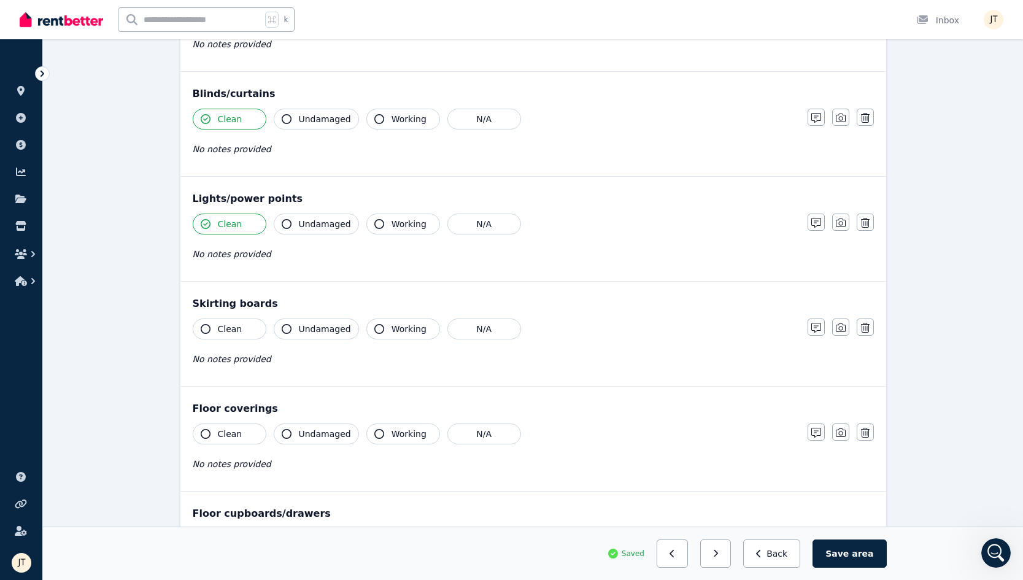
scroll to position [573, 0]
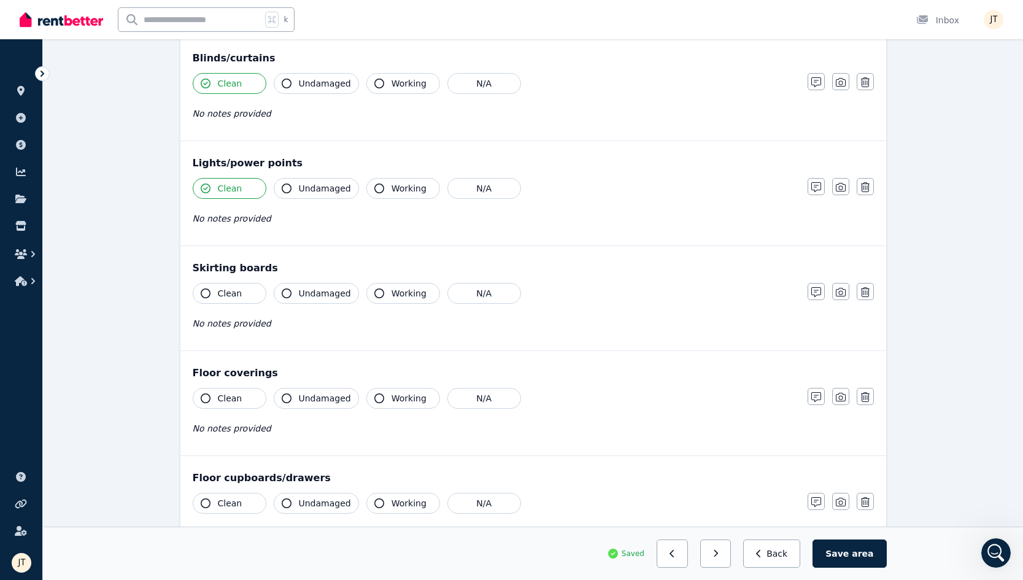
click at [228, 284] on button "Clean" at bounding box center [230, 293] width 74 height 21
click at [228, 409] on div "Clean Undamaged Working N/A No notes provided" at bounding box center [494, 418] width 603 height 60
click at [233, 399] on span "Clean" at bounding box center [230, 398] width 25 height 12
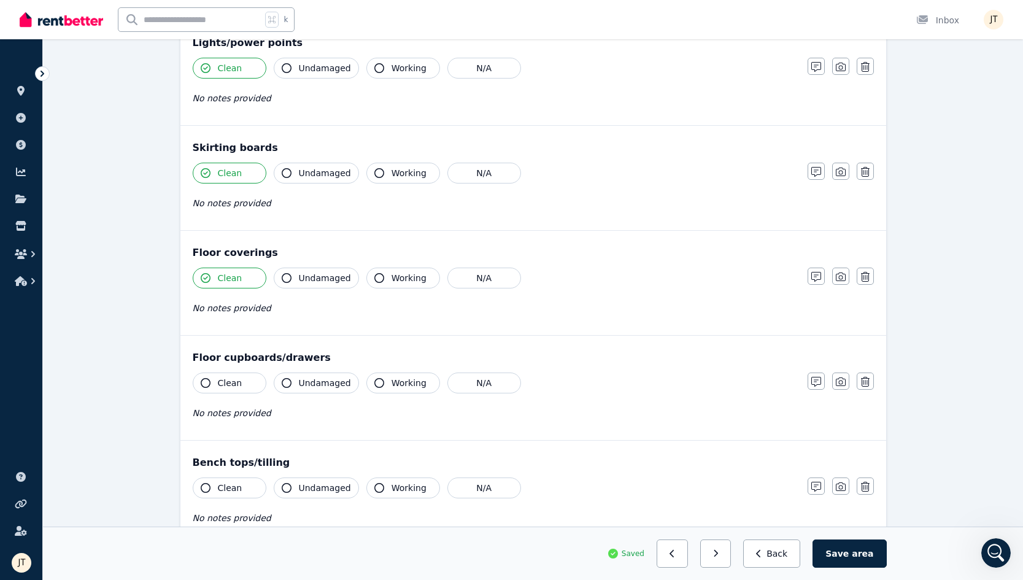
scroll to position [769, 0]
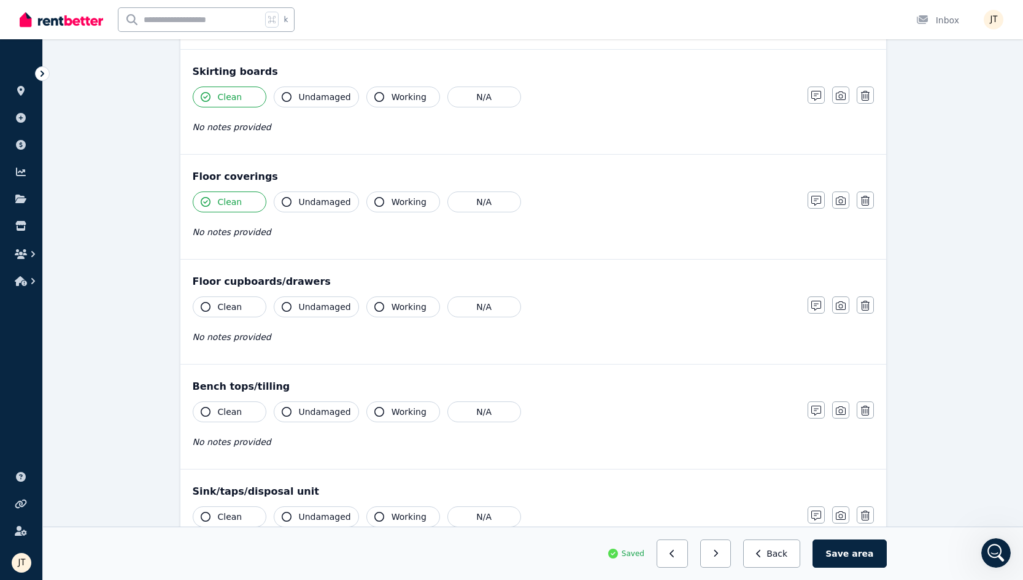
click at [228, 312] on span "Clean" at bounding box center [230, 307] width 25 height 12
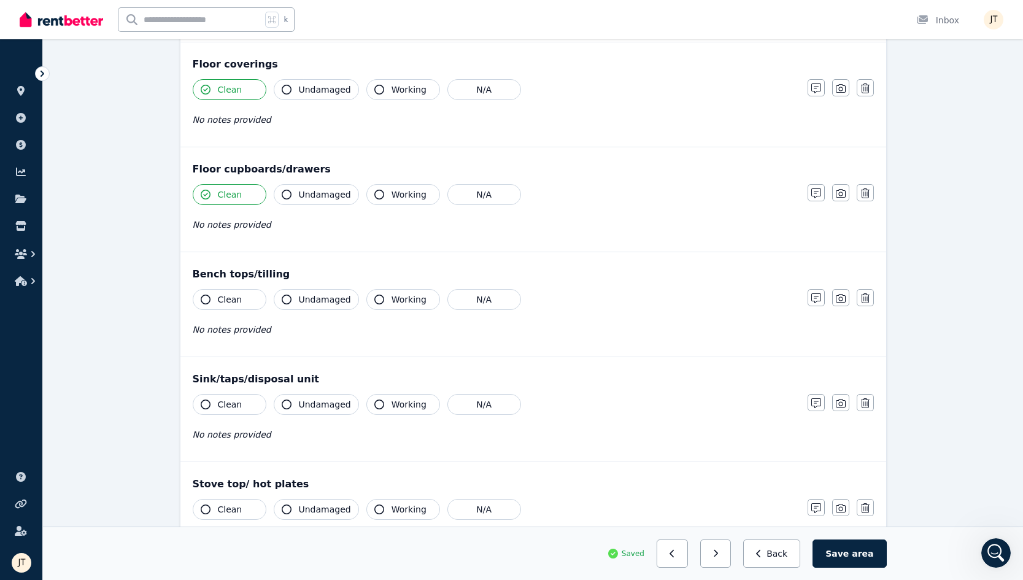
scroll to position [887, 0]
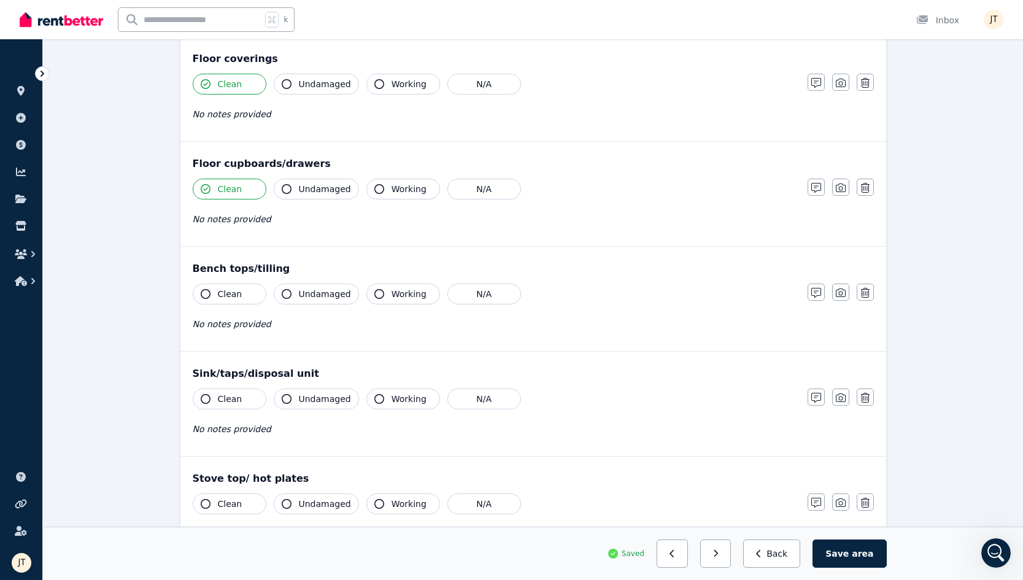
click at [216, 299] on button "Clean" at bounding box center [230, 294] width 74 height 21
click at [232, 410] on div "Clean Undamaged Working N/A No notes provided" at bounding box center [494, 419] width 603 height 60
click at [233, 397] on span "Clean" at bounding box center [230, 399] width 25 height 12
click at [216, 511] on button "Clean" at bounding box center [230, 504] width 74 height 21
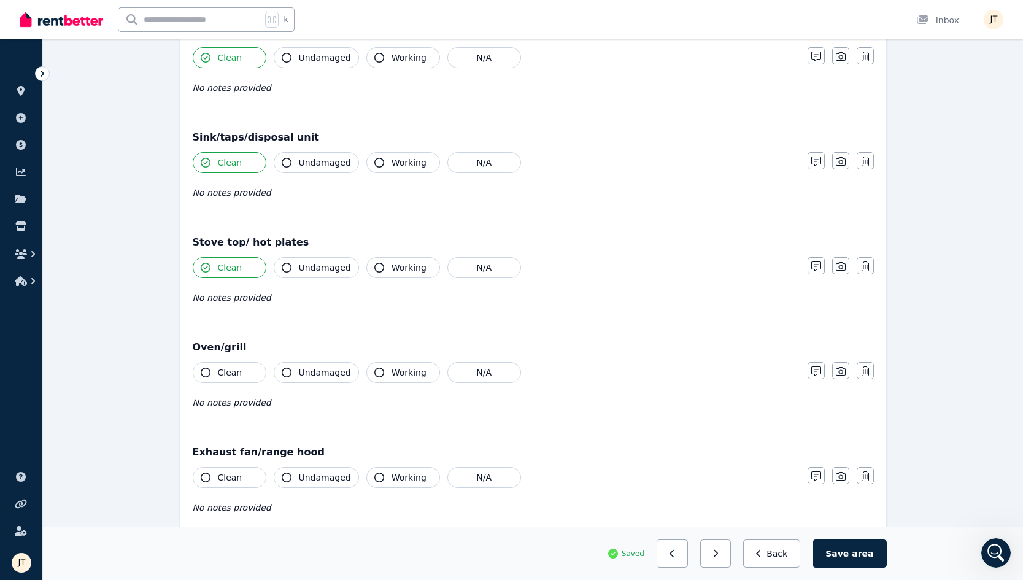
scroll to position [1167, 0]
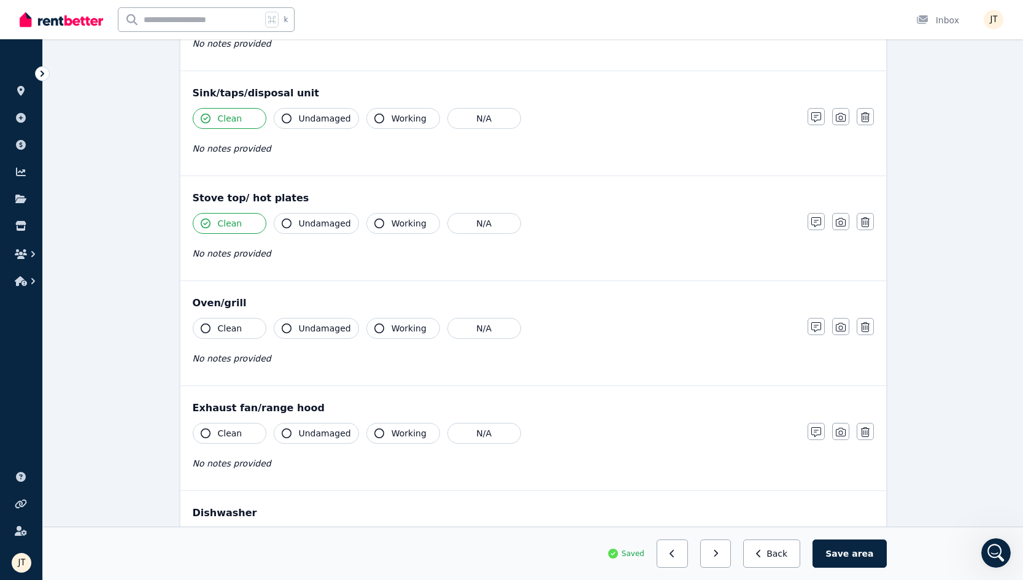
click at [234, 332] on span "Clean" at bounding box center [230, 328] width 25 height 12
click at [218, 444] on div "Clean Undamaged Working N/A No notes provided" at bounding box center [494, 453] width 603 height 60
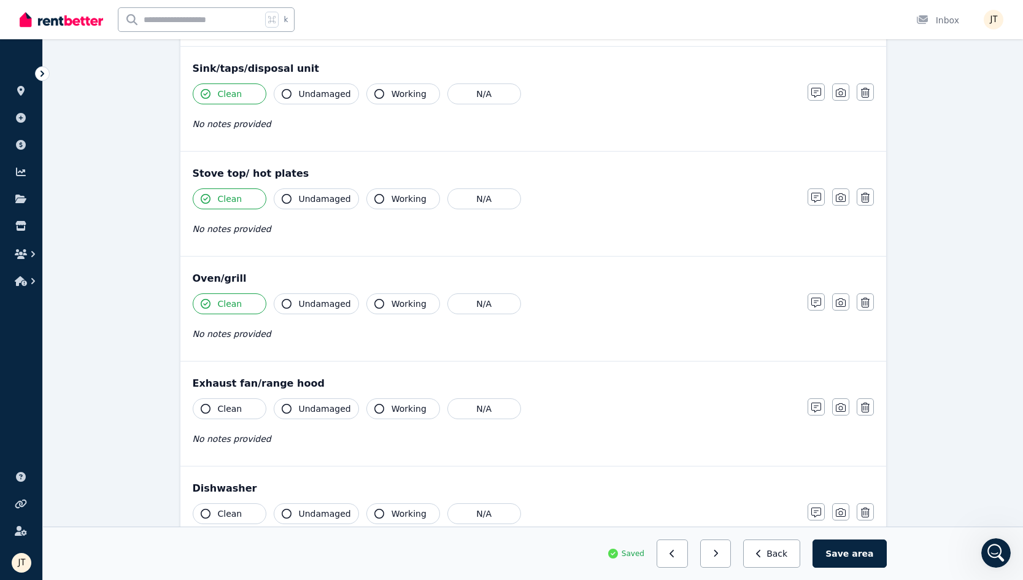
scroll to position [1193, 0]
click at [244, 419] on div "Clean Undamaged Working N/A No notes provided" at bounding box center [494, 427] width 603 height 60
click at [233, 408] on span "Clean" at bounding box center [230, 407] width 25 height 12
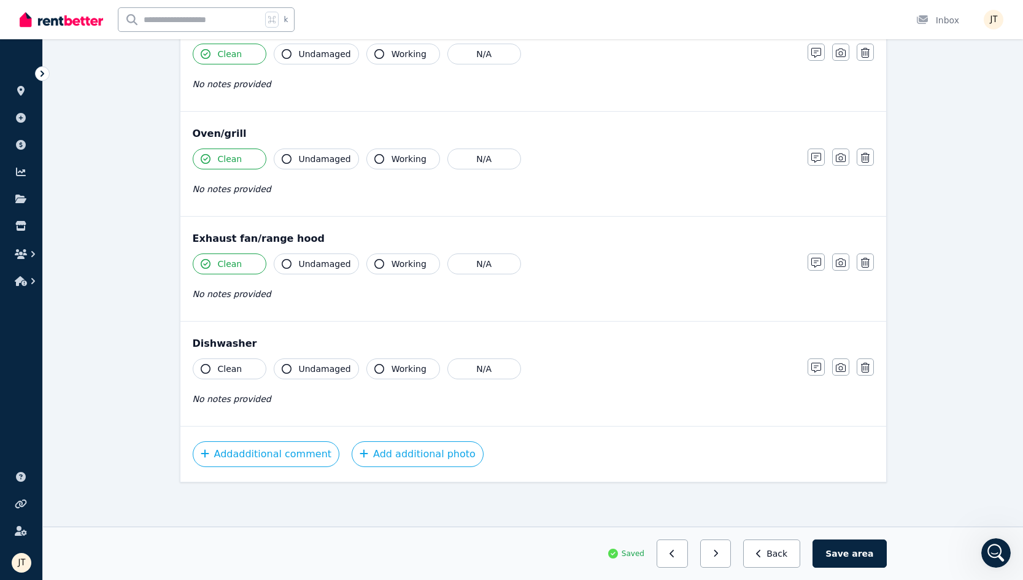
scroll to position [1337, 0]
click at [229, 368] on span "Clean" at bounding box center [230, 369] width 25 height 12
click at [719, 552] on icon "button" at bounding box center [716, 553] width 6 height 9
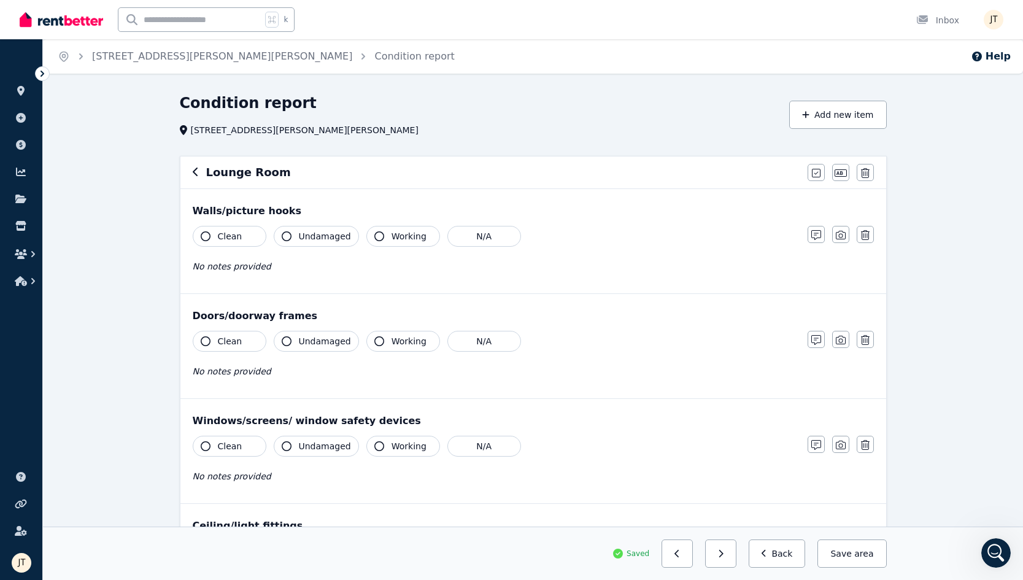
scroll to position [0, 0]
click at [216, 230] on button "Clean" at bounding box center [230, 236] width 74 height 21
click at [219, 354] on div "Clean Undamaged Working N/A No notes provided" at bounding box center [494, 361] width 603 height 60
click at [225, 348] on button "Clean" at bounding box center [230, 341] width 74 height 21
click at [222, 445] on span "Clean" at bounding box center [230, 446] width 25 height 12
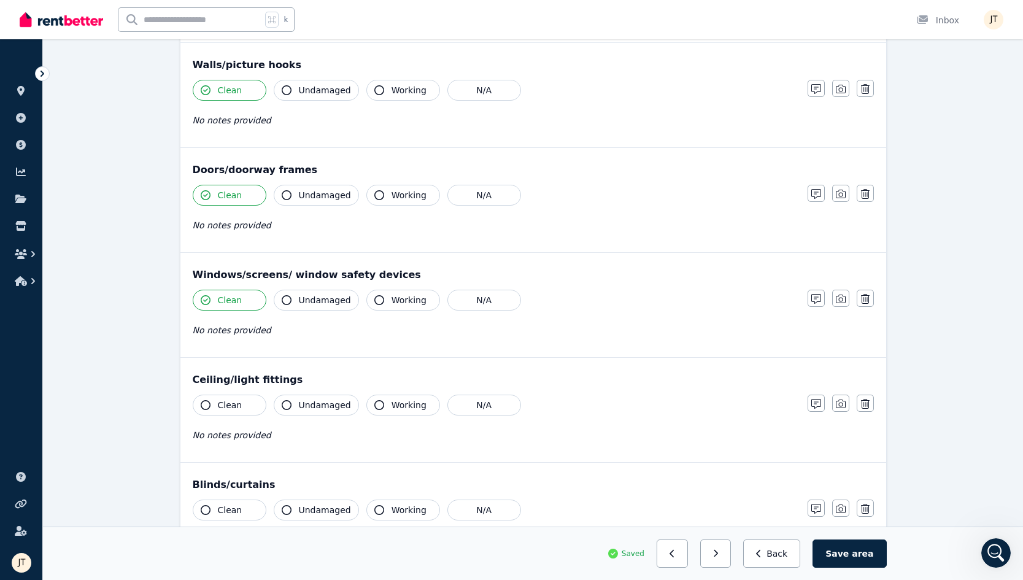
scroll to position [281, 0]
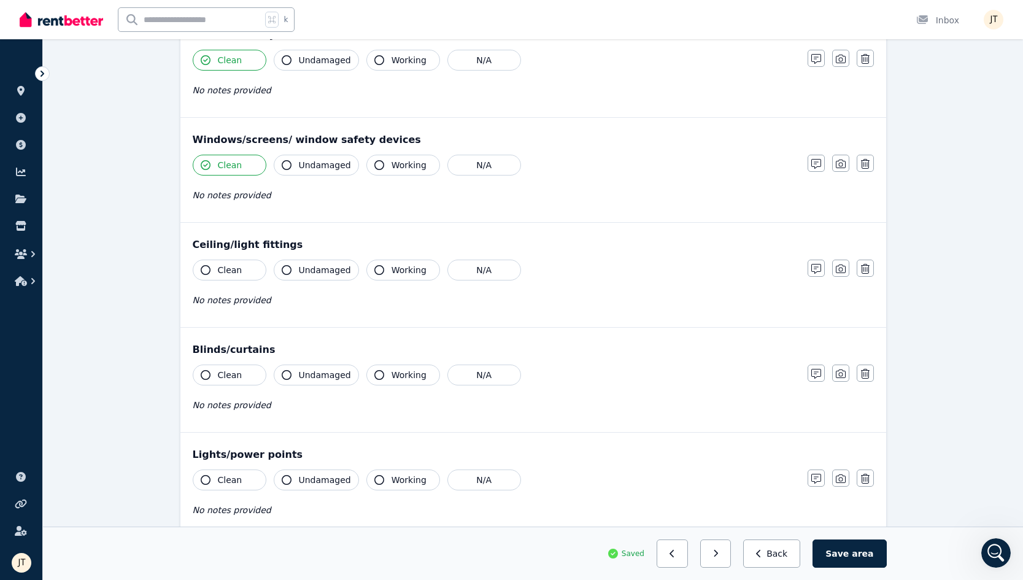
click at [232, 269] on span "Clean" at bounding box center [230, 270] width 25 height 12
click at [231, 374] on span "Clean" at bounding box center [230, 375] width 25 height 12
click at [228, 482] on span "Clean" at bounding box center [230, 480] width 25 height 12
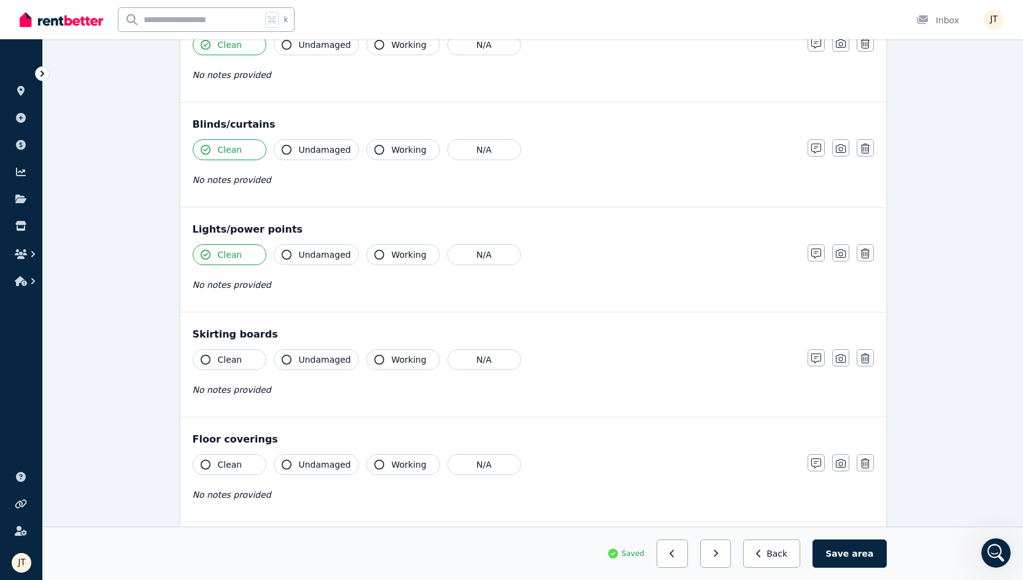
scroll to position [526, 0]
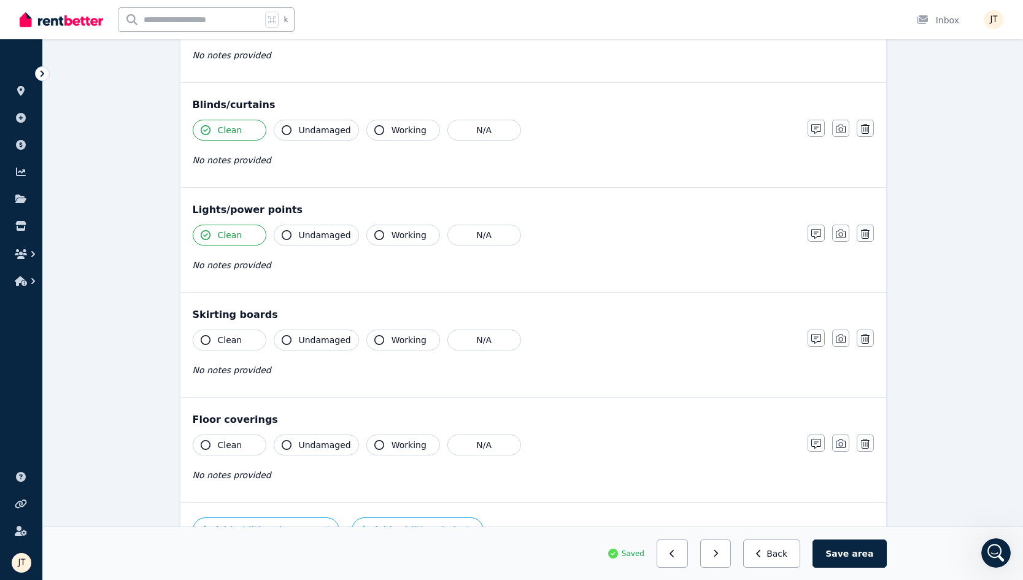
click at [237, 331] on button "Clean" at bounding box center [230, 340] width 74 height 21
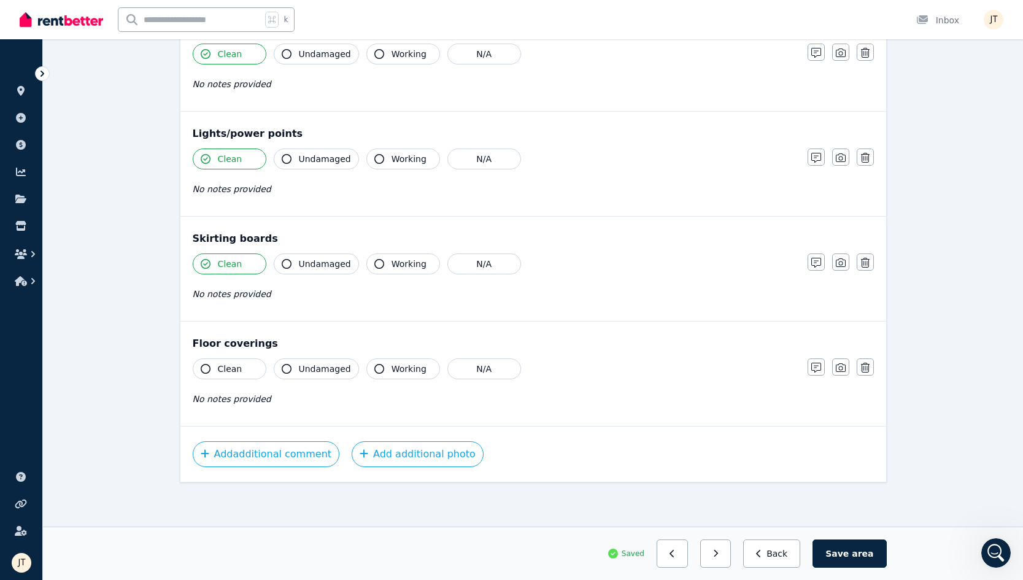
scroll to position [602, 0]
click at [228, 360] on button "Clean" at bounding box center [230, 368] width 74 height 21
click at [719, 553] on button "button" at bounding box center [715, 554] width 31 height 28
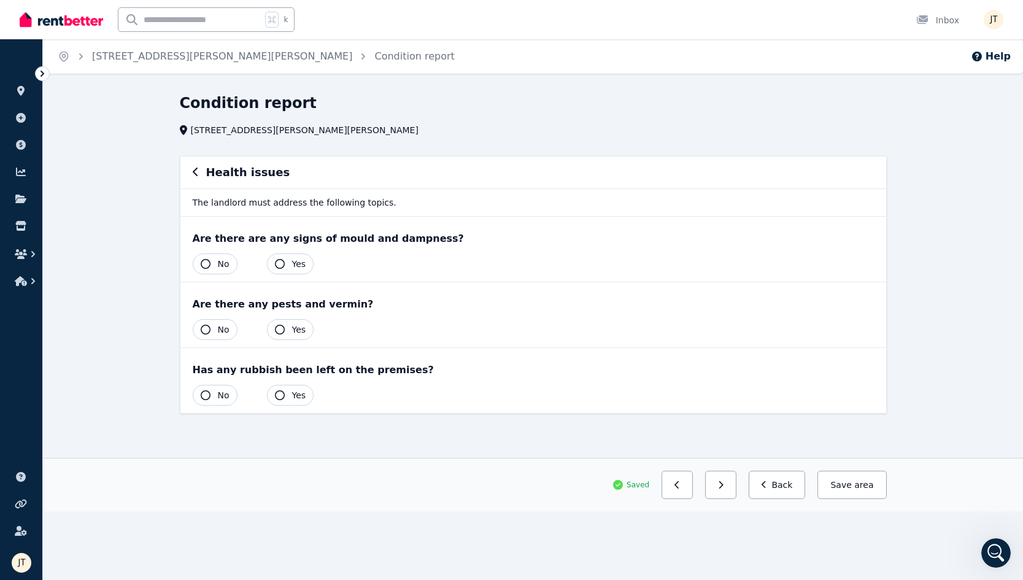
scroll to position [0, 0]
drag, startPoint x: 306, startPoint y: 263, endPoint x: 309, endPoint y: 320, distance: 56.6
click at [309, 320] on div "Are there are any signs of mould and dampness? Yes No Are there any pests and v…" at bounding box center [533, 315] width 706 height 196
click at [211, 255] on button "No" at bounding box center [215, 264] width 45 height 21
click at [209, 319] on button "No" at bounding box center [215, 329] width 45 height 21
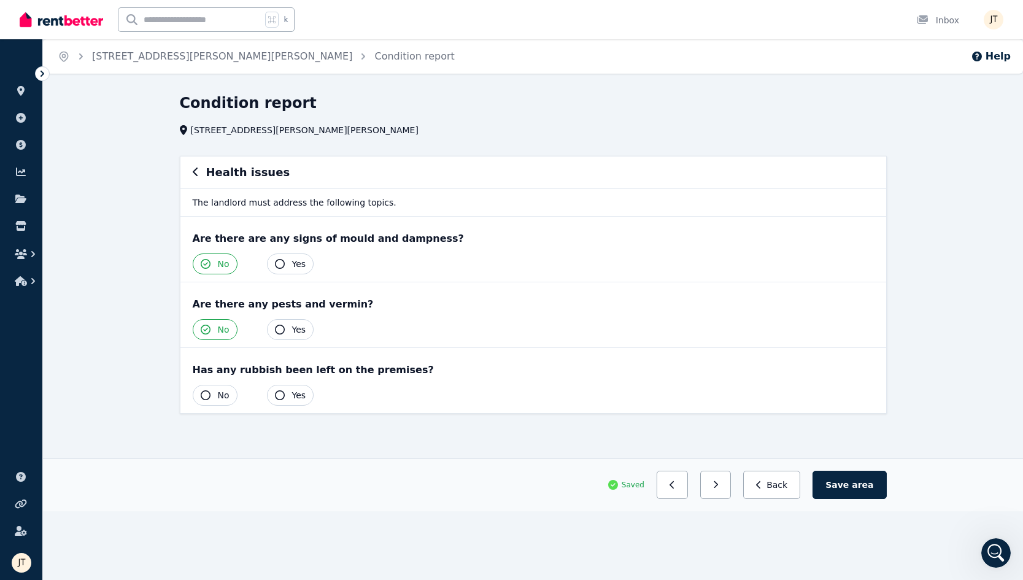
click at [206, 389] on button "No" at bounding box center [215, 395] width 45 height 21
click at [720, 484] on button "button" at bounding box center [715, 485] width 31 height 28
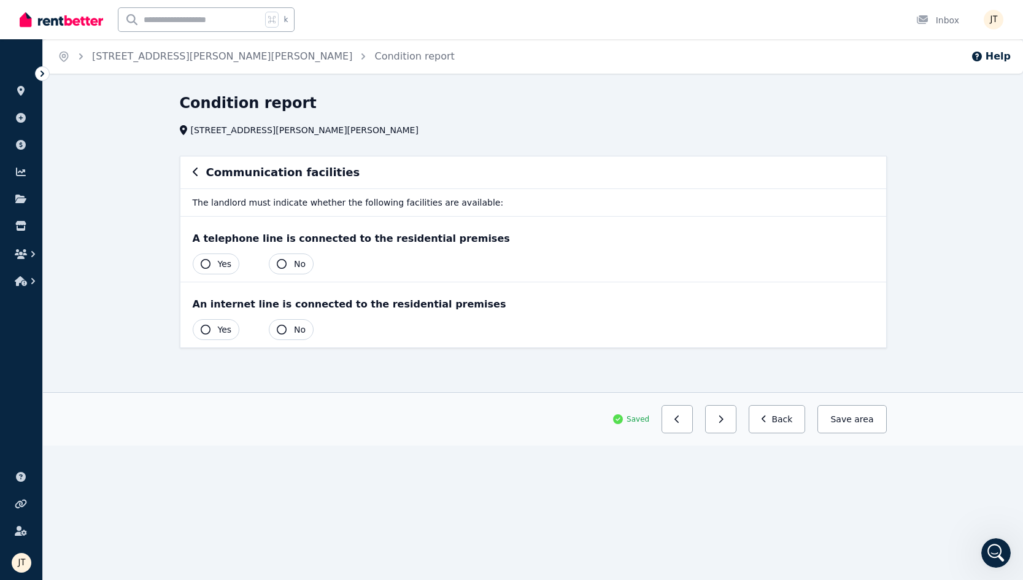
click at [298, 265] on span "No" at bounding box center [300, 264] width 12 height 12
click at [298, 327] on span "No" at bounding box center [300, 329] width 12 height 12
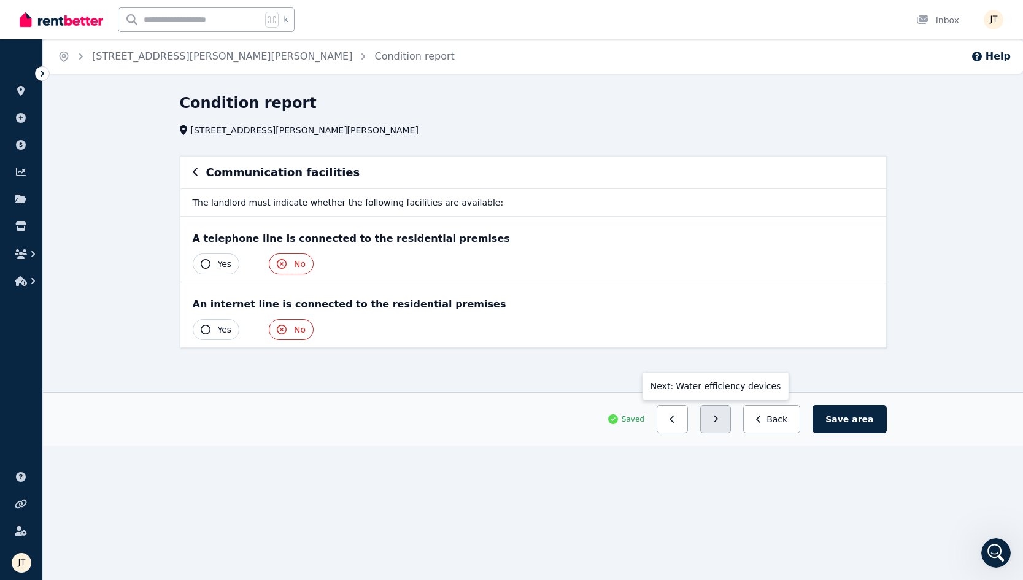
click at [719, 418] on icon "button" at bounding box center [716, 419] width 6 height 9
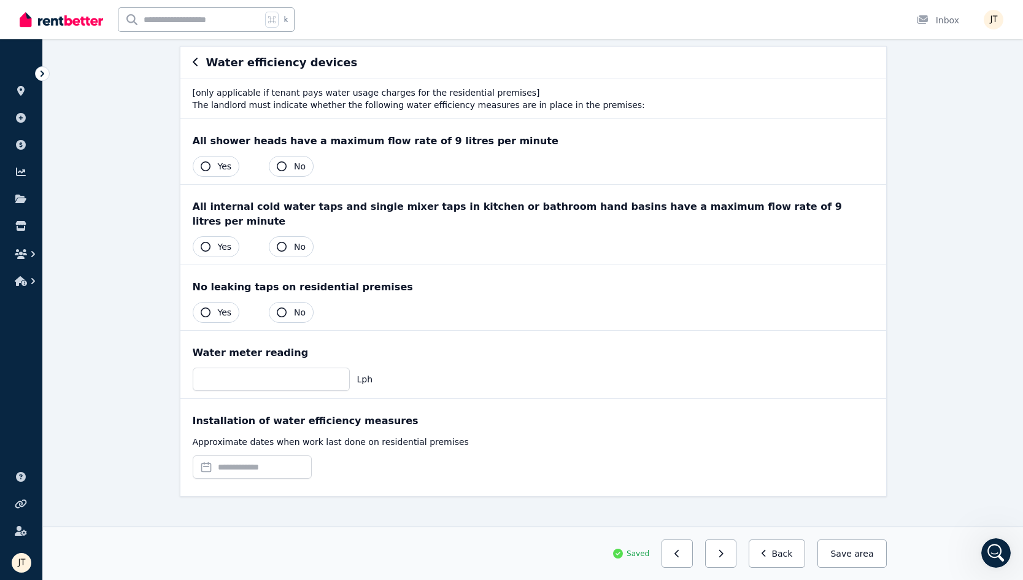
scroll to position [109, 0]
click at [719, 554] on button "button" at bounding box center [720, 554] width 31 height 28
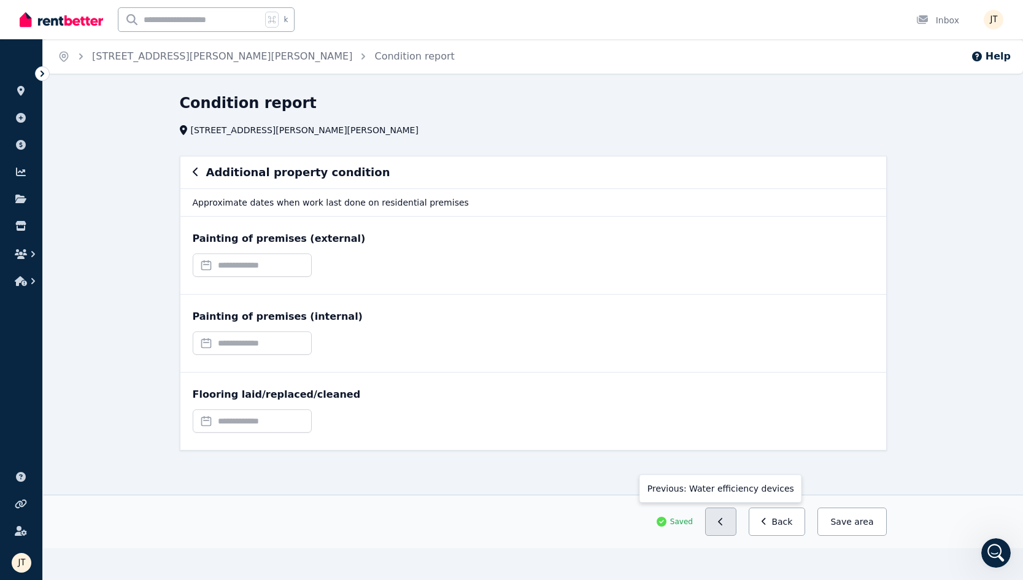
click at [734, 528] on button "button" at bounding box center [720, 522] width 31 height 28
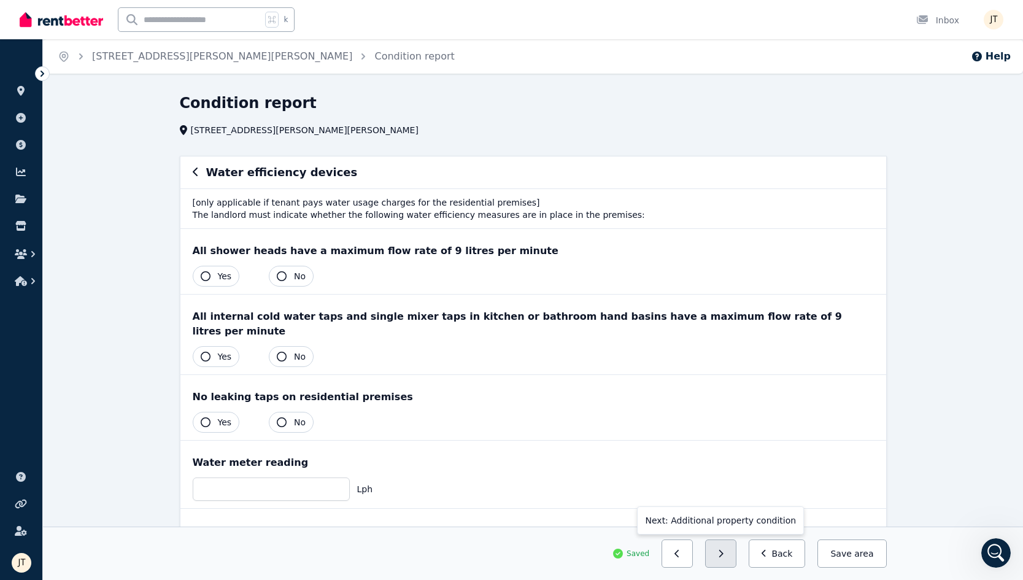
click at [724, 554] on icon "button" at bounding box center [721, 553] width 4 height 7
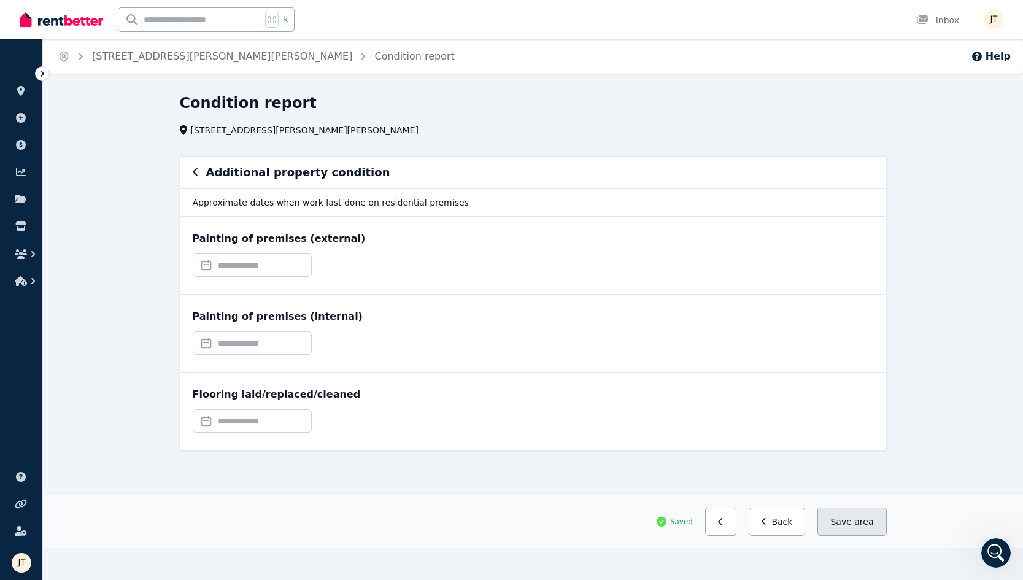
click at [764, 527] on button "Save area" at bounding box center [852, 522] width 69 height 28
click at [374, 60] on link "Condition report" at bounding box center [414, 56] width 80 height 12
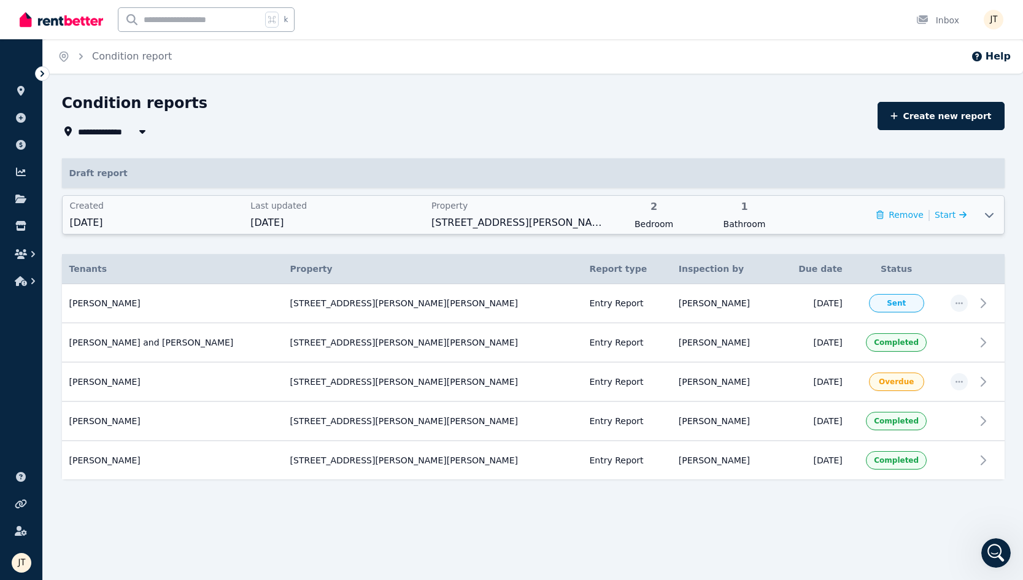
click at [764, 213] on span "1" at bounding box center [744, 206] width 83 height 15
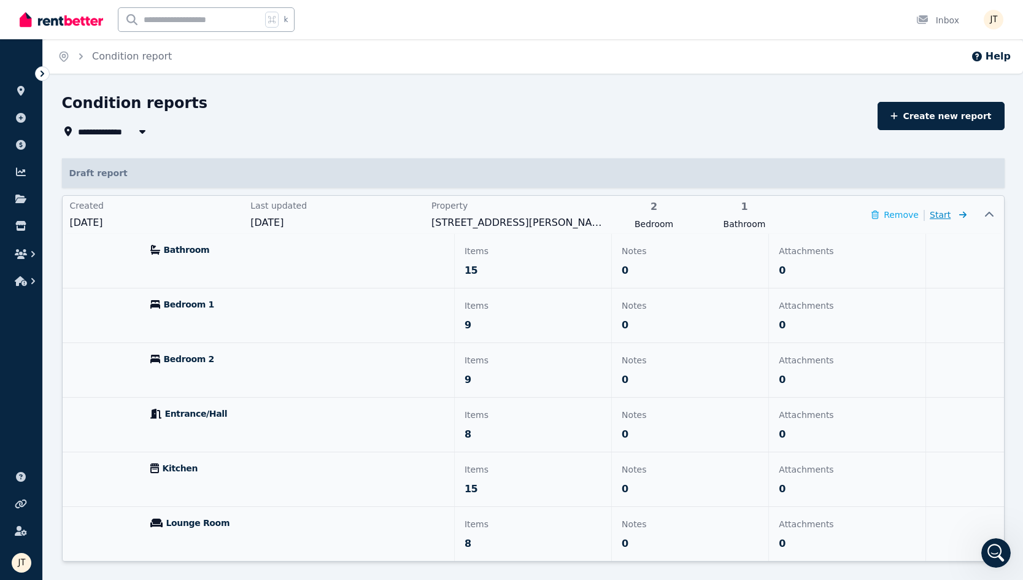
click at [764, 215] on span "Start" at bounding box center [940, 215] width 21 height 10
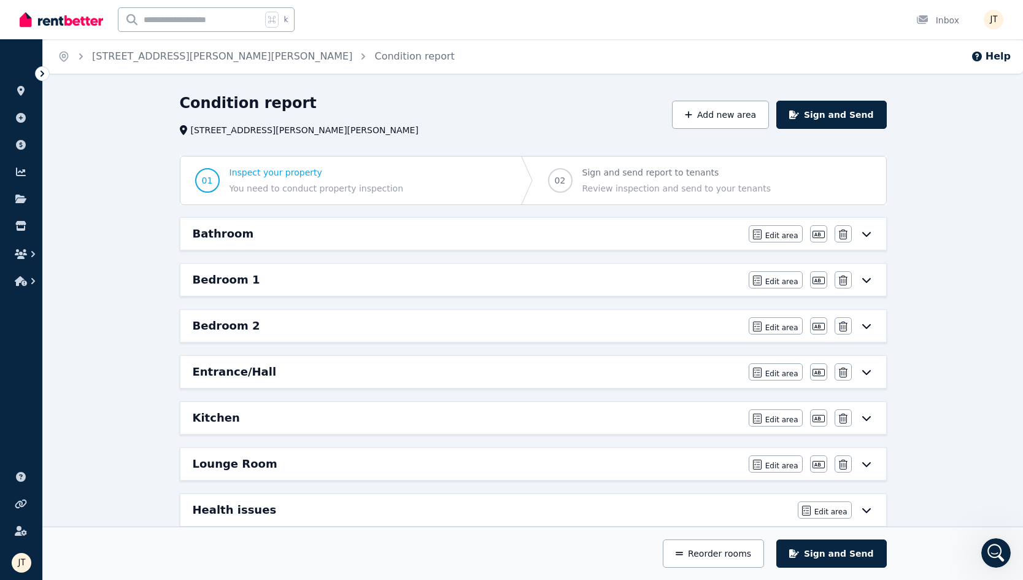
click at [449, 240] on div "Bathroom" at bounding box center [467, 233] width 549 height 17
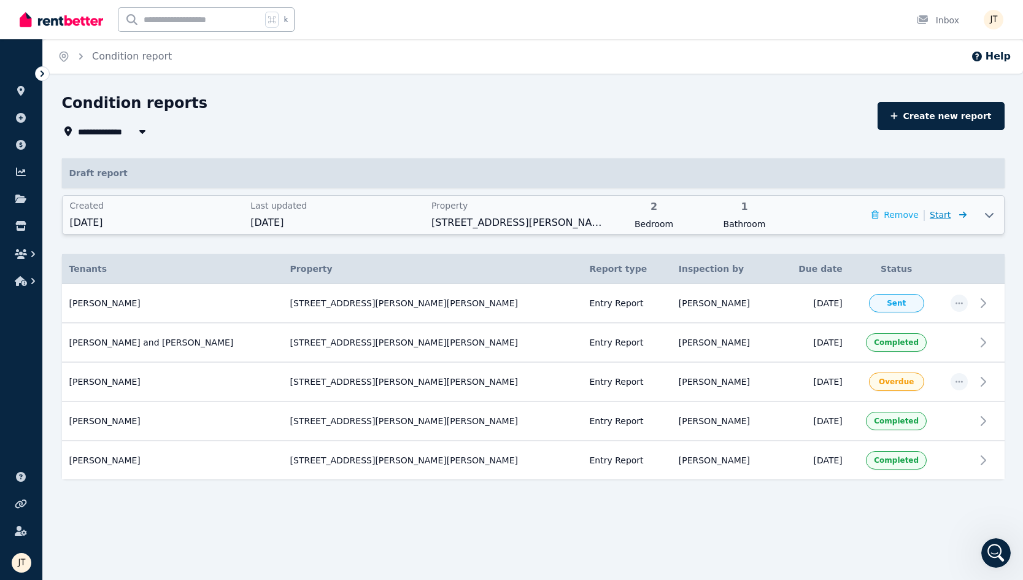
click at [764, 217] on span "Start" at bounding box center [940, 215] width 21 height 10
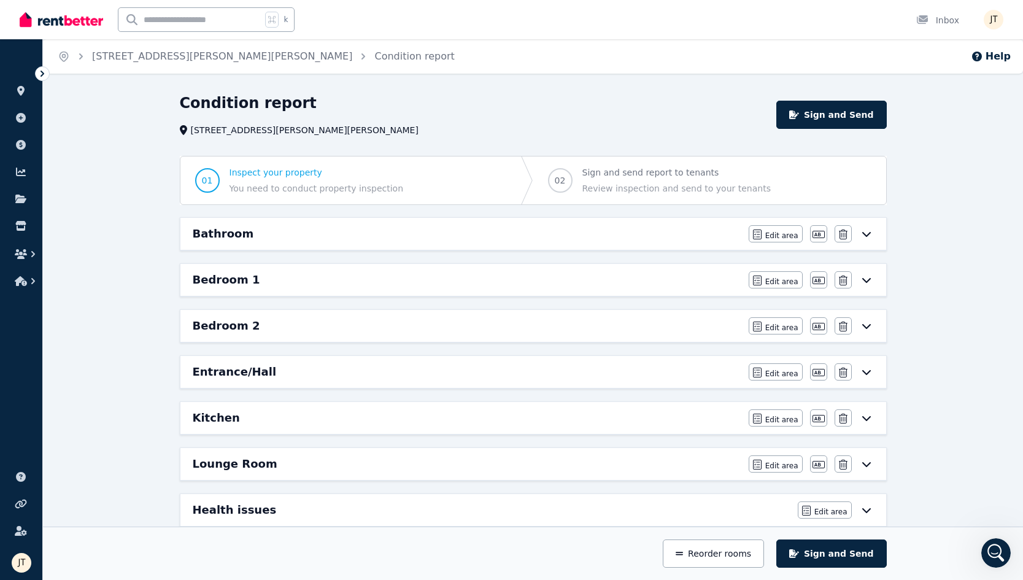
scroll to position [14, 0]
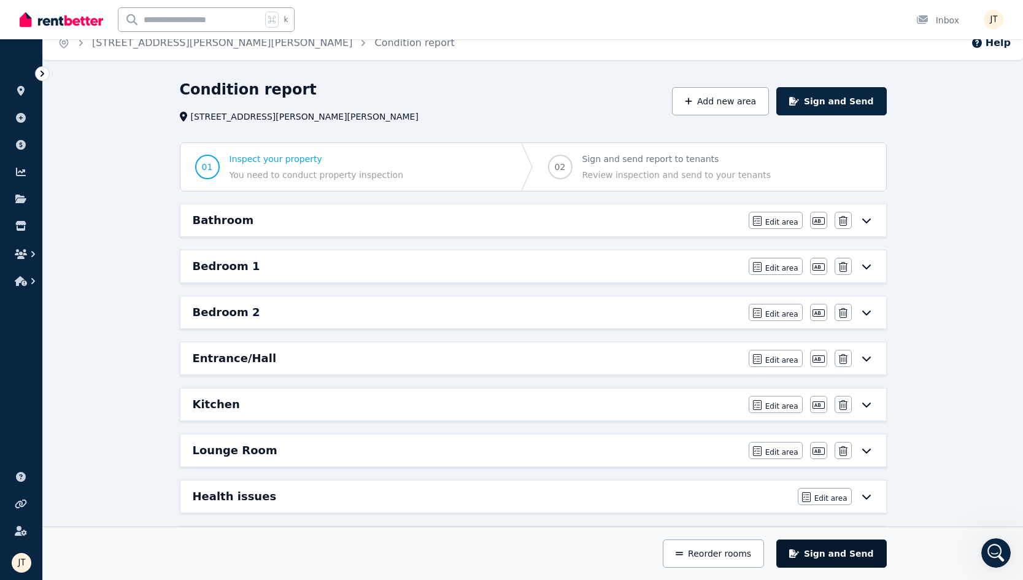
click at [764, 553] on button "Sign and Send" at bounding box center [831, 554] width 110 height 28
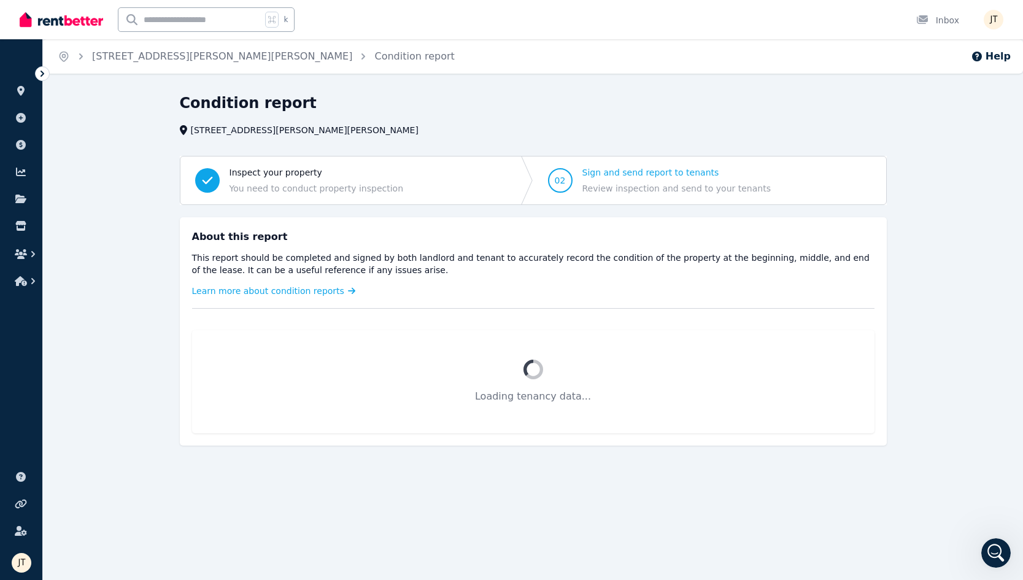
scroll to position [0, 0]
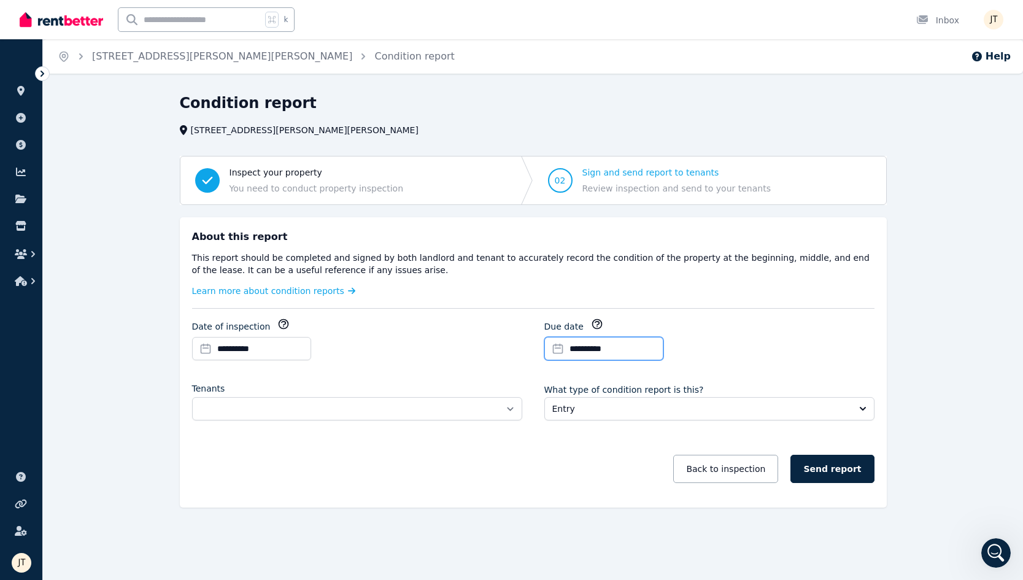
click at [594, 352] on input "**********" at bounding box center [603, 348] width 119 height 23
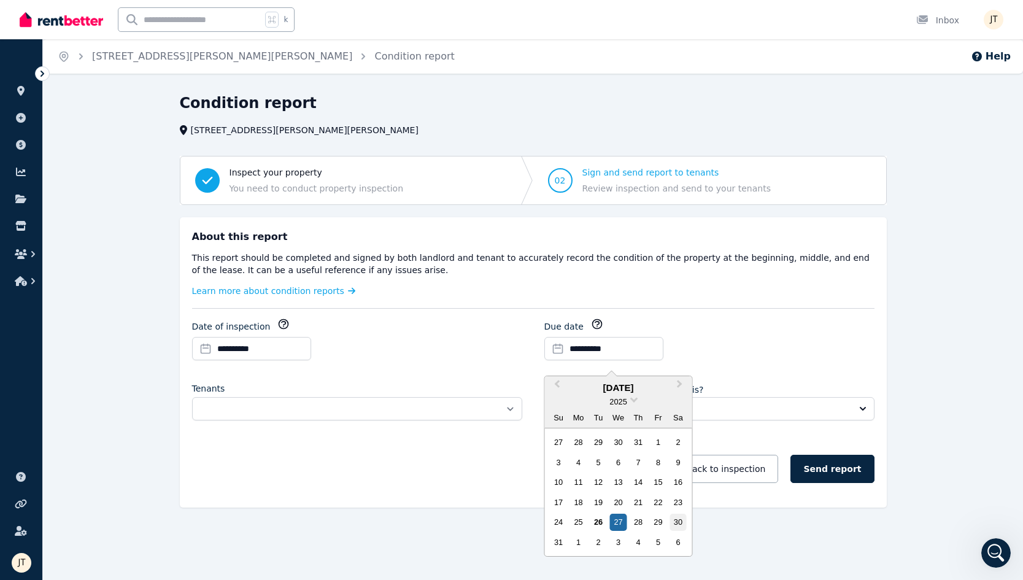
click at [679, 519] on div "30" at bounding box center [678, 522] width 17 height 17
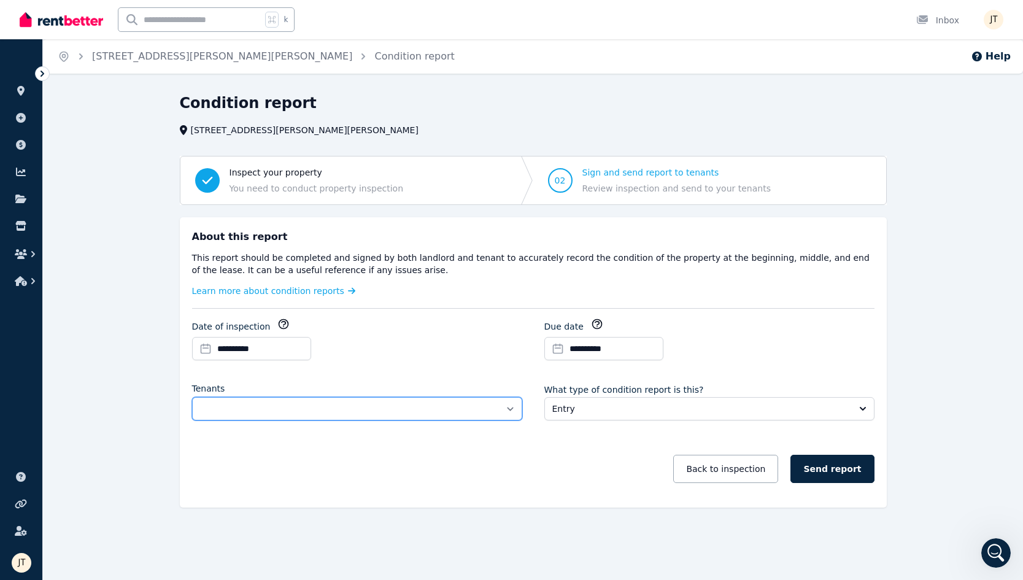
select select "**********"
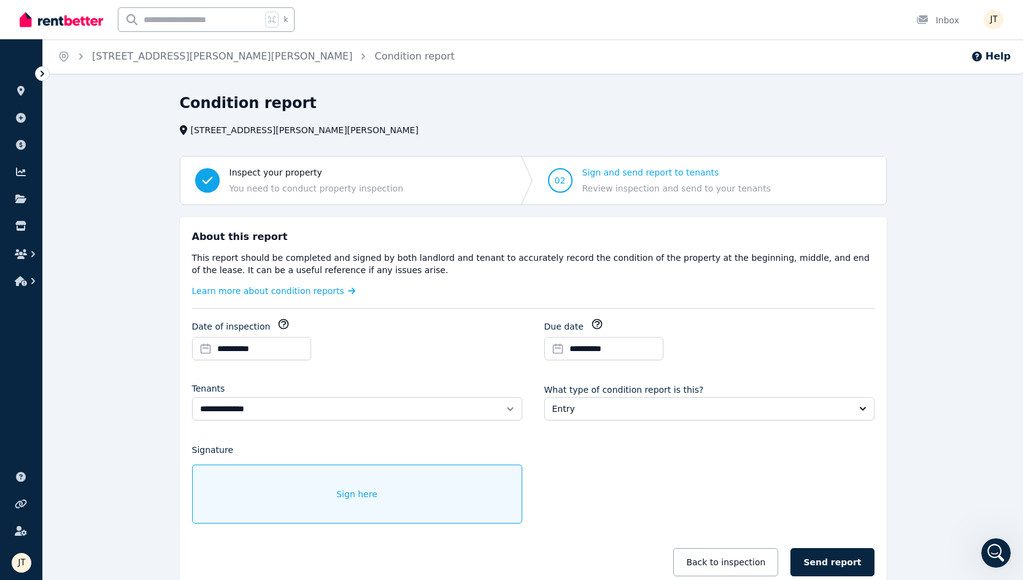
click at [482, 501] on div "Sign here" at bounding box center [357, 494] width 330 height 59
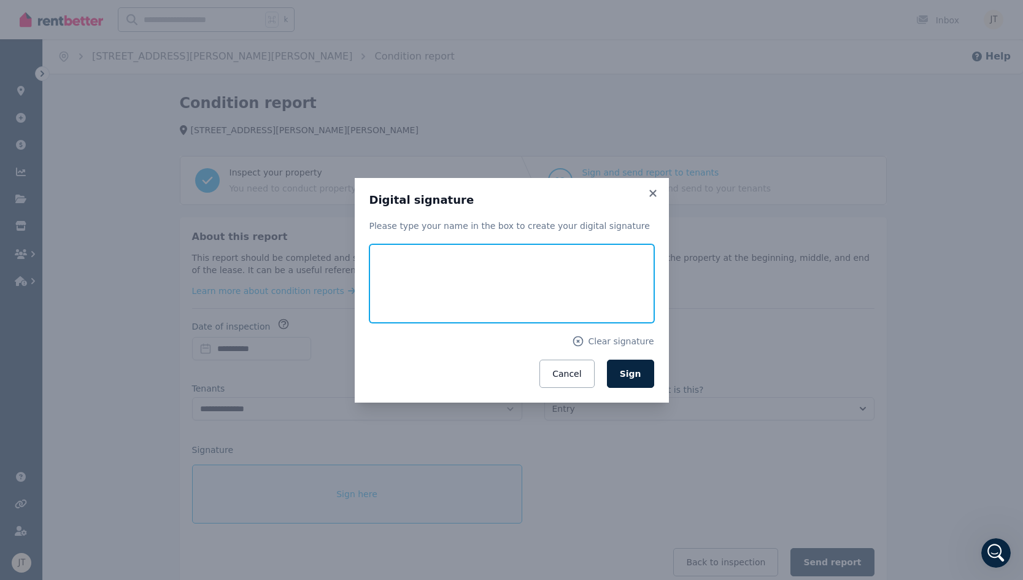
click at [558, 308] on input "text" at bounding box center [512, 283] width 285 height 79
type input "**********"
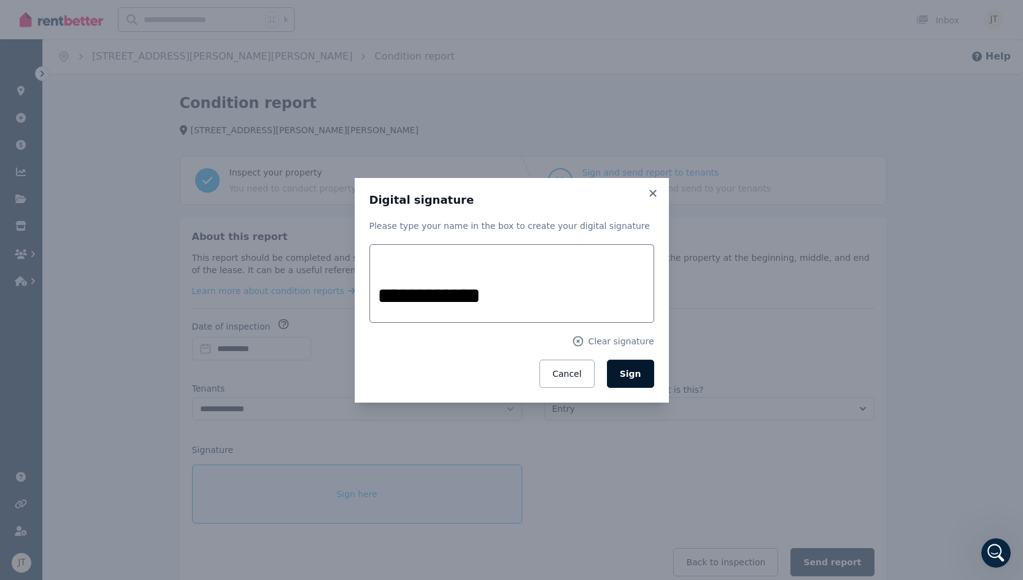
click at [637, 362] on button "Sign" at bounding box center [630, 374] width 47 height 28
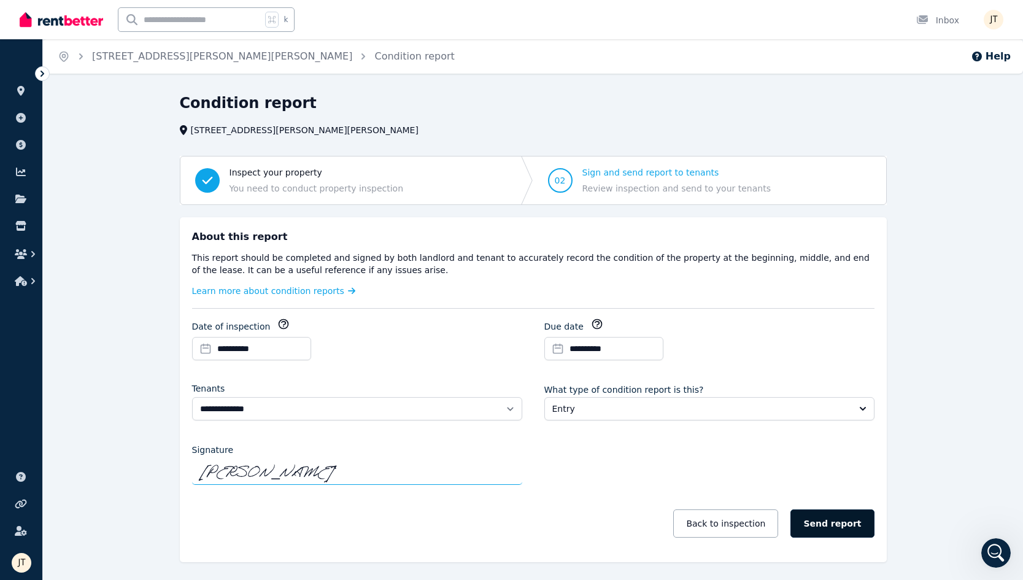
click at [764, 533] on button "Send report" at bounding box center [832, 523] width 83 height 28
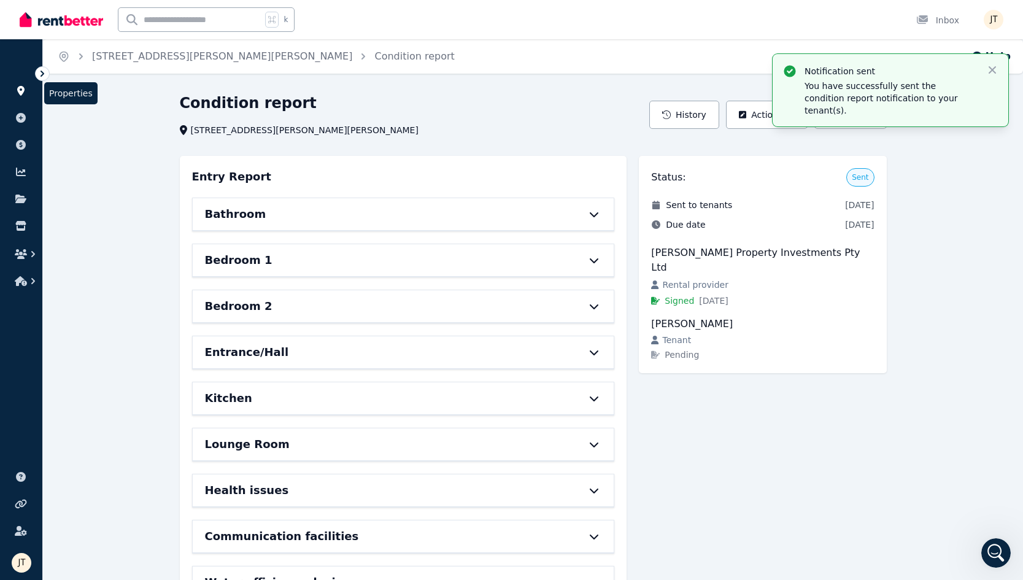
click at [25, 92] on icon at bounding box center [21, 91] width 12 height 10
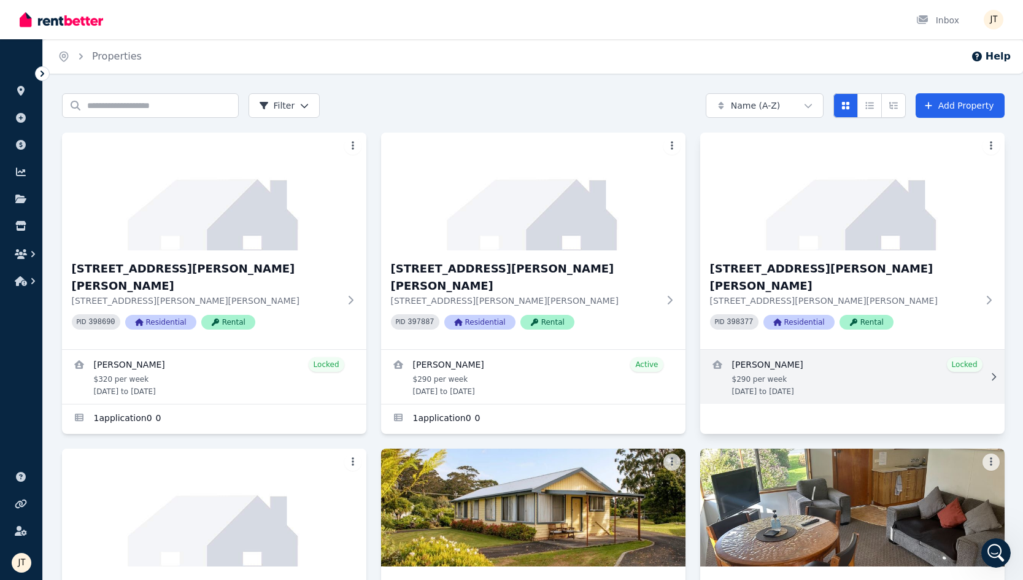
click at [764, 358] on link "View details for Kineta Tatnell" at bounding box center [852, 377] width 304 height 54
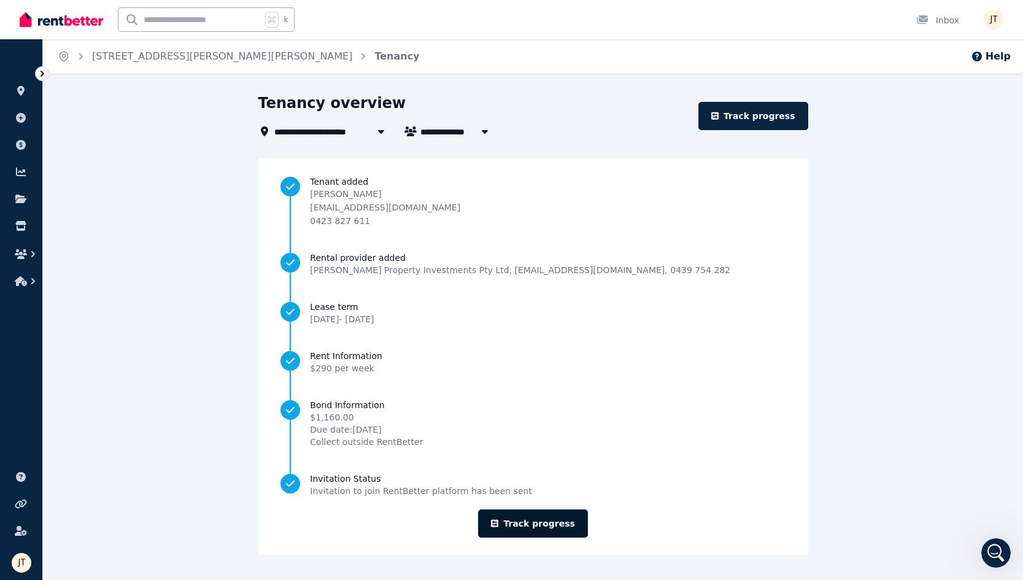
click at [541, 518] on link "Track progress" at bounding box center [533, 523] width 110 height 28
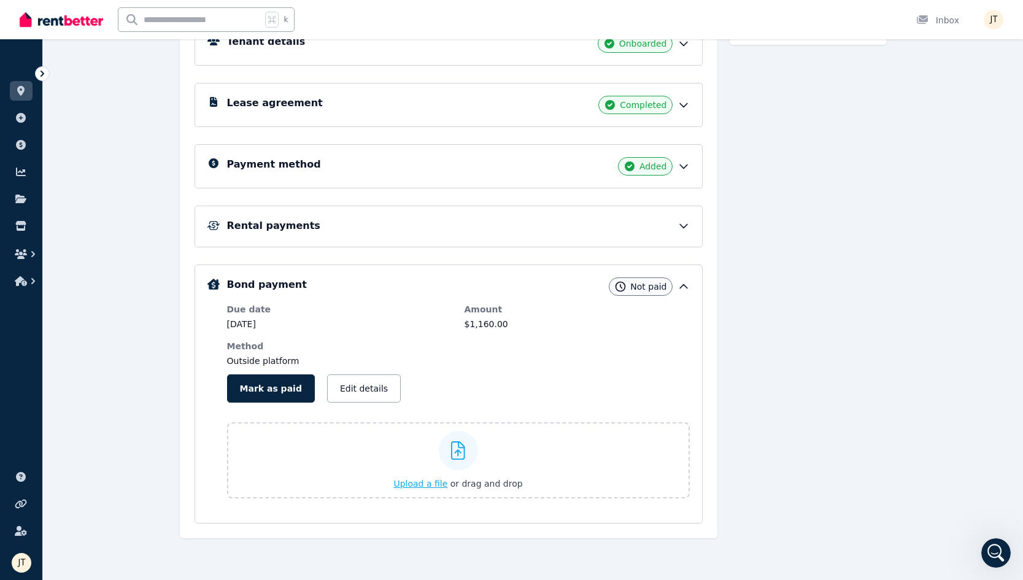
scroll to position [203, 0]
click at [366, 223] on div "Rental payments" at bounding box center [458, 226] width 463 height 15
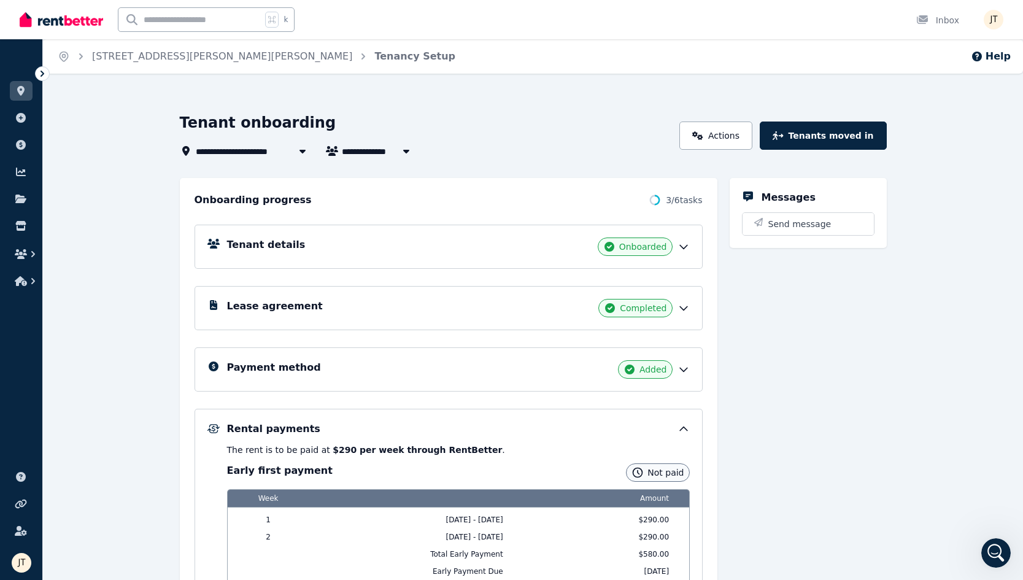
scroll to position [0, 0]
click at [31, 97] on link at bounding box center [21, 91] width 23 height 20
